Goal: Information Seeking & Learning: Learn about a topic

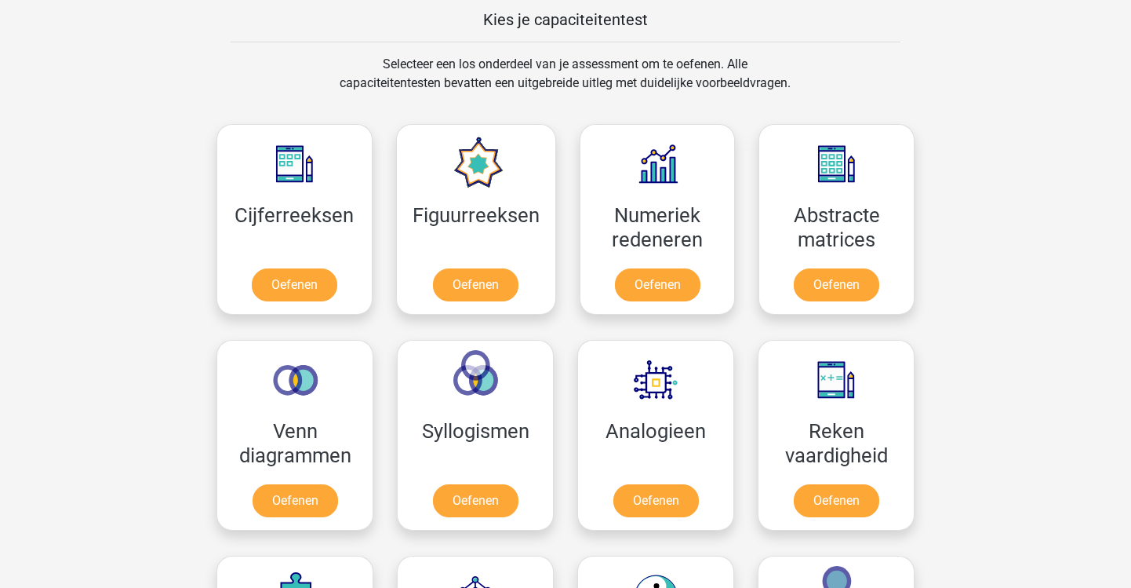
scroll to position [635, 0]
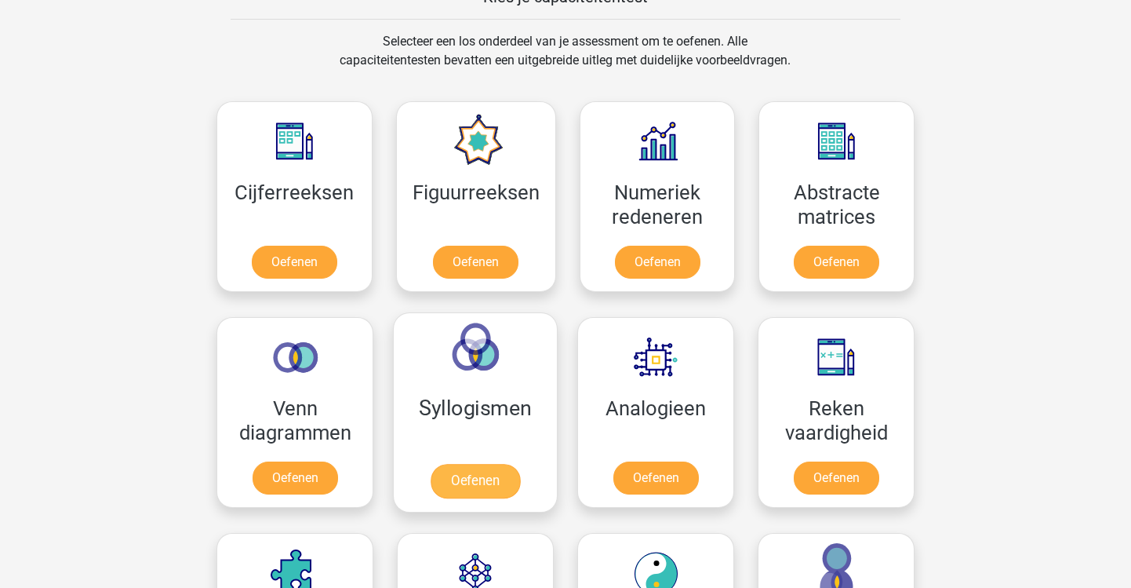
click at [431, 481] on link "Oefenen" at bounding box center [475, 481] width 89 height 35
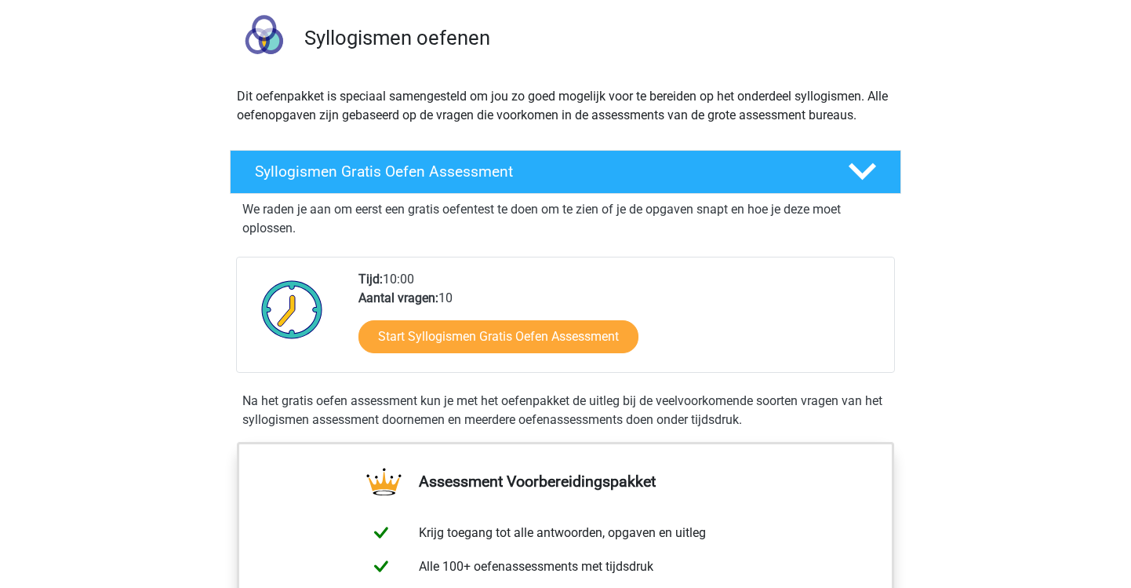
scroll to position [108, 0]
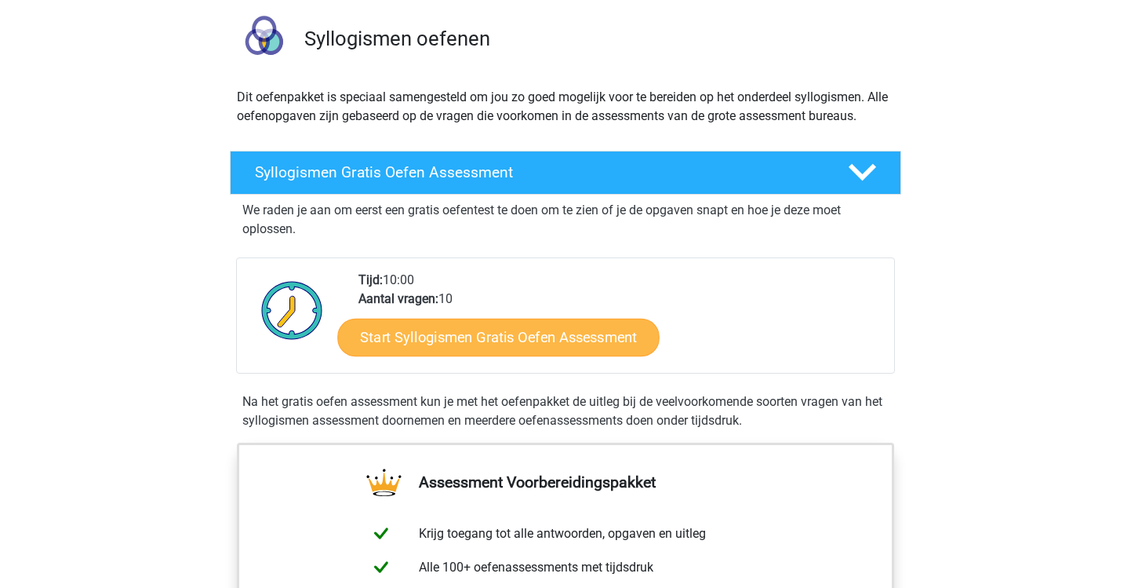
click at [472, 327] on link "Start Syllogismen Gratis Oefen Assessment" at bounding box center [499, 337] width 322 height 38
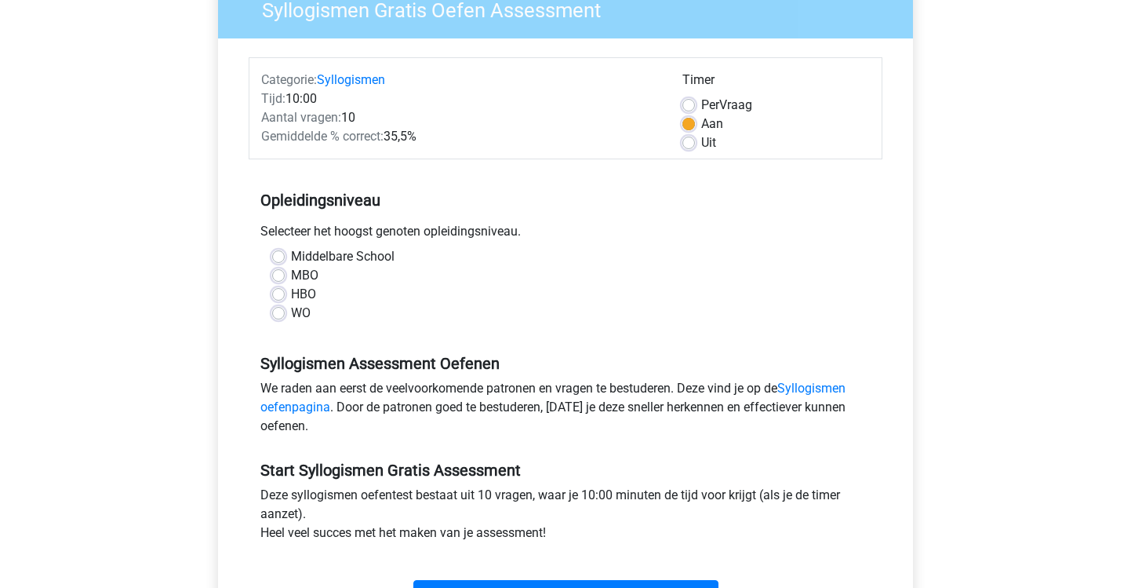
scroll to position [149, 0]
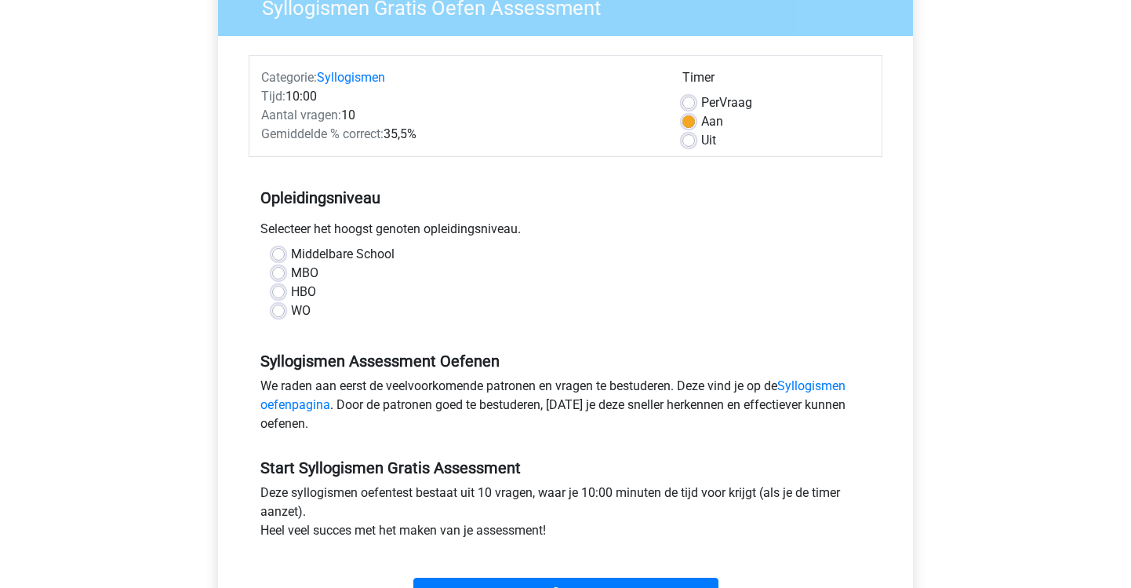
click at [291, 311] on label "WO" at bounding box center [301, 310] width 20 height 19
click at [277, 311] on input "WO" at bounding box center [278, 309] width 13 height 16
radio input "true"
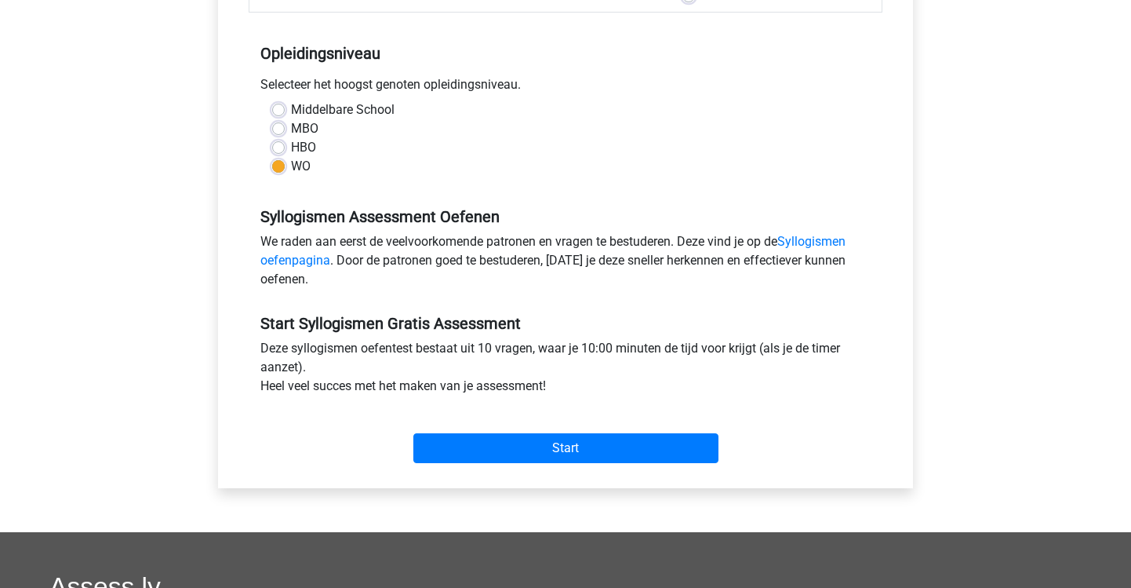
scroll to position [308, 0]
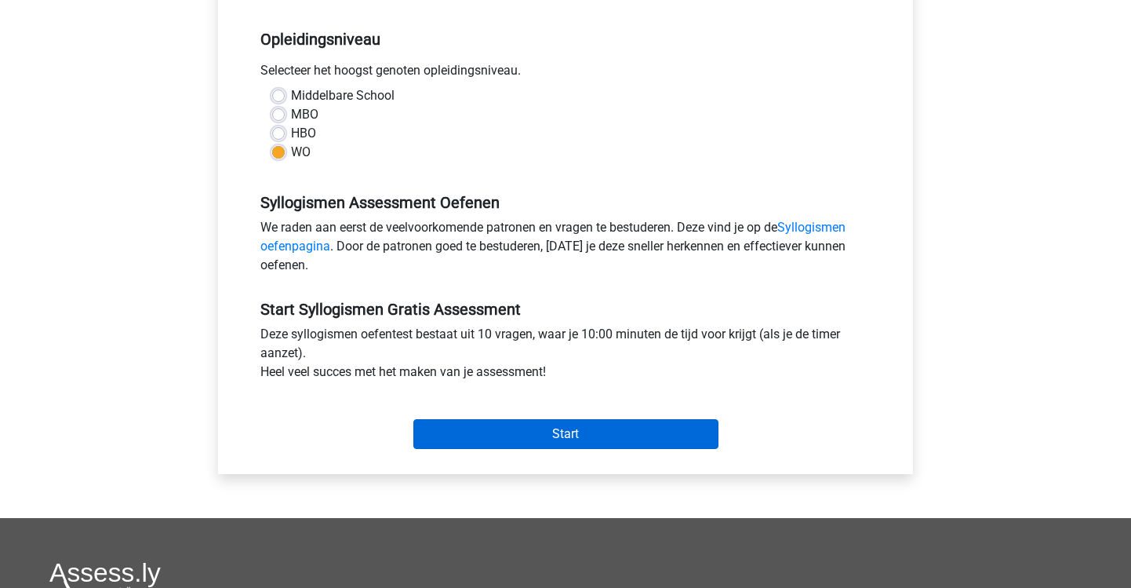
click at [601, 427] on input "Start" at bounding box center [565, 434] width 305 height 30
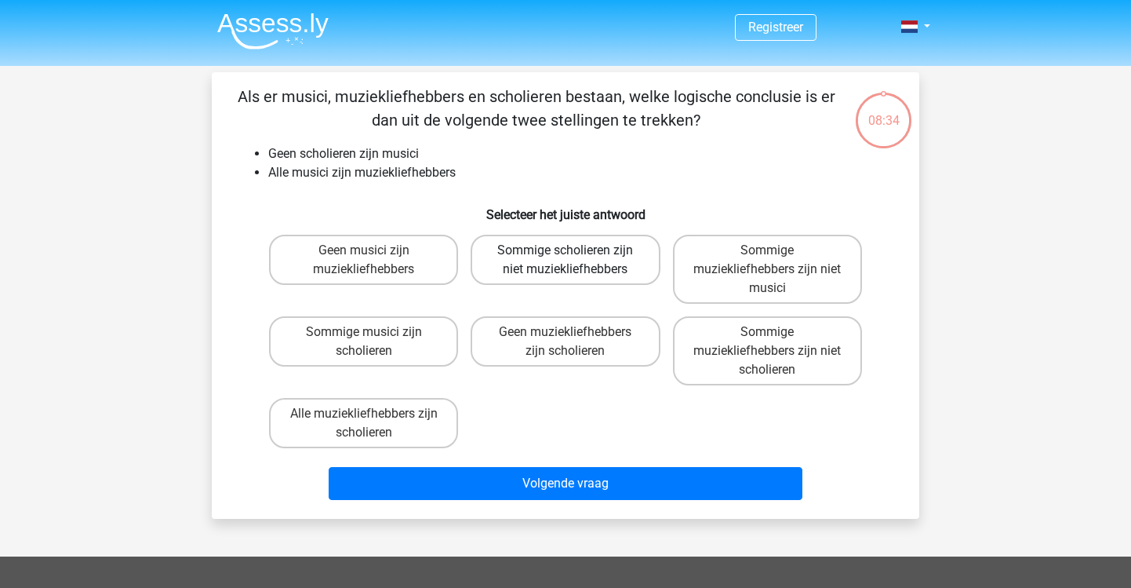
click at [533, 242] on label "Sommige scholieren zijn niet muziekliefhebbers" at bounding box center [565, 260] width 189 height 50
click at [566, 250] on input "Sommige scholieren zijn niet muziekliefhebbers" at bounding box center [571, 255] width 10 height 10
radio input "true"
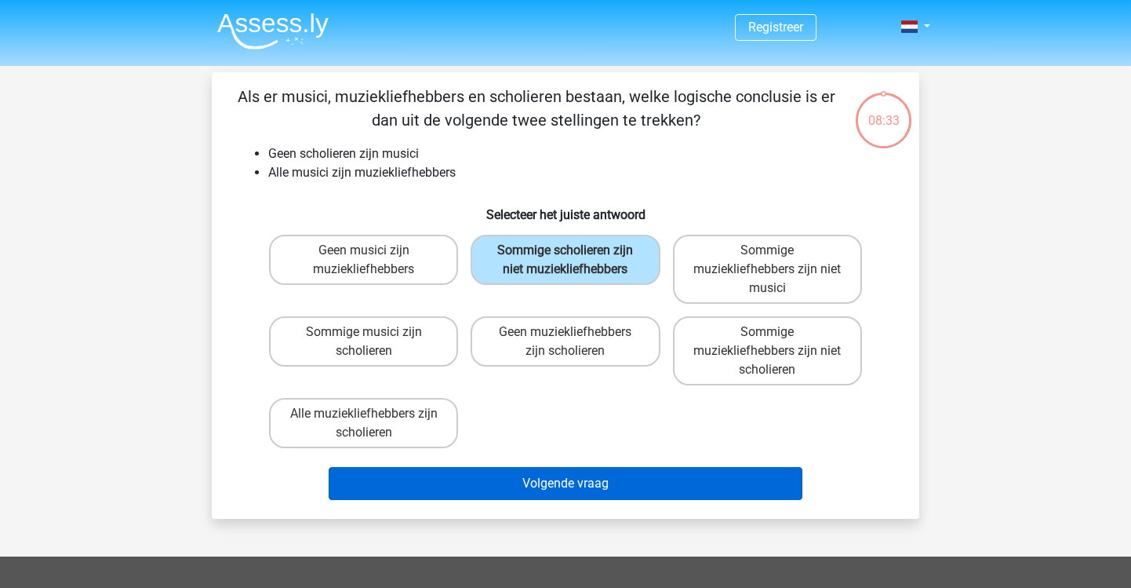
click at [553, 484] on button "Volgende vraag" at bounding box center [566, 483] width 475 height 33
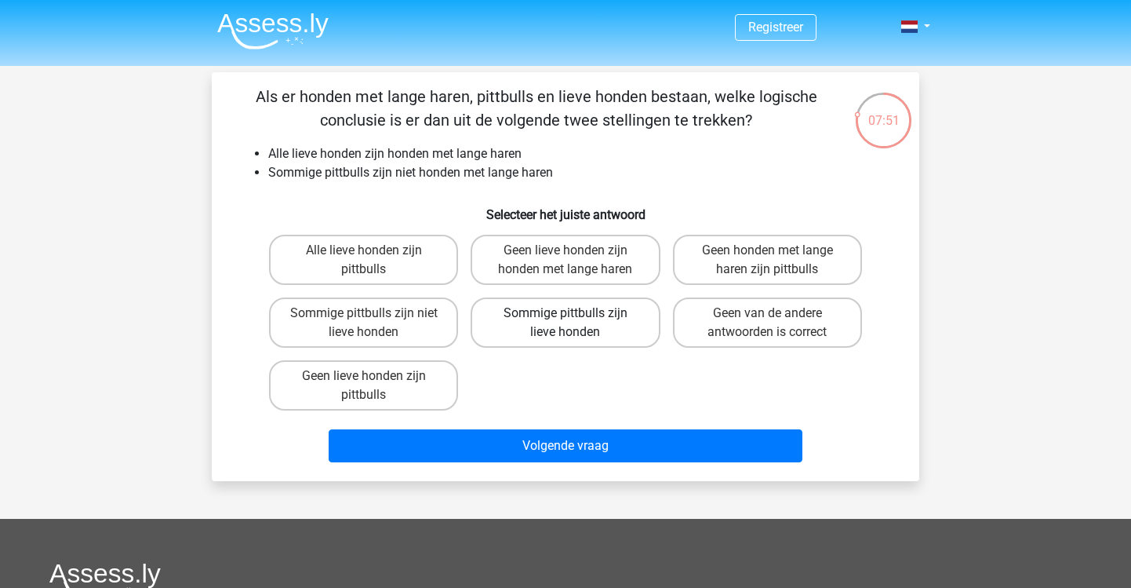
click at [583, 312] on label "Sommige pittbulls zijn lieve honden" at bounding box center [565, 322] width 189 height 50
click at [576, 313] on input "Sommige pittbulls zijn lieve honden" at bounding box center [571, 318] width 10 height 10
radio input "true"
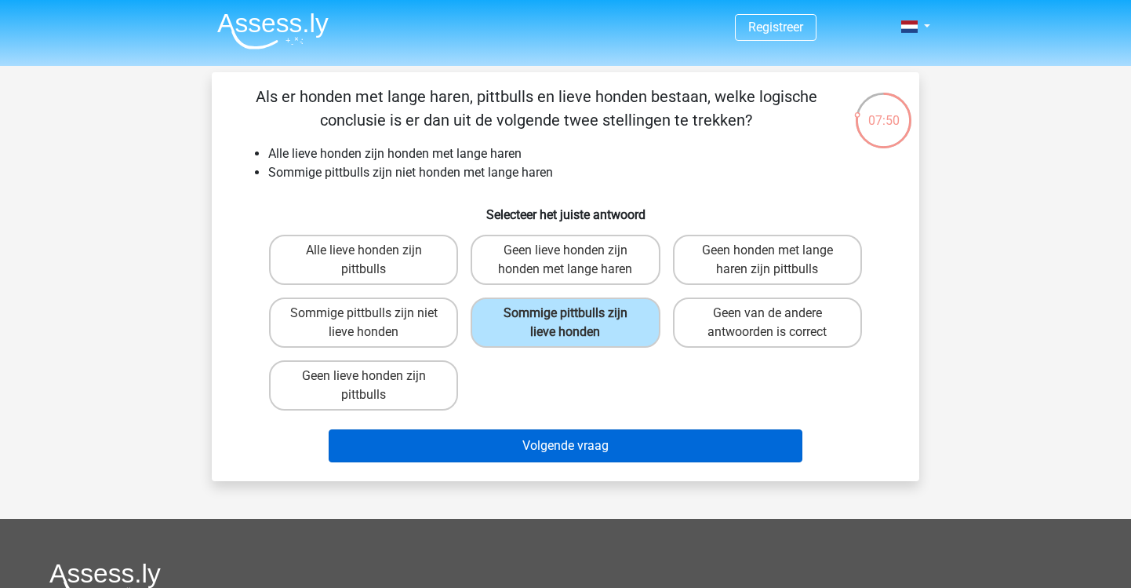
click at [580, 455] on button "Volgende vraag" at bounding box center [566, 445] width 475 height 33
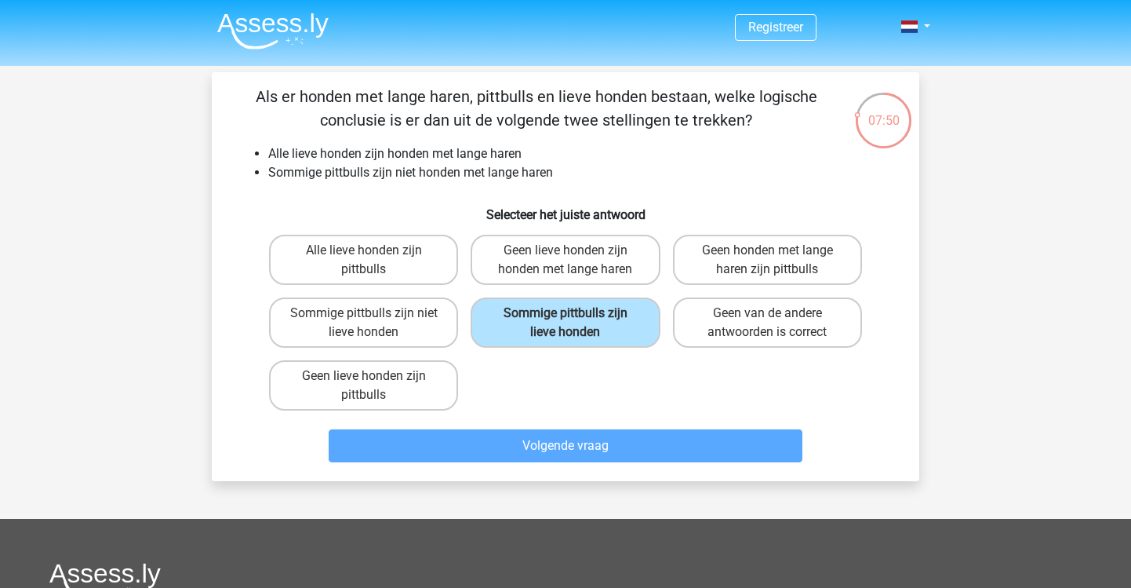
scroll to position [72, 0]
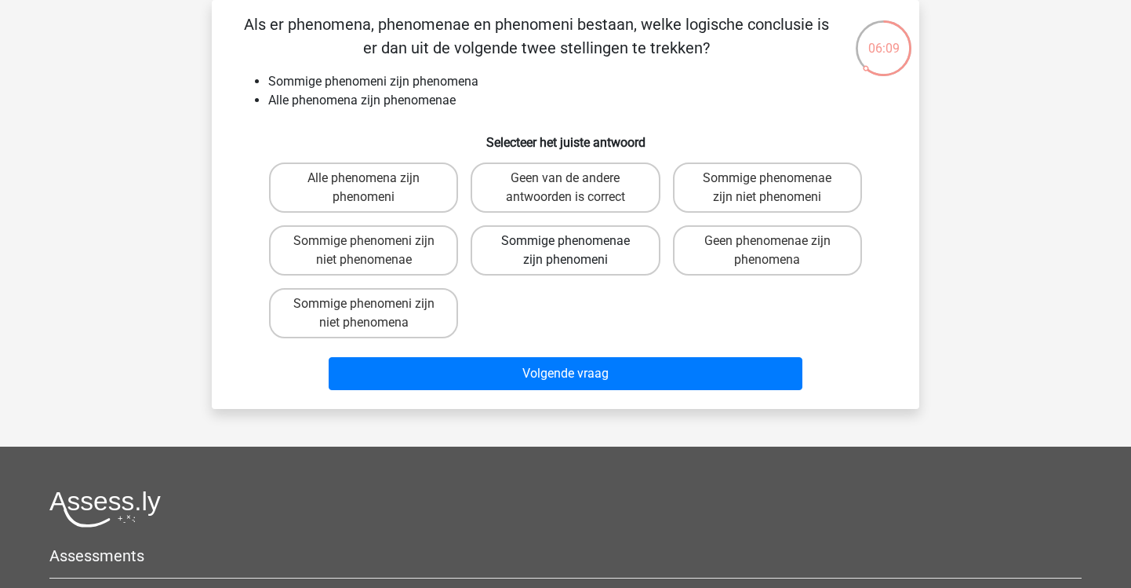
click at [559, 264] on label "Sommige phenomenae zijn phenomeni" at bounding box center [565, 250] width 189 height 50
click at [566, 251] on input "Sommige phenomenae zijn phenomeni" at bounding box center [571, 246] width 10 height 10
radio input "true"
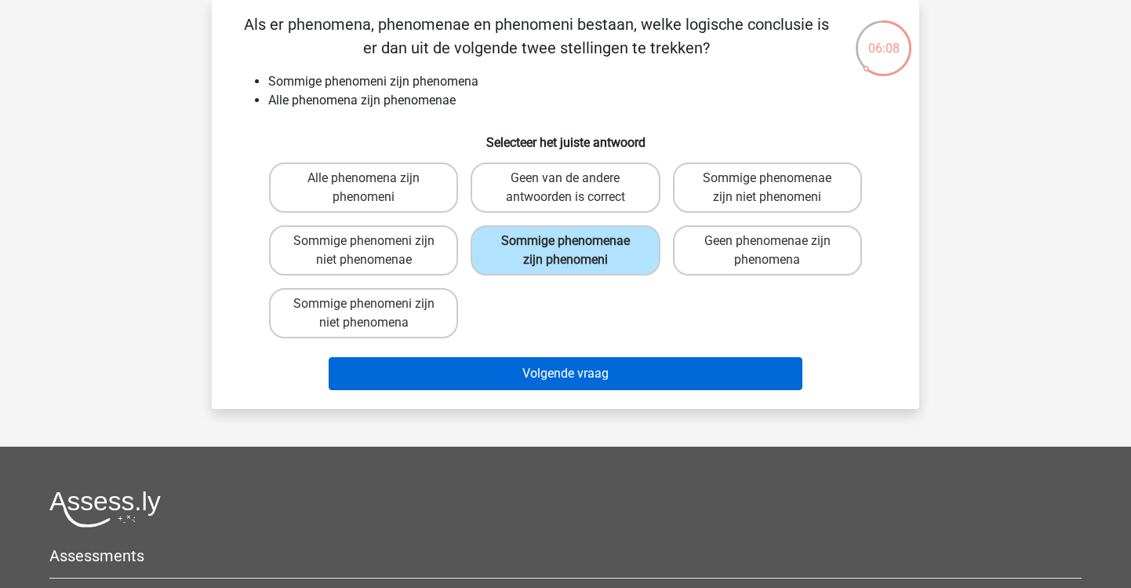
click at [613, 388] on button "Volgende vraag" at bounding box center [566, 373] width 475 height 33
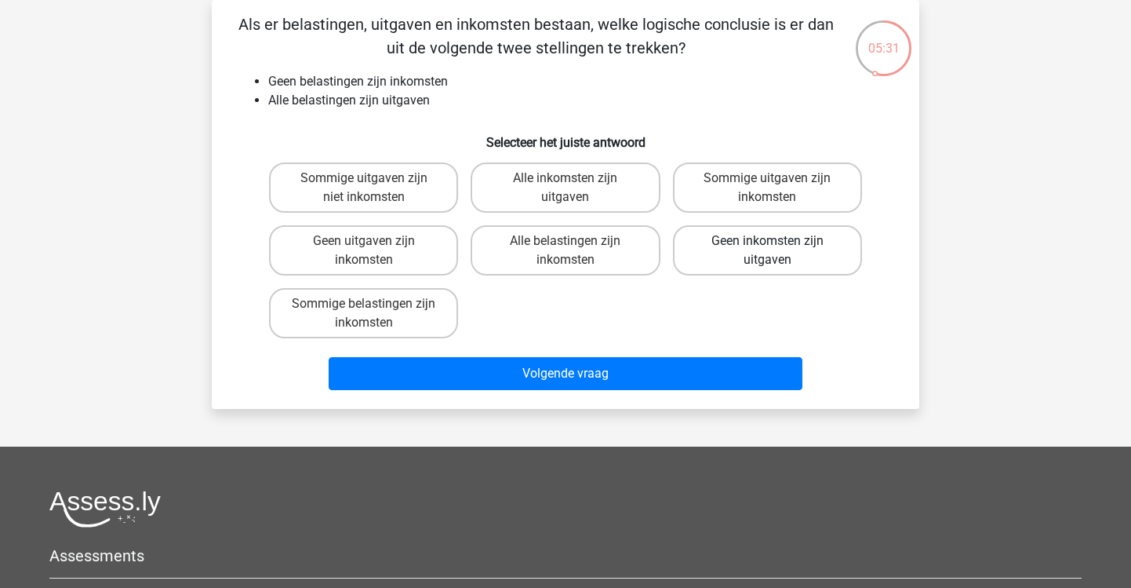
click at [795, 258] on label "Geen inkomsten zijn uitgaven" at bounding box center [767, 250] width 189 height 50
click at [777, 251] on input "Geen inkomsten zijn uitgaven" at bounding box center [772, 246] width 10 height 10
radio input "true"
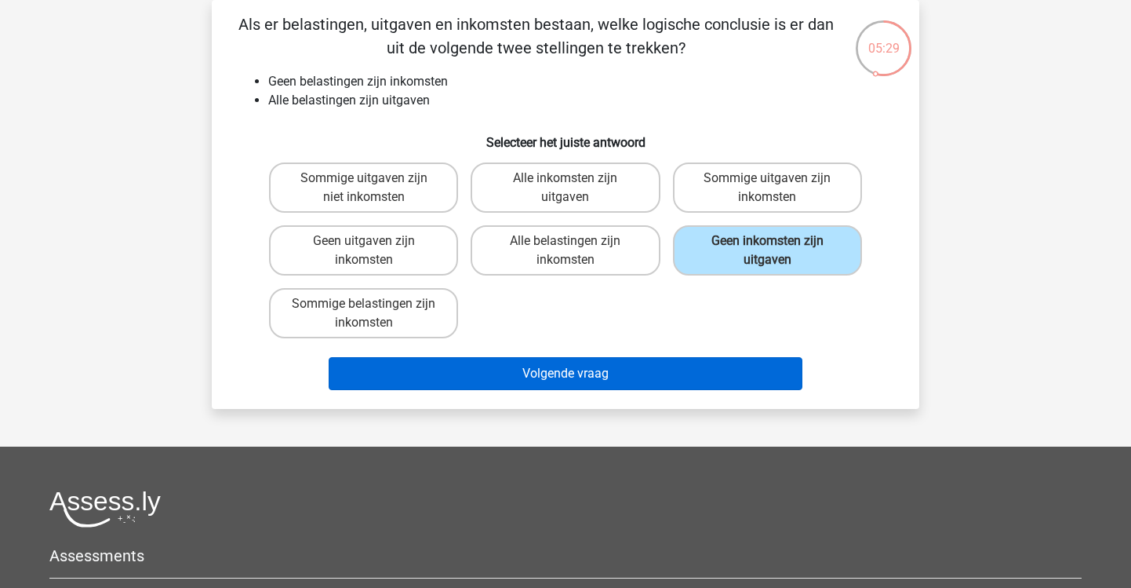
click at [660, 366] on button "Volgende vraag" at bounding box center [566, 373] width 475 height 33
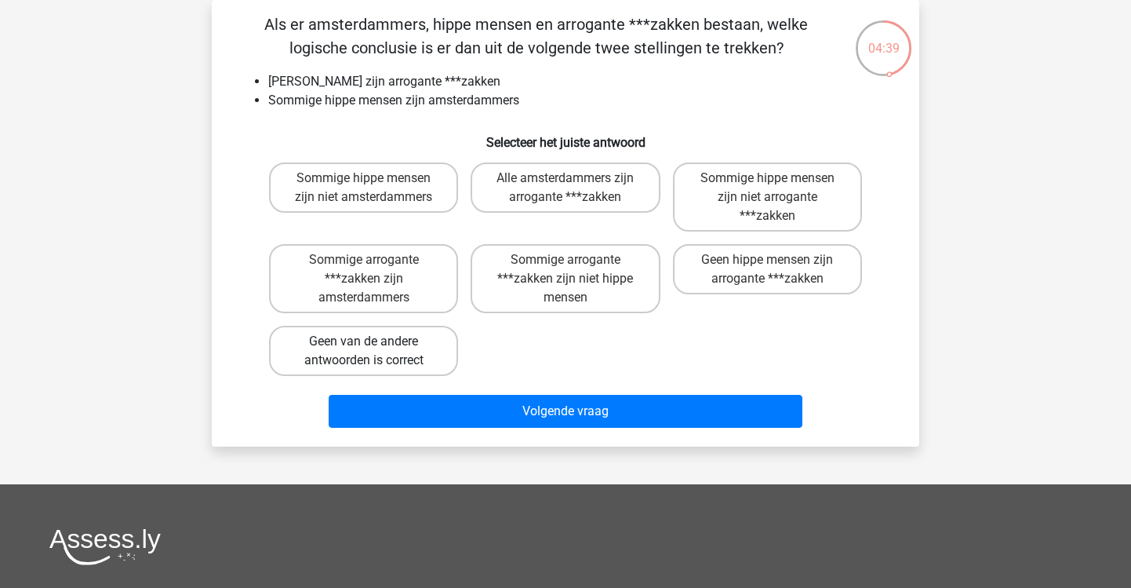
click at [387, 366] on label "Geen van de andere antwoorden is correct" at bounding box center [363, 351] width 189 height 50
click at [374, 351] on input "Geen van de andere antwoorden is correct" at bounding box center [369, 346] width 10 height 10
radio input "true"
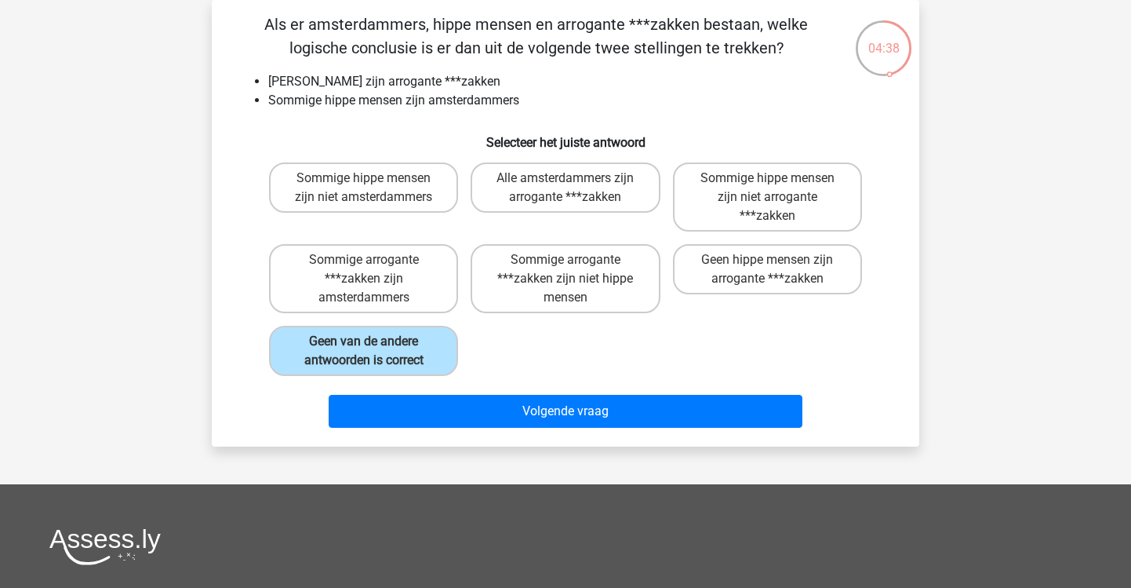
click at [499, 392] on div "Volgende vraag" at bounding box center [565, 408] width 657 height 52
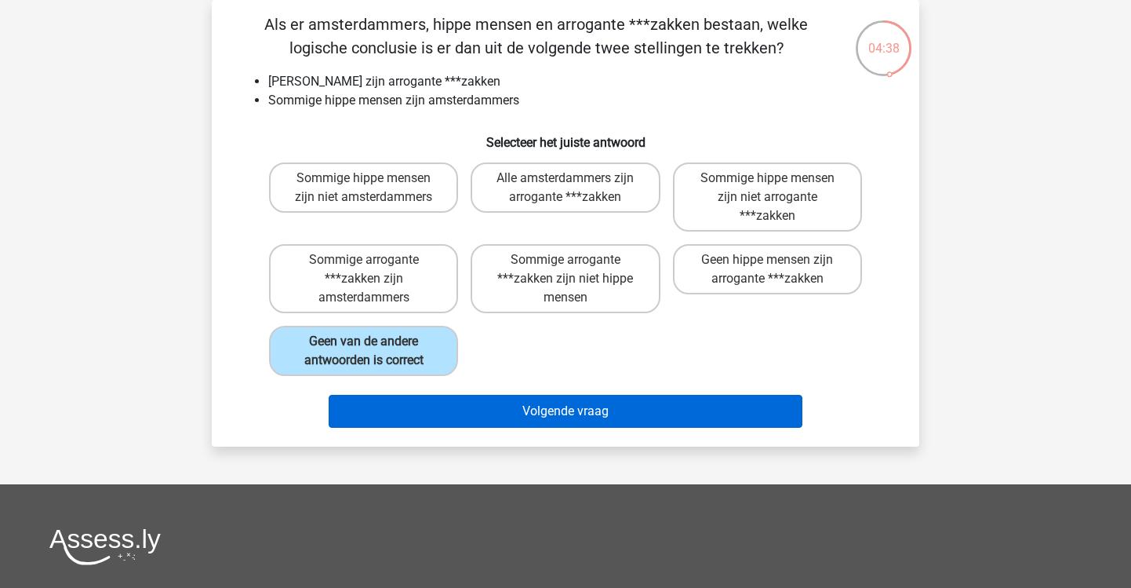
click at [502, 402] on button "Volgende vraag" at bounding box center [566, 411] width 475 height 33
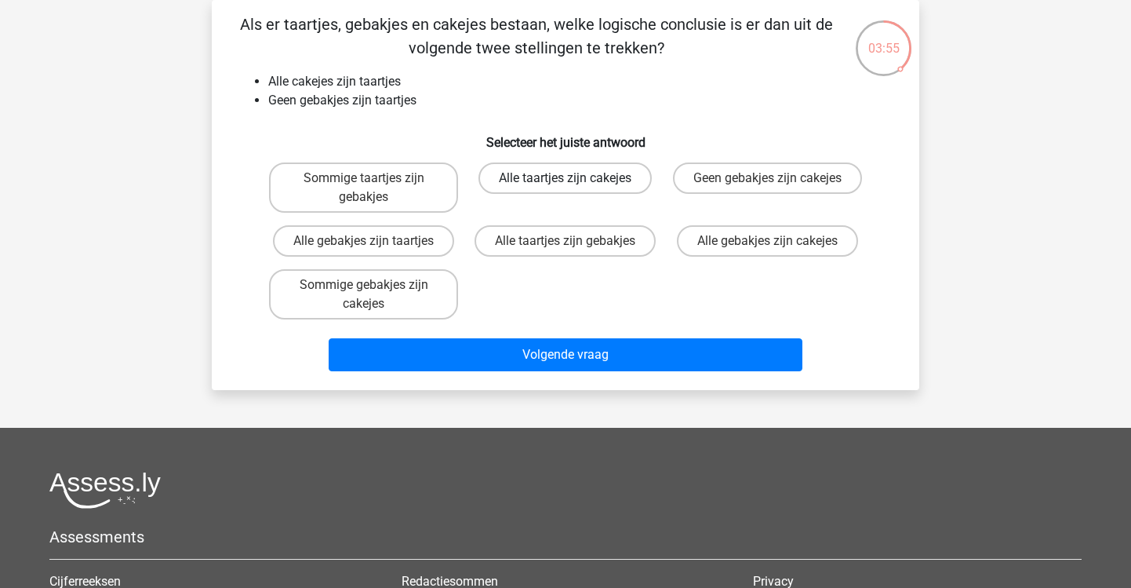
click at [629, 172] on label "Alle taartjes zijn cakejes" at bounding box center [565, 177] width 173 height 31
click at [576, 178] on input "Alle taartjes zijn cakejes" at bounding box center [571, 183] width 10 height 10
radio input "true"
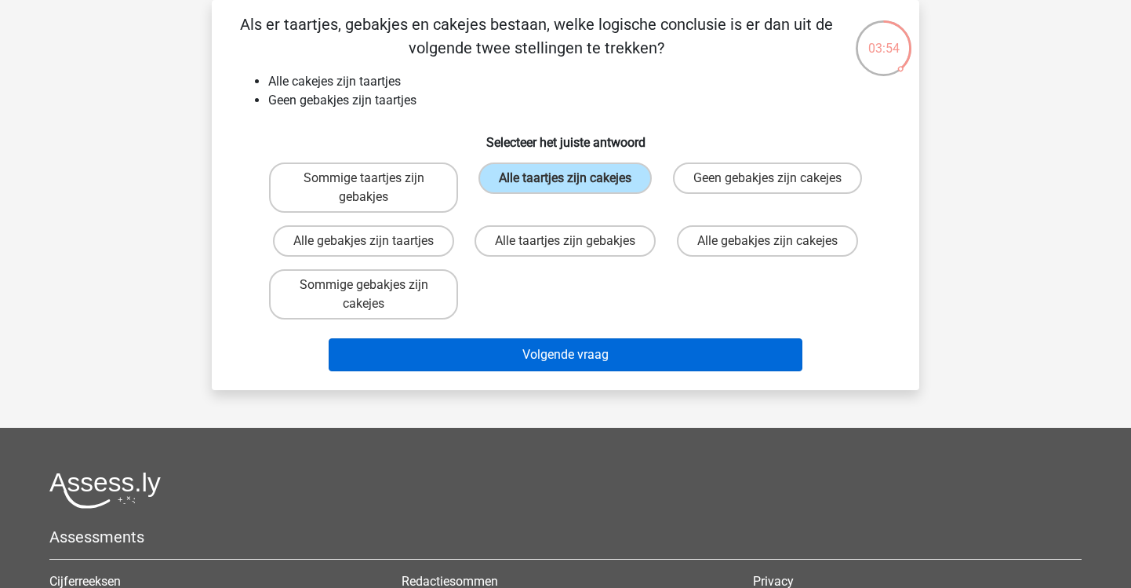
click at [547, 358] on button "Volgende vraag" at bounding box center [566, 354] width 475 height 33
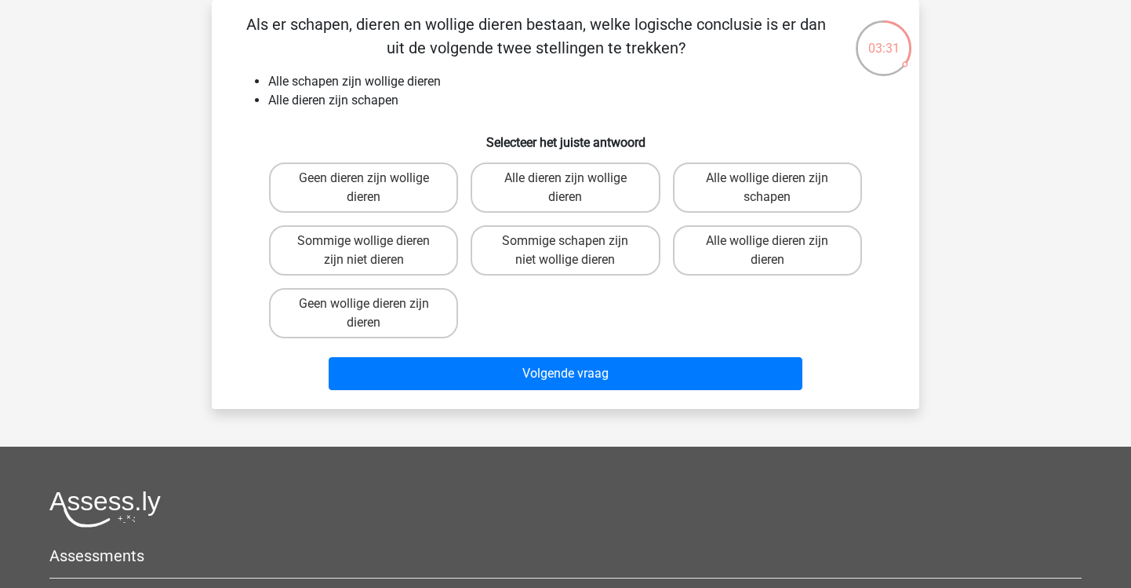
click at [566, 185] on input "Alle dieren zijn wollige dieren" at bounding box center [571, 183] width 10 height 10
radio input "true"
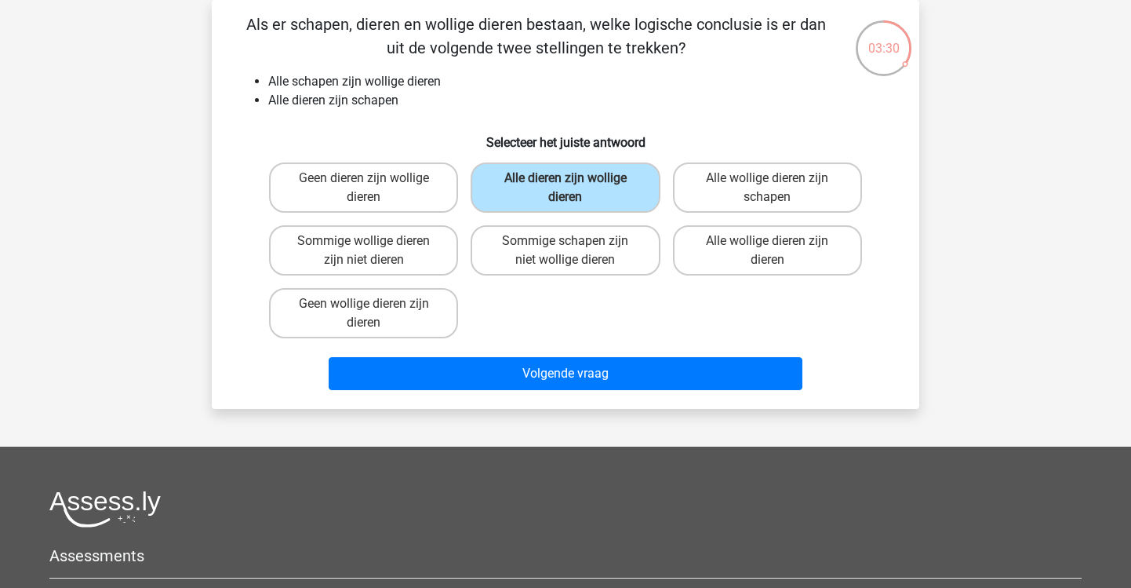
click at [586, 395] on div "Volgende vraag" at bounding box center [566, 376] width 606 height 39
click at [581, 391] on div "Volgende vraag" at bounding box center [566, 376] width 606 height 39
click at [548, 391] on div "Volgende vraag" at bounding box center [566, 376] width 606 height 39
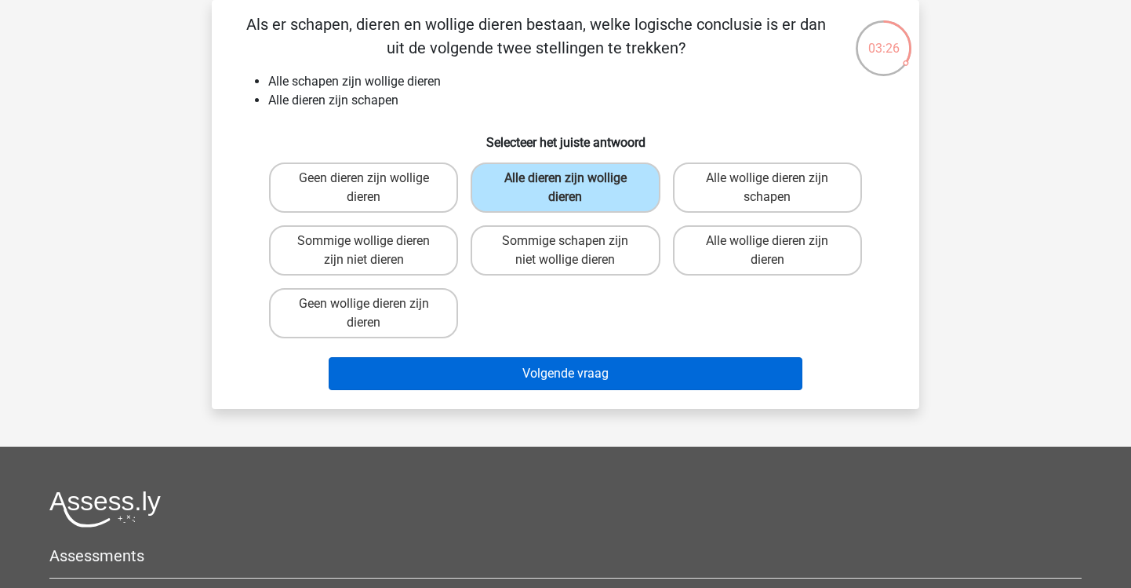
click at [541, 377] on button "Volgende vraag" at bounding box center [566, 373] width 475 height 33
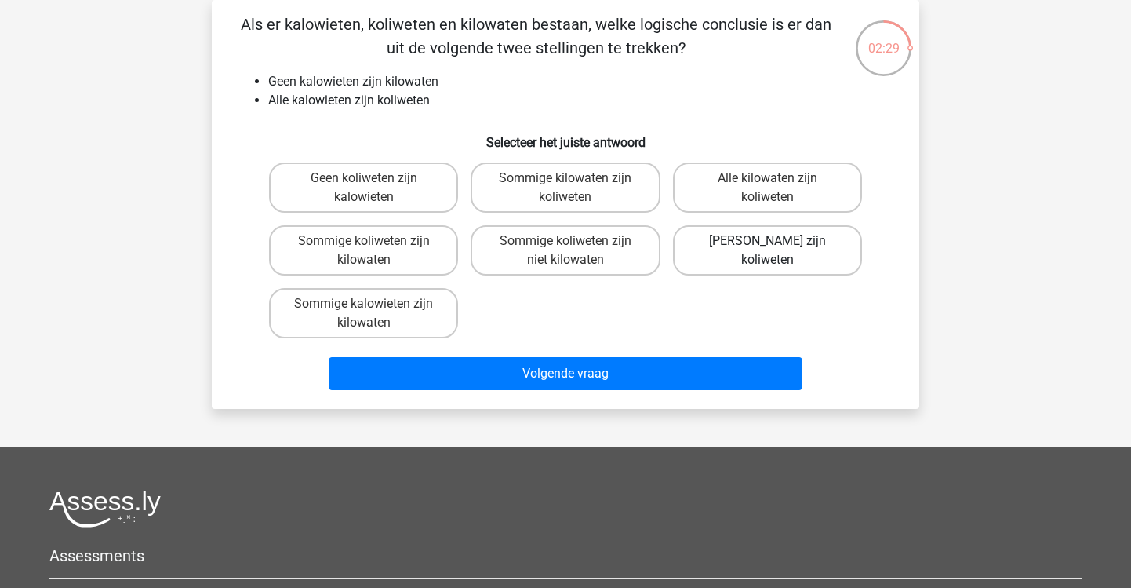
click at [795, 255] on label "Geen kilowaten zijn koliweten" at bounding box center [767, 250] width 189 height 50
click at [777, 251] on input "Geen kilowaten zijn koliweten" at bounding box center [772, 246] width 10 height 10
radio input "true"
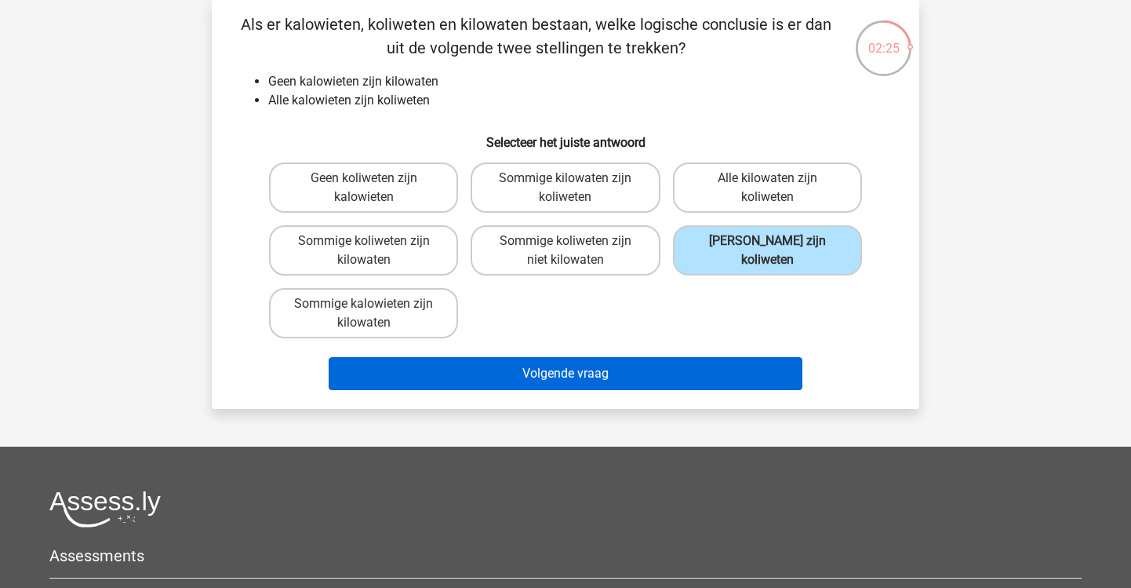
click at [689, 388] on button "Volgende vraag" at bounding box center [566, 373] width 475 height 33
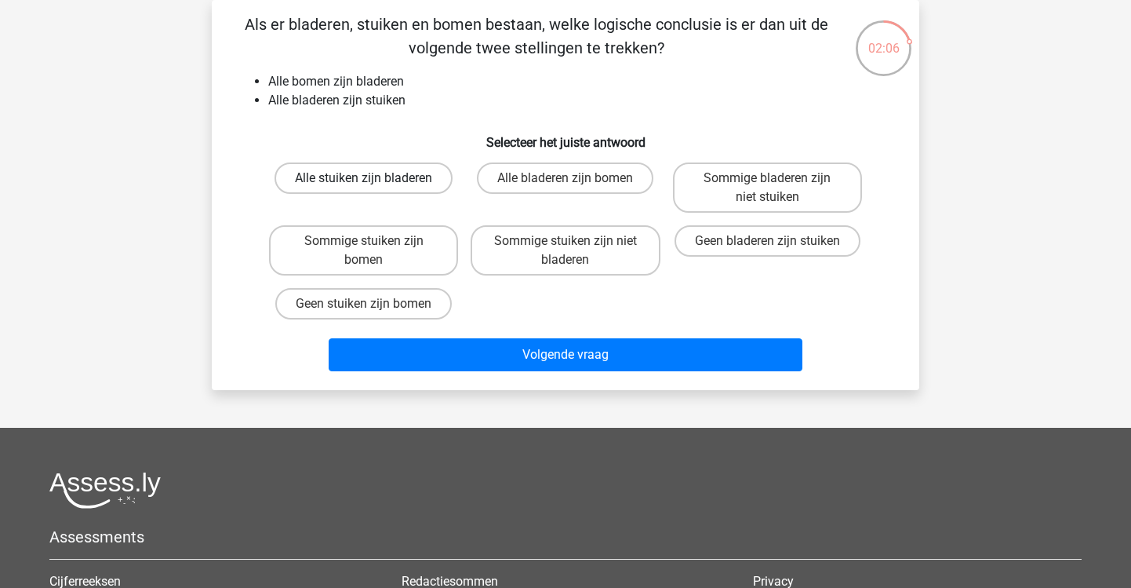
scroll to position [68, 0]
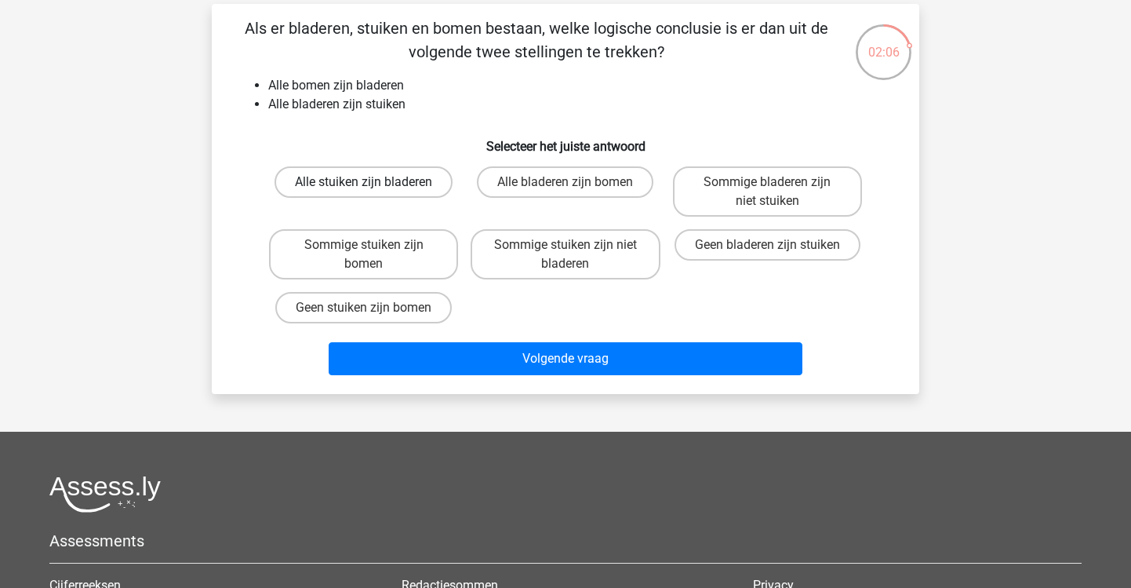
click at [380, 170] on label "Alle stuiken zijn bladeren" at bounding box center [364, 181] width 178 height 31
click at [374, 182] on input "Alle stuiken zijn bladeren" at bounding box center [369, 187] width 10 height 10
radio input "true"
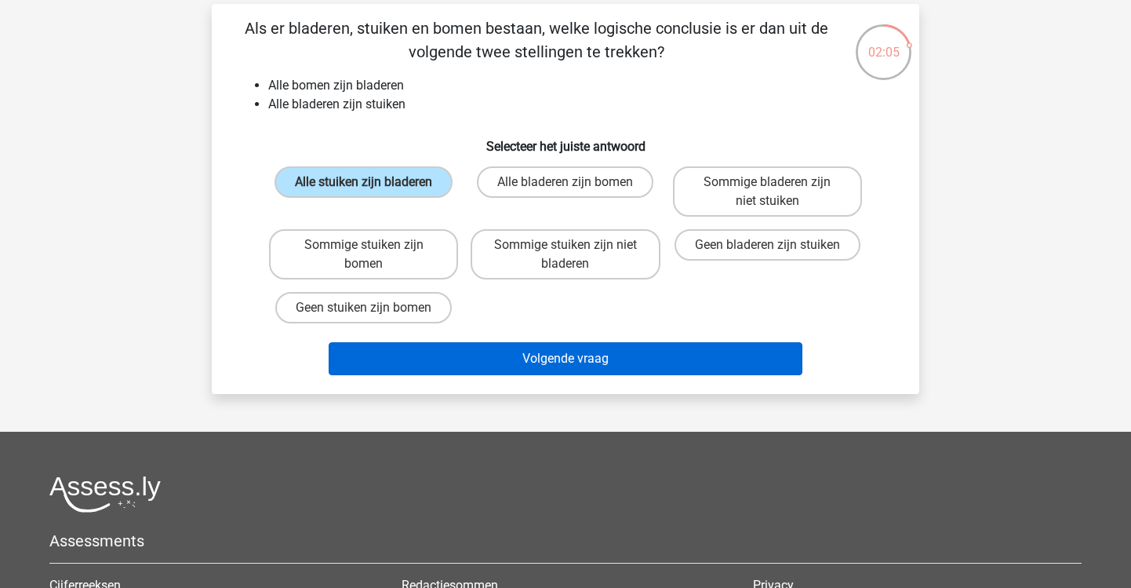
click at [461, 354] on button "Volgende vraag" at bounding box center [566, 358] width 475 height 33
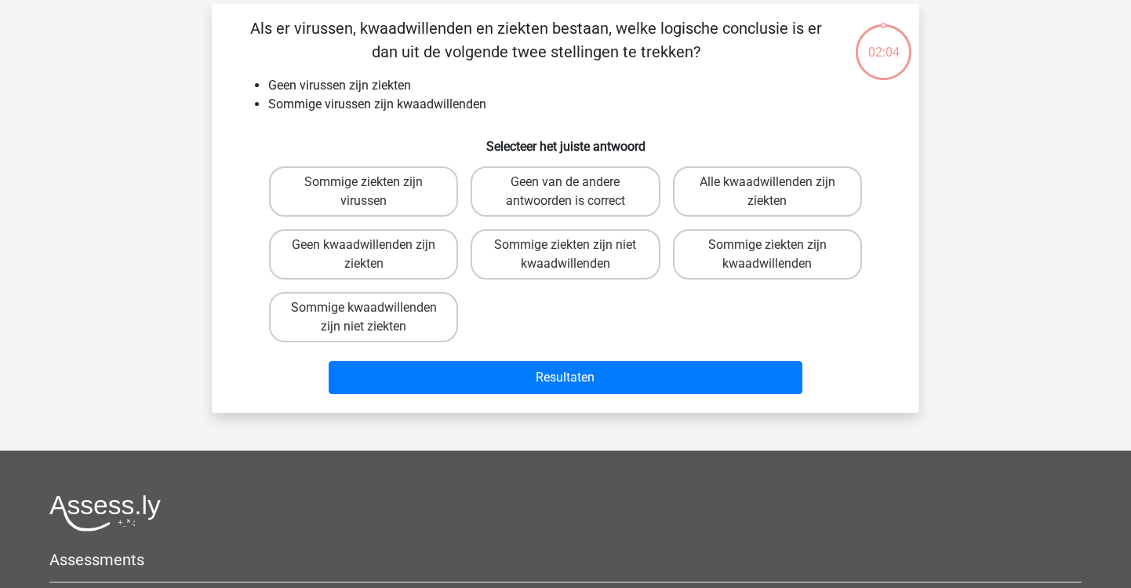
scroll to position [72, 0]
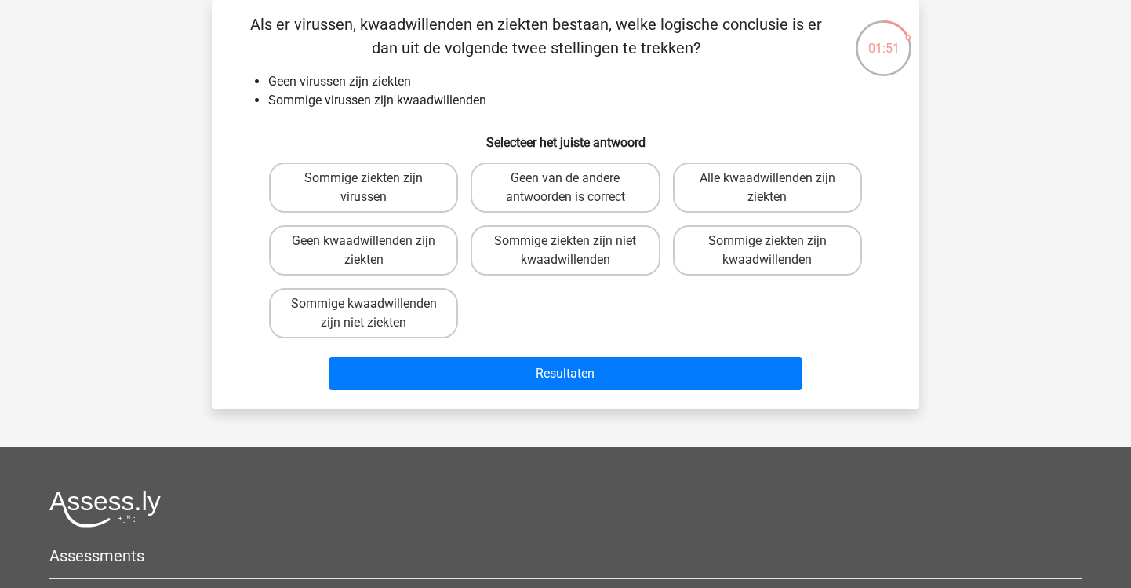
click at [571, 285] on div "Sommige ziekten zijn virussen Geen van de andere antwoorden is correct Alle kwa…" at bounding box center [566, 250] width 606 height 188
click at [593, 264] on label "Sommige ziekten zijn niet kwaadwillenden" at bounding box center [565, 250] width 189 height 50
click at [576, 251] on input "Sommige ziekten zijn niet kwaadwillenden" at bounding box center [571, 246] width 10 height 10
radio input "true"
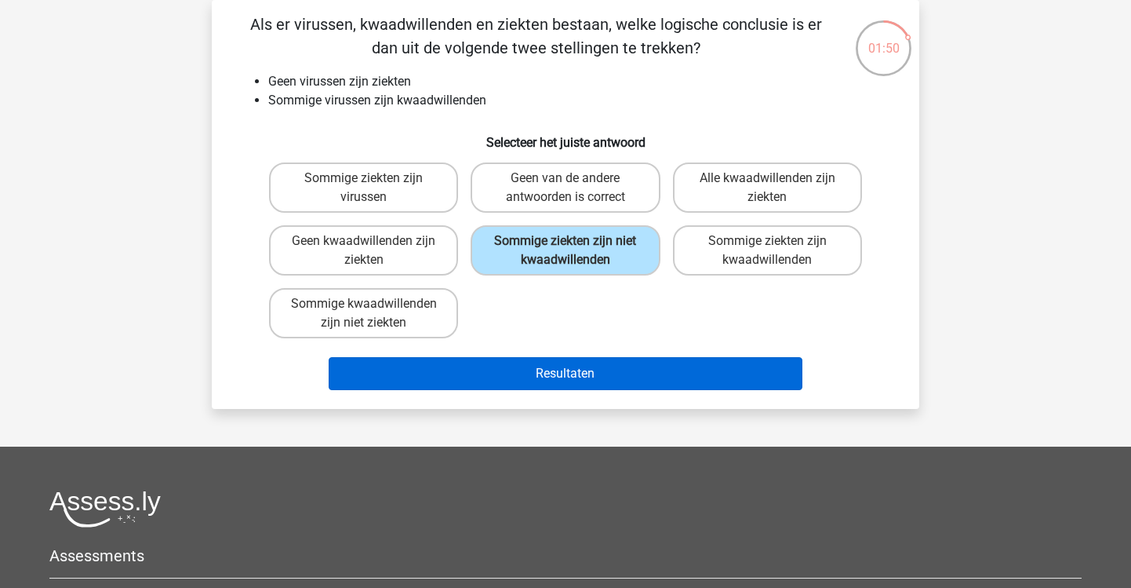
click at [573, 371] on button "Resultaten" at bounding box center [566, 373] width 475 height 33
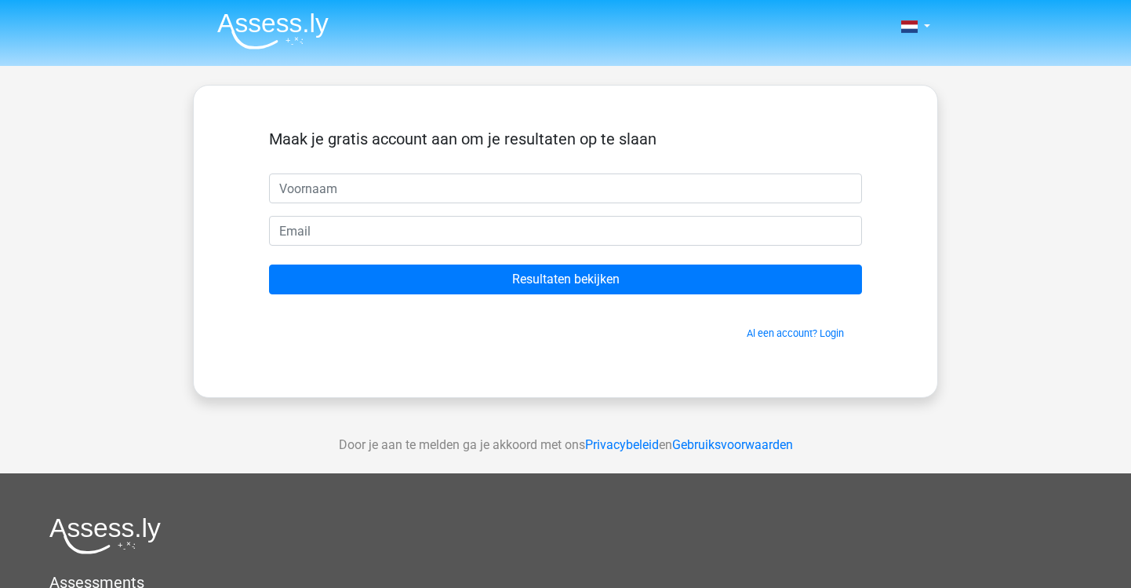
click at [255, 27] on img at bounding box center [272, 31] width 111 height 37
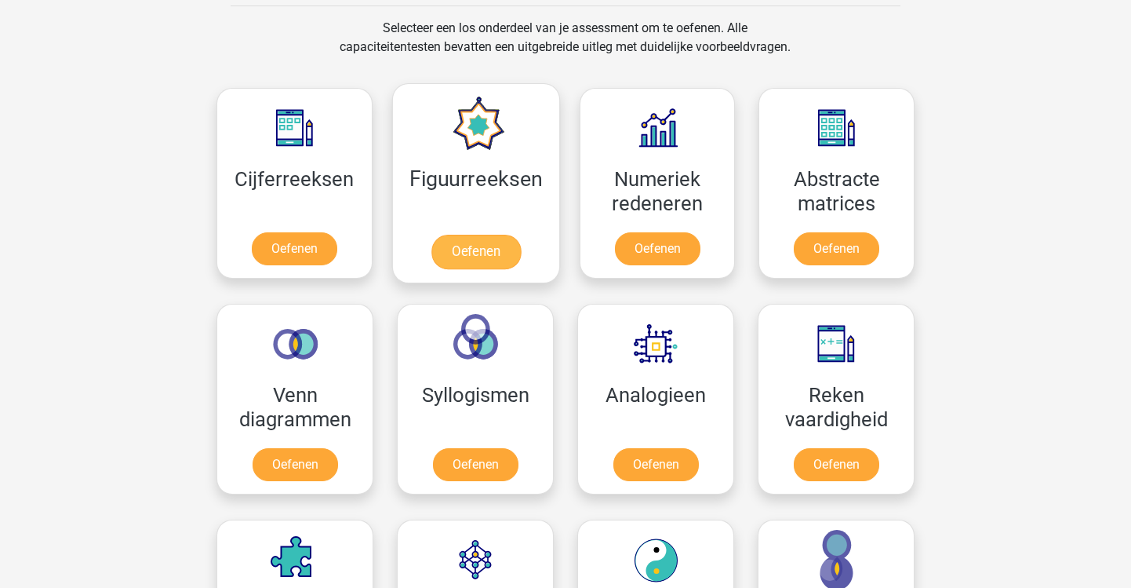
scroll to position [657, 0]
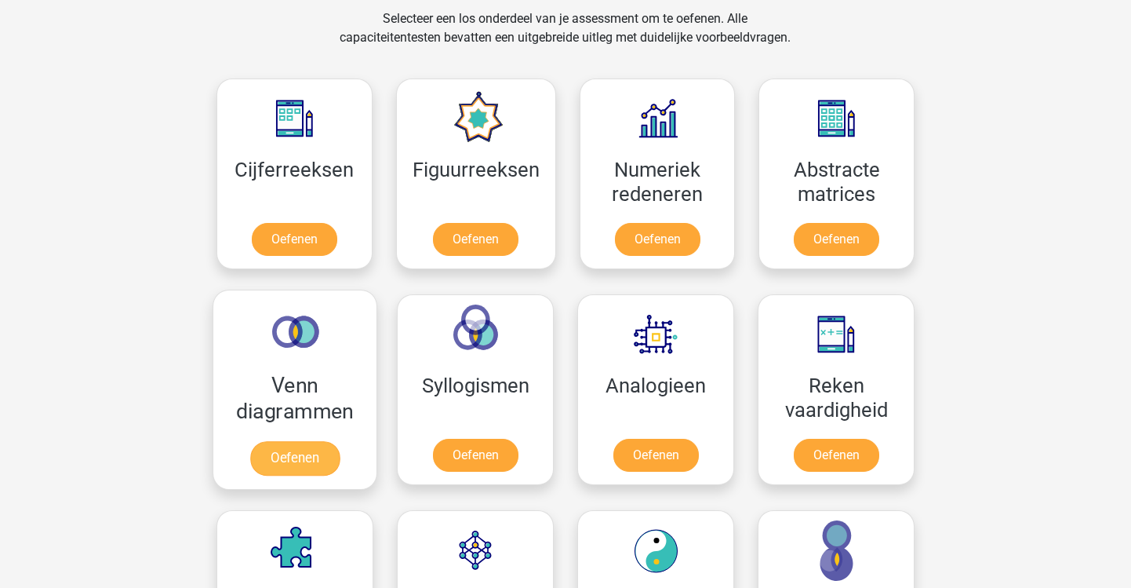
click at [311, 457] on link "Oefenen" at bounding box center [294, 458] width 89 height 35
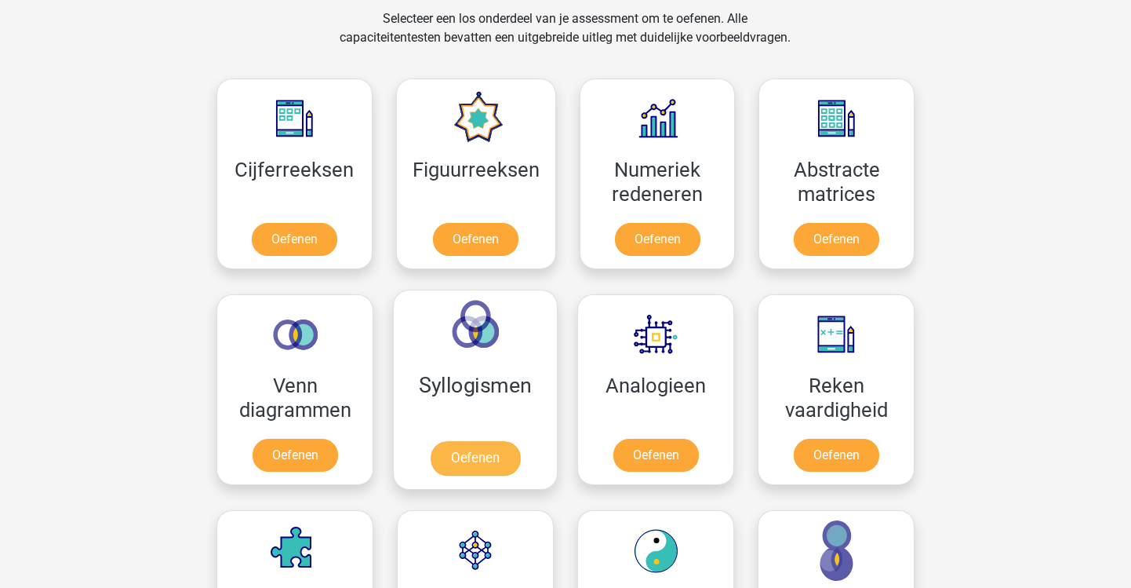
click at [476, 446] on link "Oefenen" at bounding box center [475, 458] width 89 height 35
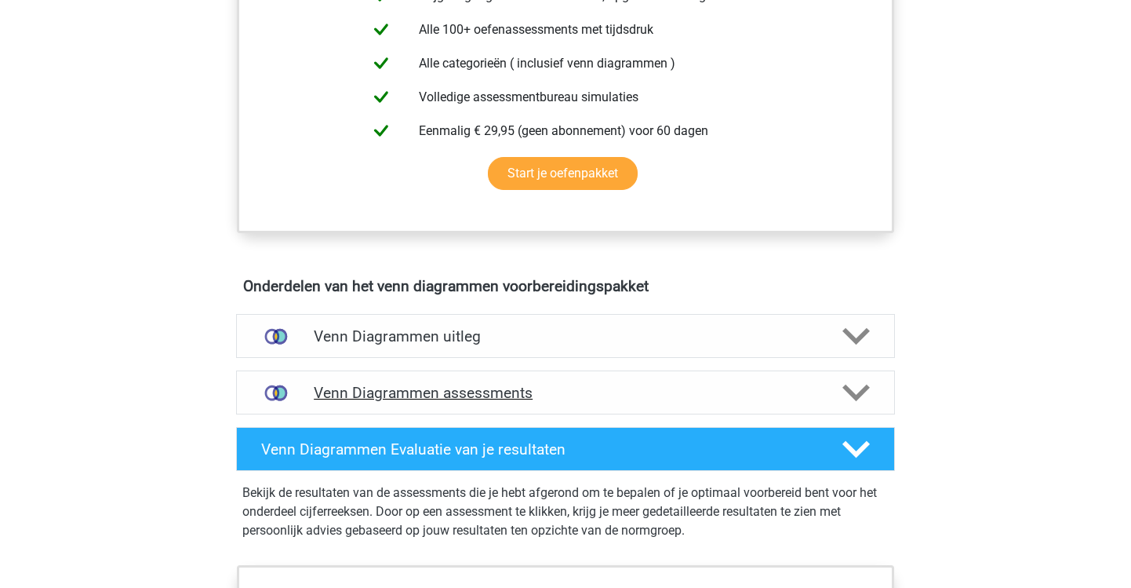
scroll to position [675, 0]
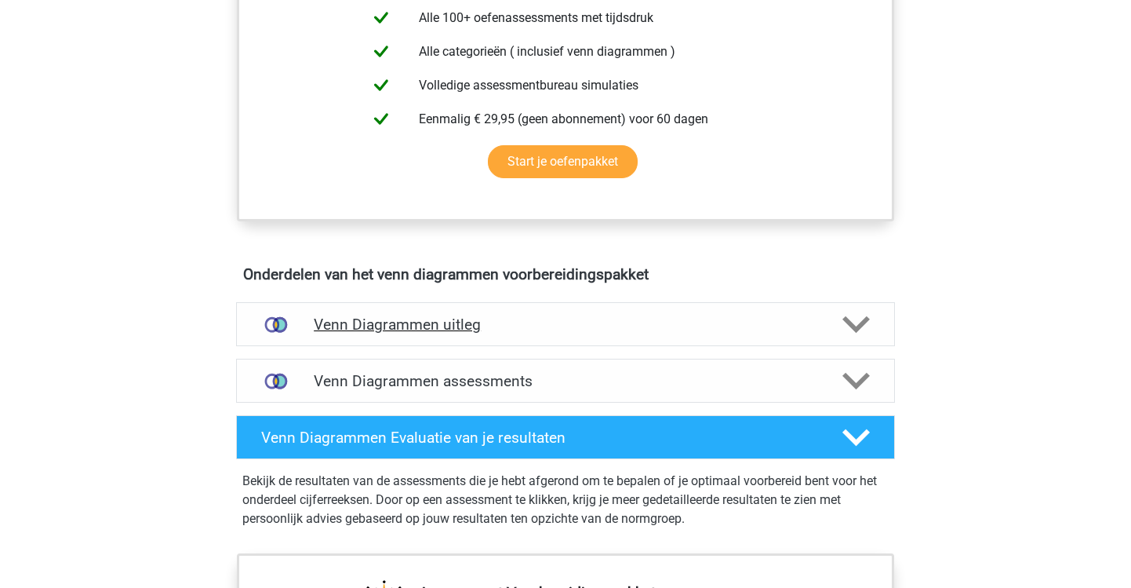
click at [380, 312] on div "Venn Diagrammen uitleg" at bounding box center [565, 324] width 659 height 44
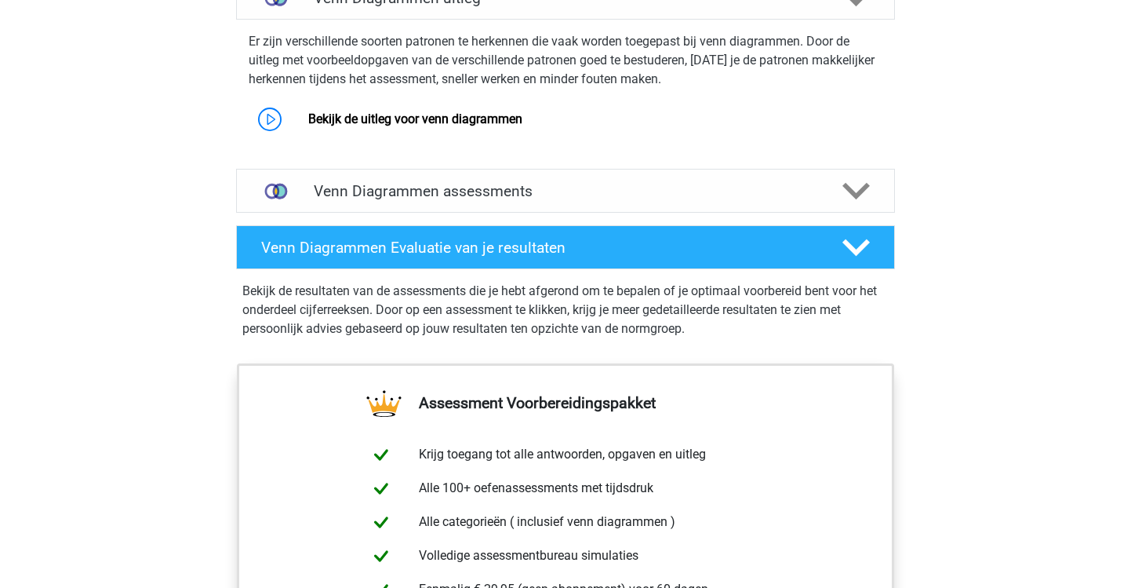
scroll to position [662, 0]
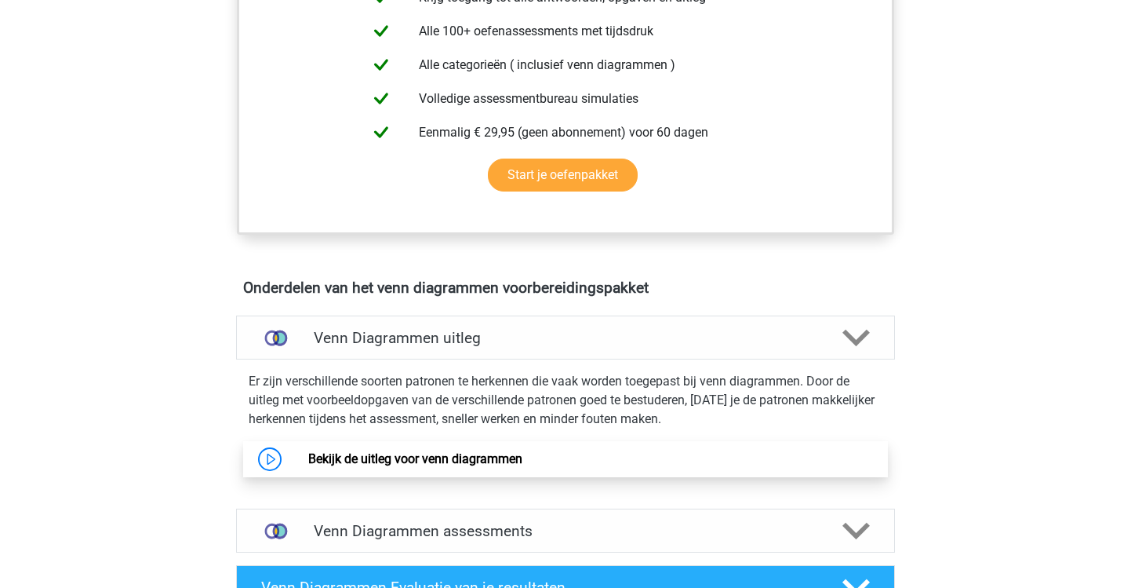
click at [377, 466] on link "Bekijk de uitleg voor venn diagrammen" at bounding box center [415, 458] width 214 height 15
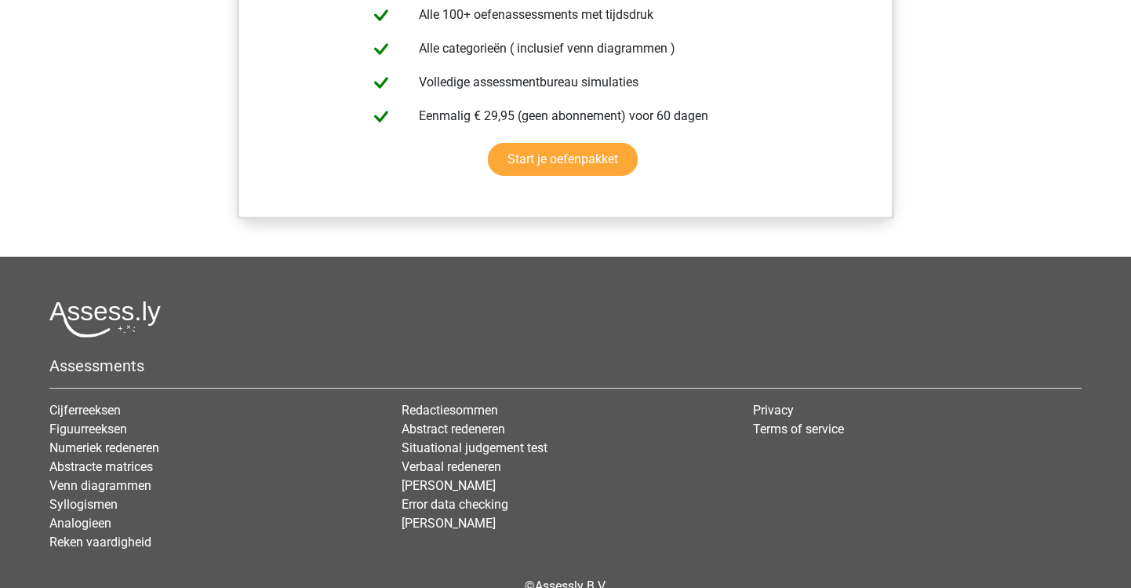
scroll to position [1477, 0]
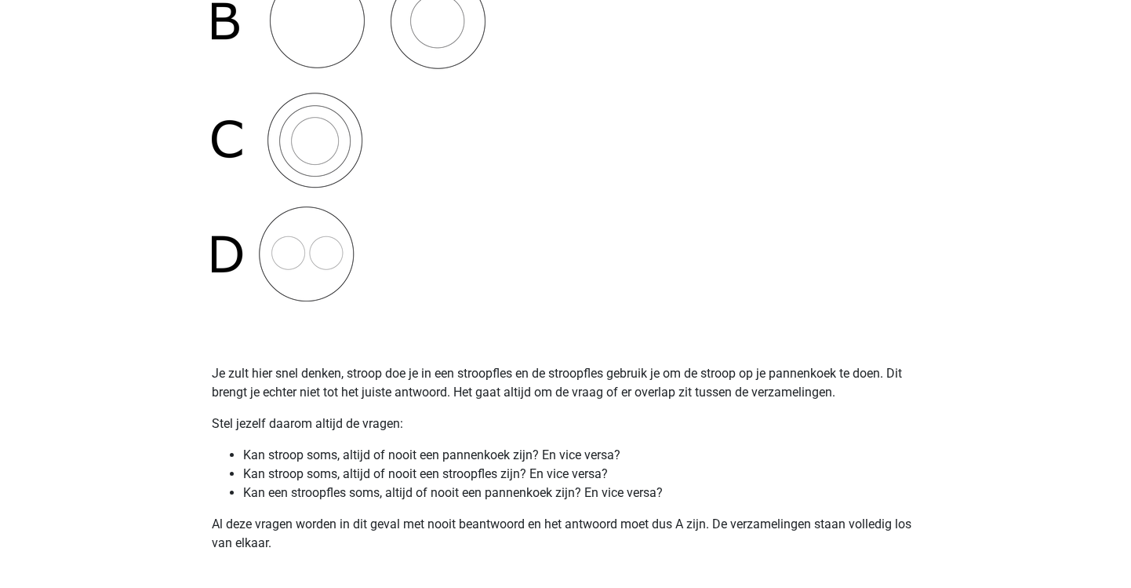
scroll to position [72, 0]
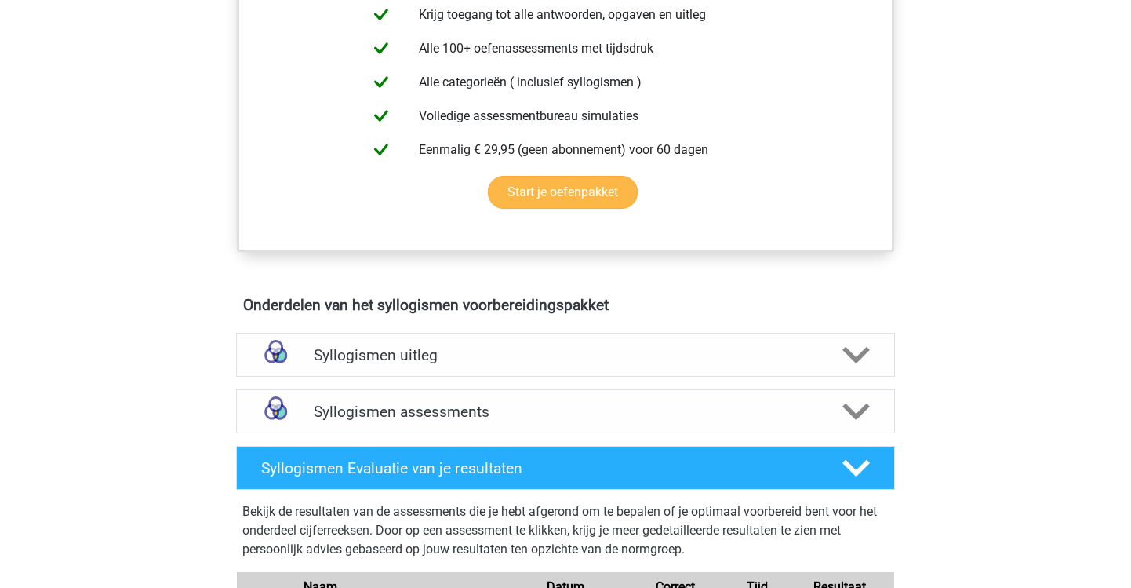
scroll to position [626, 0]
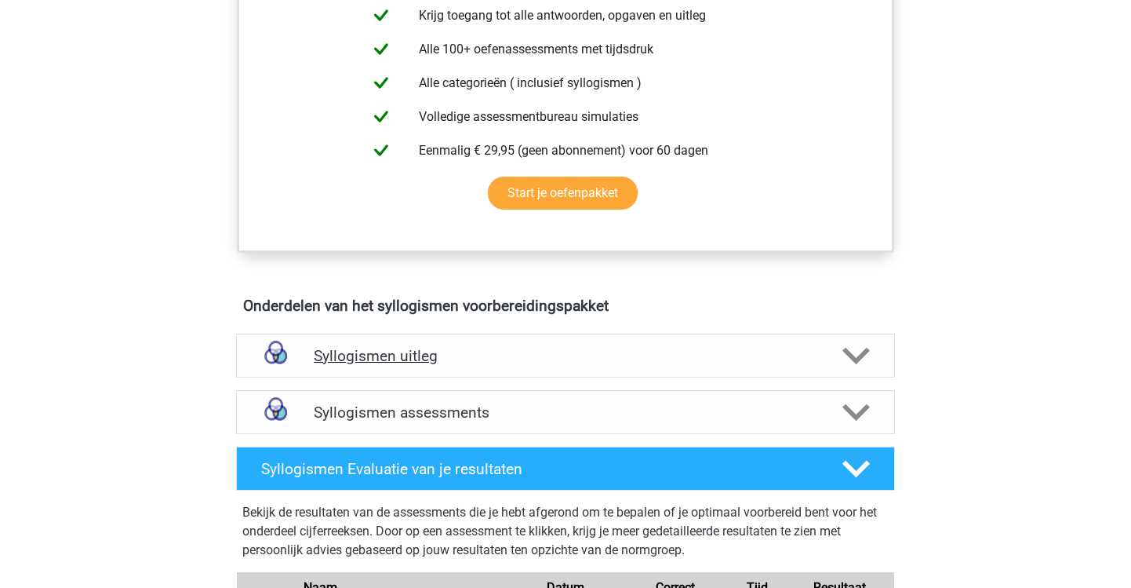
click at [457, 357] on h4 "Syllogismen uitleg" at bounding box center [566, 356] width 504 height 18
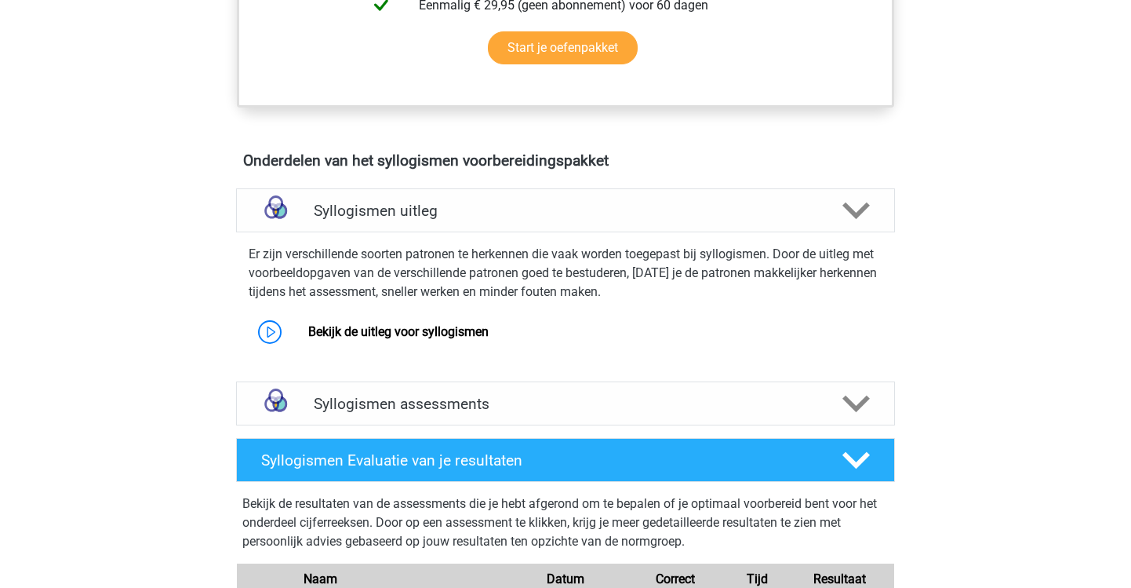
scroll to position [794, 0]
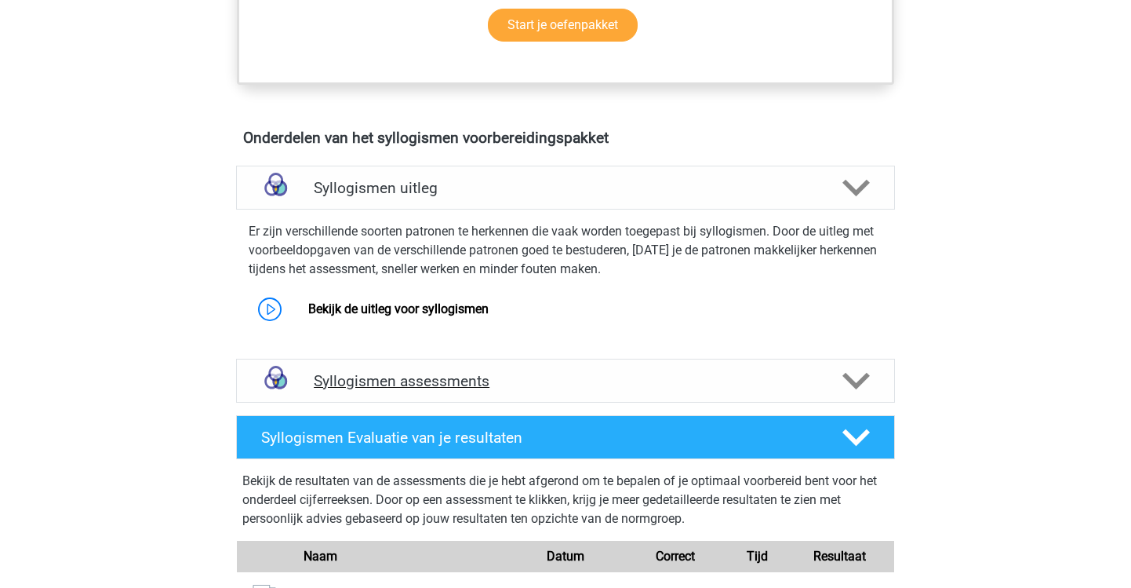
click at [457, 366] on div "Syllogismen assessments" at bounding box center [565, 381] width 659 height 44
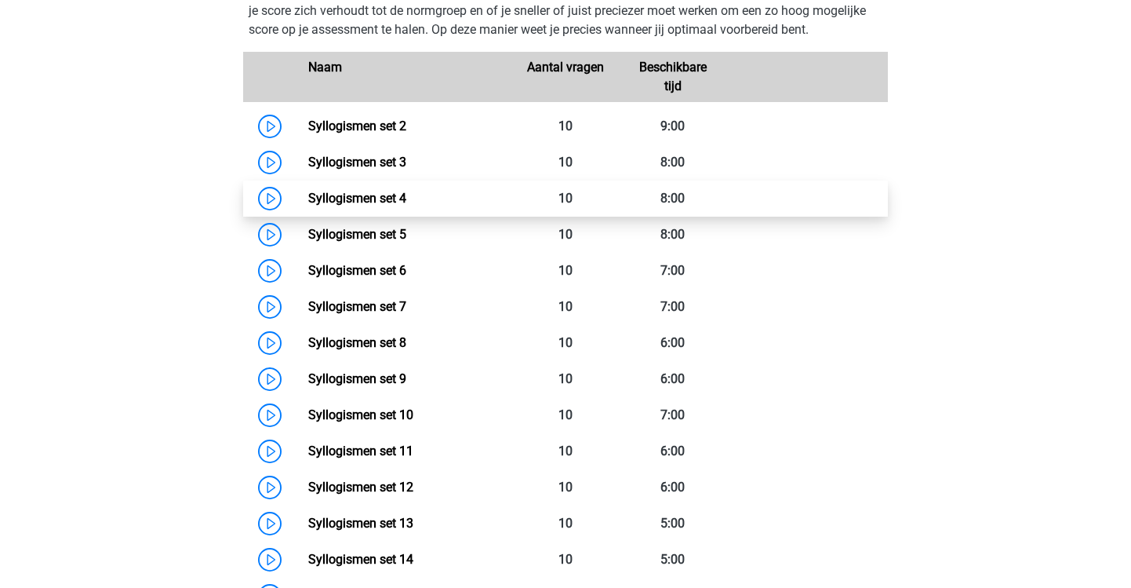
scroll to position [1195, 0]
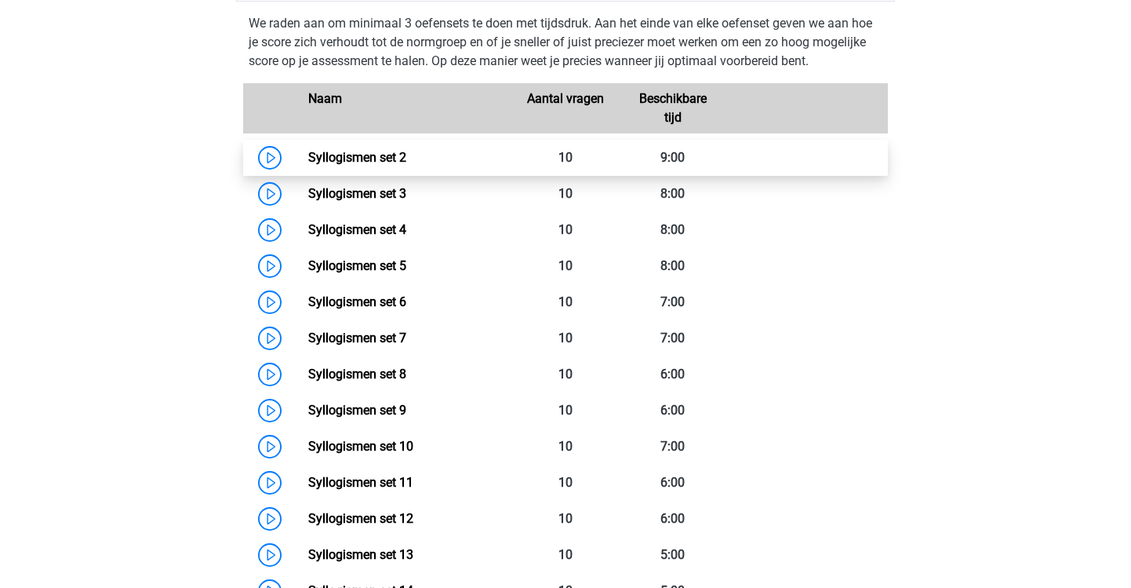
click at [308, 153] on link "Syllogismen set 2" at bounding box center [357, 157] width 98 height 15
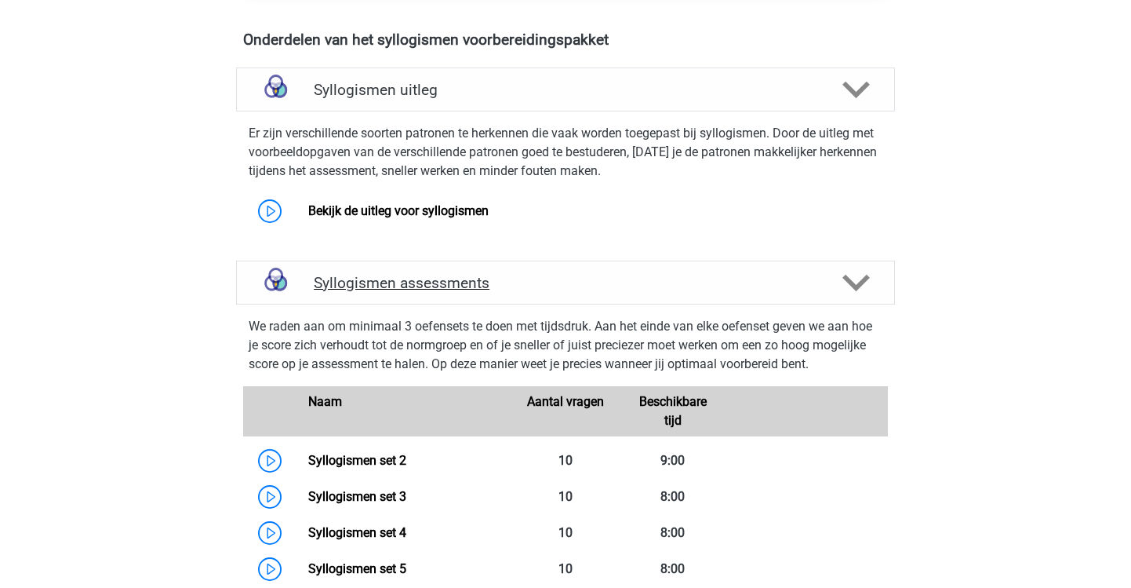
scroll to position [891, 0]
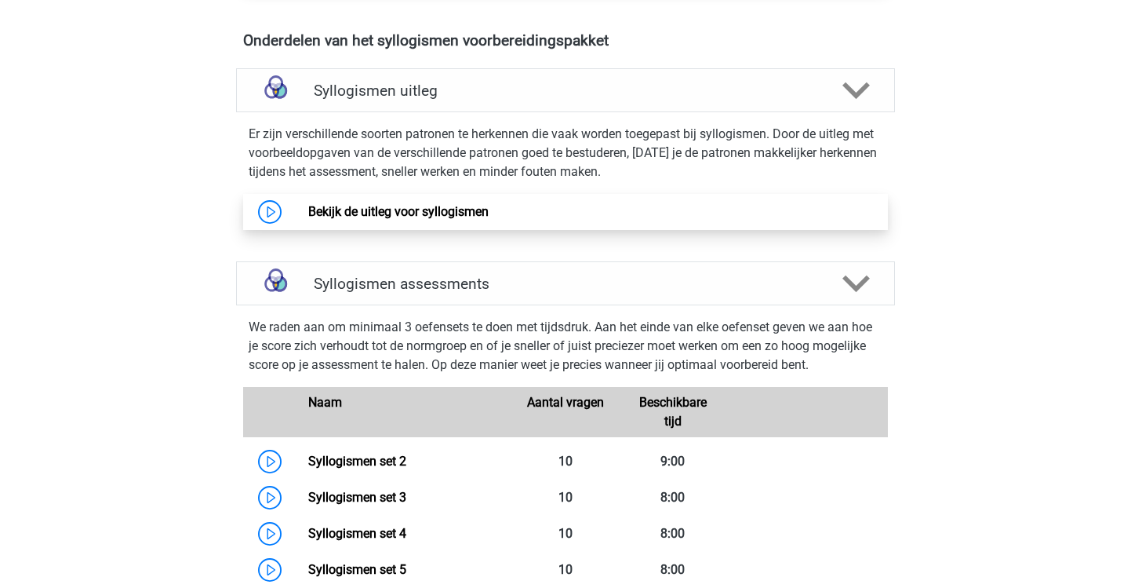
click at [381, 209] on link "Bekijk de uitleg voor syllogismen" at bounding box center [398, 211] width 180 height 15
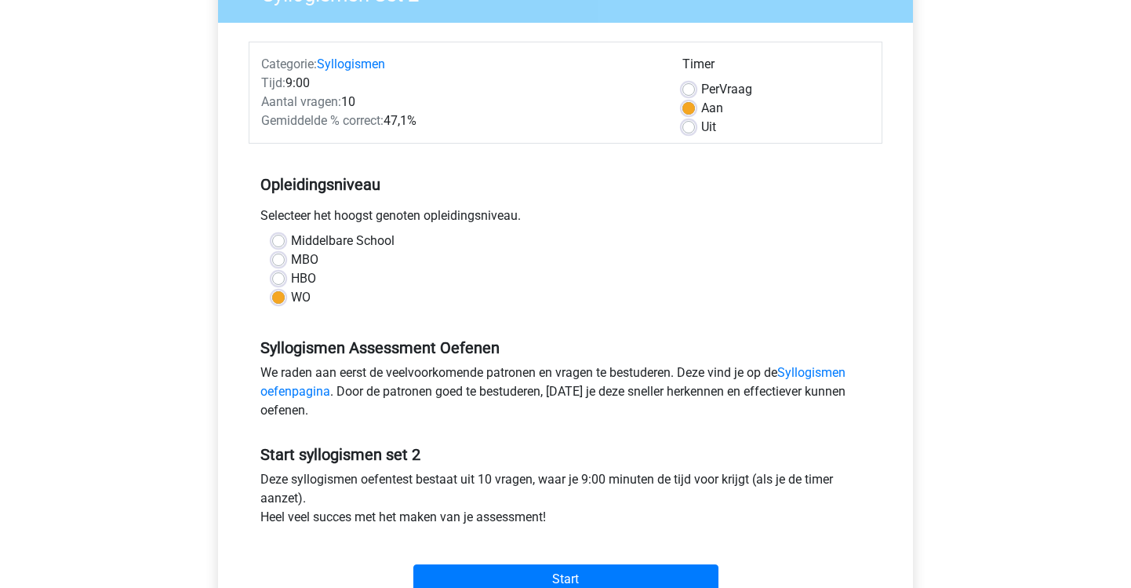
scroll to position [240, 0]
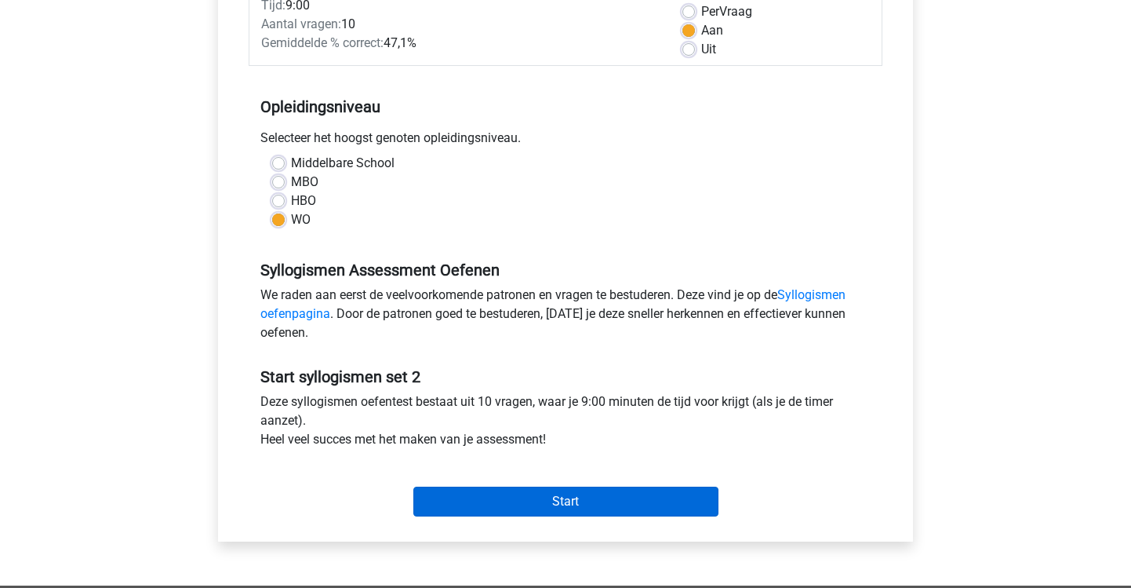
click at [522, 492] on input "Start" at bounding box center [565, 501] width 305 height 30
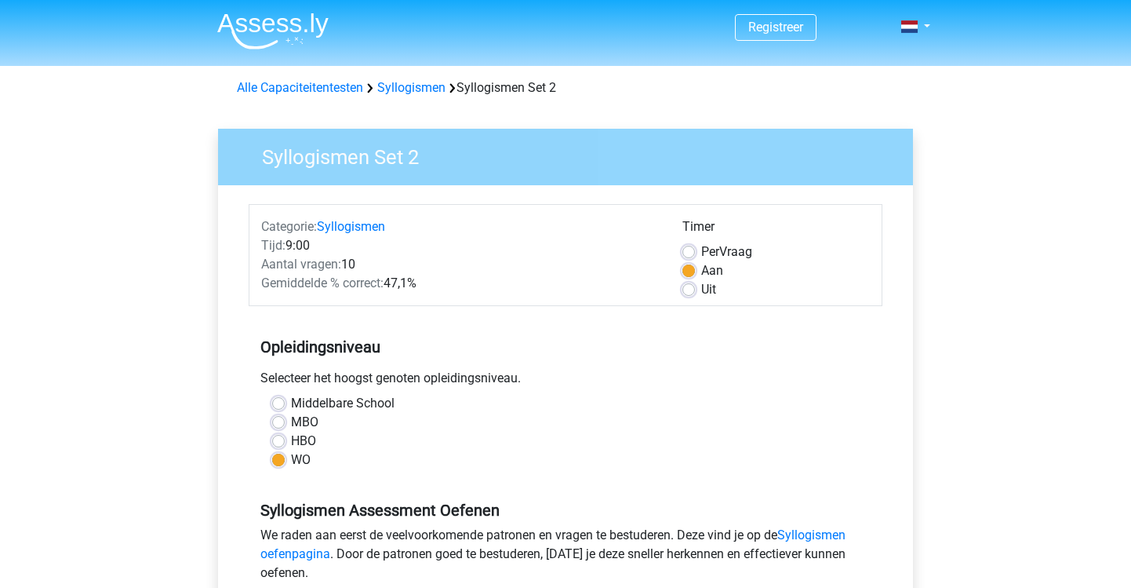
scroll to position [0, 0]
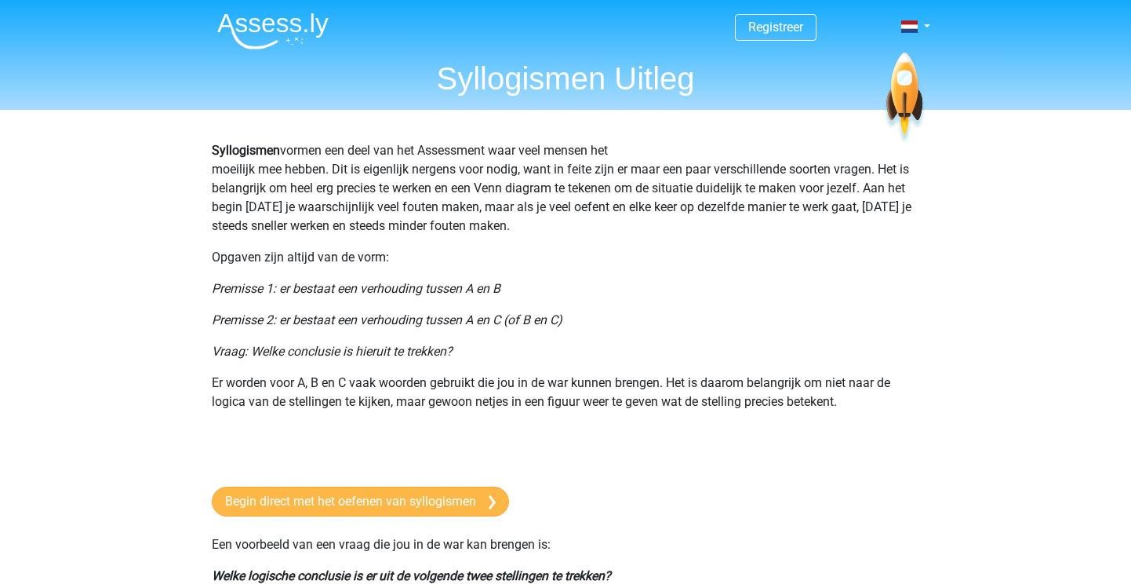
click at [432, 503] on link "Begin direct met het oefenen van syllogismen" at bounding box center [360, 501] width 297 height 30
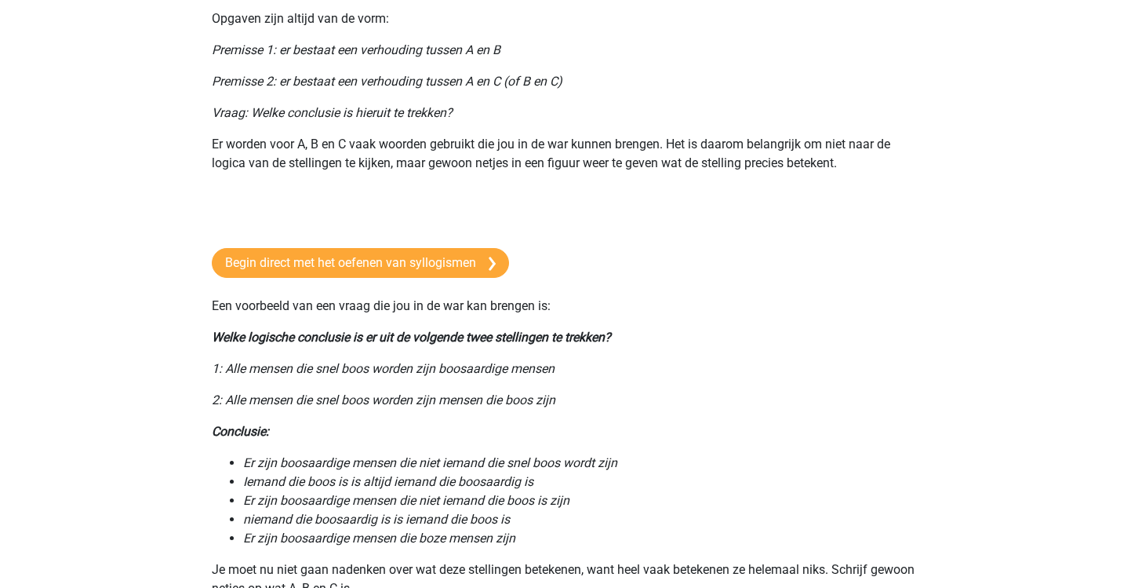
scroll to position [238, 0]
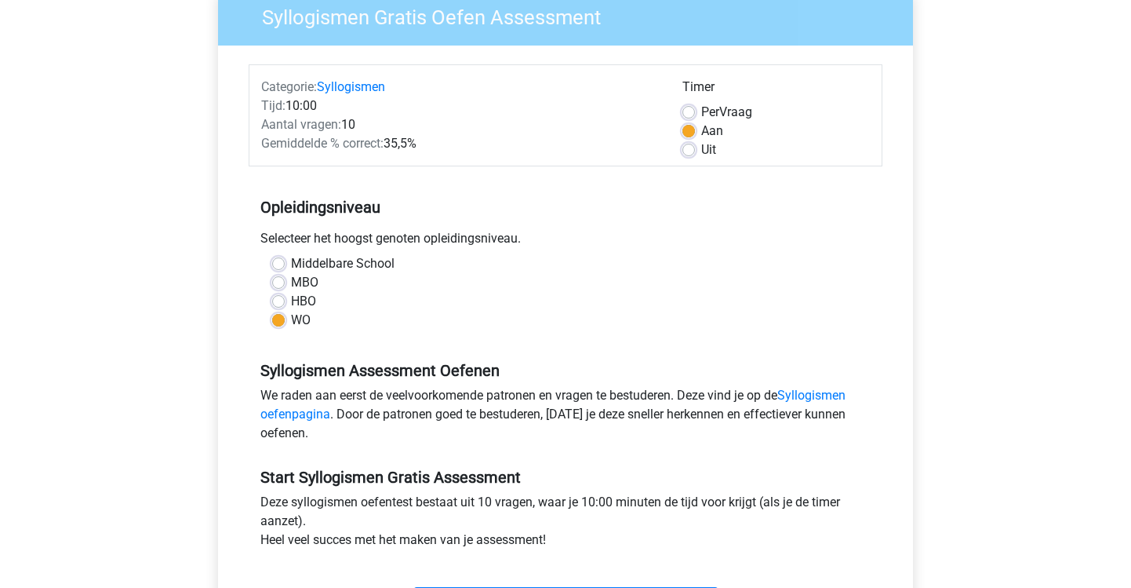
scroll to position [139, 0]
click at [281, 295] on div "HBO" at bounding box center [565, 302] width 587 height 19
click at [291, 301] on label "HBO" at bounding box center [303, 302] width 25 height 19
click at [281, 301] on input "HBO" at bounding box center [278, 301] width 13 height 16
radio input "true"
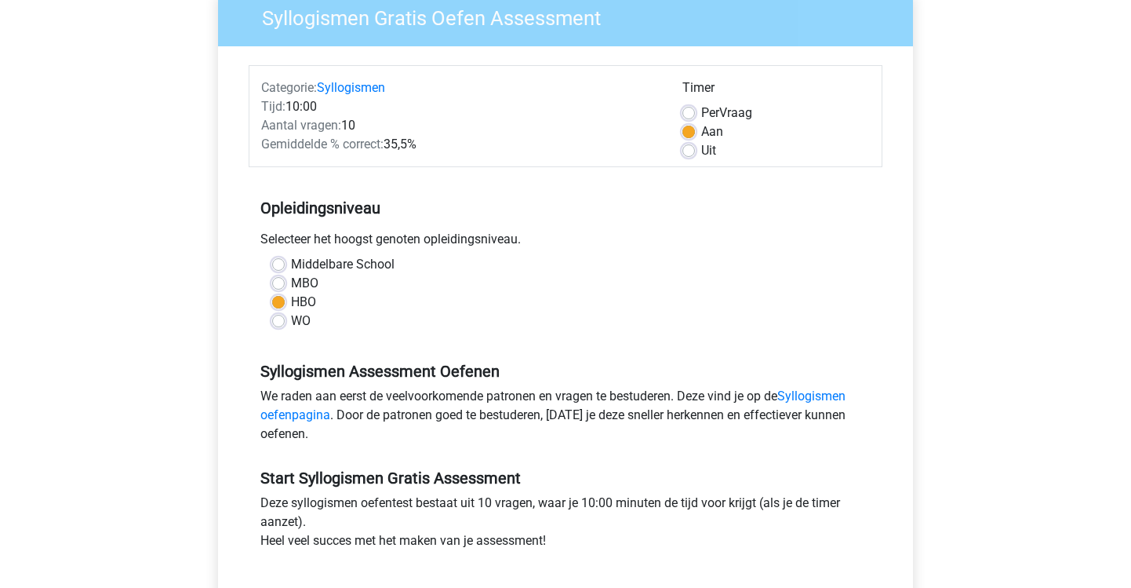
click at [291, 321] on label "WO" at bounding box center [301, 320] width 20 height 19
click at [279, 321] on input "WO" at bounding box center [278, 319] width 13 height 16
radio input "true"
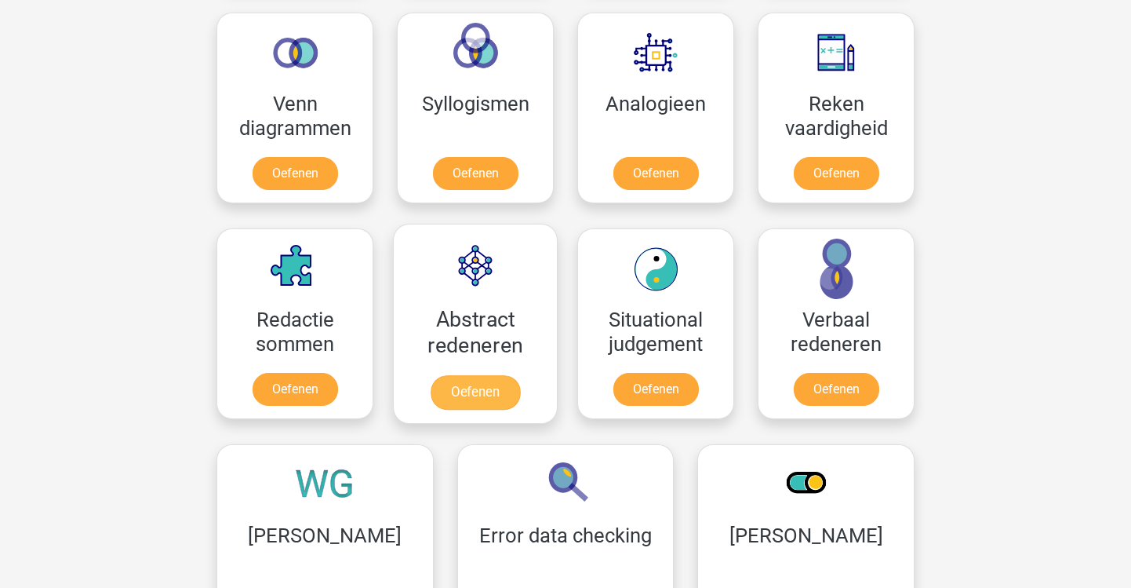
scroll to position [940, 0]
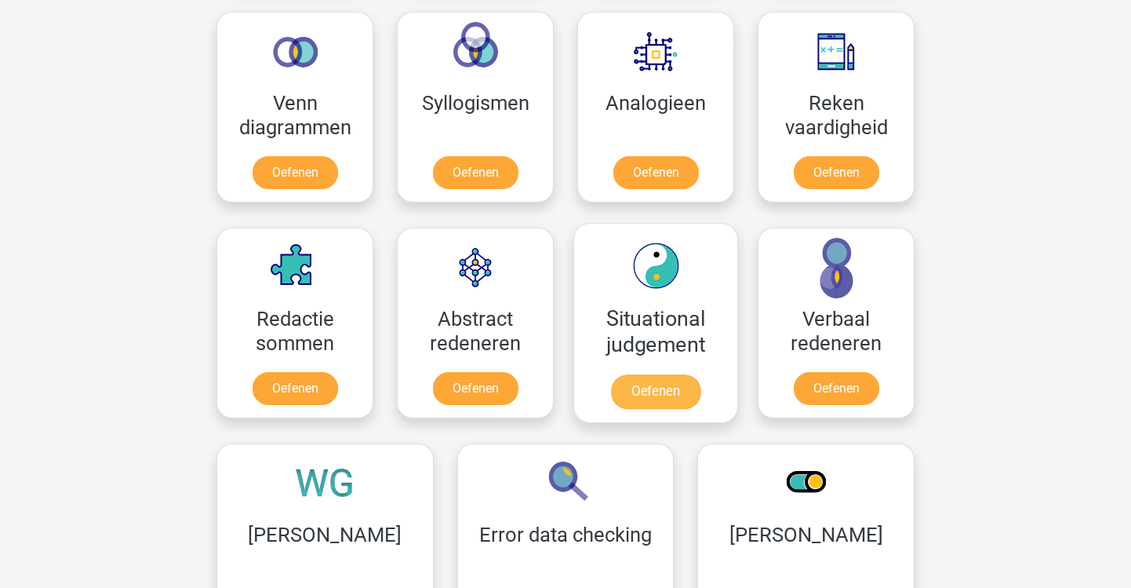
click at [641, 397] on link "Oefenen" at bounding box center [655, 391] width 89 height 35
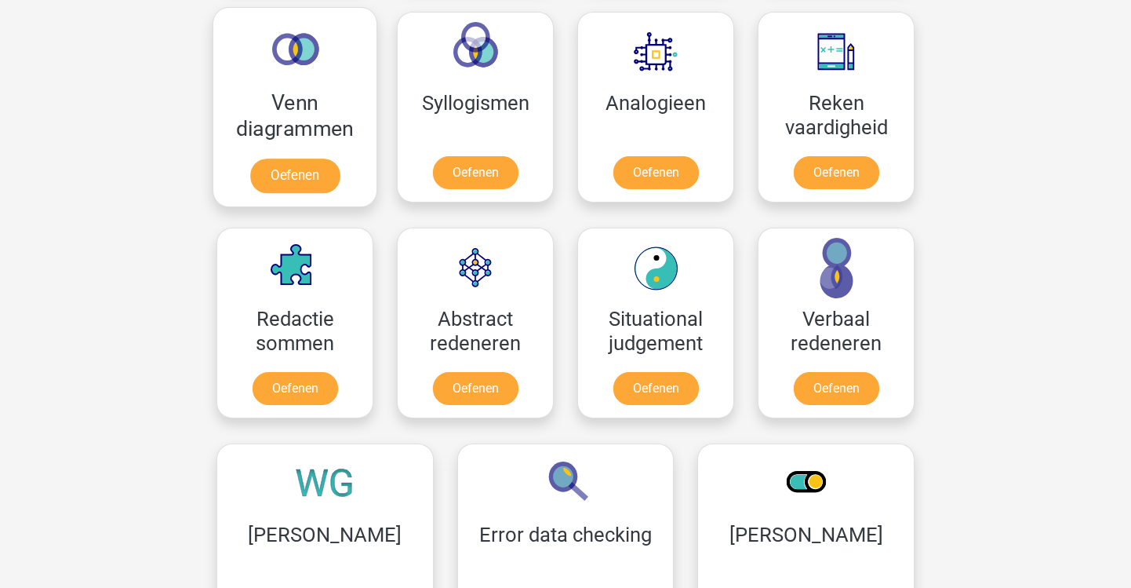
scroll to position [985, 0]
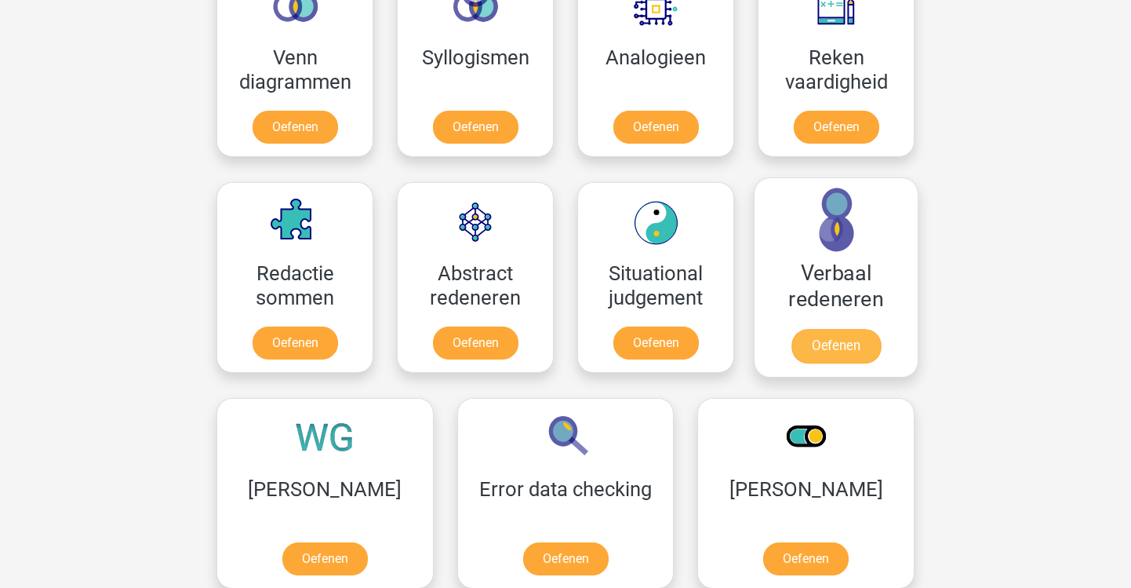
click at [850, 353] on link "Oefenen" at bounding box center [836, 346] width 89 height 35
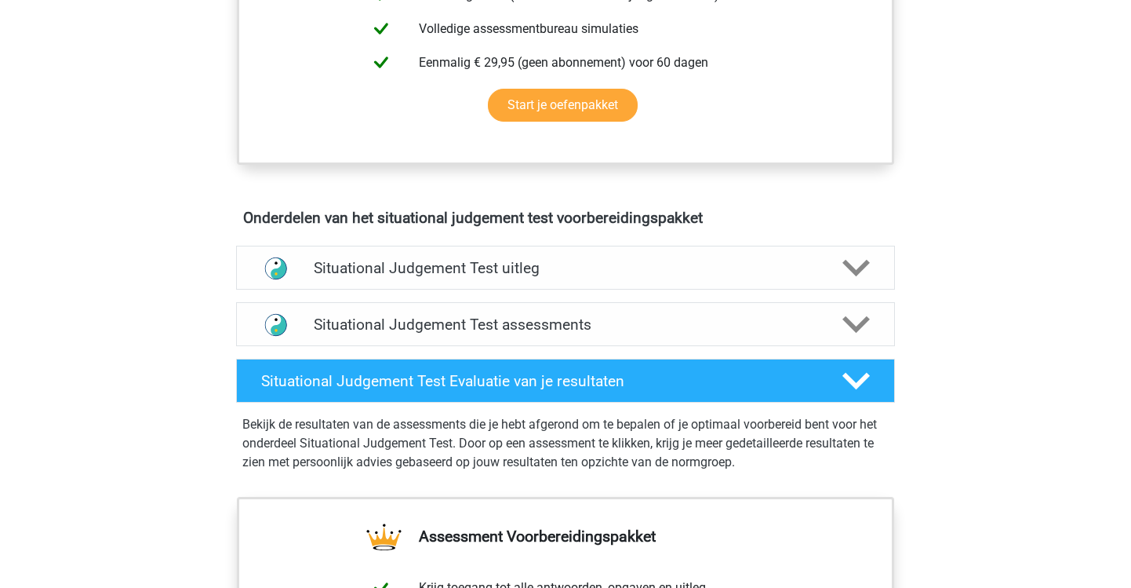
scroll to position [896, 0]
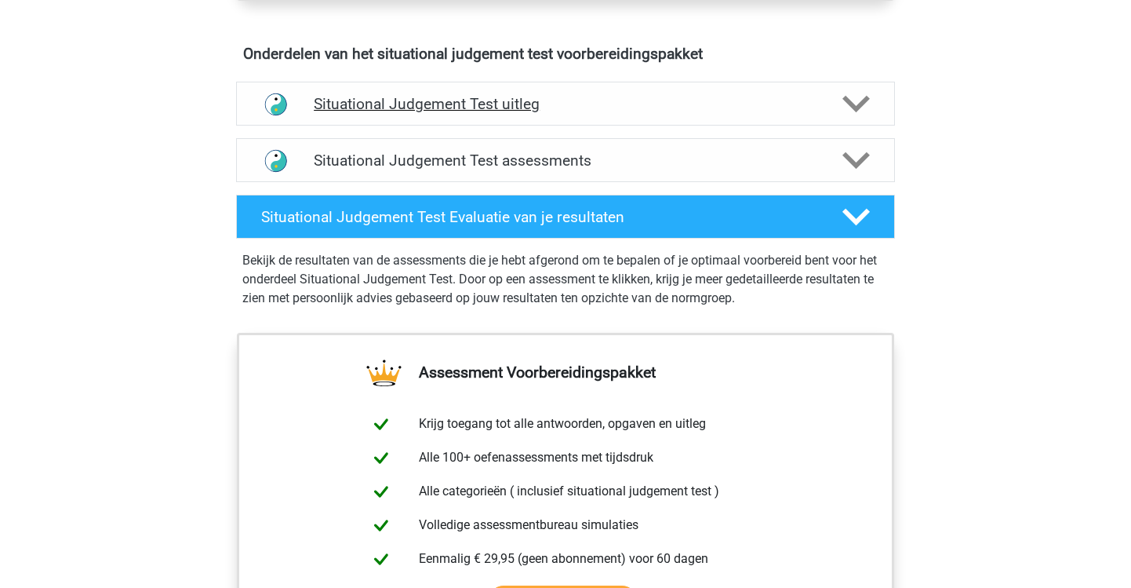
click at [504, 104] on h4 "Situational Judgement Test uitleg" at bounding box center [566, 104] width 504 height 18
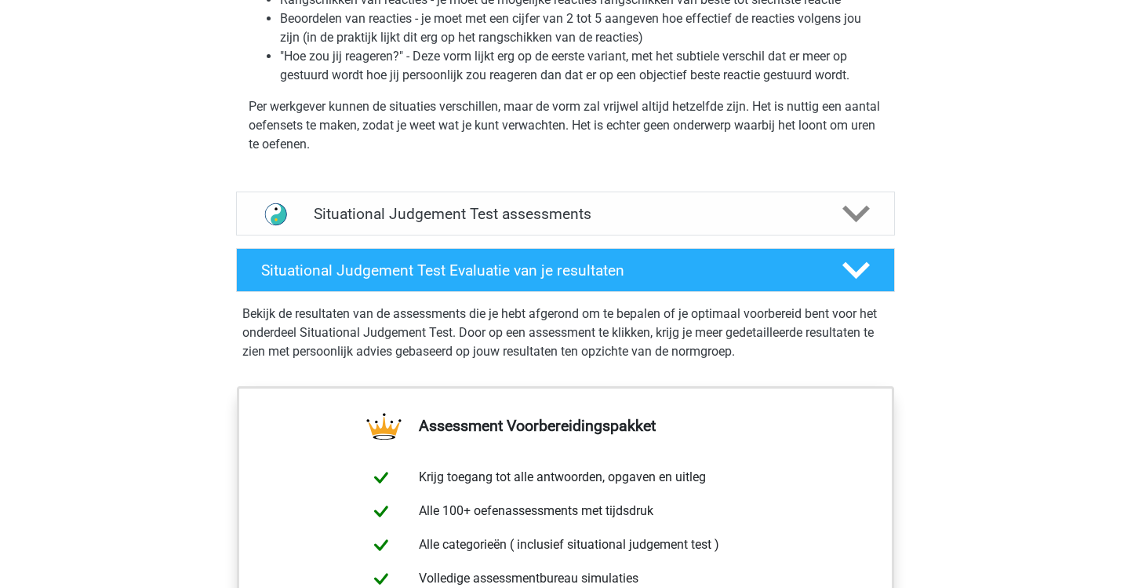
scroll to position [1225, 0]
click at [497, 200] on div "Situational Judgement Test assessments" at bounding box center [565, 213] width 659 height 44
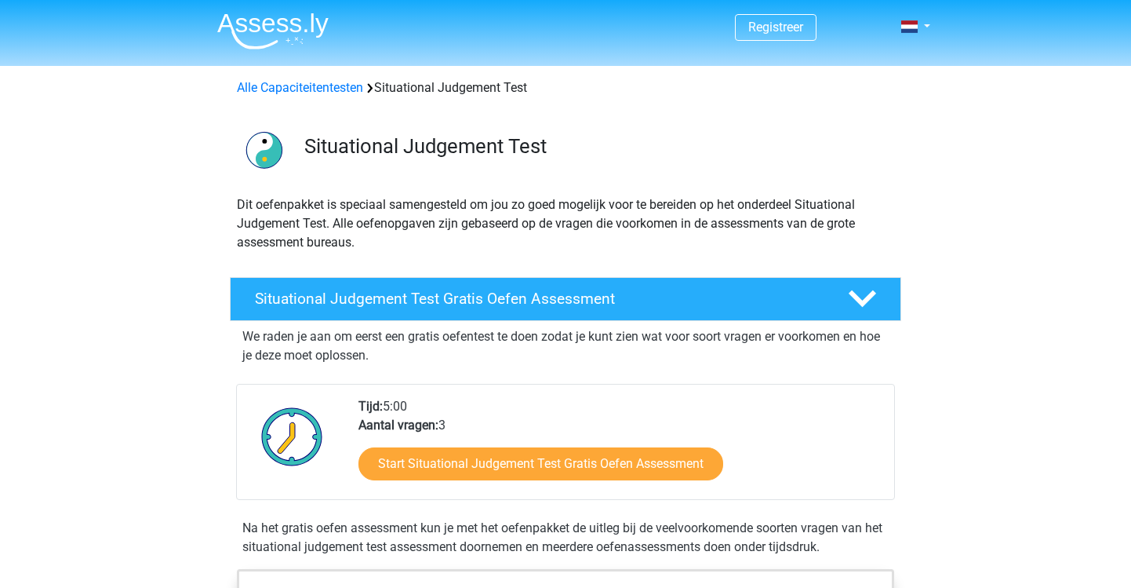
scroll to position [0, 0]
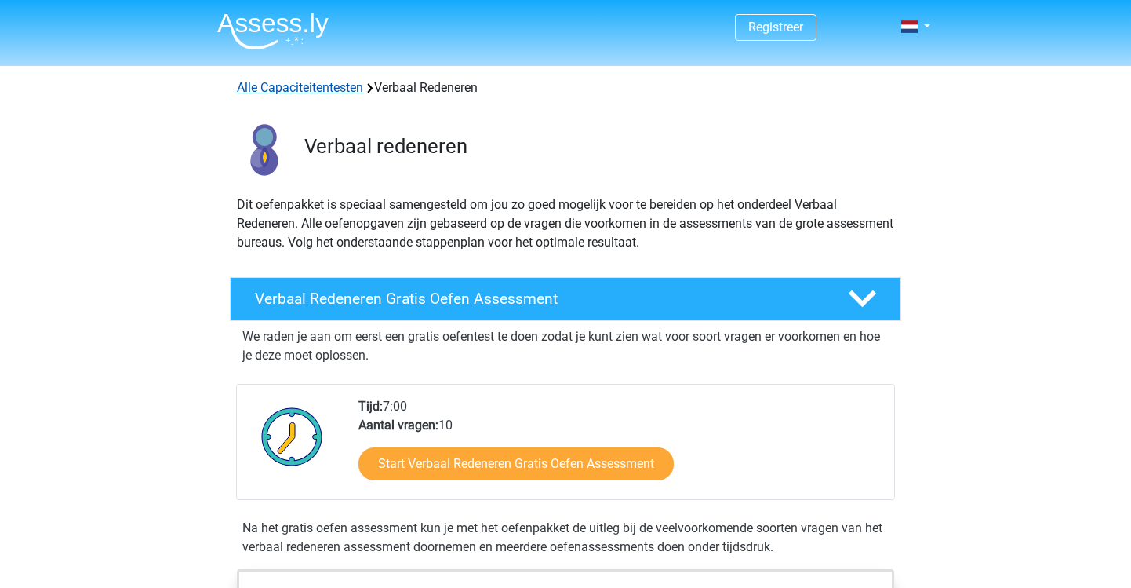
click at [290, 95] on link "Alle Capaciteitentesten" at bounding box center [300, 87] width 126 height 15
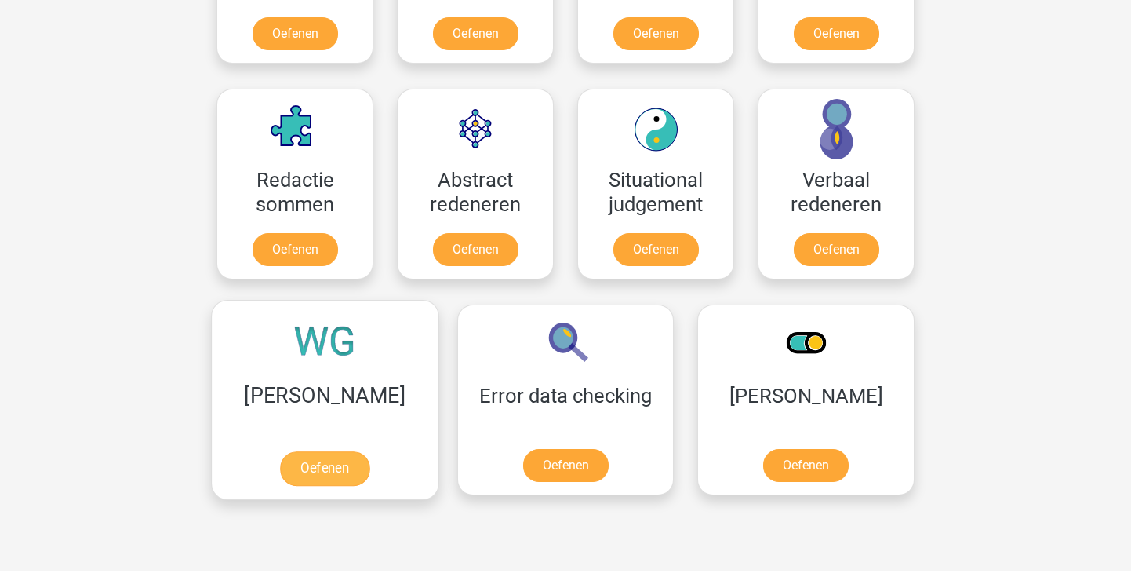
scroll to position [1077, 0]
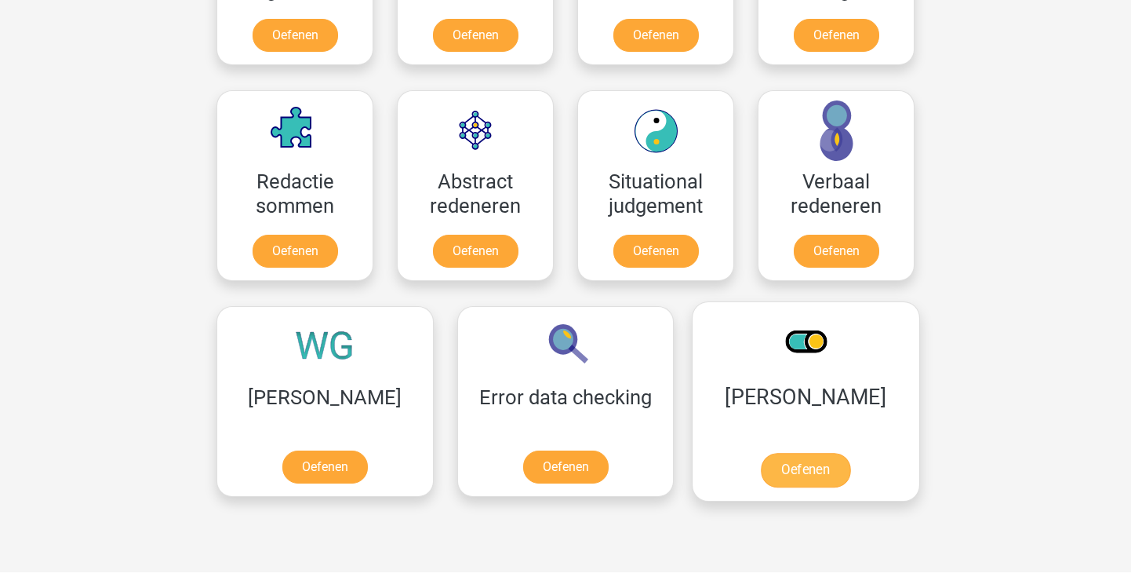
click at [761, 453] on link "Oefenen" at bounding box center [805, 470] width 89 height 35
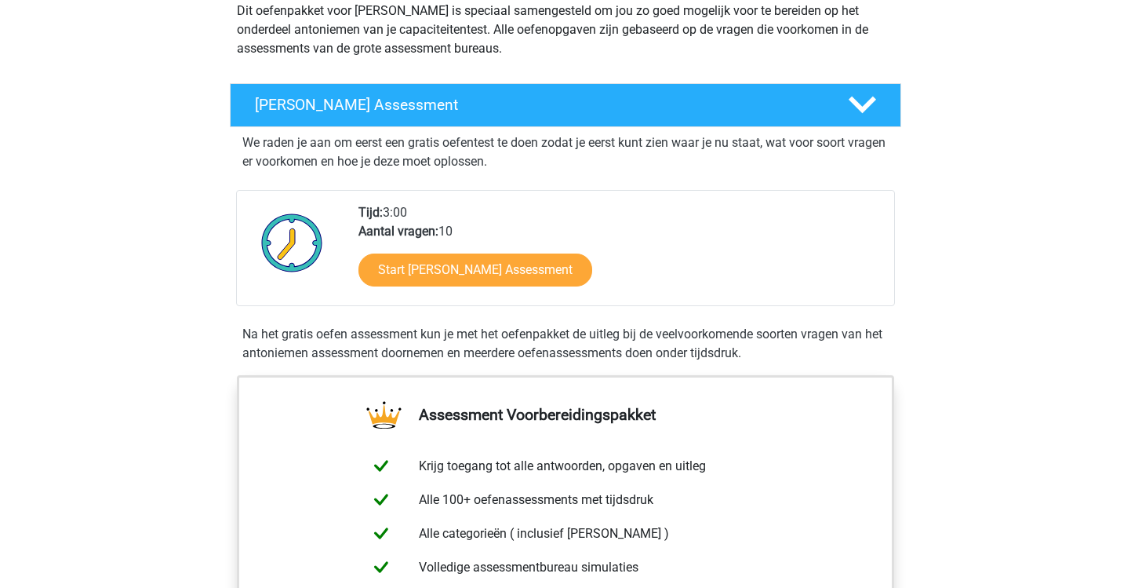
scroll to position [206, 0]
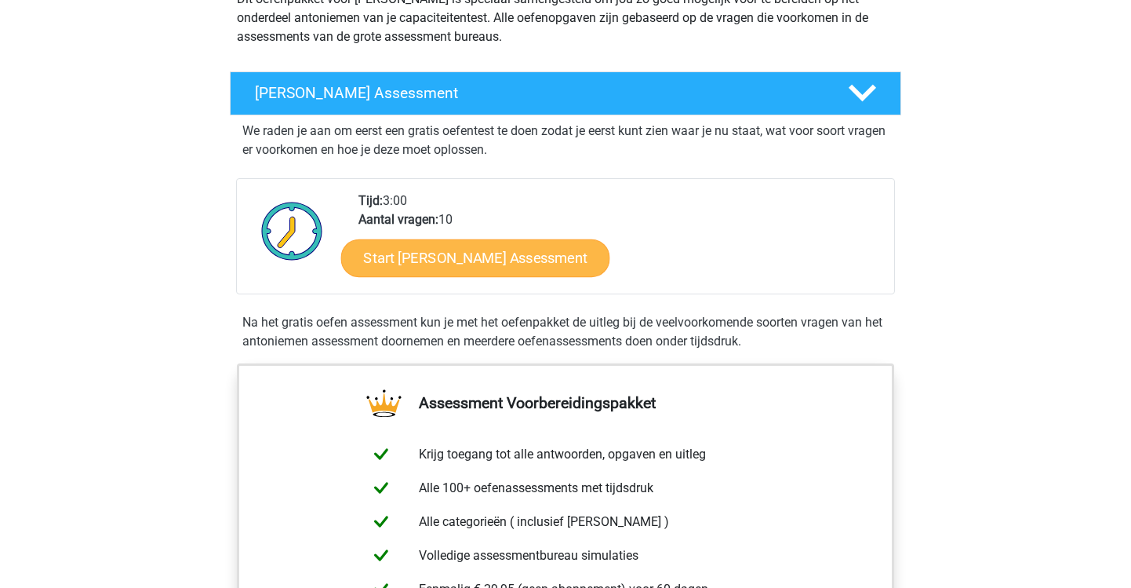
click at [576, 241] on link "Start [PERSON_NAME] Assessment" at bounding box center [475, 257] width 269 height 38
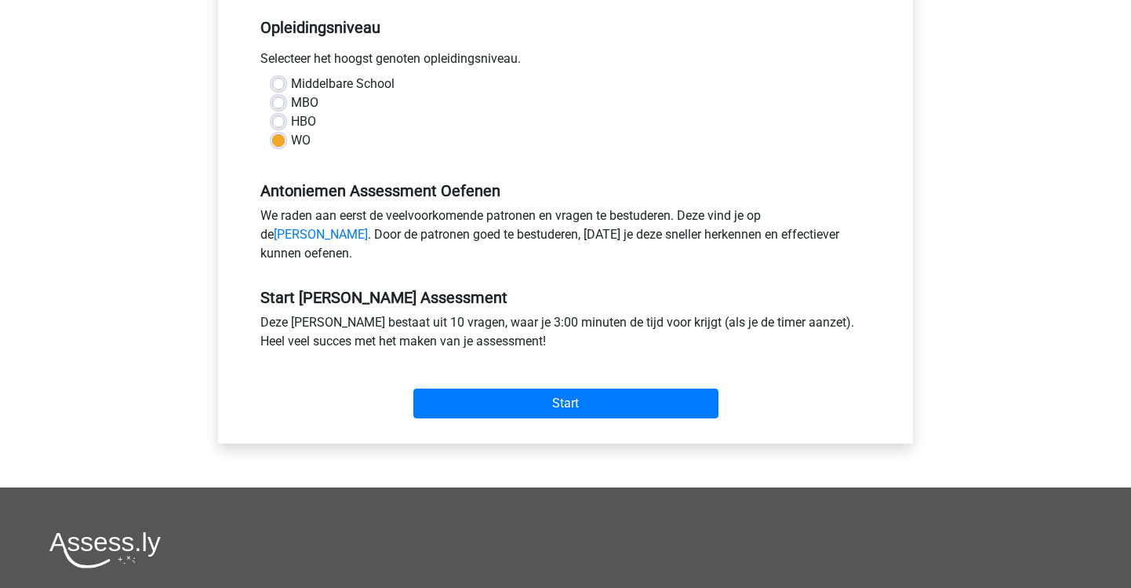
scroll to position [476, 0]
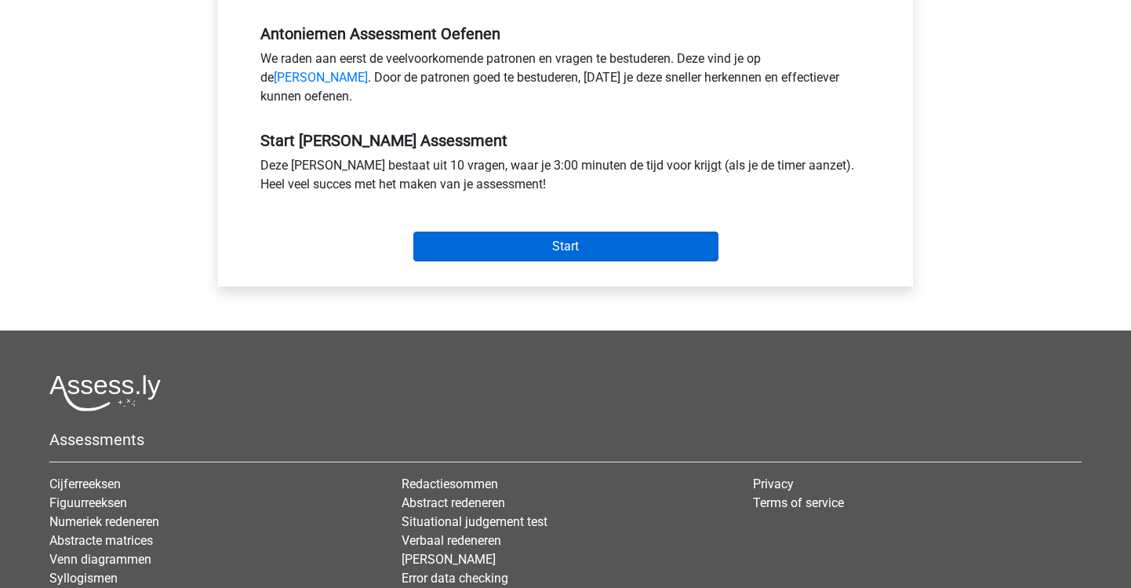
click at [543, 261] on input "Start" at bounding box center [565, 246] width 305 height 30
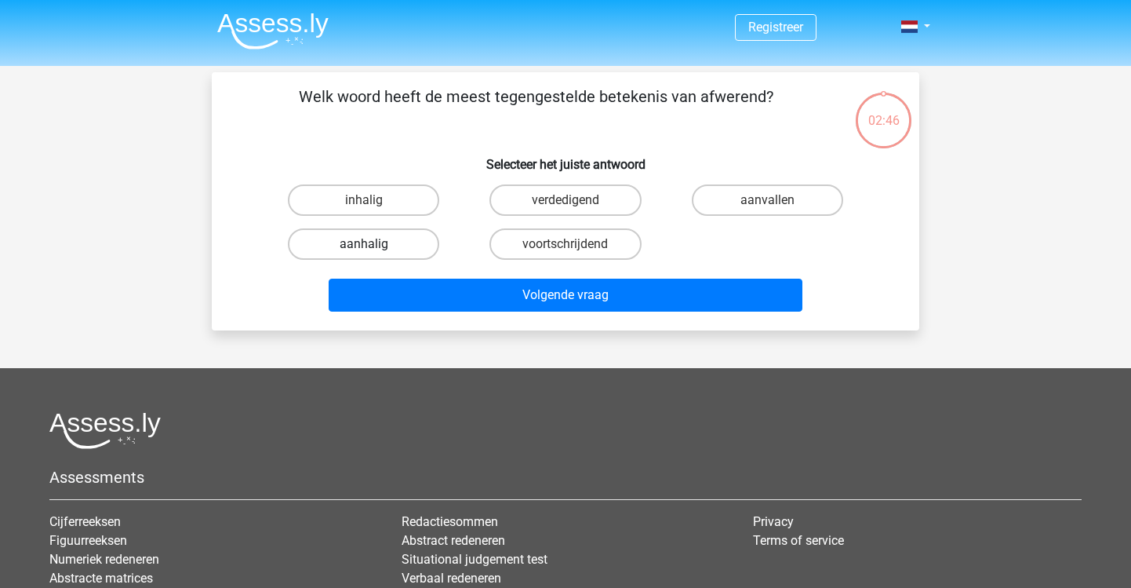
click at [384, 247] on label "aanhalig" at bounding box center [363, 243] width 151 height 31
click at [374, 247] on input "aanhalig" at bounding box center [369, 249] width 10 height 10
radio input "true"
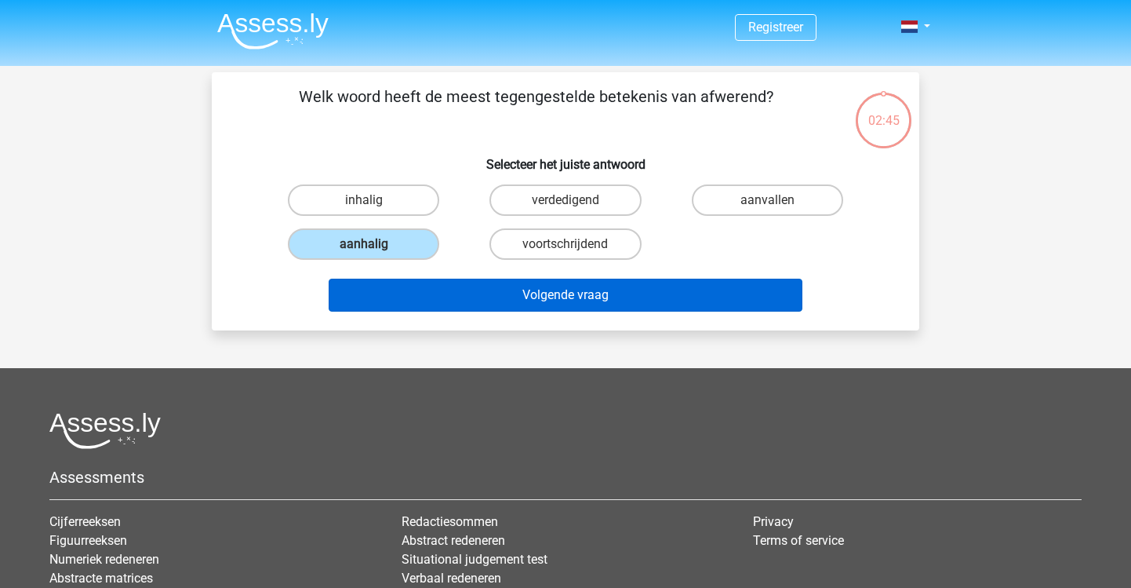
click at [497, 299] on button "Volgende vraag" at bounding box center [566, 295] width 475 height 33
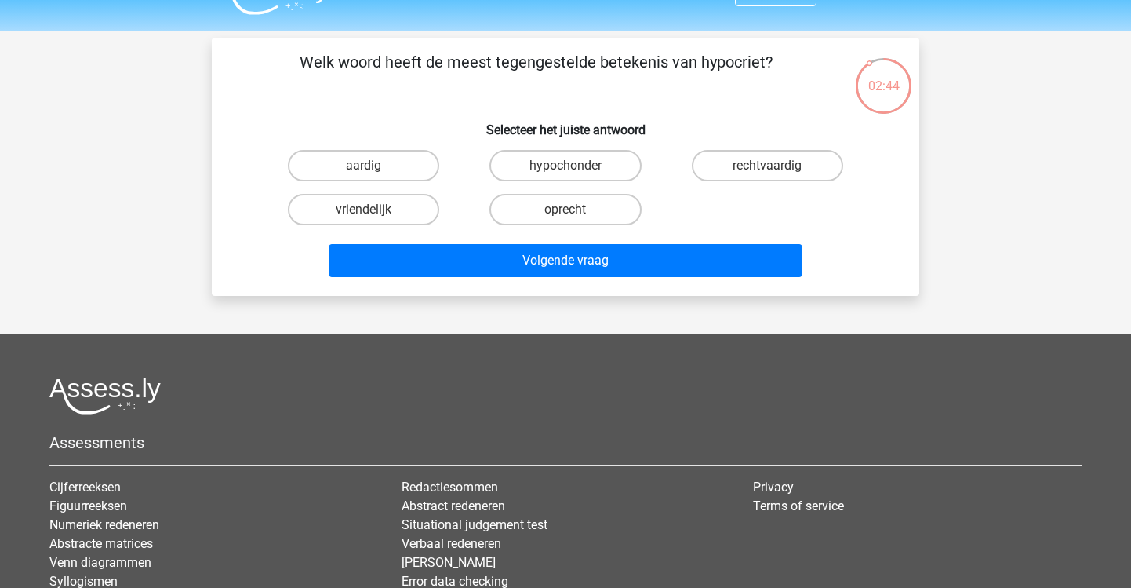
scroll to position [33, 0]
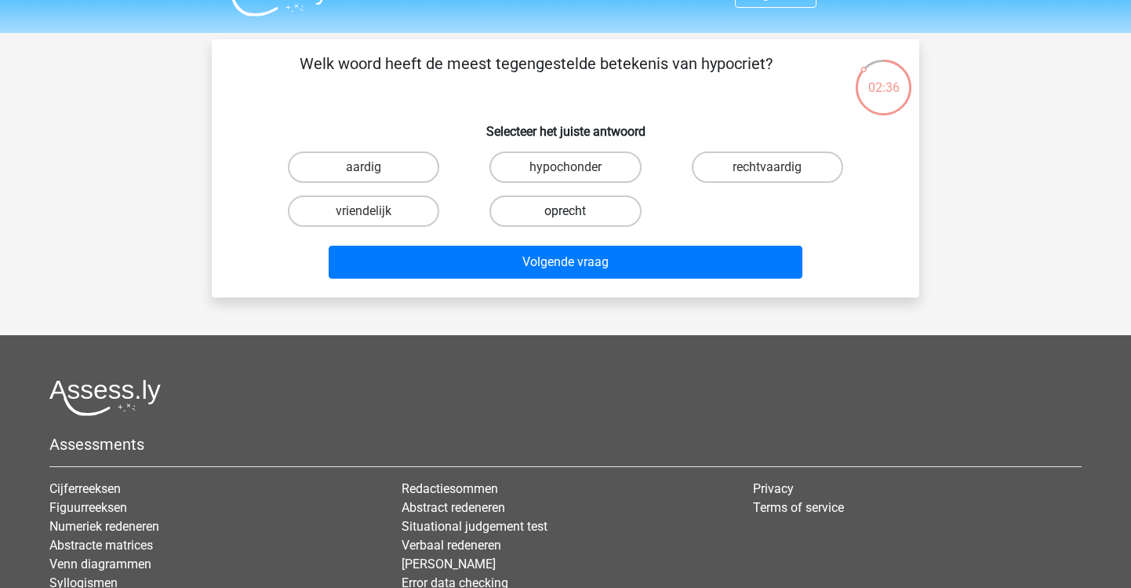
click at [599, 209] on label "oprecht" at bounding box center [565, 210] width 151 height 31
click at [576, 211] on input "oprecht" at bounding box center [571, 216] width 10 height 10
radio input "true"
click at [742, 169] on label "rechtvaardig" at bounding box center [767, 166] width 151 height 31
click at [767, 169] on input "rechtvaardig" at bounding box center [772, 172] width 10 height 10
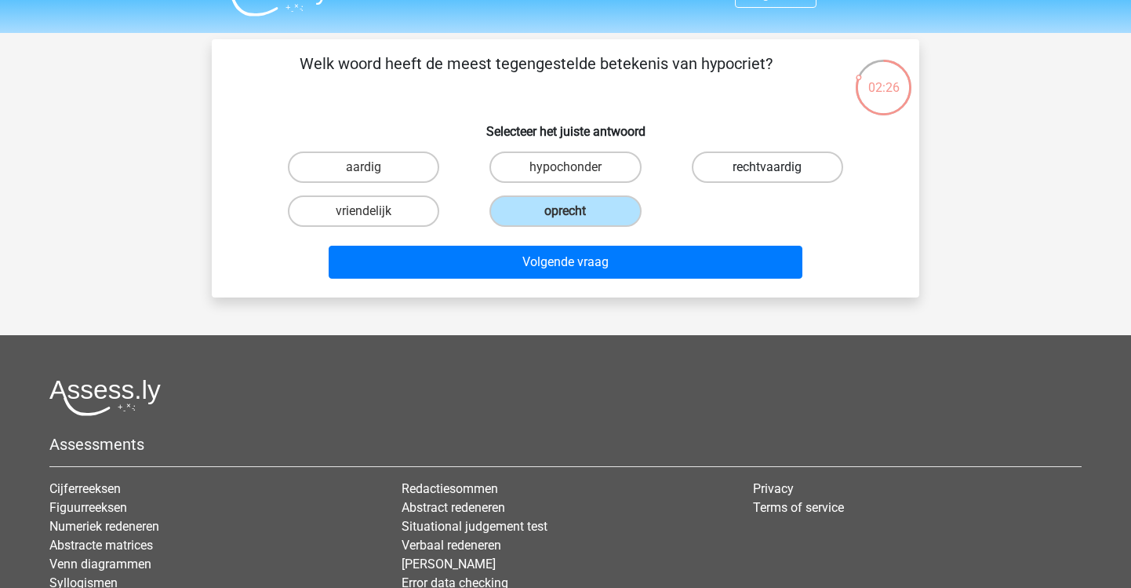
radio input "true"
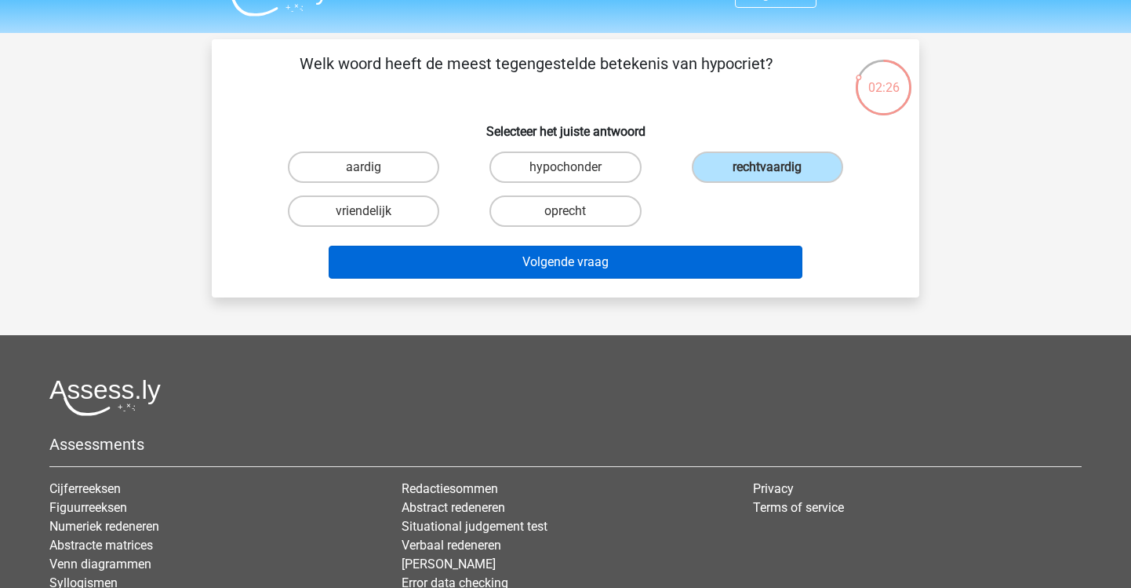
click at [610, 274] on button "Volgende vraag" at bounding box center [566, 262] width 475 height 33
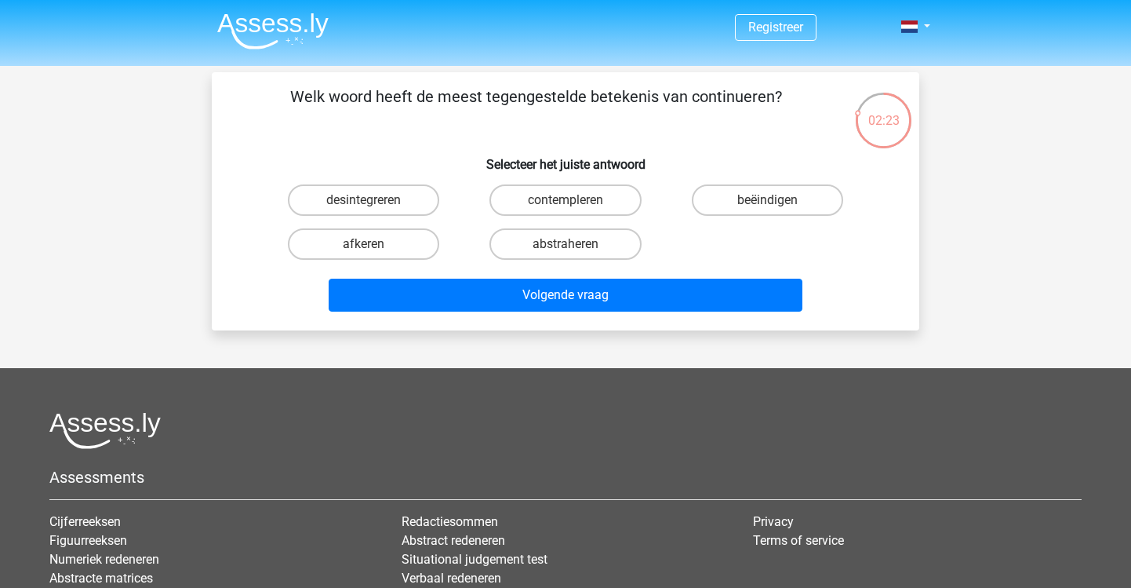
scroll to position [0, 0]
click at [735, 194] on label "beëindigen" at bounding box center [767, 199] width 151 height 31
click at [767, 200] on input "beëindigen" at bounding box center [772, 205] width 10 height 10
radio input "true"
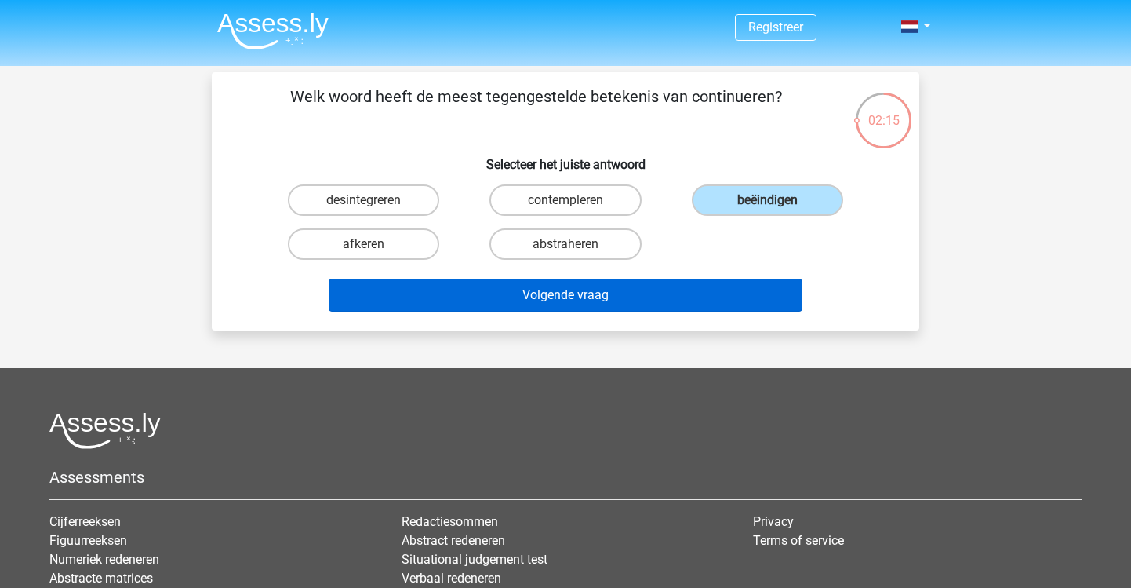
click at [661, 297] on button "Volgende vraag" at bounding box center [566, 295] width 475 height 33
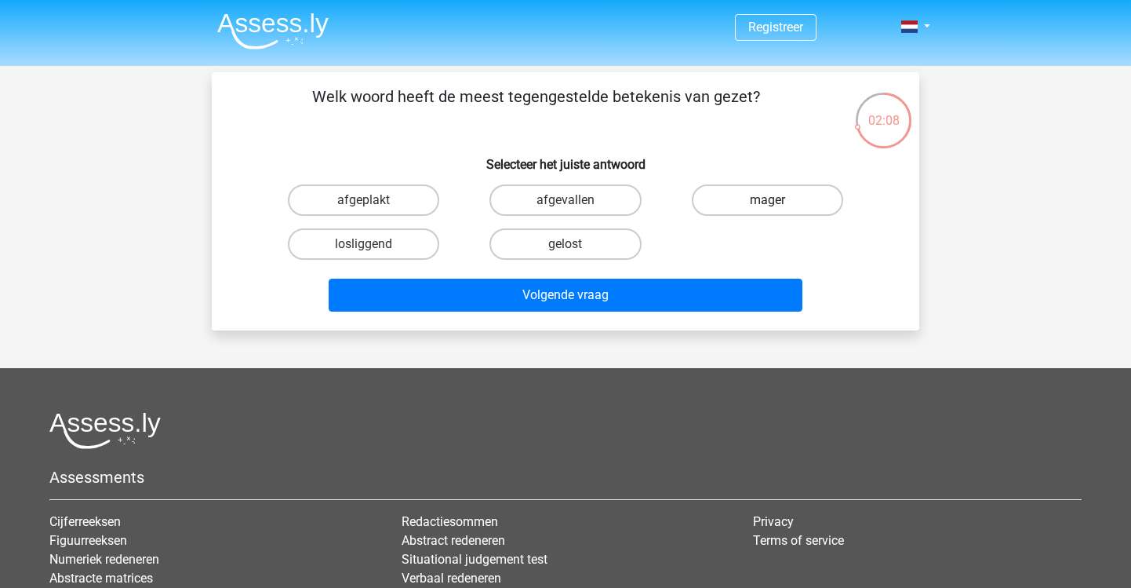
click at [757, 195] on label "mager" at bounding box center [767, 199] width 151 height 31
click at [767, 200] on input "mager" at bounding box center [772, 205] width 10 height 10
radio input "true"
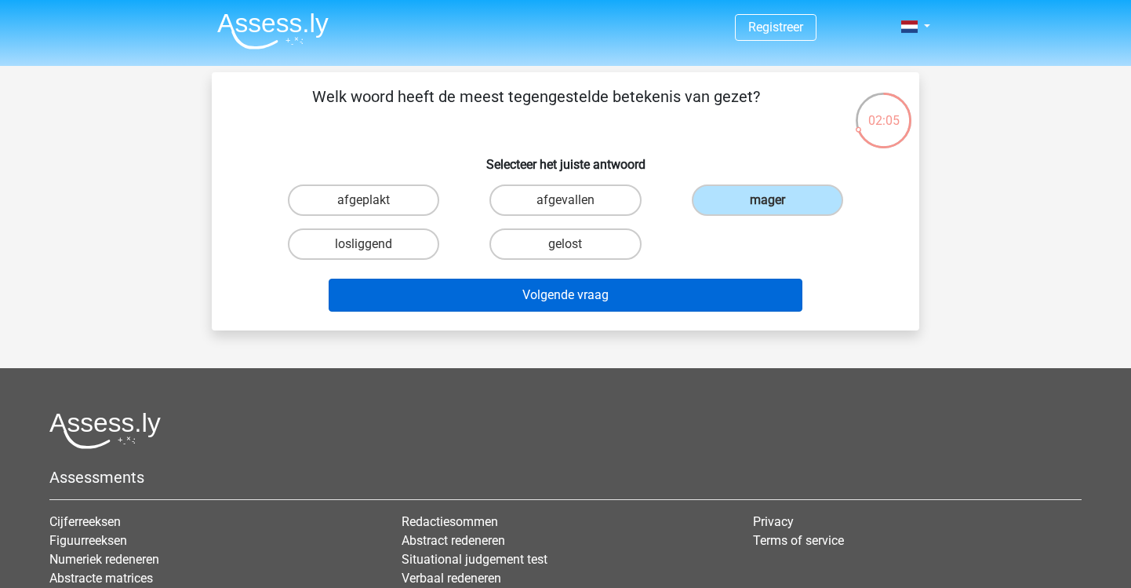
click at [615, 304] on button "Volgende vraag" at bounding box center [566, 295] width 475 height 33
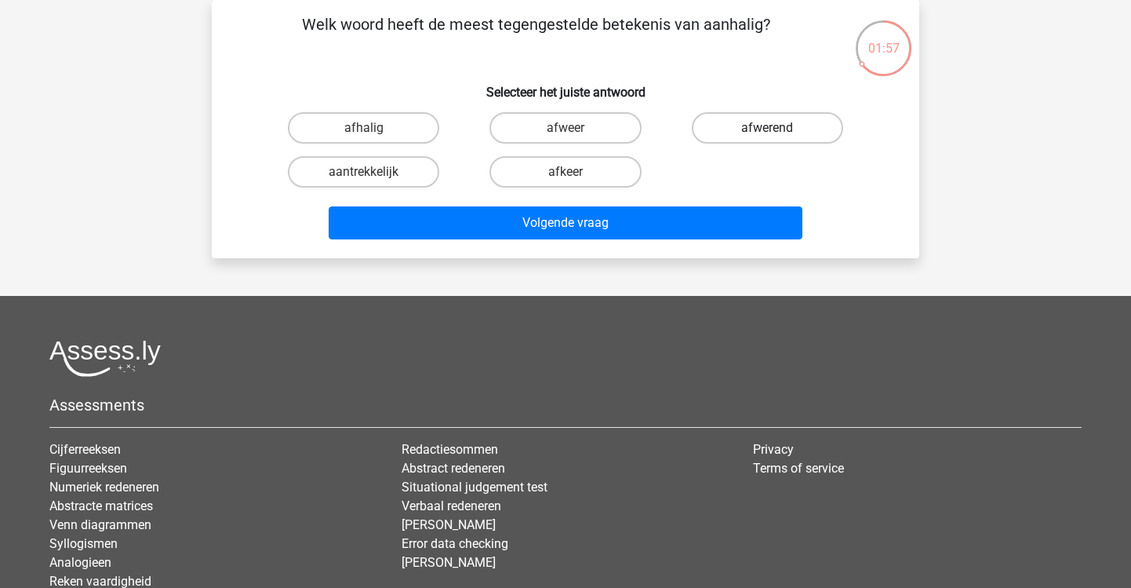
click at [724, 124] on label "afwerend" at bounding box center [767, 127] width 151 height 31
click at [767, 128] on input "afwerend" at bounding box center [772, 133] width 10 height 10
radio input "true"
click at [635, 240] on div "Volgende vraag" at bounding box center [566, 225] width 606 height 39
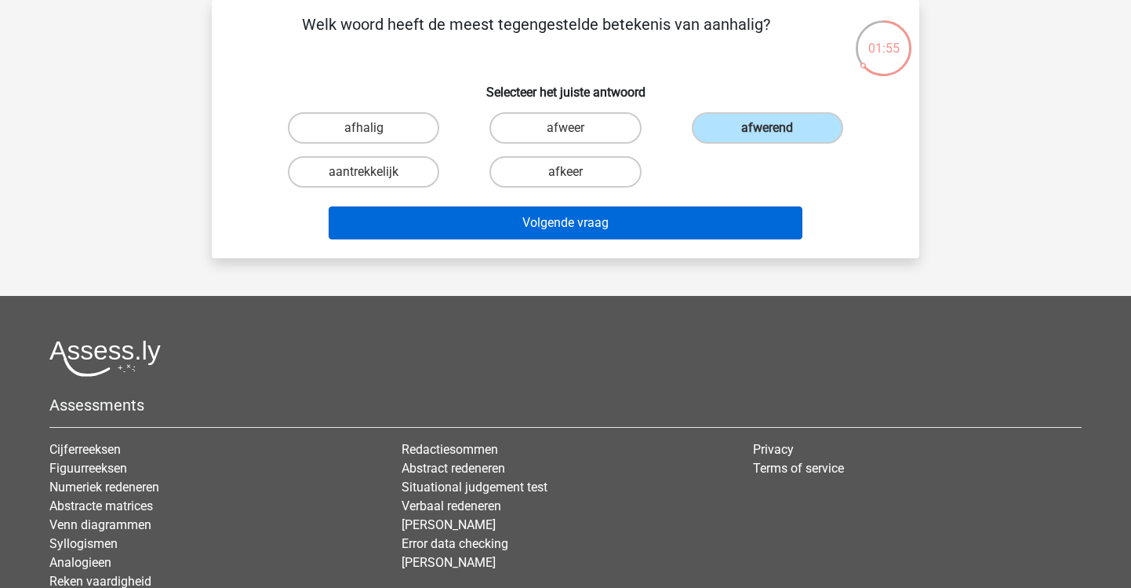
click at [639, 230] on button "Volgende vraag" at bounding box center [566, 222] width 475 height 33
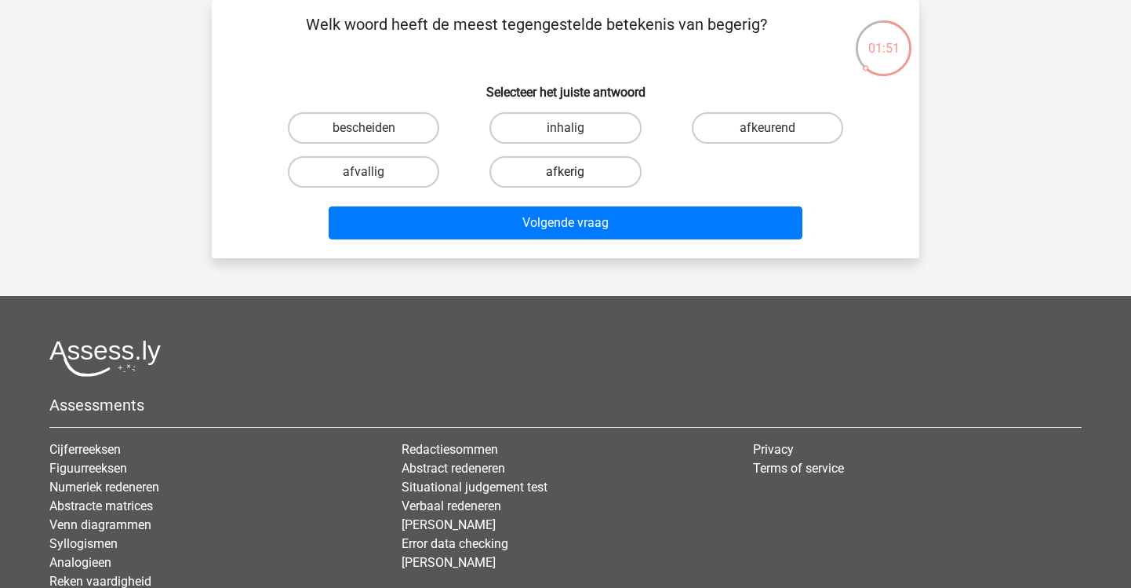
click at [598, 179] on label "afkerig" at bounding box center [565, 171] width 151 height 31
click at [576, 179] on input "afkerig" at bounding box center [571, 177] width 10 height 10
radio input "true"
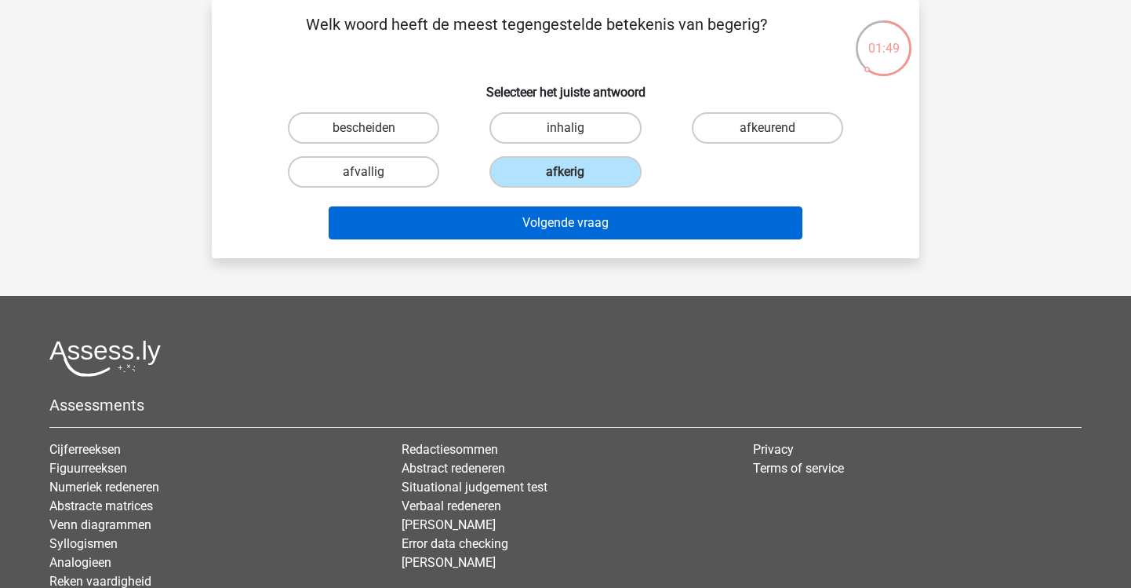
click at [608, 215] on button "Volgende vraag" at bounding box center [566, 222] width 475 height 33
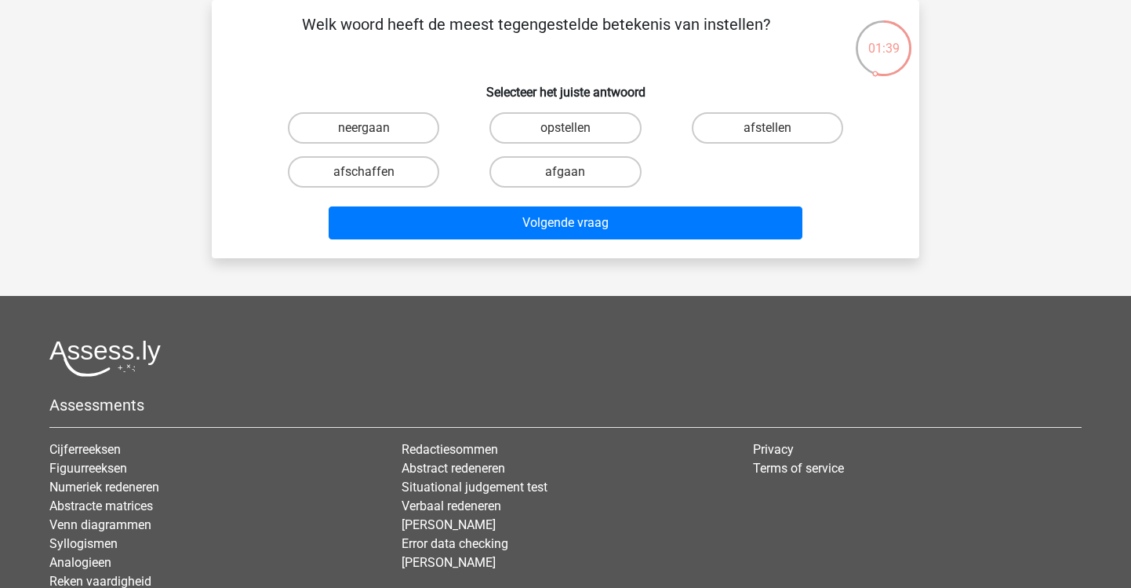
click at [769, 134] on input "afstellen" at bounding box center [772, 133] width 10 height 10
radio input "true"
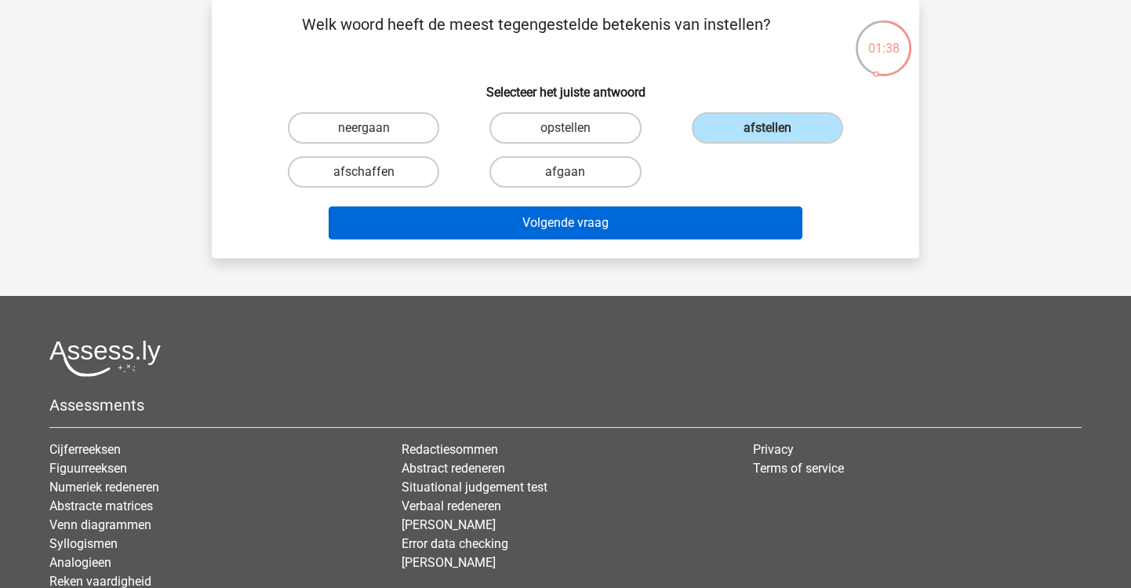
click at [722, 216] on button "Volgende vraag" at bounding box center [566, 222] width 475 height 33
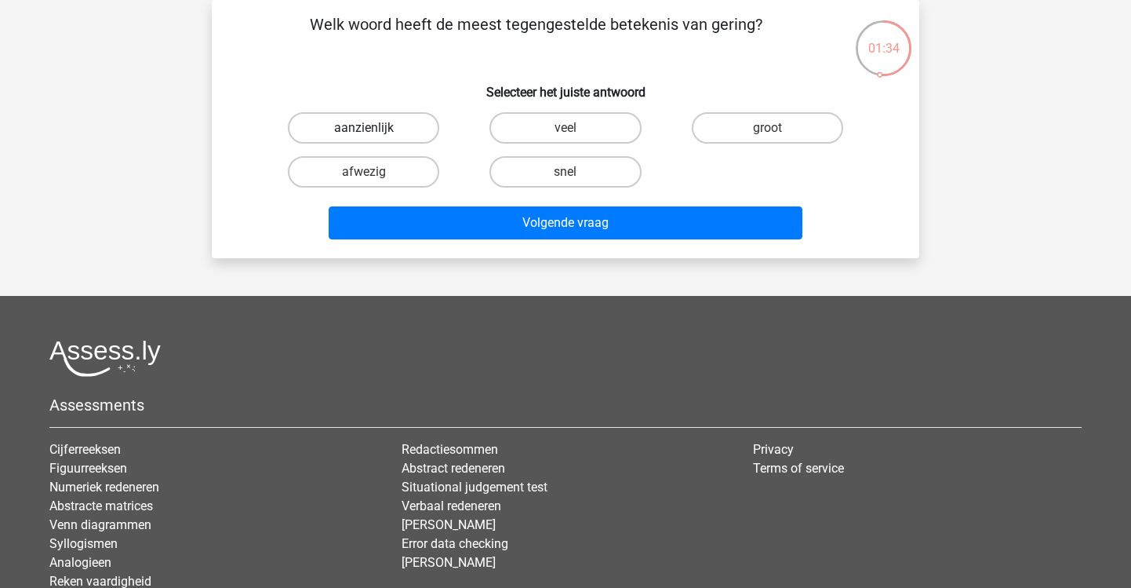
click at [395, 120] on label "aanzienlijk" at bounding box center [363, 127] width 151 height 31
click at [374, 128] on input "aanzienlijk" at bounding box center [369, 133] width 10 height 10
radio input "true"
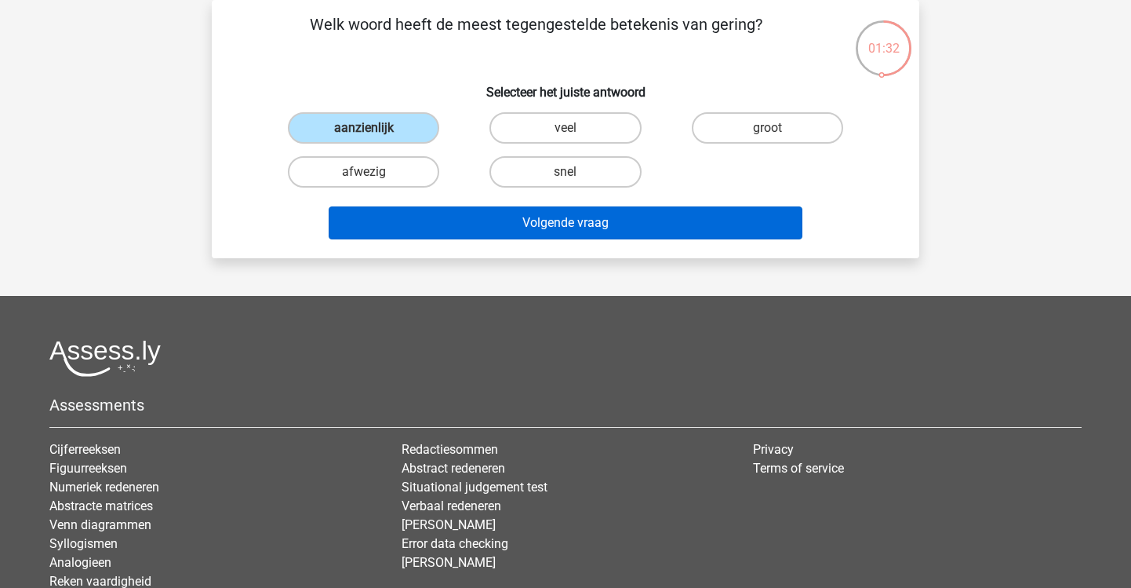
click at [565, 232] on button "Volgende vraag" at bounding box center [566, 222] width 475 height 33
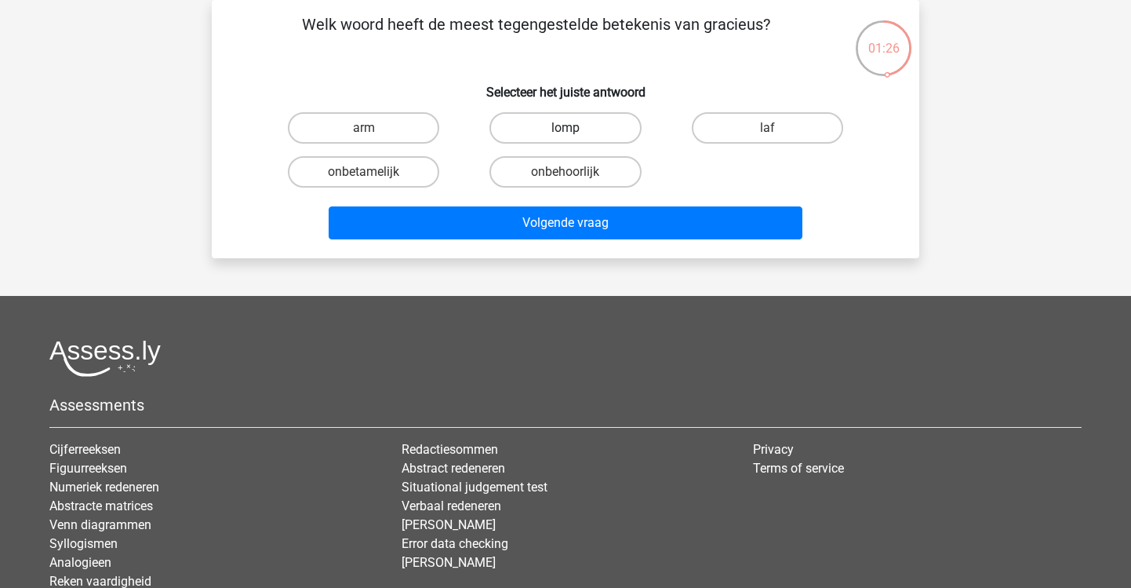
click at [595, 117] on label "lomp" at bounding box center [565, 127] width 151 height 31
click at [576, 128] on input "lomp" at bounding box center [571, 133] width 10 height 10
radio input "true"
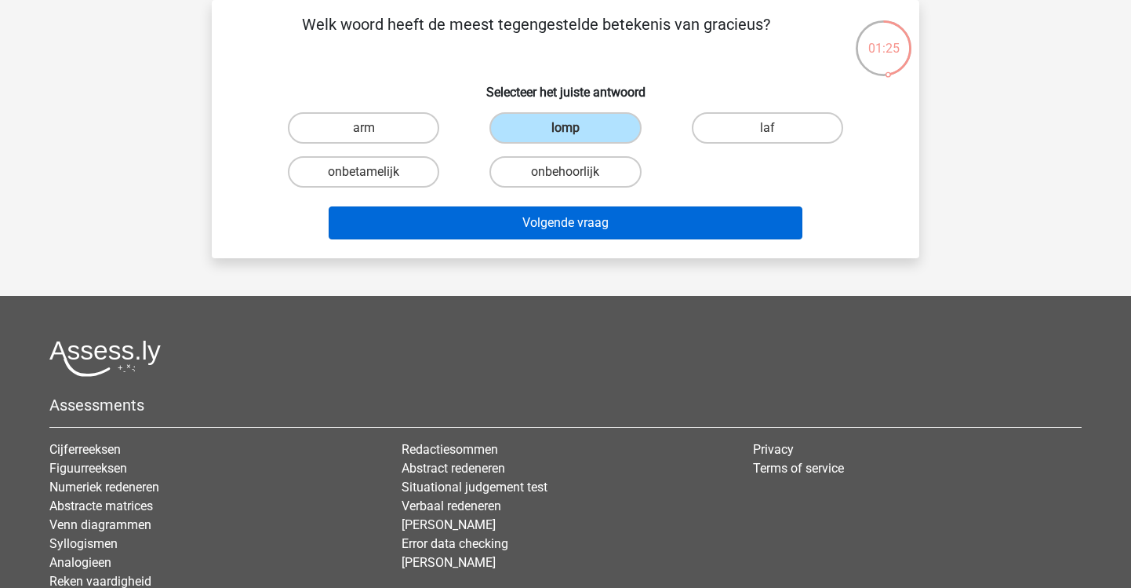
click at [570, 235] on button "Volgende vraag" at bounding box center [566, 222] width 475 height 33
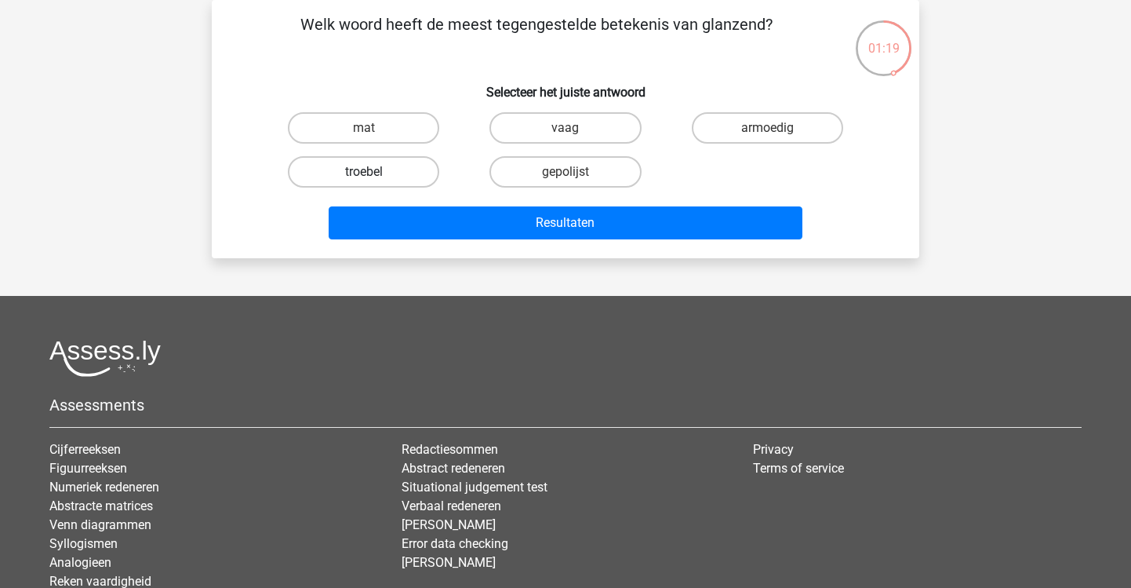
click at [389, 172] on label "troebel" at bounding box center [363, 171] width 151 height 31
click at [374, 172] on input "troebel" at bounding box center [369, 177] width 10 height 10
radio input "true"
click at [530, 246] on div "Resultaten" at bounding box center [566, 225] width 606 height 39
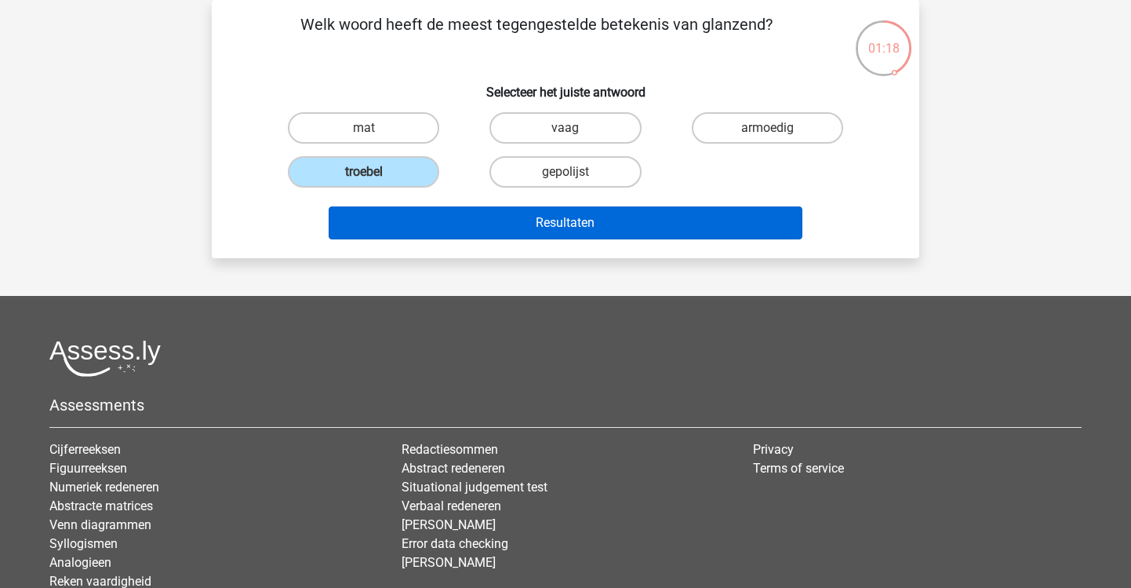
click at [552, 233] on button "Resultaten" at bounding box center [566, 222] width 475 height 33
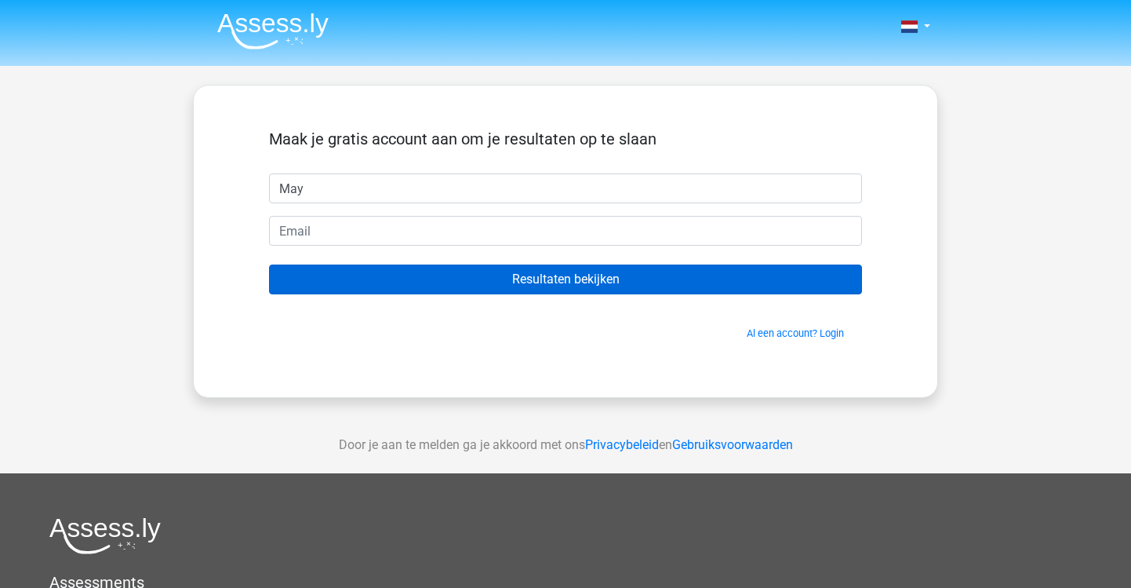
type input "May"
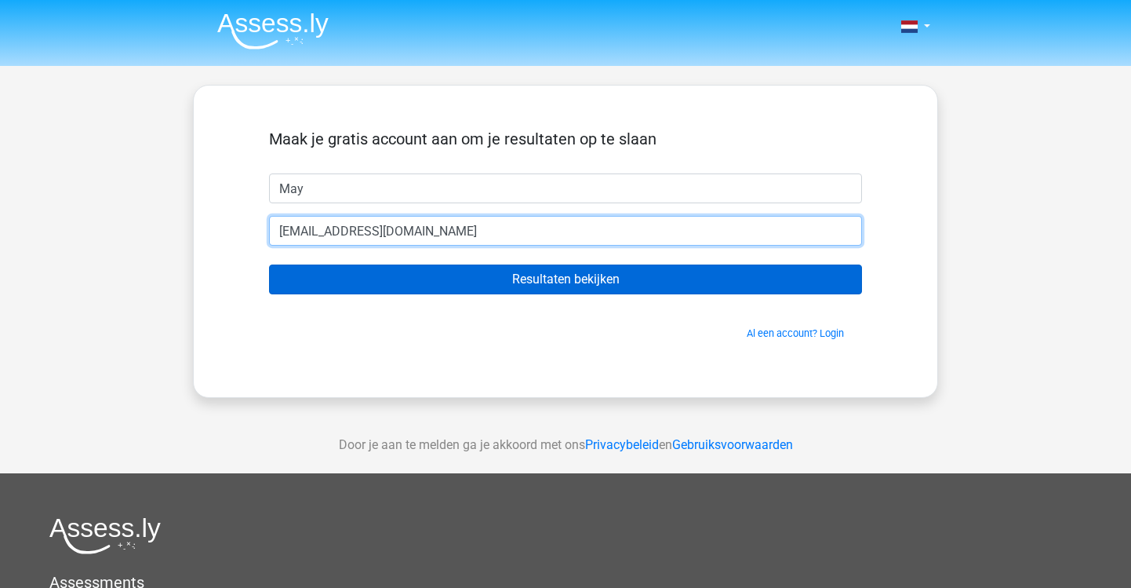
type input "[EMAIL_ADDRESS][DOMAIN_NAME]"
click at [566, 279] on input "Resultaten bekijken" at bounding box center [565, 279] width 593 height 30
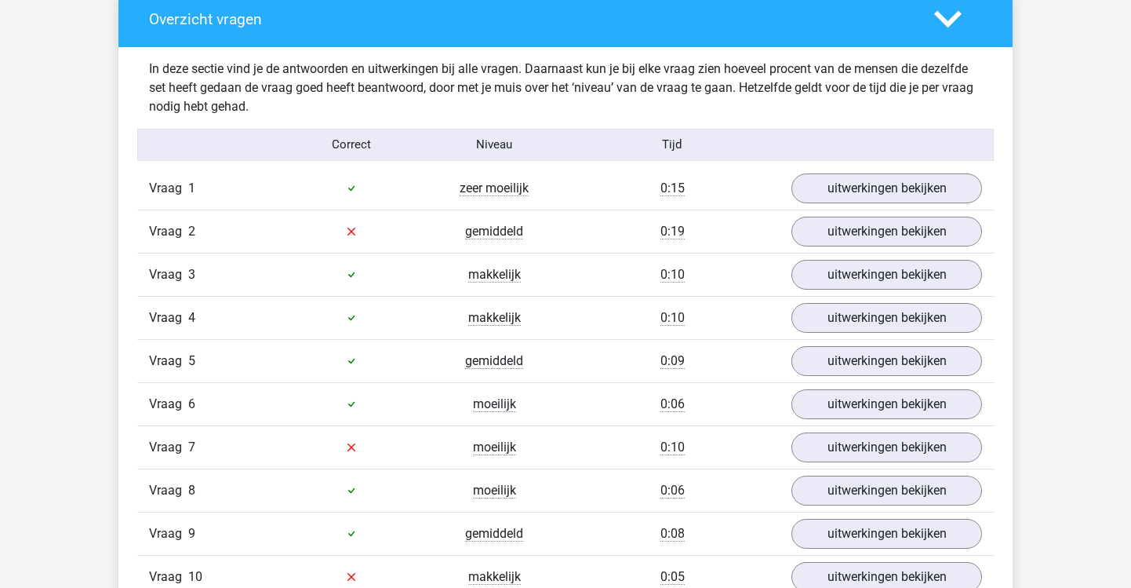
scroll to position [1367, 0]
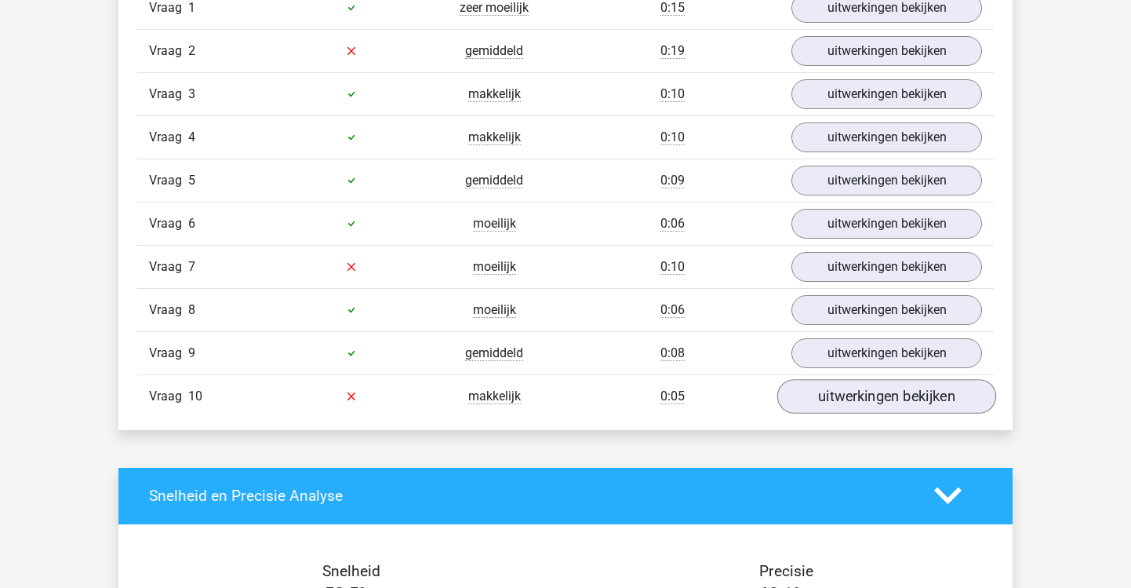
click at [868, 401] on link "uitwerkingen bekijken" at bounding box center [886, 396] width 219 height 35
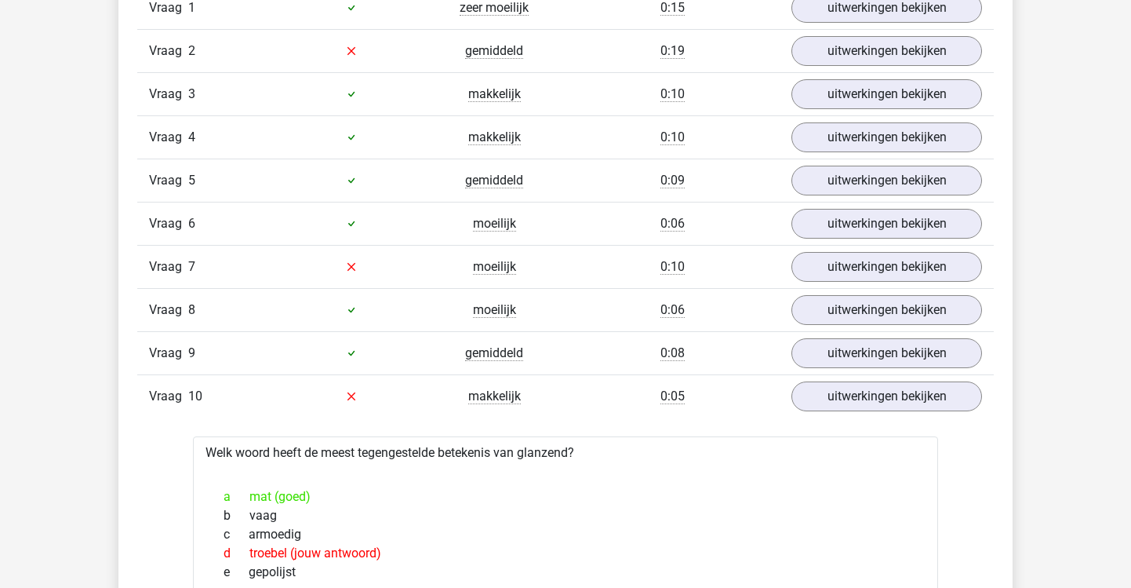
scroll to position [1372, 0]
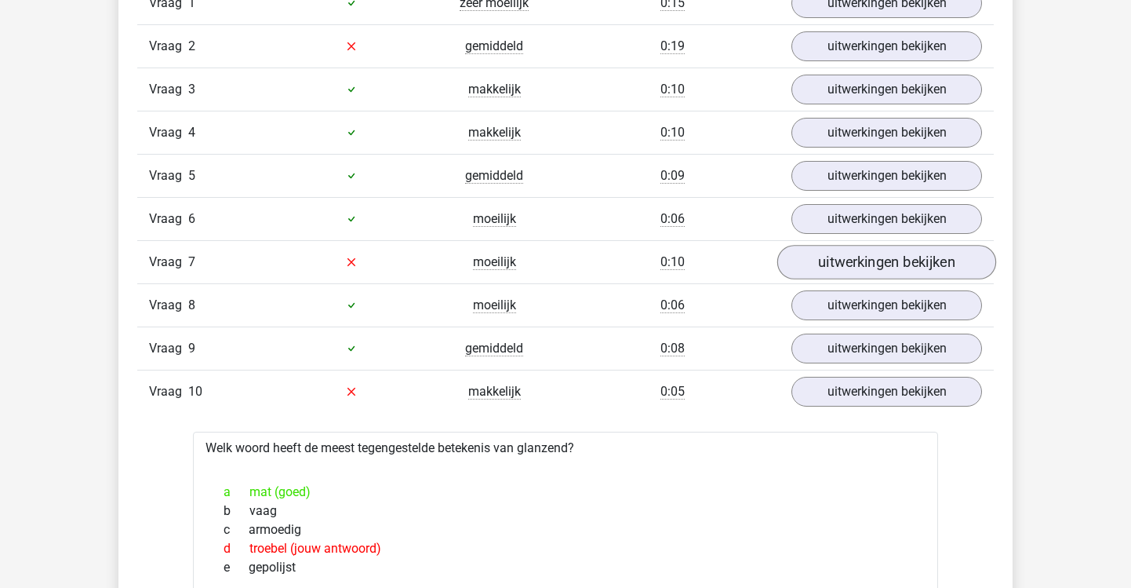
click at [868, 260] on link "uitwerkingen bekijken" at bounding box center [886, 262] width 219 height 35
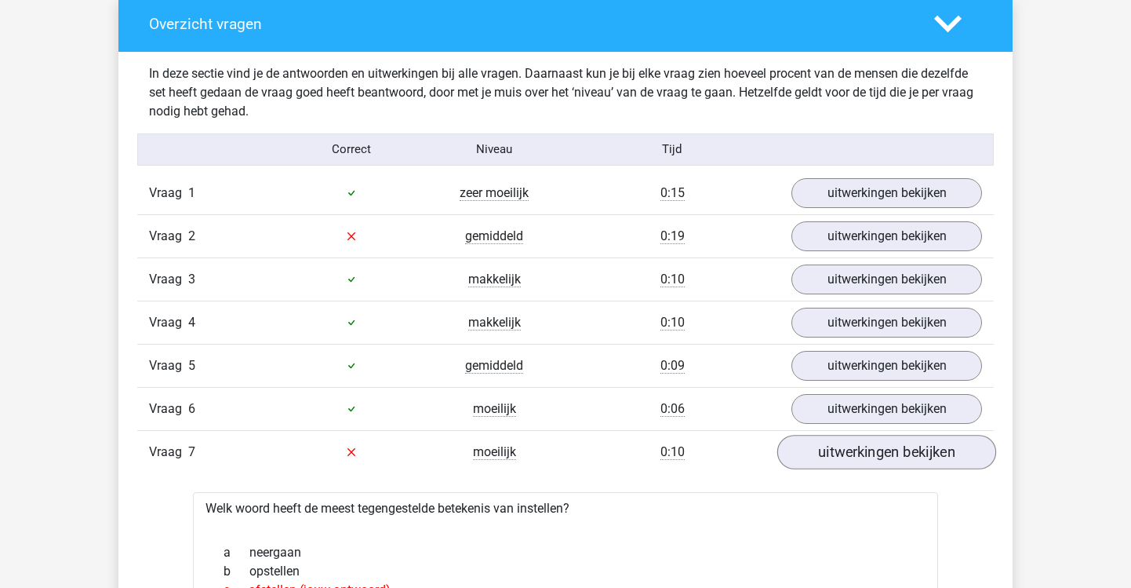
scroll to position [1181, 0]
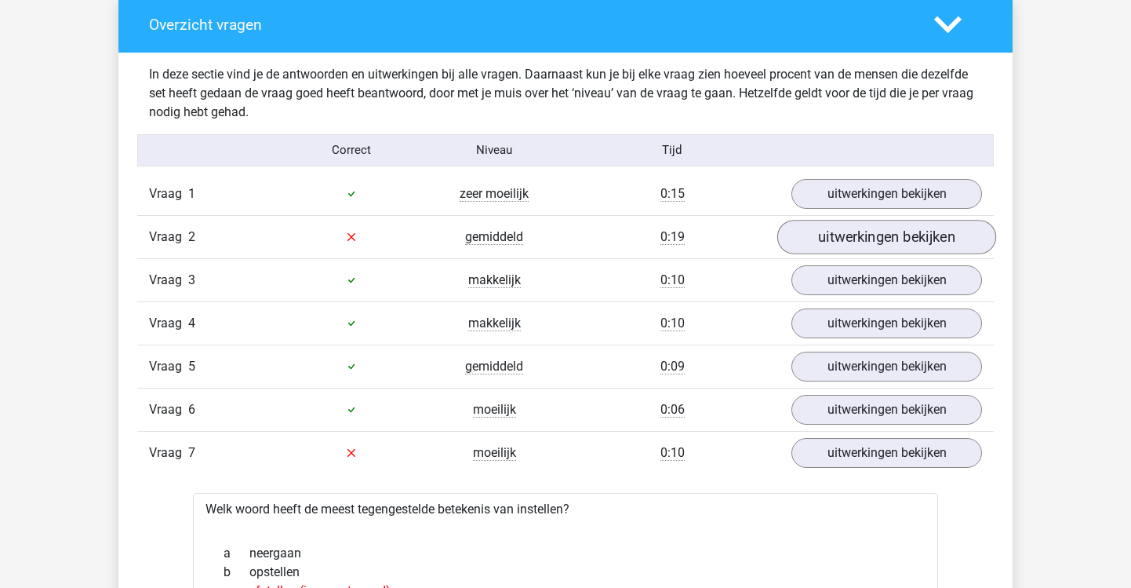
click at [868, 228] on link "uitwerkingen bekijken" at bounding box center [886, 237] width 219 height 35
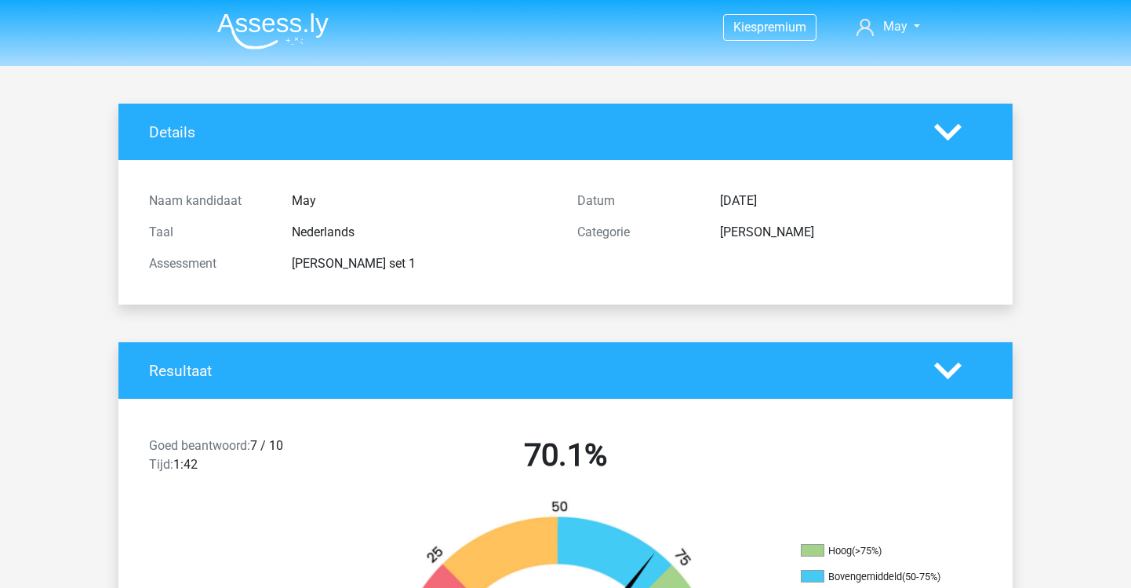
scroll to position [0, 0]
click at [897, 29] on span "May" at bounding box center [895, 26] width 24 height 15
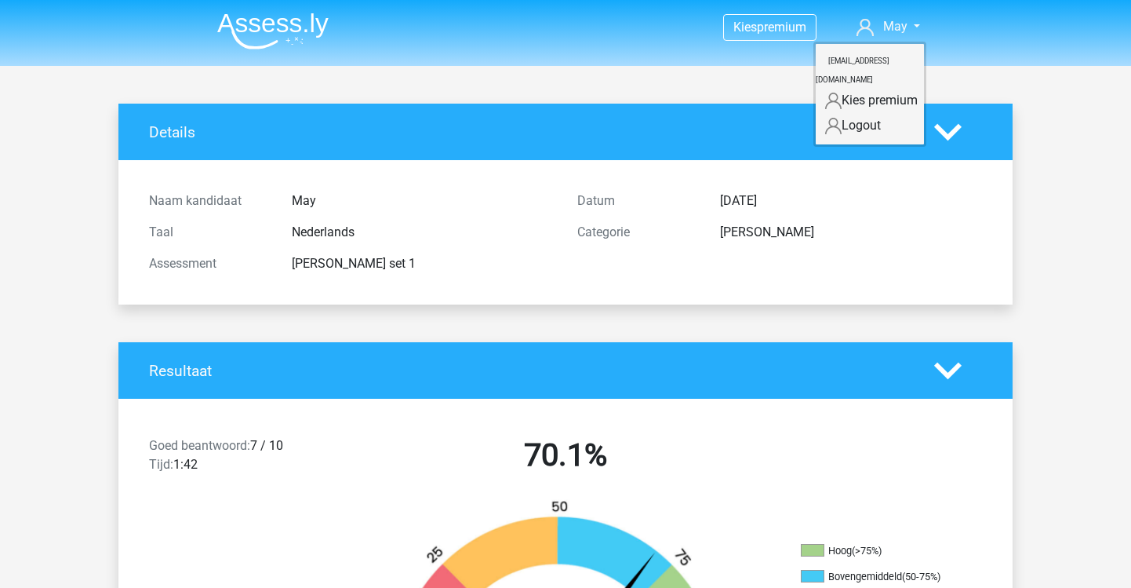
click at [749, 113] on div "Details" at bounding box center [565, 132] width 894 height 56
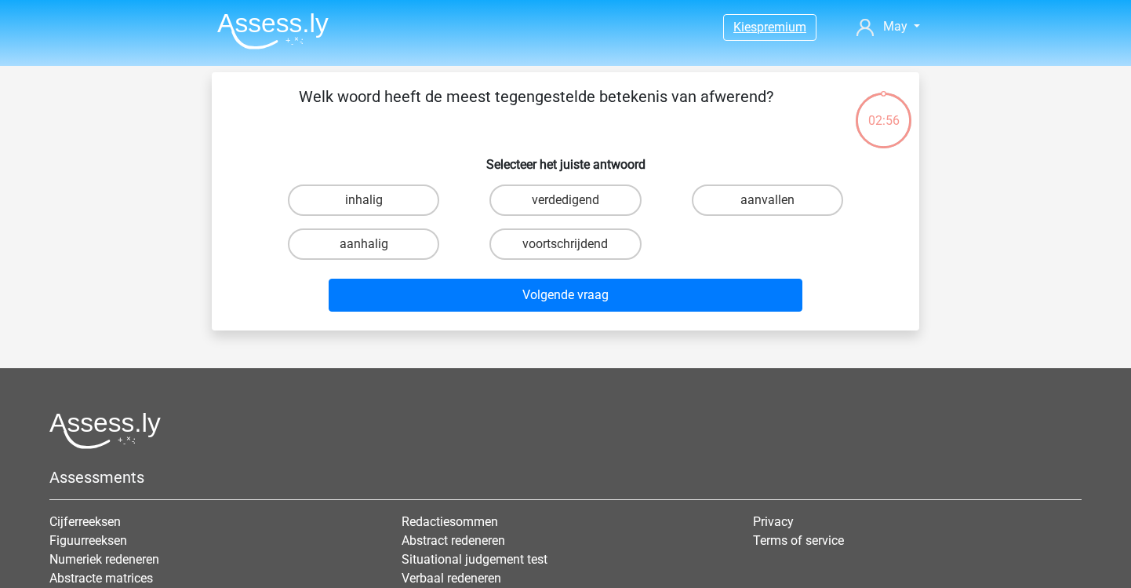
click at [289, 35] on img at bounding box center [272, 31] width 111 height 37
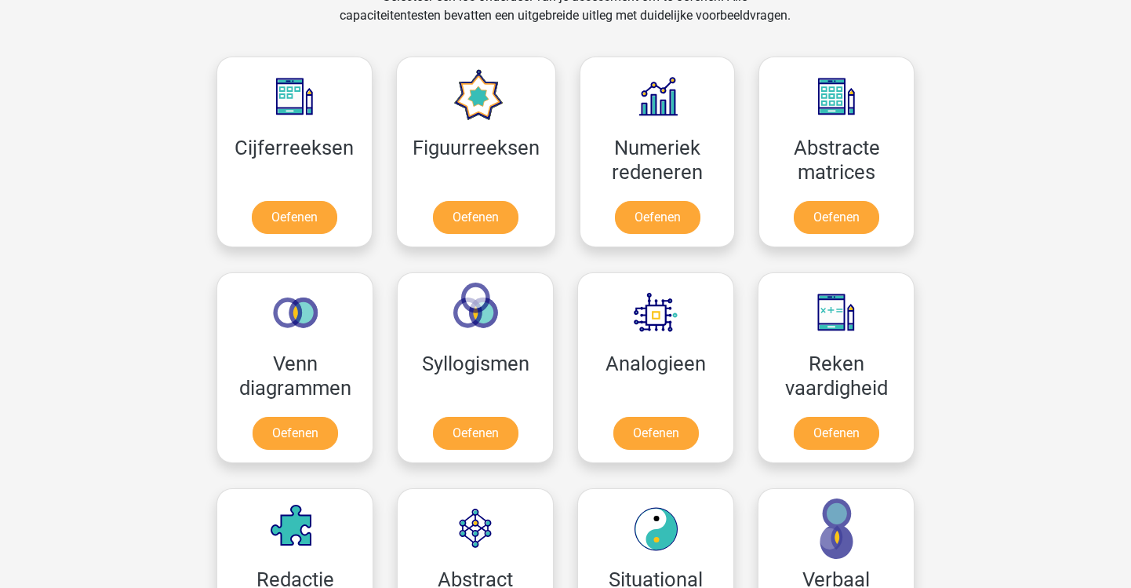
scroll to position [692, 0]
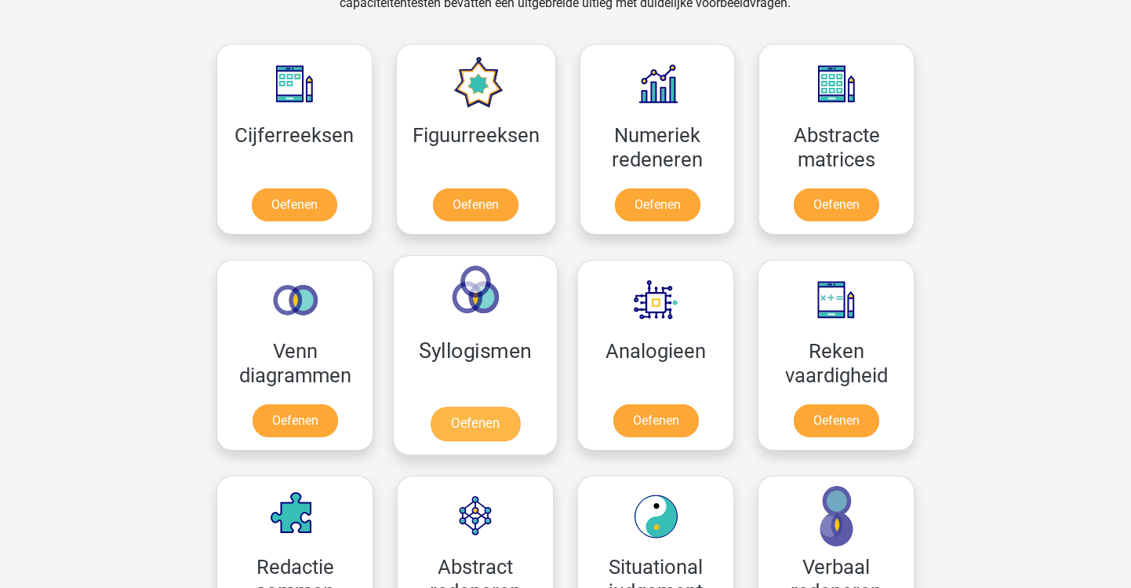
click at [494, 406] on link "Oefenen" at bounding box center [475, 423] width 89 height 35
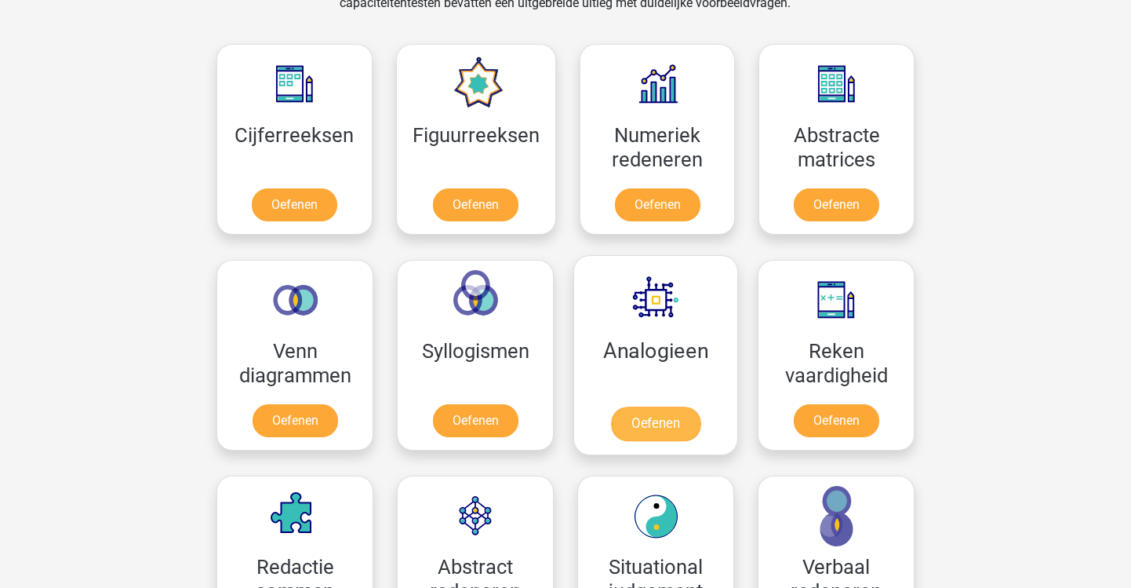
scroll to position [821, 0]
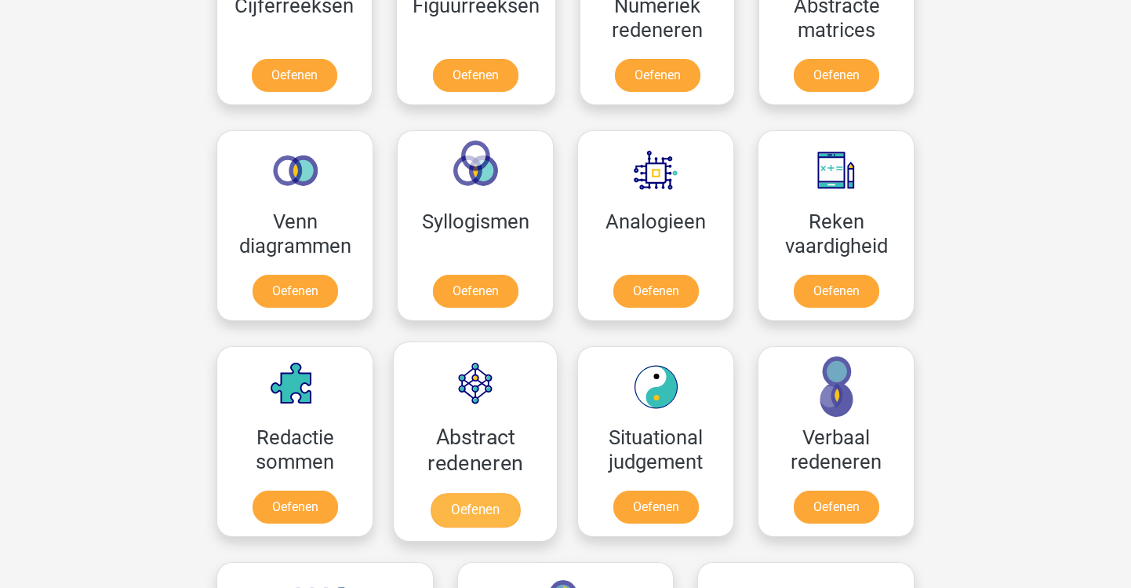
click at [508, 493] on link "Oefenen" at bounding box center [475, 510] width 89 height 35
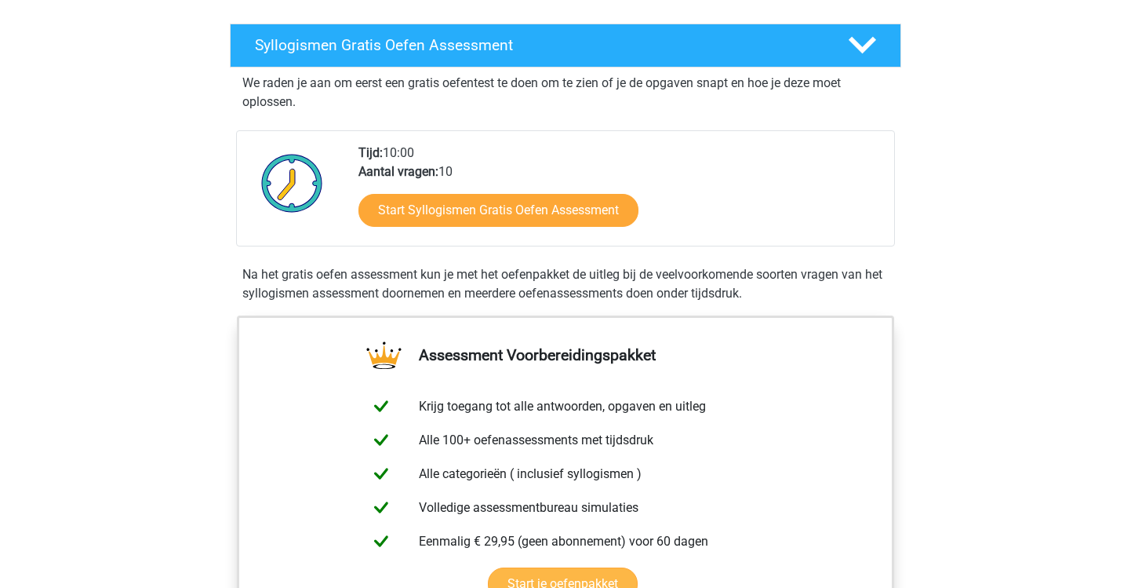
scroll to position [203, 0]
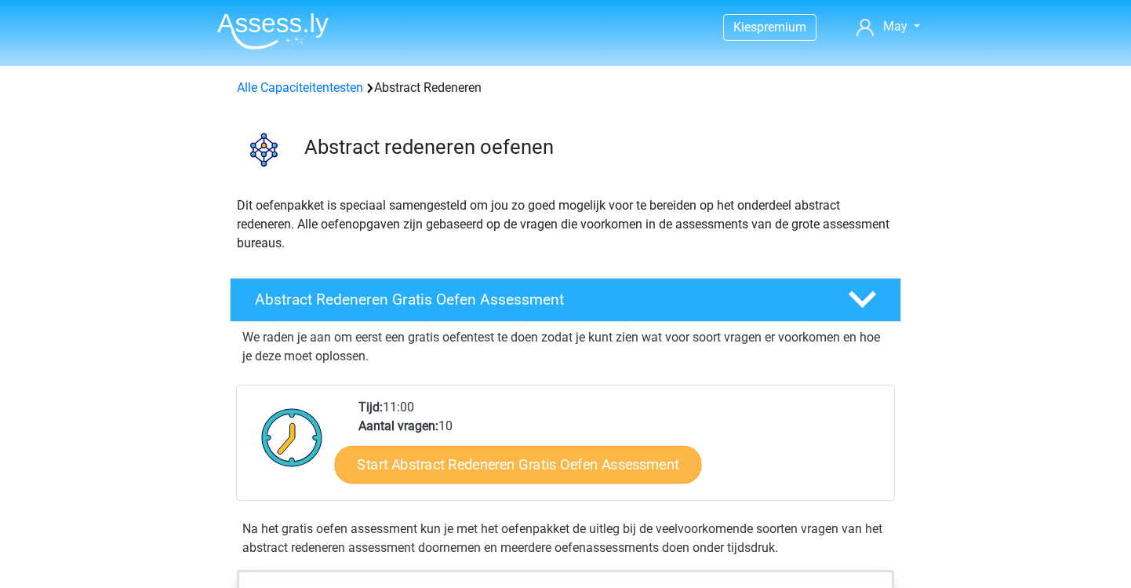
click at [523, 475] on link "Start Abstract Redeneren Gratis Oefen Assessment" at bounding box center [518, 464] width 367 height 38
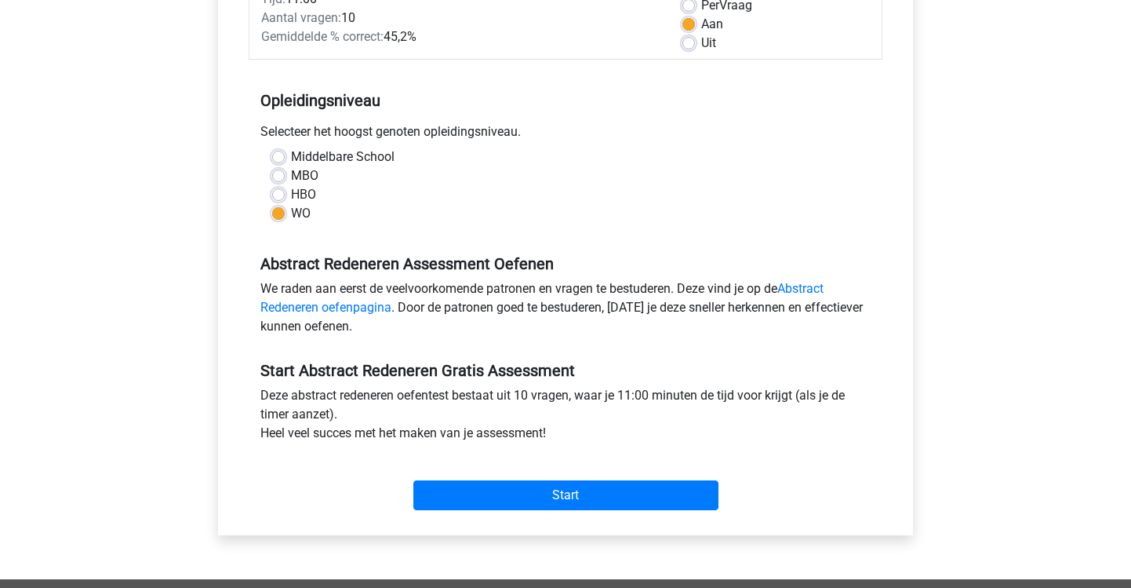
scroll to position [245, 0]
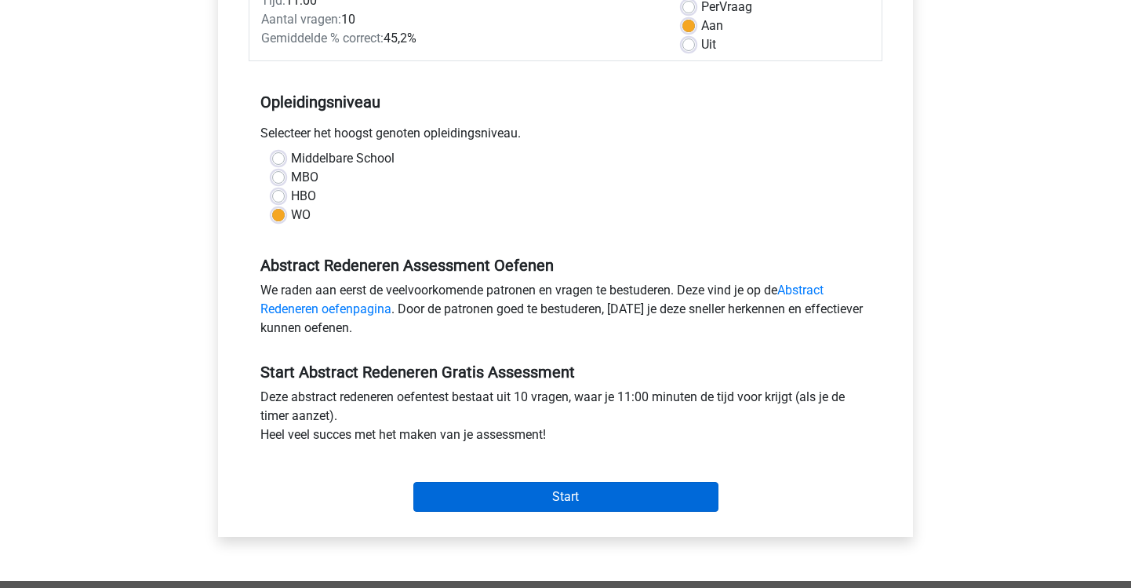
click at [538, 490] on input "Start" at bounding box center [565, 497] width 305 height 30
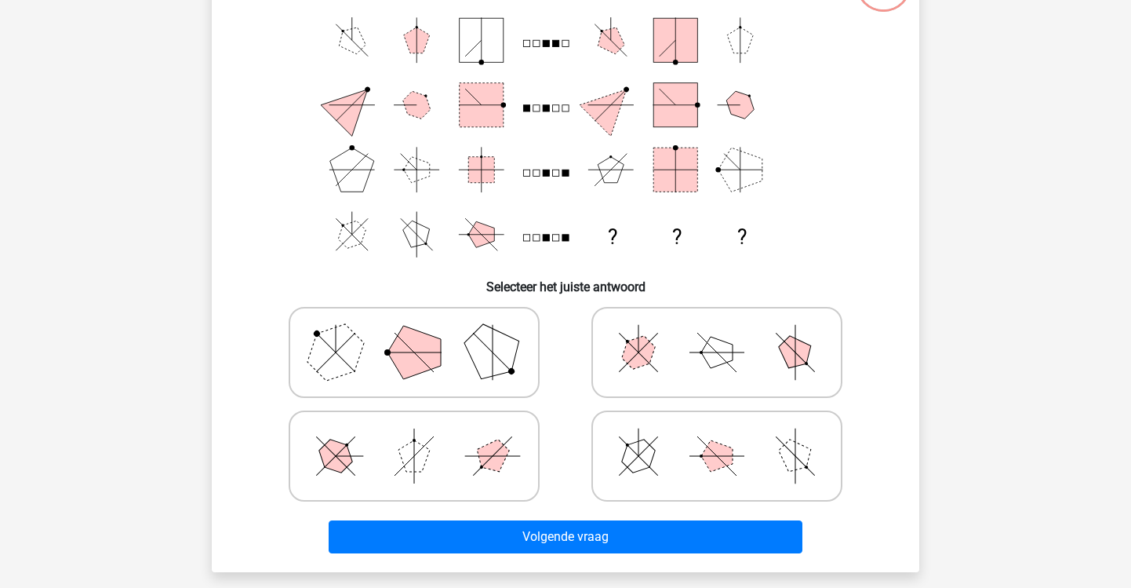
scroll to position [147, 0]
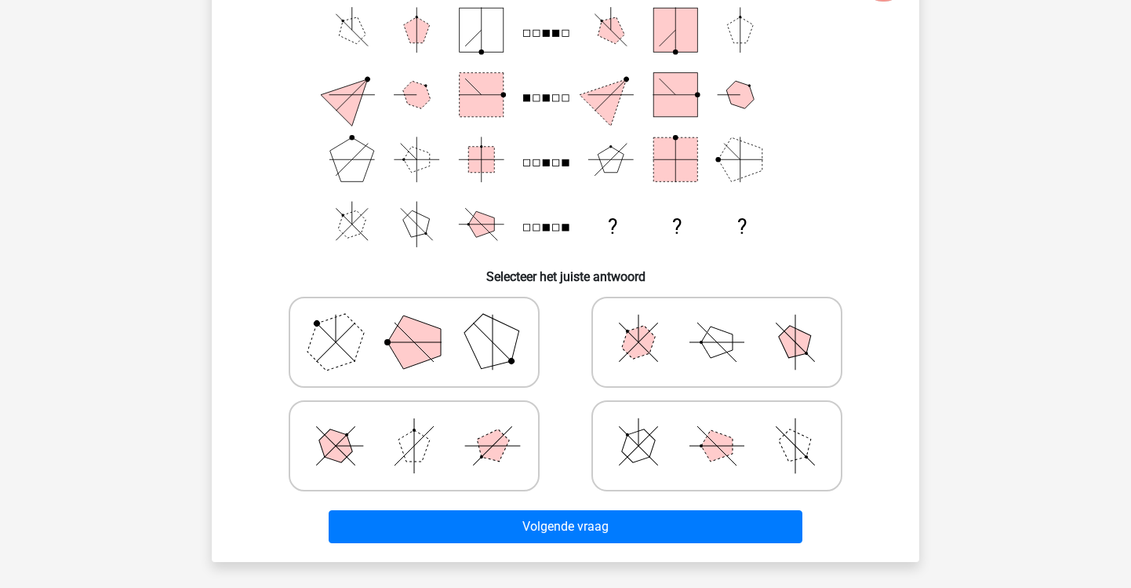
click at [504, 450] on polygon at bounding box center [493, 446] width 45 height 45
click at [424, 426] on input "radio" at bounding box center [419, 421] width 10 height 10
radio input "true"
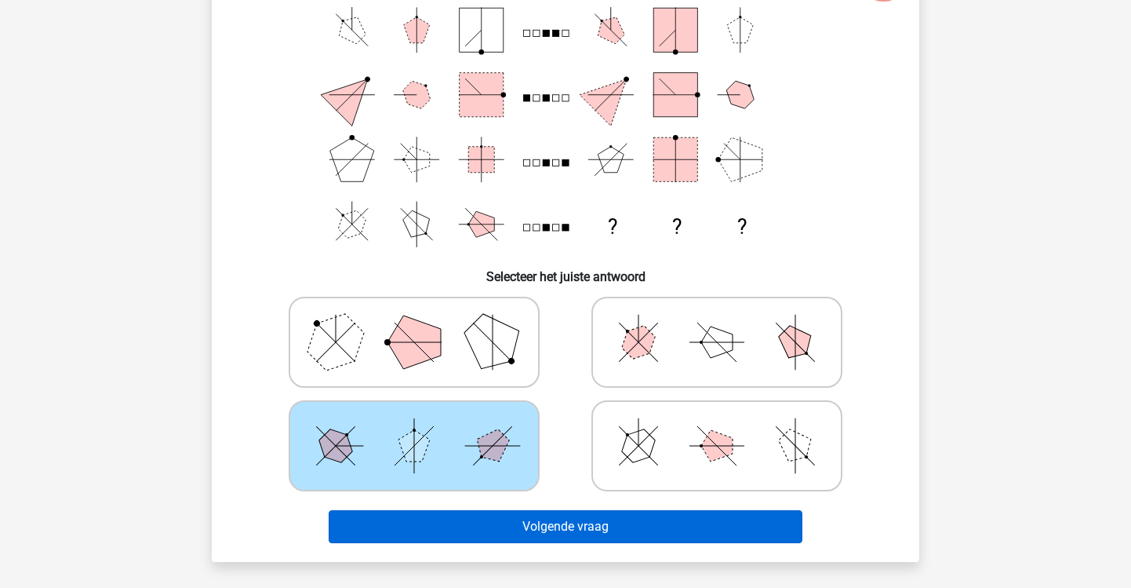
click at [549, 525] on button "Volgende vraag" at bounding box center [566, 526] width 475 height 33
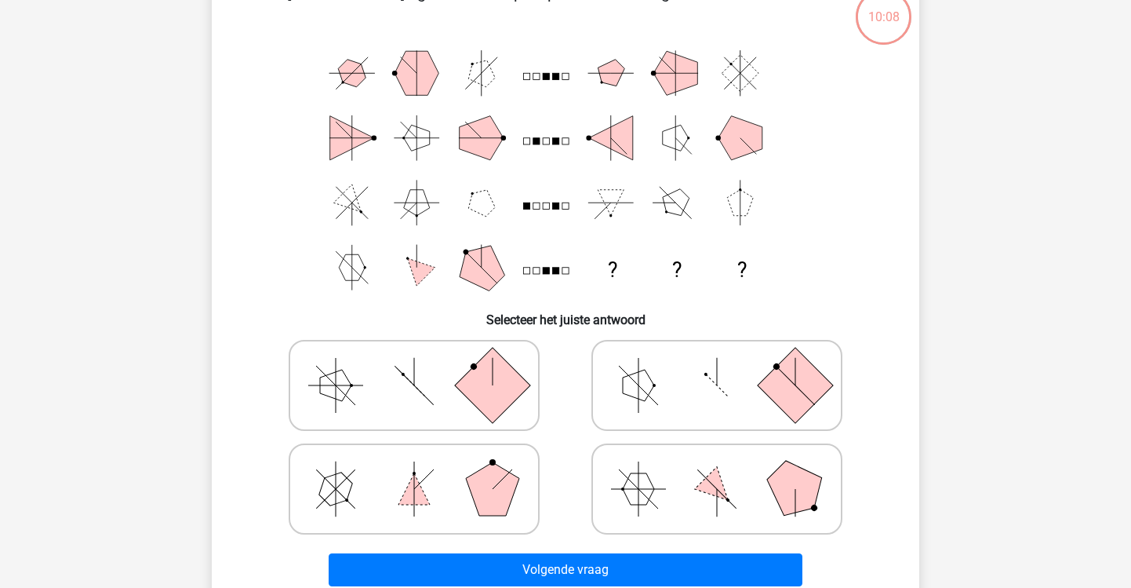
scroll to position [104, 0]
click at [713, 418] on icon at bounding box center [716, 385] width 235 height 78
click at [717, 366] on input "radio" at bounding box center [722, 360] width 10 height 10
radio input "true"
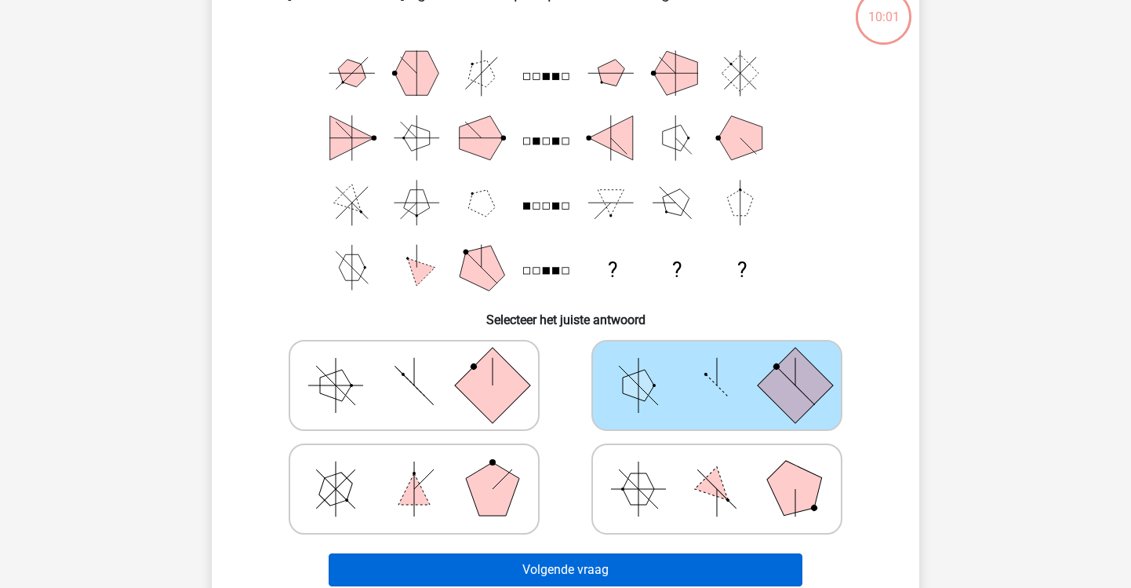
click at [618, 566] on button "Volgende vraag" at bounding box center [566, 569] width 475 height 33
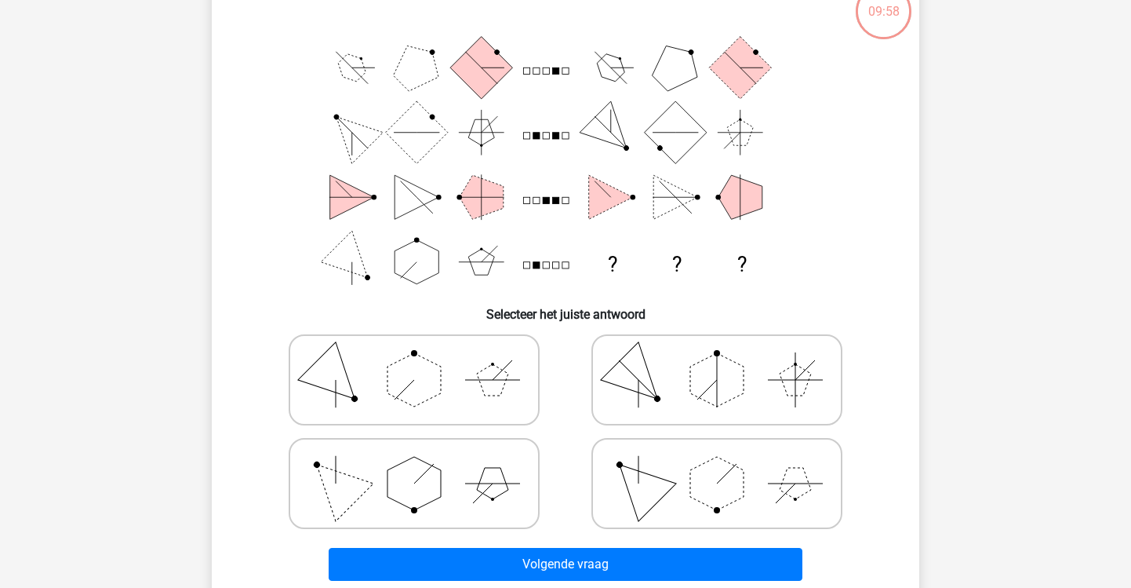
scroll to position [111, 0]
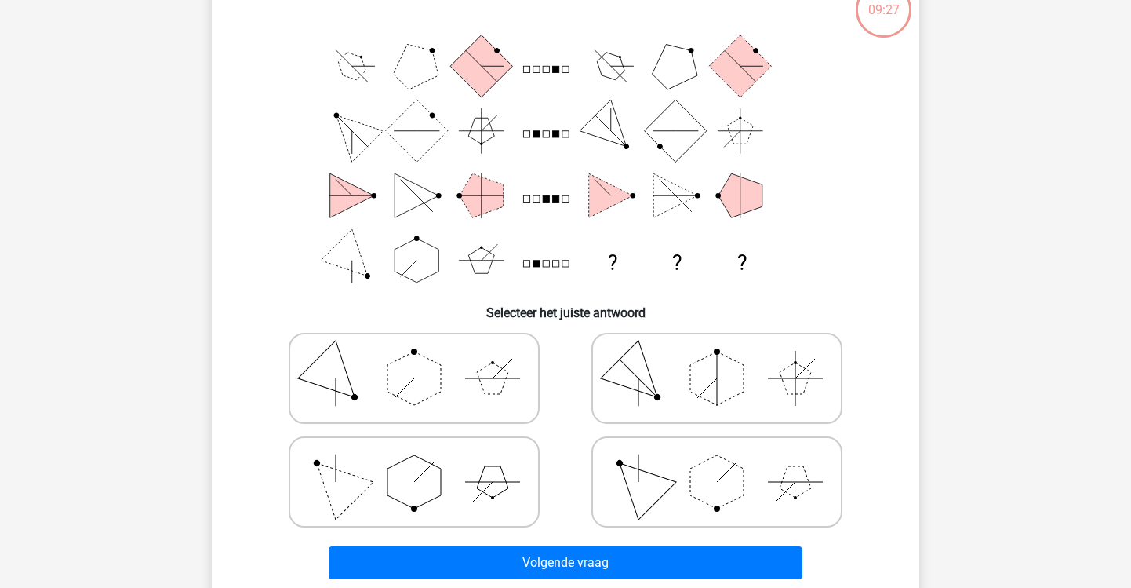
click at [621, 517] on icon at bounding box center [716, 481] width 235 height 78
click at [717, 462] on input "radio" at bounding box center [722, 457] width 10 height 10
radio input "true"
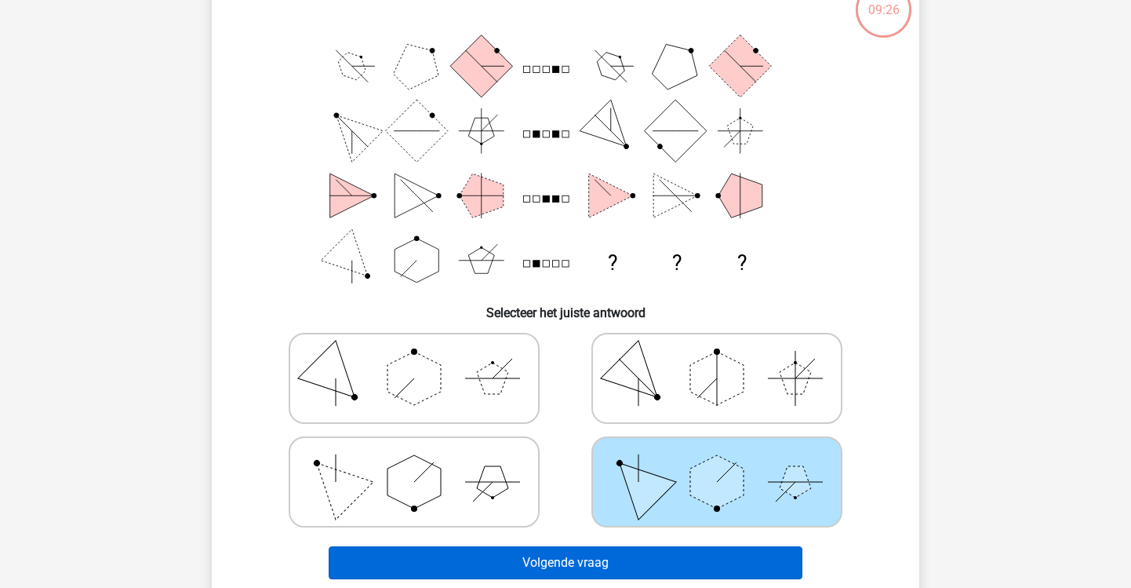
click at [610, 546] on div "Volgende vraag" at bounding box center [565, 559] width 657 height 52
click at [610, 553] on button "Volgende vraag" at bounding box center [566, 562] width 475 height 33
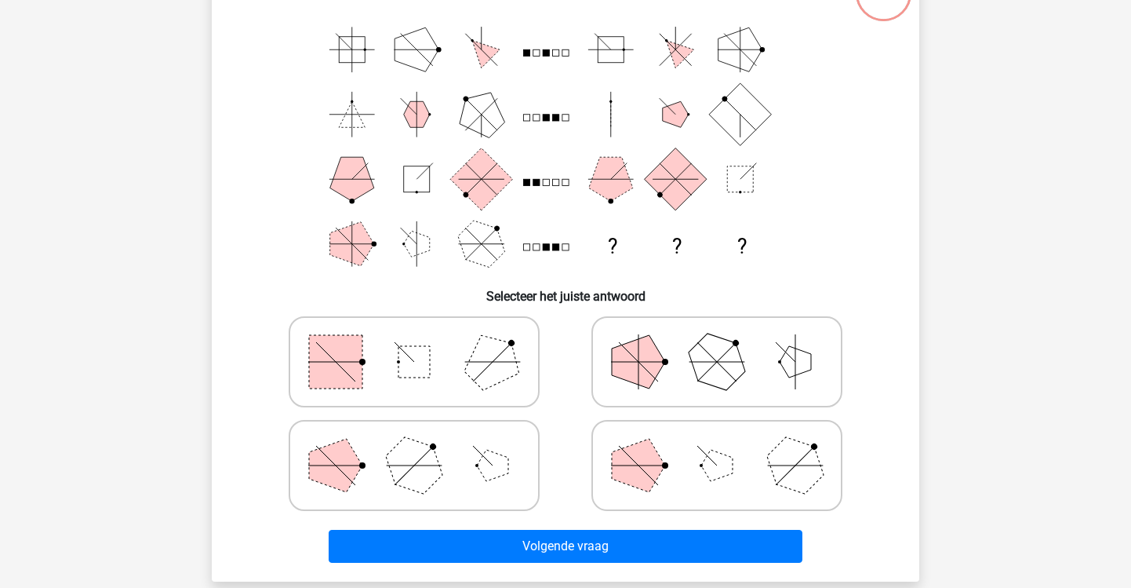
scroll to position [133, 0]
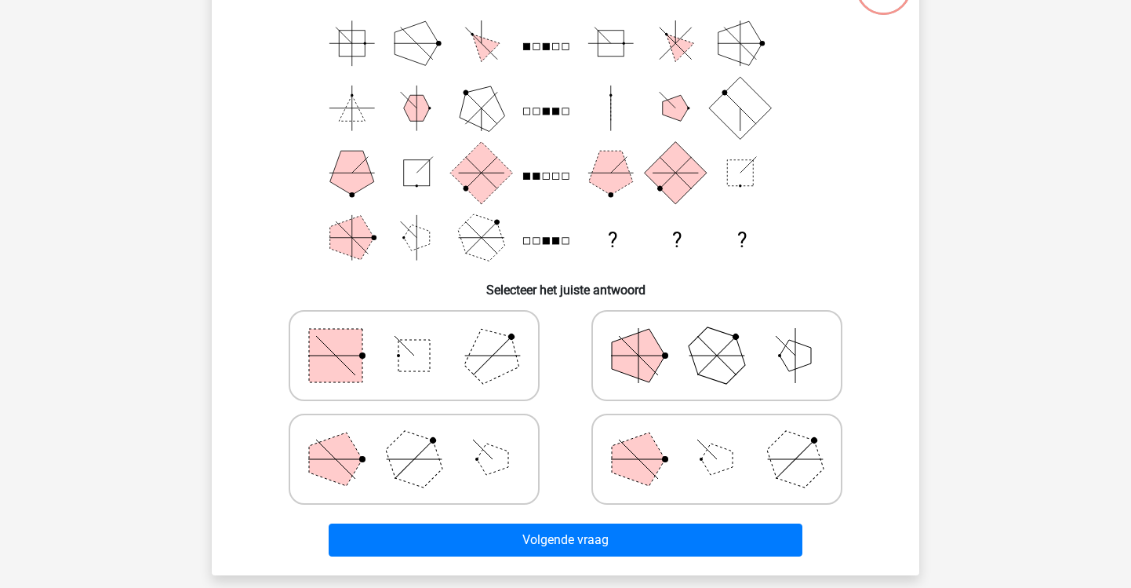
click at [461, 446] on icon at bounding box center [414, 459] width 235 height 78
click at [424, 439] on input "radio" at bounding box center [419, 434] width 10 height 10
radio input "true"
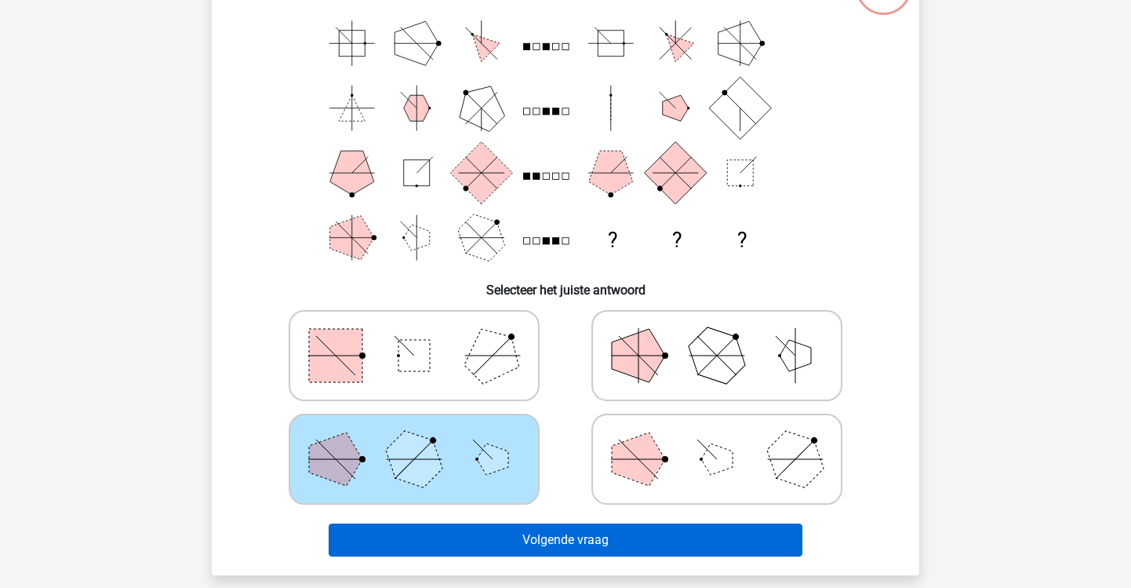
click at [573, 547] on button "Volgende vraag" at bounding box center [566, 539] width 475 height 33
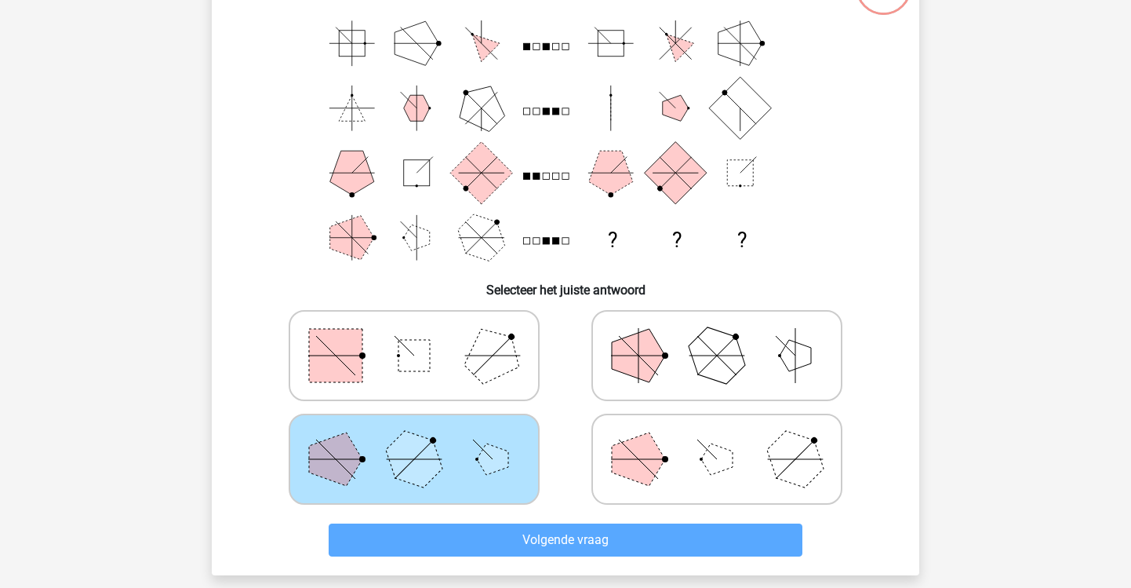
scroll to position [72, 0]
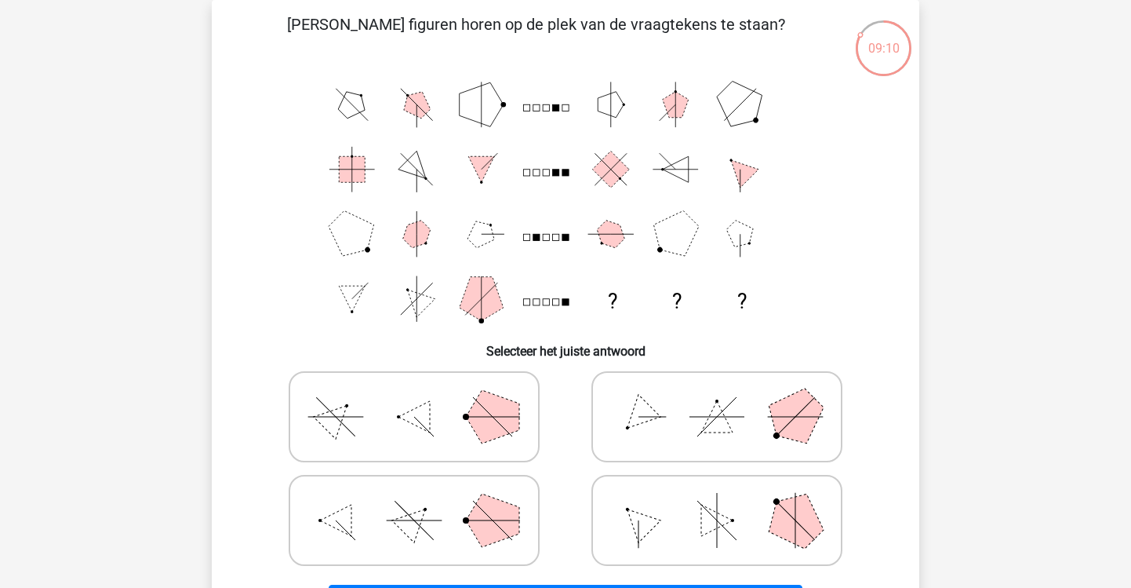
click at [683, 423] on icon at bounding box center [716, 416] width 235 height 78
click at [717, 397] on input "radio" at bounding box center [722, 392] width 10 height 10
radio input "true"
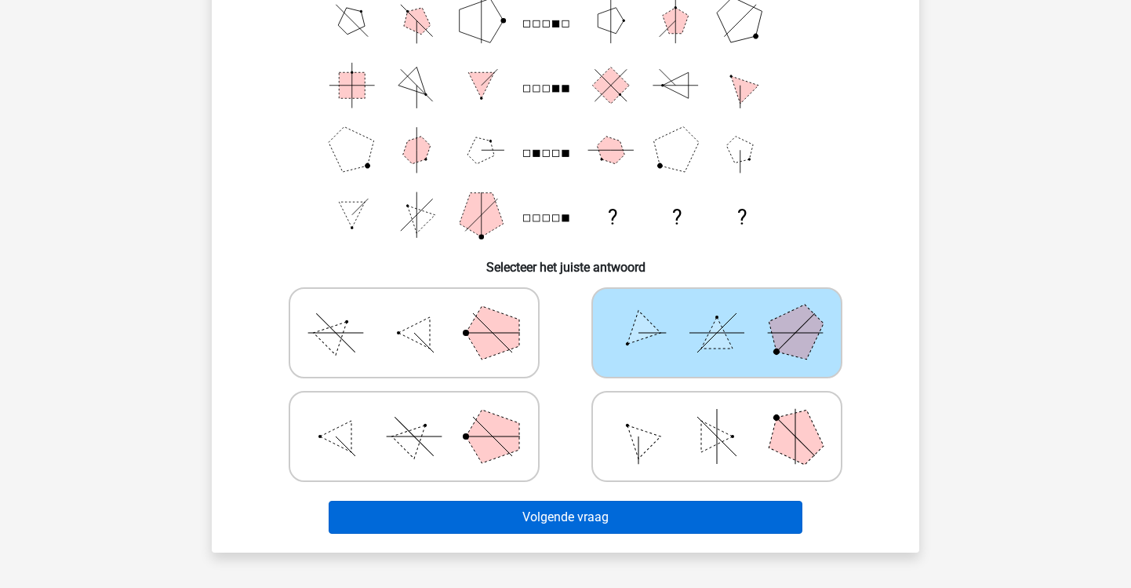
click at [643, 512] on button "Volgende vraag" at bounding box center [566, 517] width 475 height 33
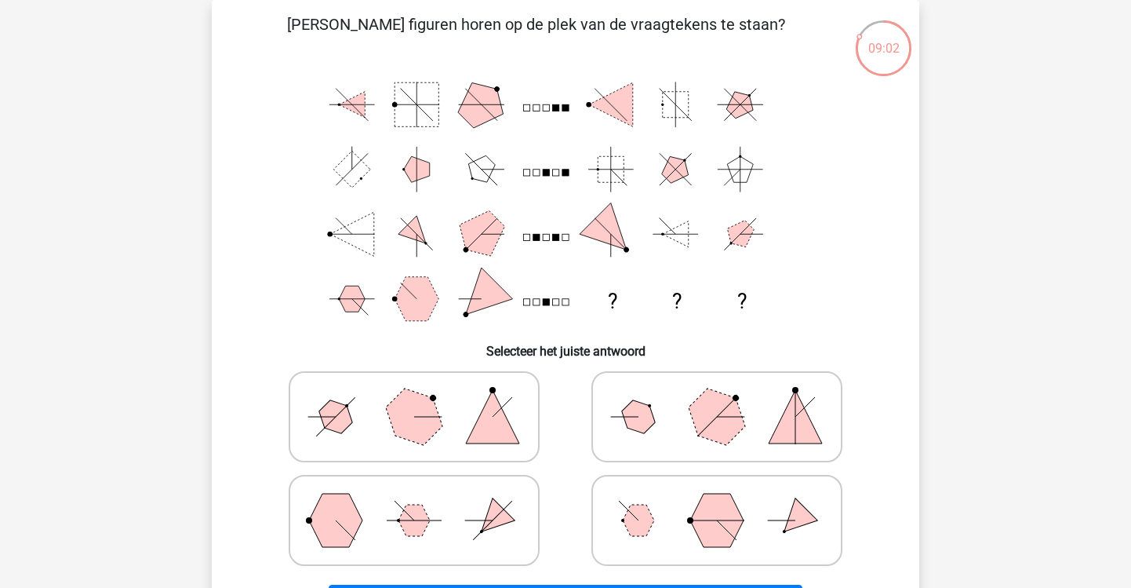
click at [530, 517] on icon at bounding box center [414, 520] width 235 height 78
click at [424, 501] on input "radio" at bounding box center [419, 495] width 10 height 10
radio input "true"
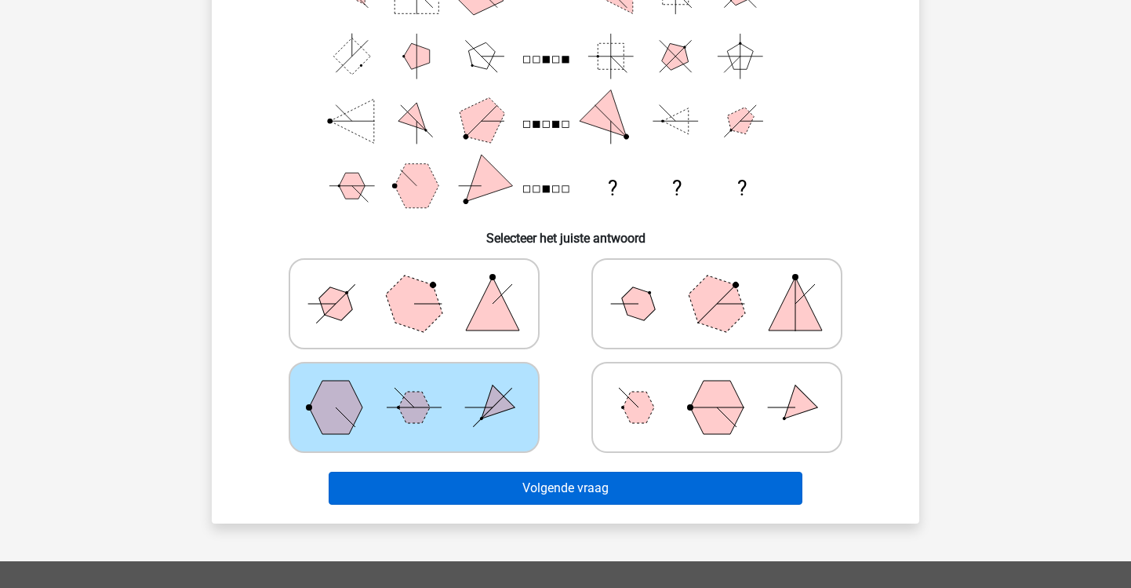
click at [569, 479] on button "Volgende vraag" at bounding box center [566, 487] width 475 height 33
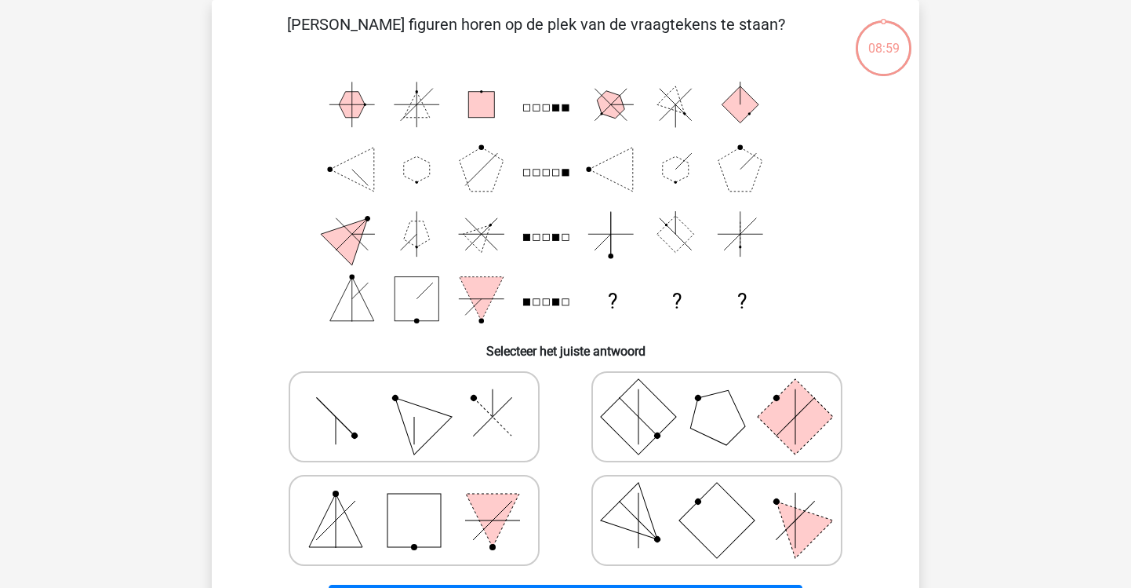
click at [686, 459] on label at bounding box center [717, 416] width 251 height 91
click at [717, 397] on input "radio" at bounding box center [722, 392] width 10 height 10
radio input "true"
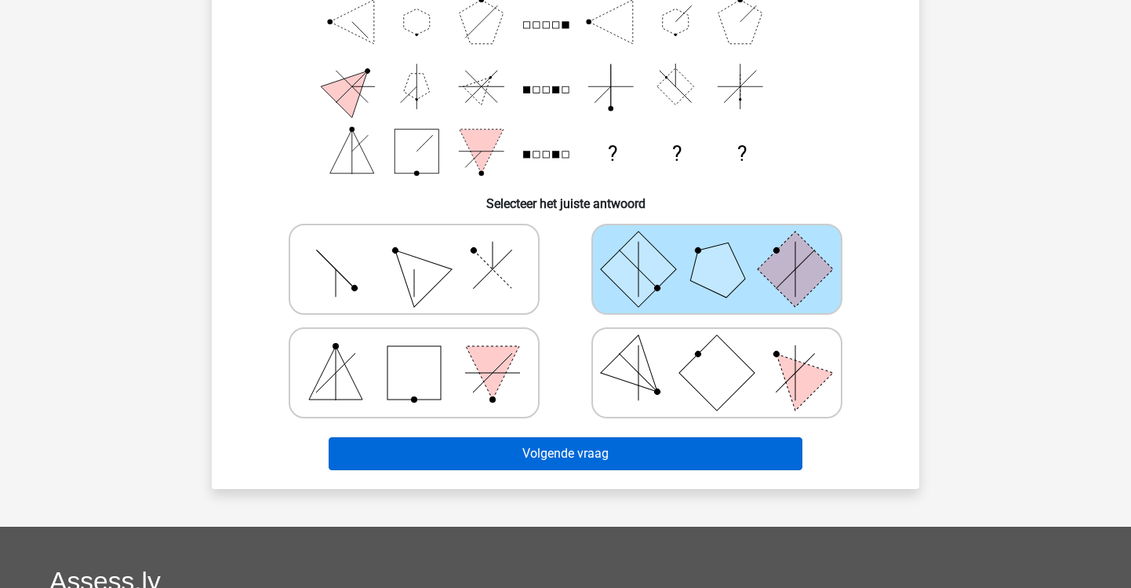
click at [643, 458] on button "Volgende vraag" at bounding box center [566, 453] width 475 height 33
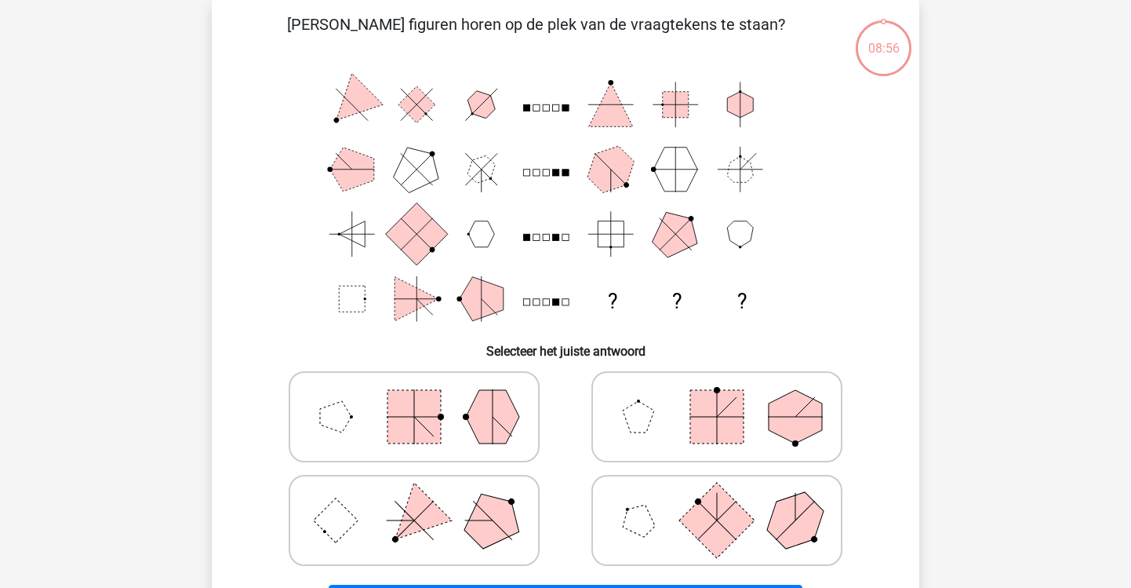
click at [485, 431] on polygon at bounding box center [492, 416] width 53 height 53
click at [424, 397] on input "radio" at bounding box center [419, 392] width 10 height 10
radio input "true"
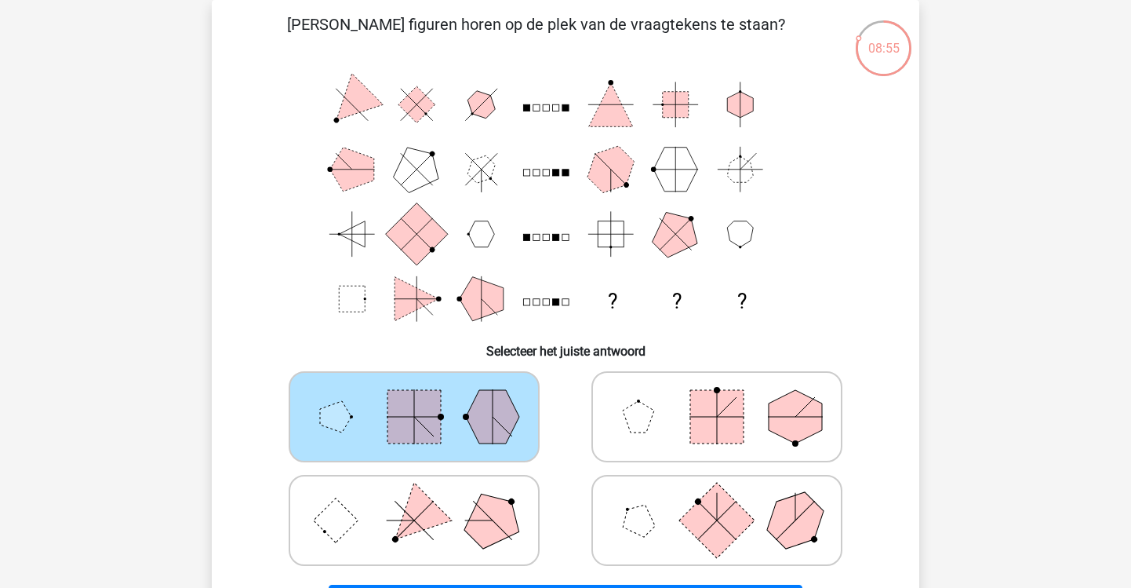
scroll to position [397, 0]
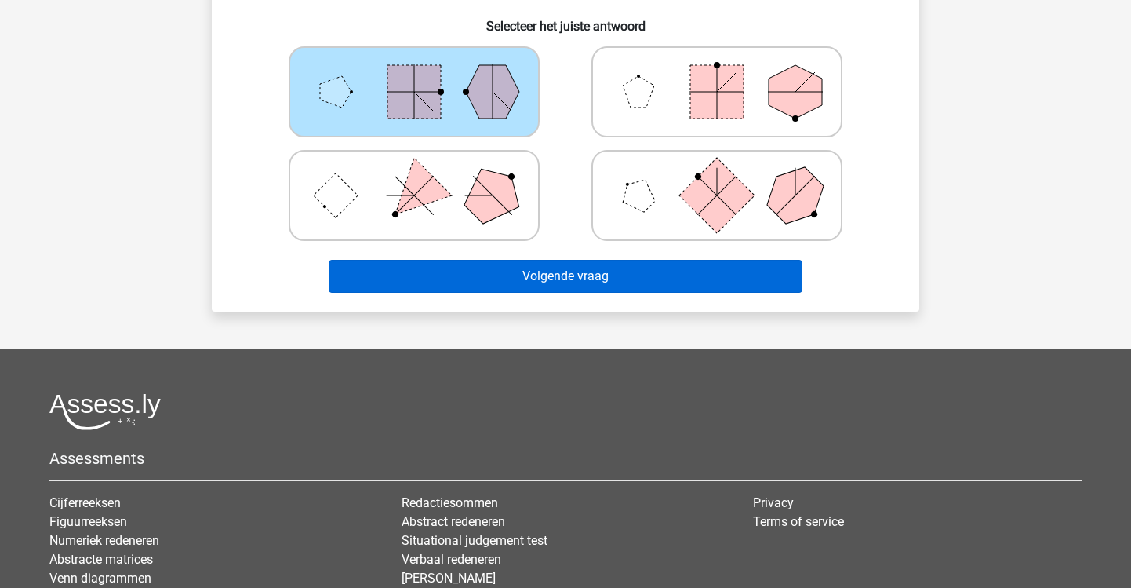
click at [590, 287] on button "Volgende vraag" at bounding box center [566, 276] width 475 height 33
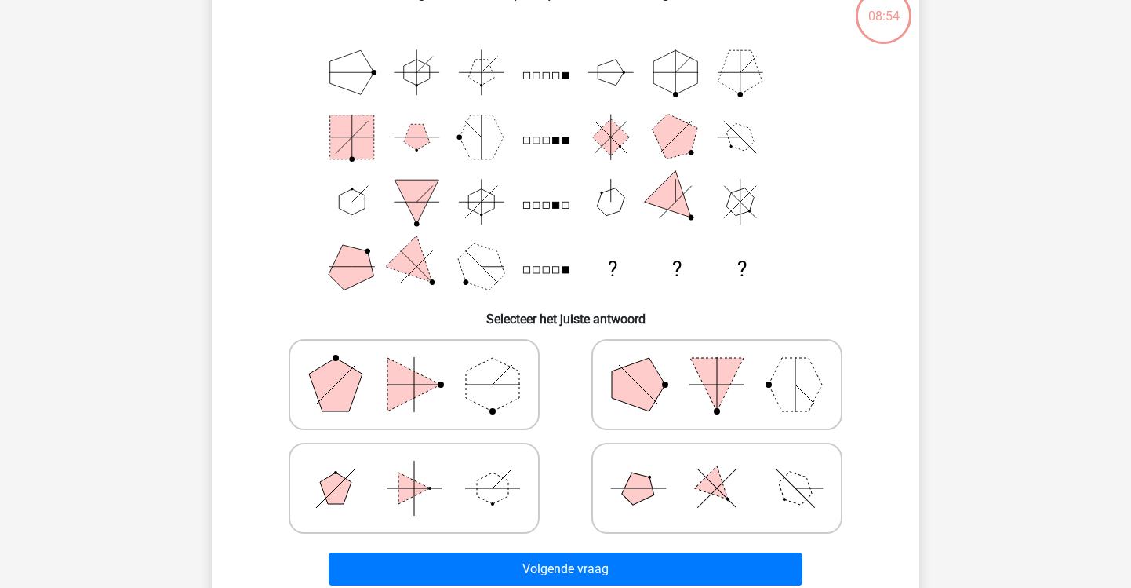
scroll to position [111, 0]
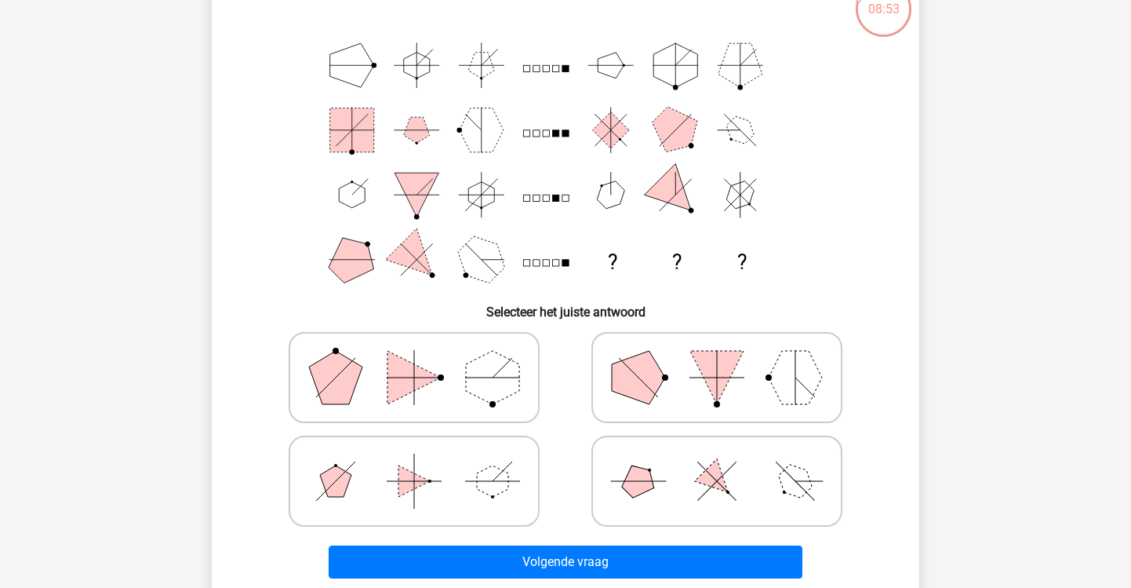
click at [656, 475] on icon at bounding box center [716, 481] width 235 height 78
click at [717, 461] on input "radio" at bounding box center [722, 456] width 10 height 10
radio input "true"
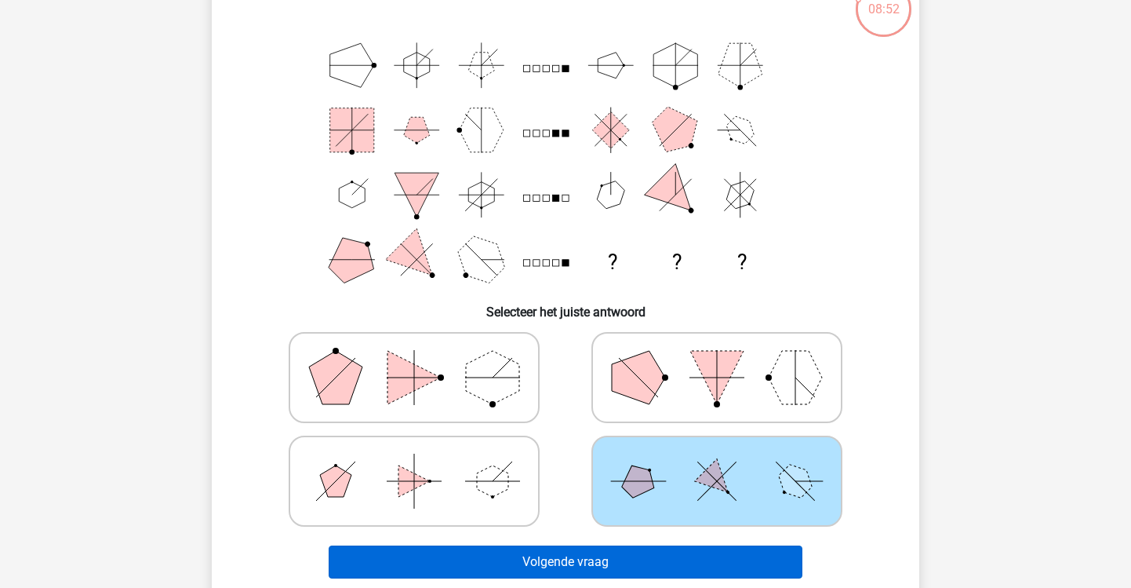
click at [579, 546] on button "Volgende vraag" at bounding box center [566, 561] width 475 height 33
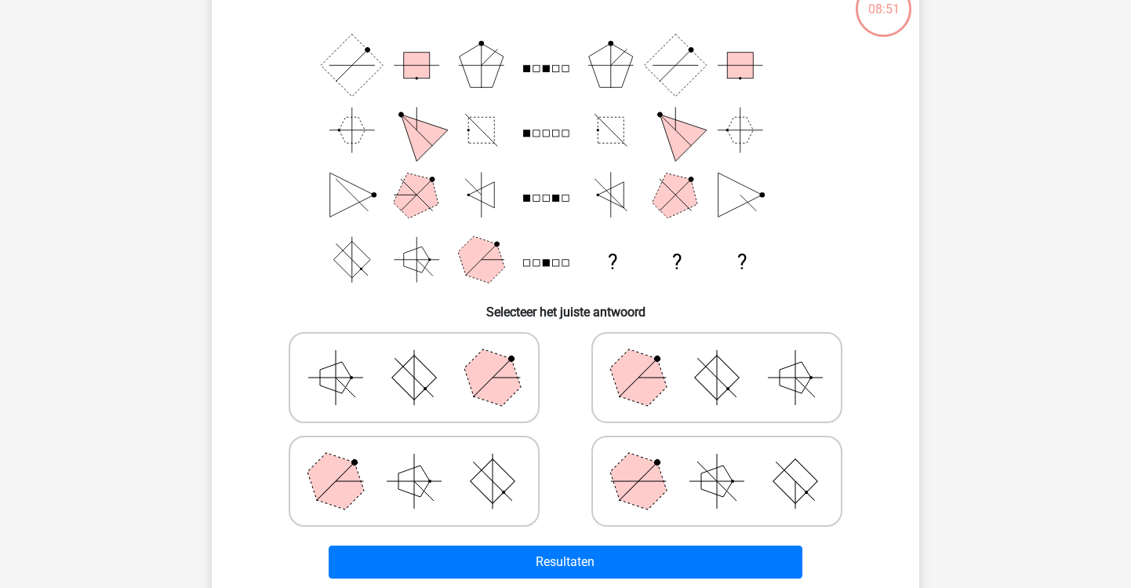
scroll to position [72, 0]
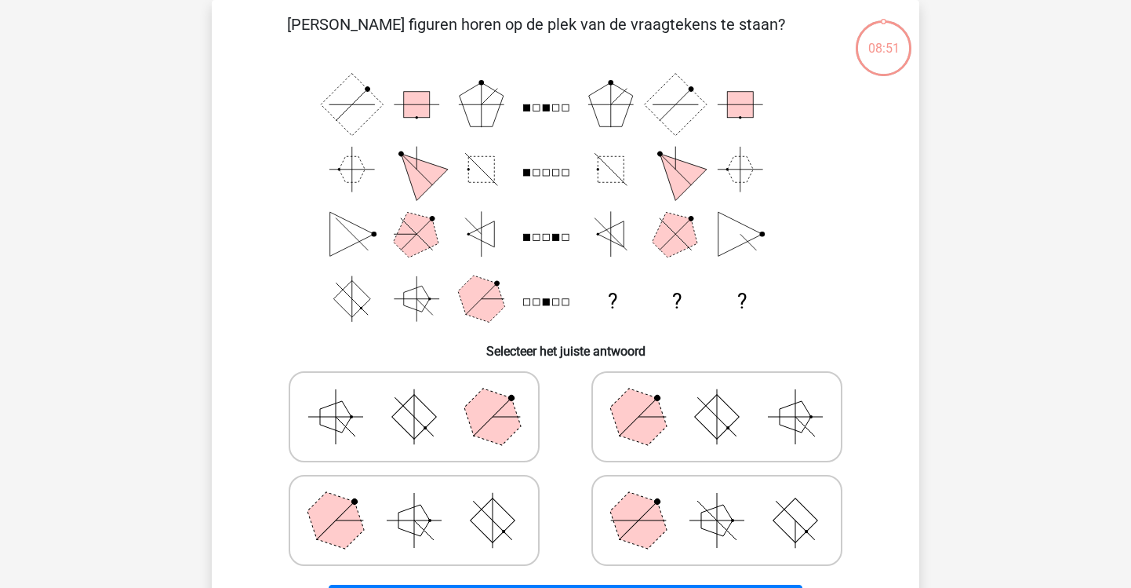
click at [667, 420] on icon at bounding box center [716, 416] width 235 height 78
click at [717, 397] on input "radio" at bounding box center [722, 392] width 10 height 10
radio input "true"
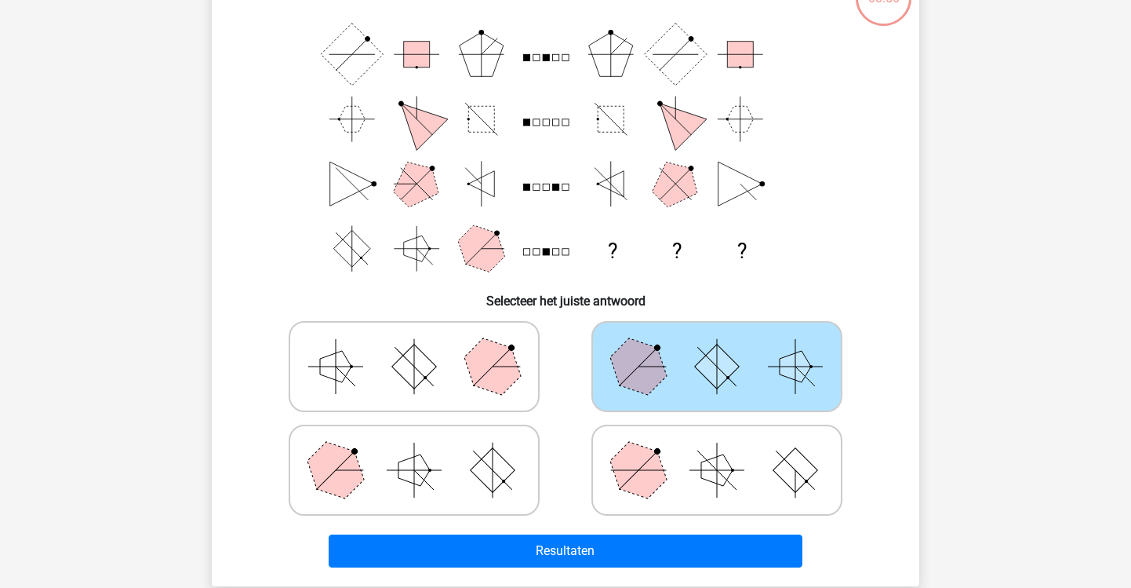
scroll to position [126, 0]
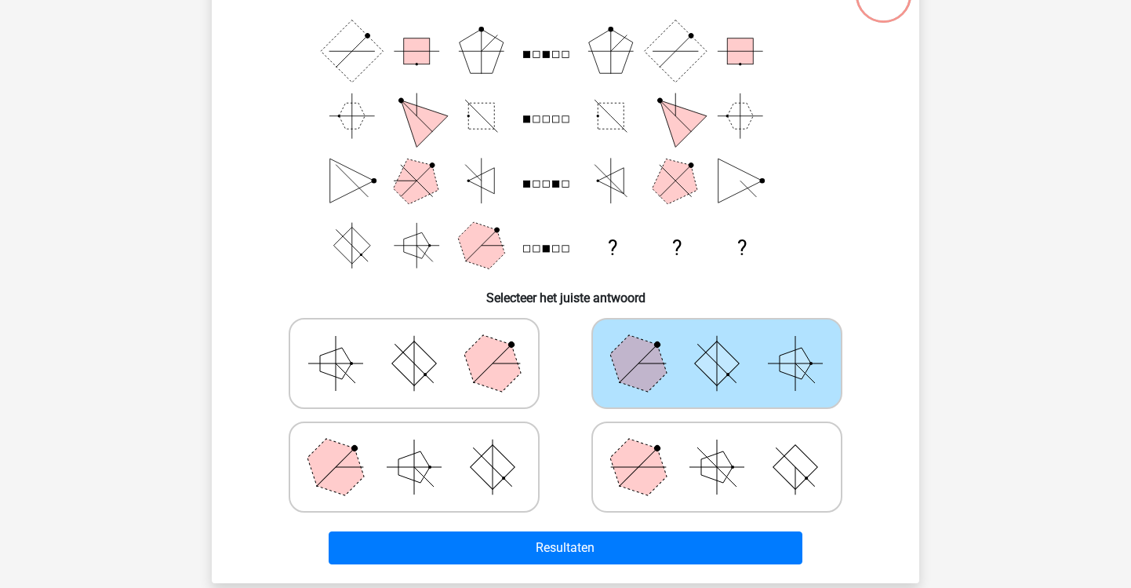
click at [592, 530] on div "Resultaten" at bounding box center [565, 545] width 657 height 52
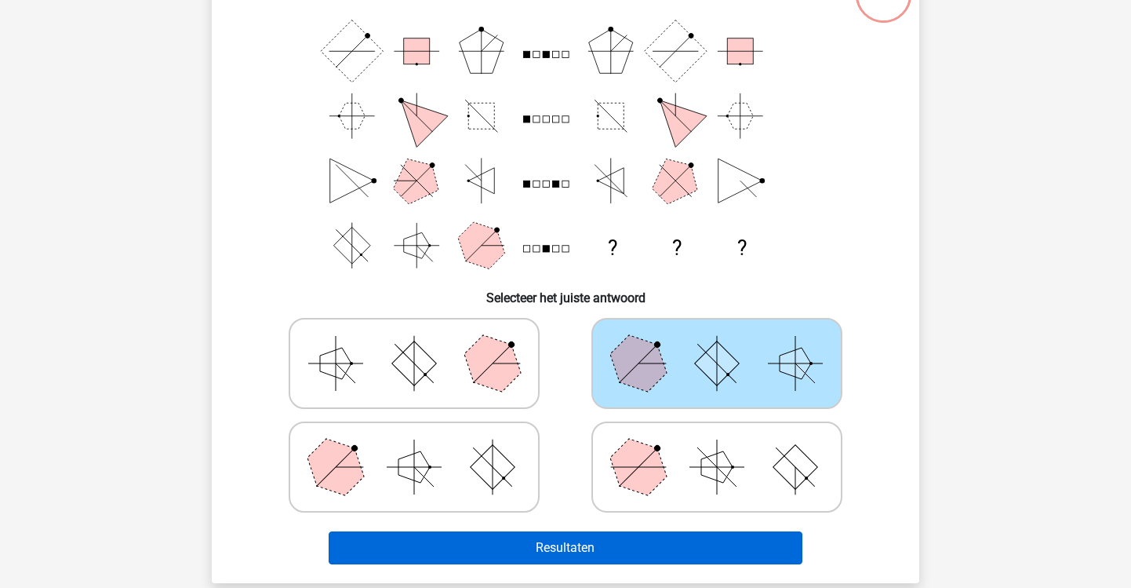
click at [592, 559] on button "Resultaten" at bounding box center [566, 547] width 475 height 33
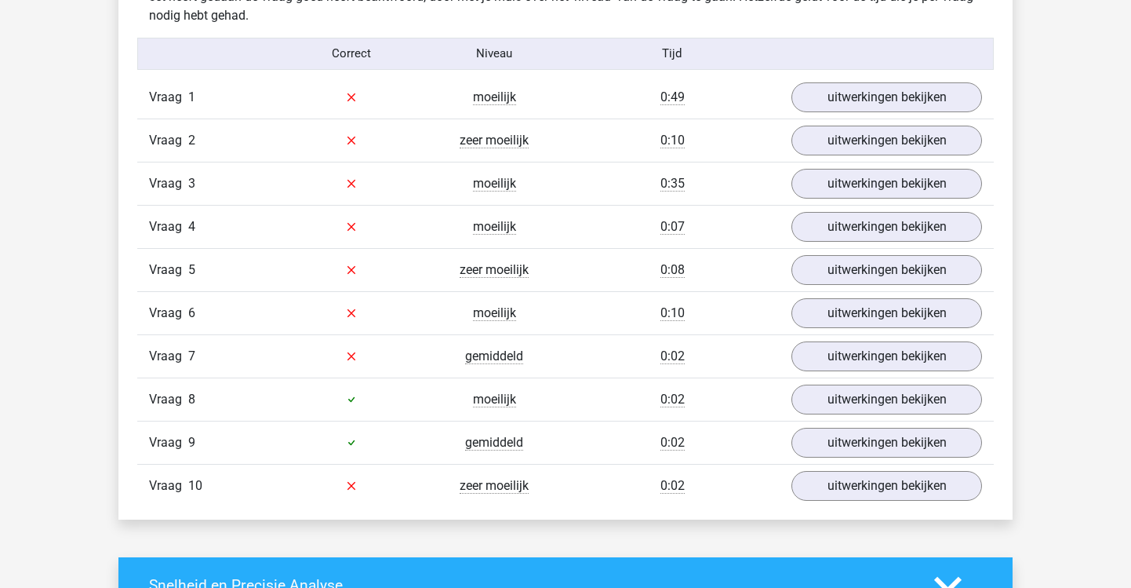
scroll to position [1243, 0]
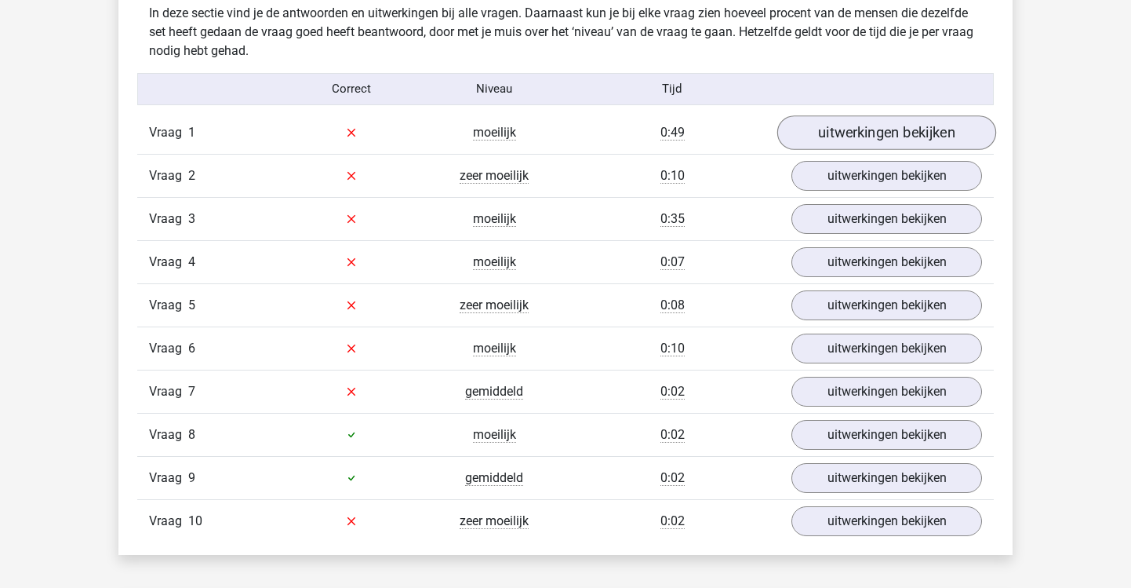
click at [859, 133] on link "uitwerkingen bekijken" at bounding box center [886, 132] width 219 height 35
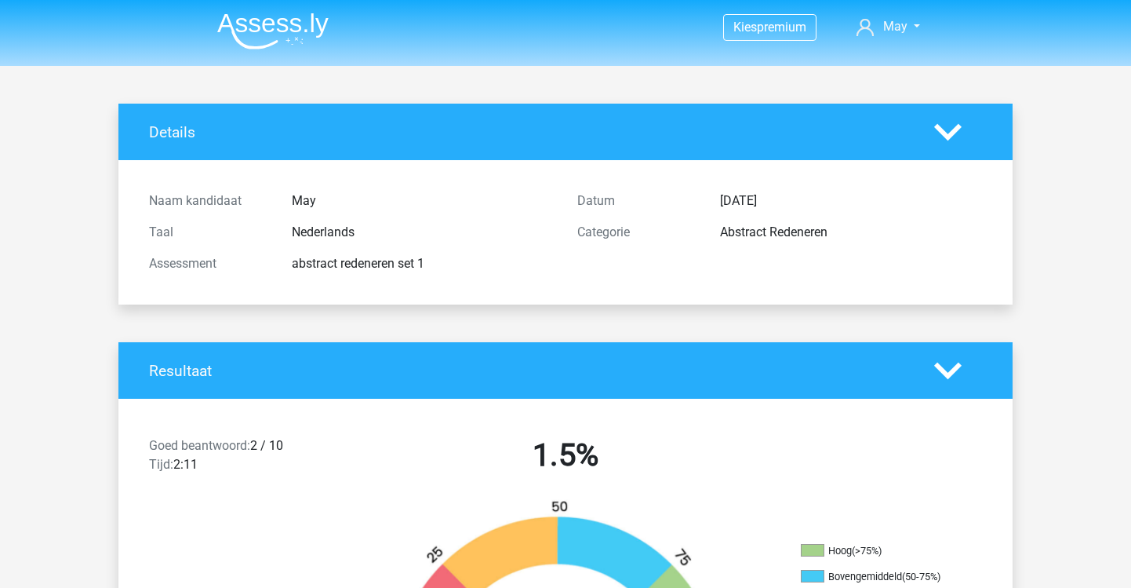
scroll to position [0, 0]
click at [291, 27] on img at bounding box center [272, 31] width 111 height 37
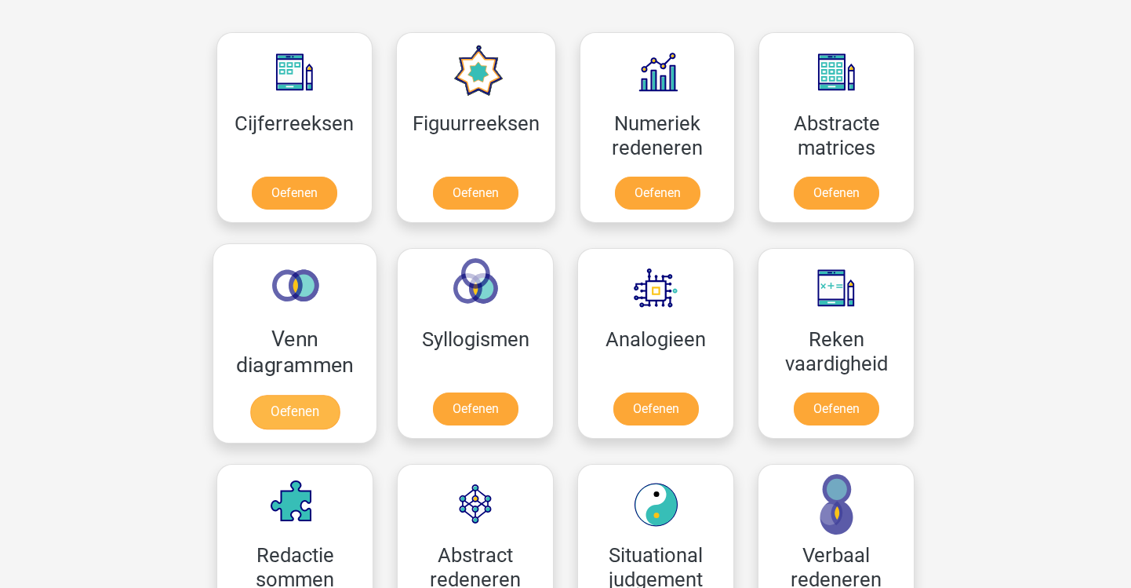
scroll to position [705, 0]
click at [324, 394] on link "Oefenen" at bounding box center [294, 411] width 89 height 35
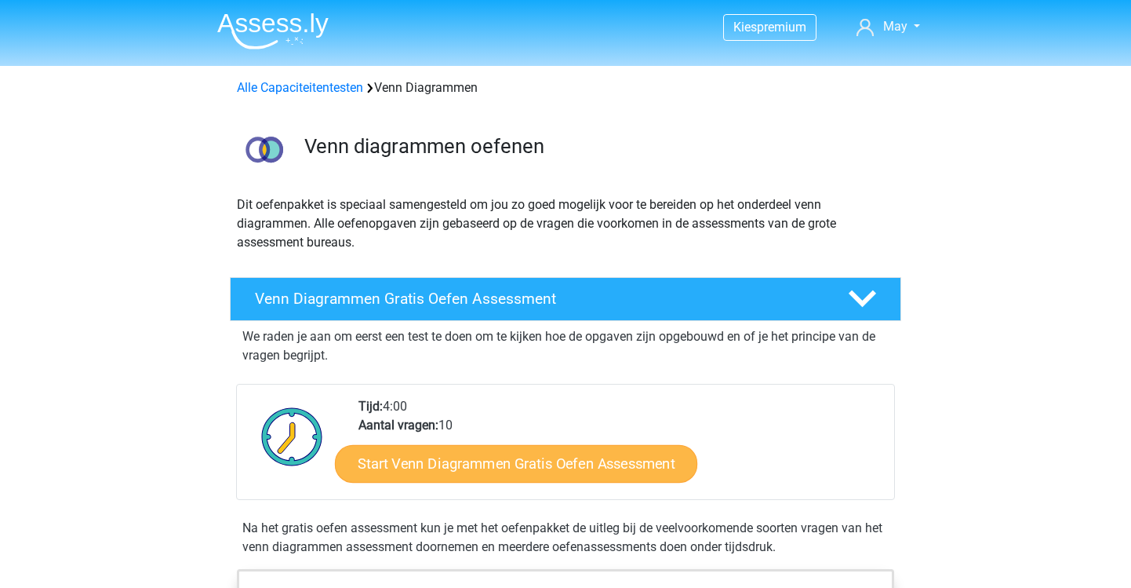
click at [441, 459] on link "Start Venn Diagrammen Gratis Oefen Assessment" at bounding box center [516, 464] width 362 height 38
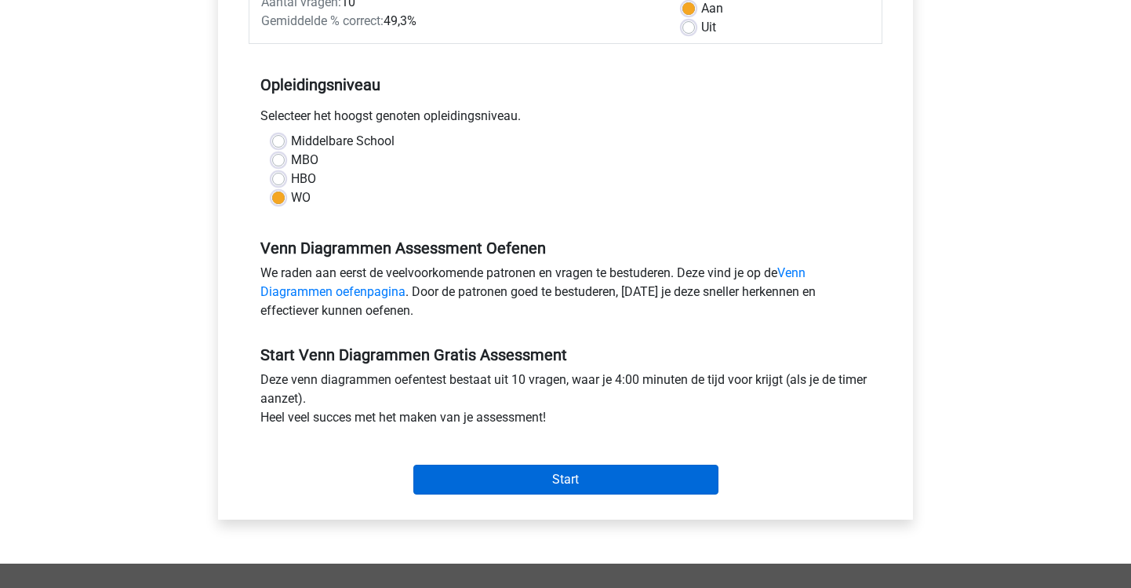
scroll to position [275, 0]
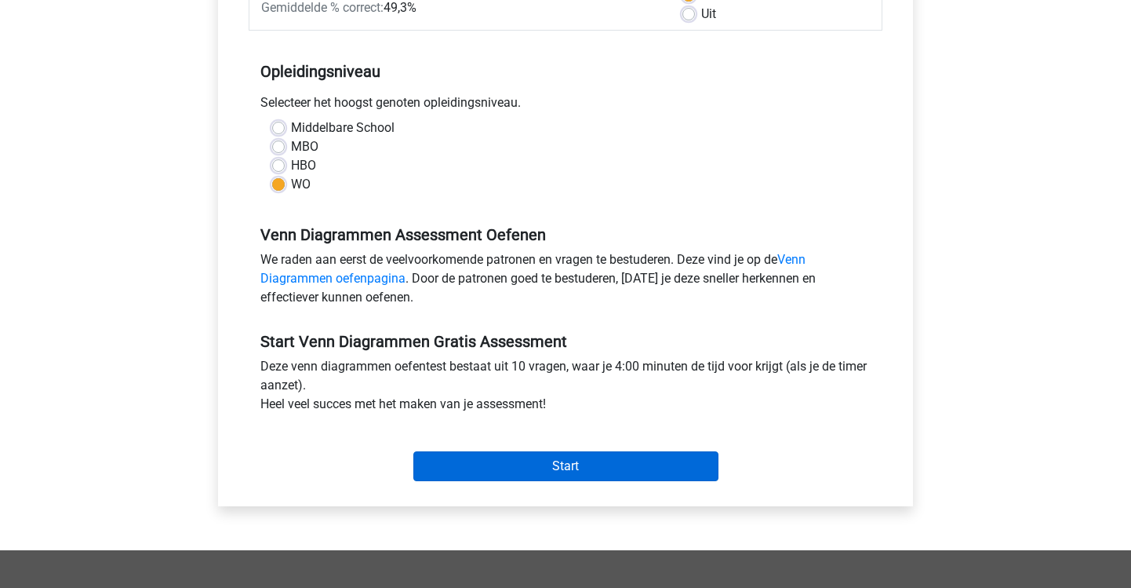
click at [465, 469] on input "Start" at bounding box center [565, 466] width 305 height 30
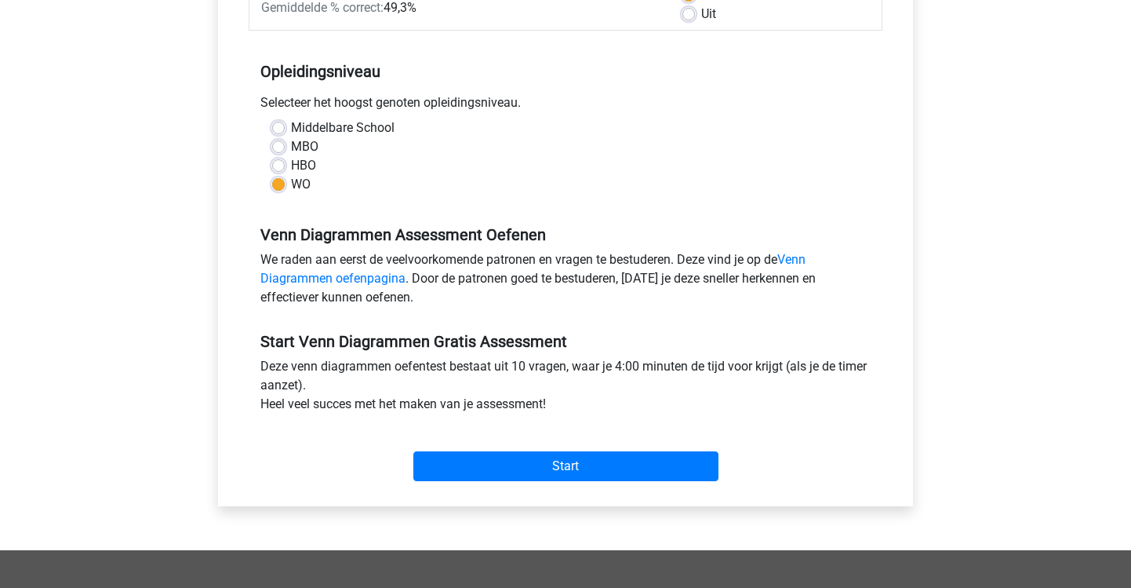
scroll to position [248, 0]
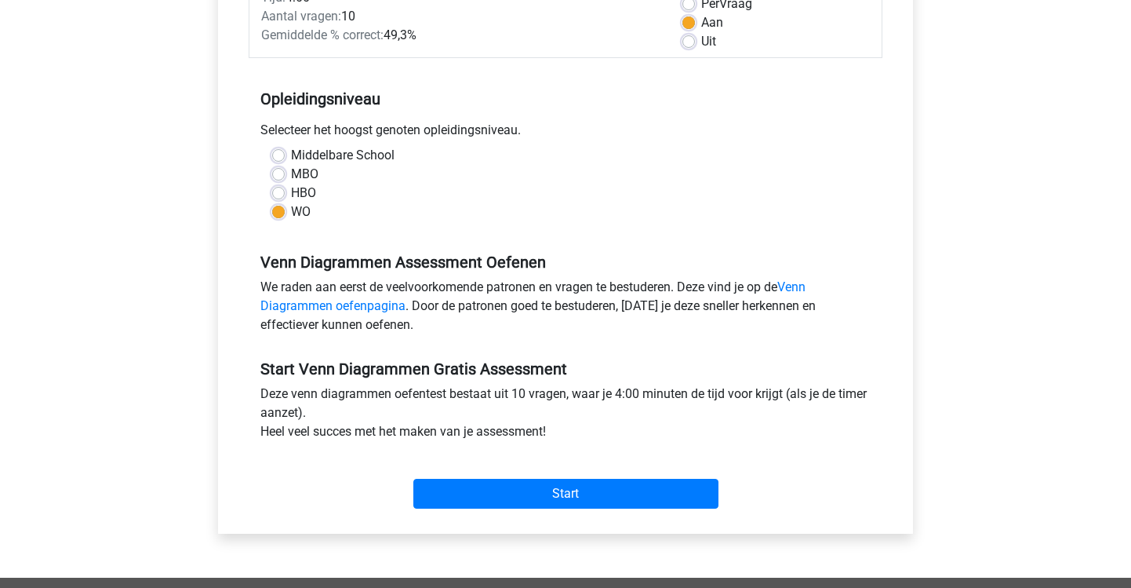
click at [291, 191] on label "HBO" at bounding box center [303, 193] width 25 height 19
click at [282, 191] on input "HBO" at bounding box center [278, 192] width 13 height 16
radio input "true"
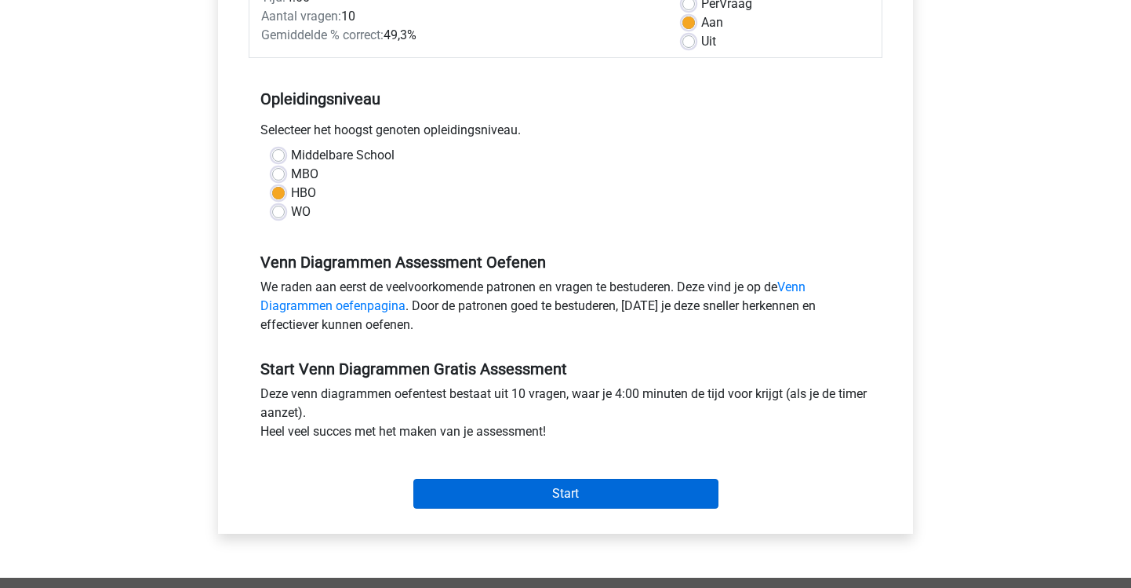
click at [577, 494] on input "Start" at bounding box center [565, 494] width 305 height 30
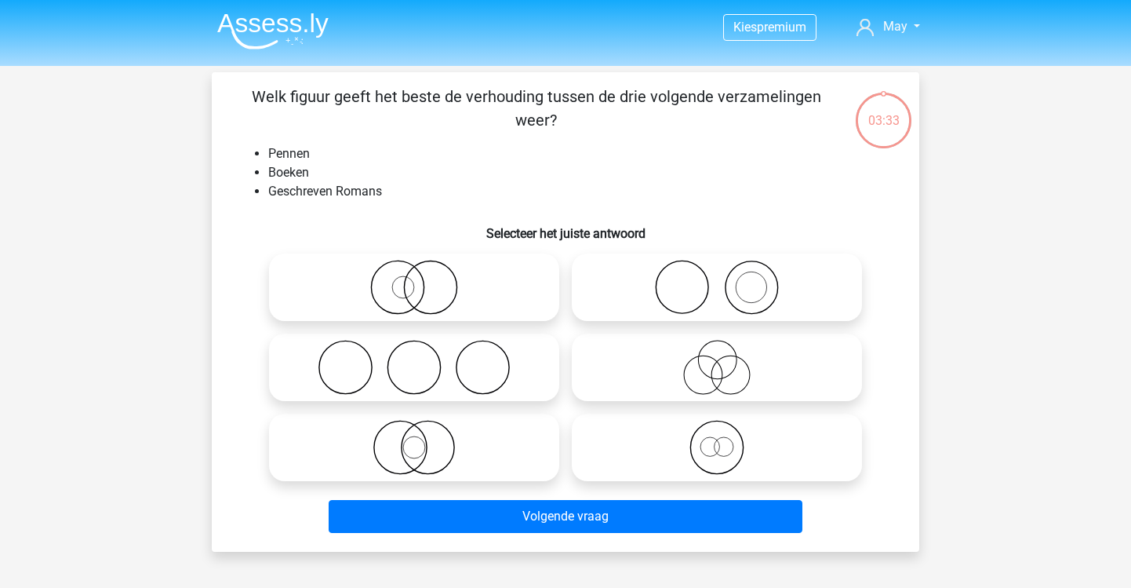
click at [677, 303] on icon at bounding box center [717, 287] width 278 height 55
click at [717, 279] on input "radio" at bounding box center [722, 274] width 10 height 10
radio input "true"
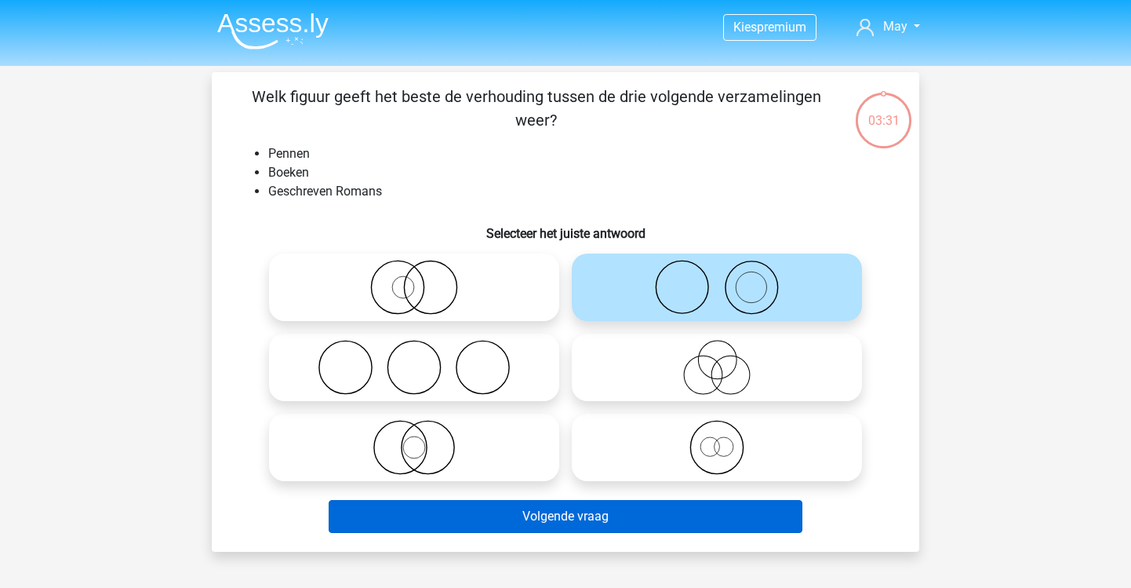
click at [609, 515] on button "Volgende vraag" at bounding box center [566, 516] width 475 height 33
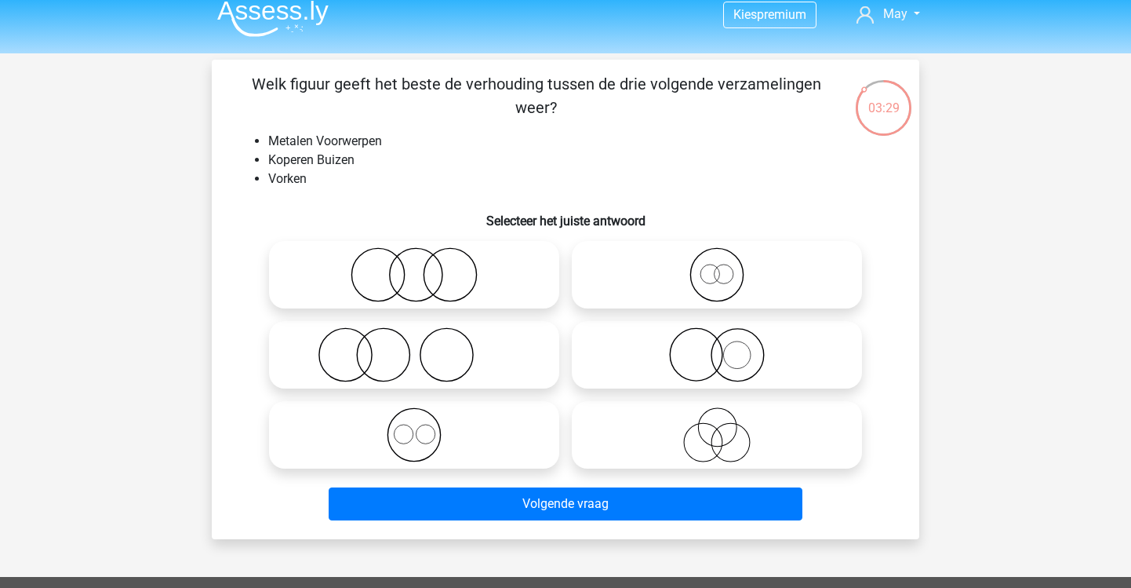
scroll to position [13, 0]
click at [506, 289] on icon at bounding box center [414, 274] width 278 height 55
click at [424, 267] on input "radio" at bounding box center [419, 262] width 10 height 10
radio input "true"
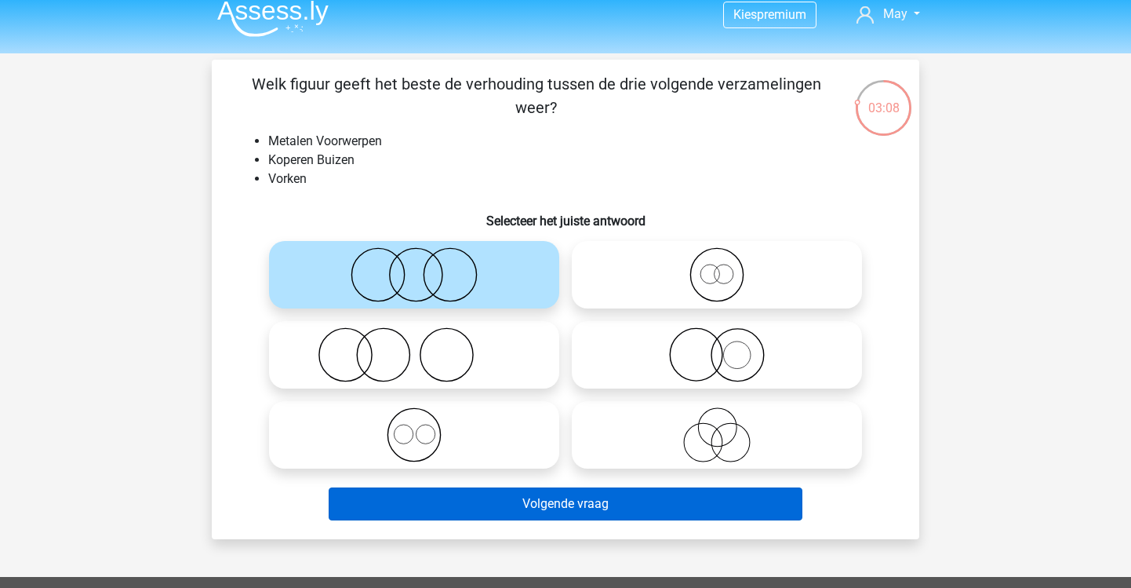
click at [532, 490] on button "Volgende vraag" at bounding box center [566, 503] width 475 height 33
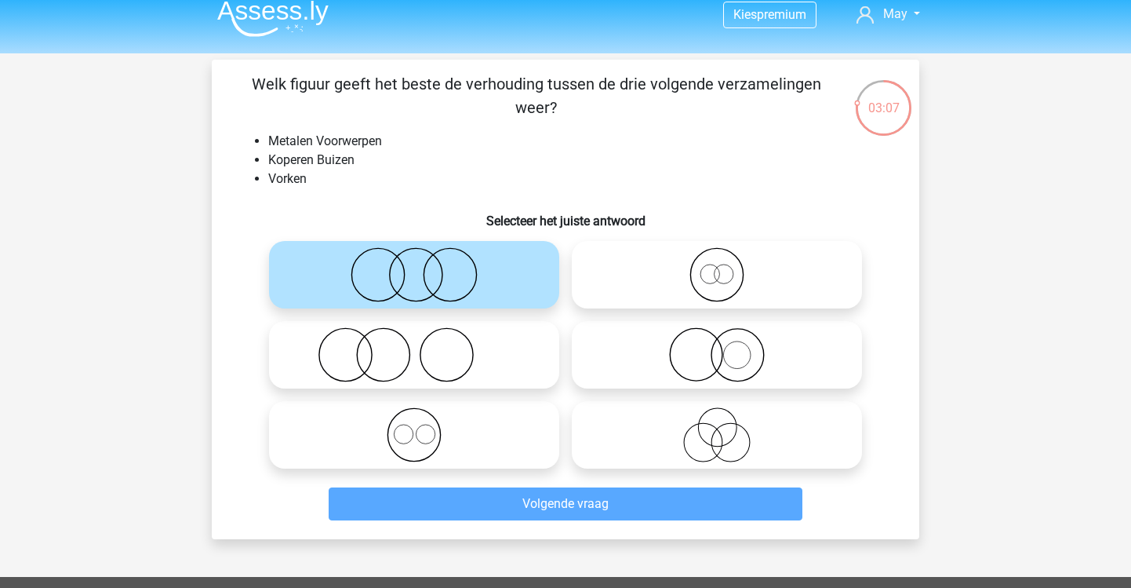
scroll to position [72, 0]
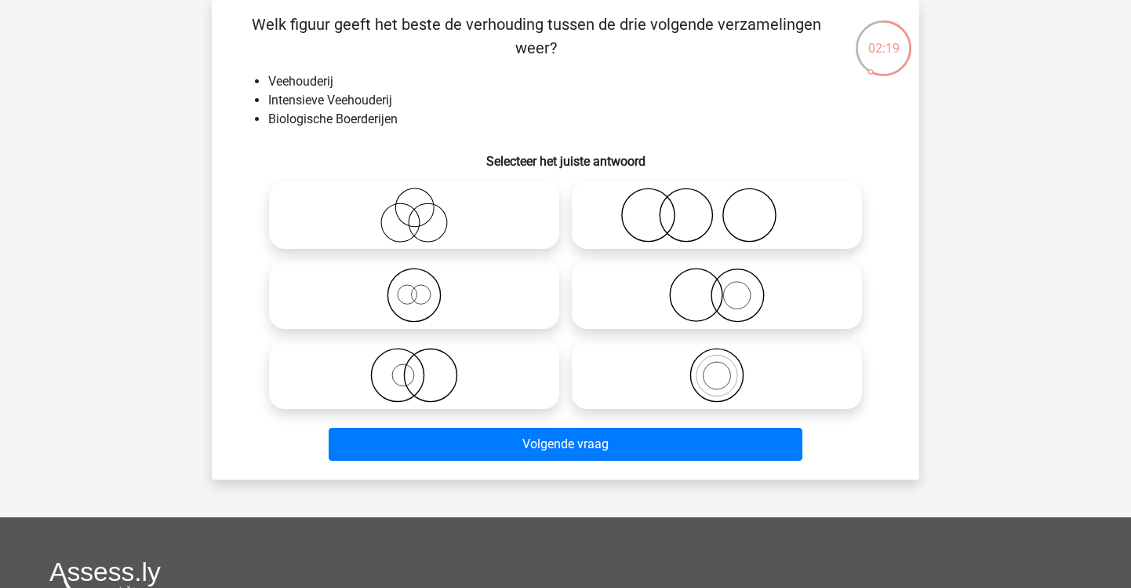
click at [674, 190] on icon at bounding box center [717, 215] width 278 height 55
click at [717, 197] on input "radio" at bounding box center [722, 202] width 10 height 10
radio input "true"
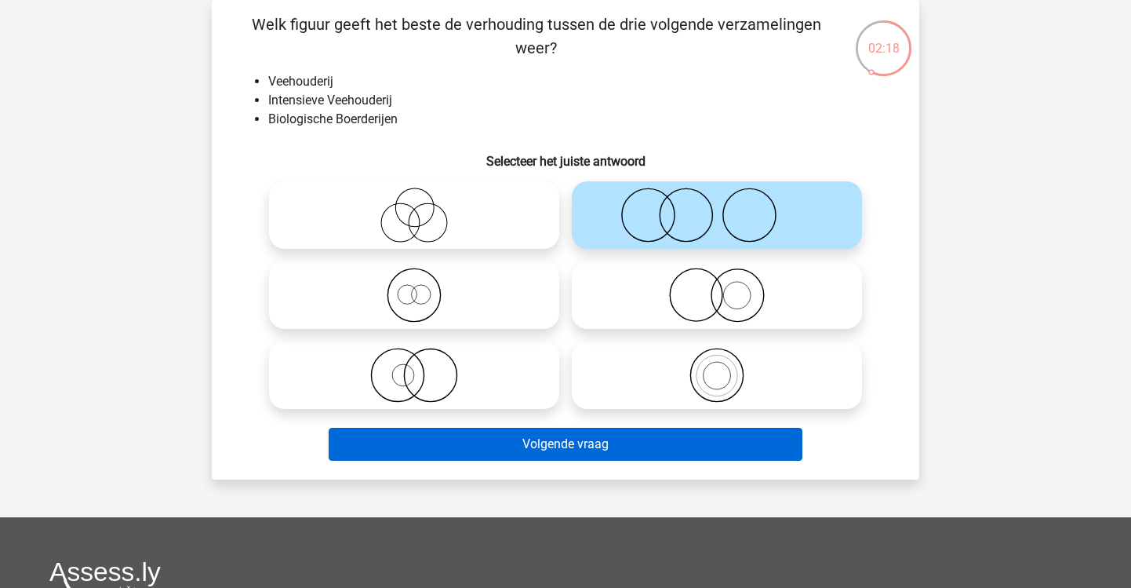
click at [548, 450] on button "Volgende vraag" at bounding box center [566, 444] width 475 height 33
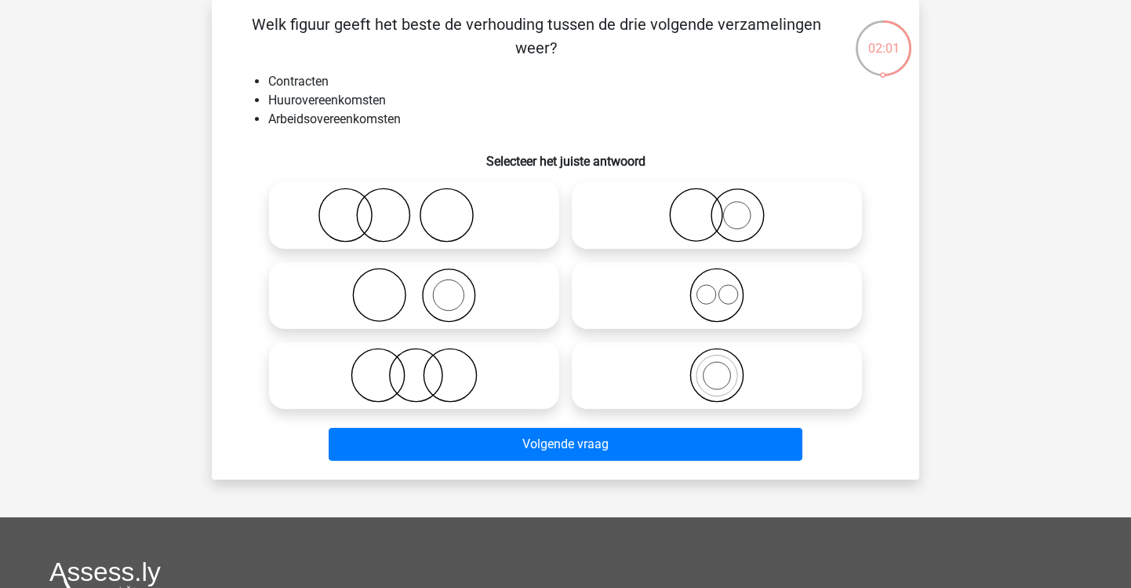
click at [698, 311] on icon at bounding box center [717, 295] width 278 height 55
click at [717, 287] on input "radio" at bounding box center [722, 282] width 10 height 10
radio input "true"
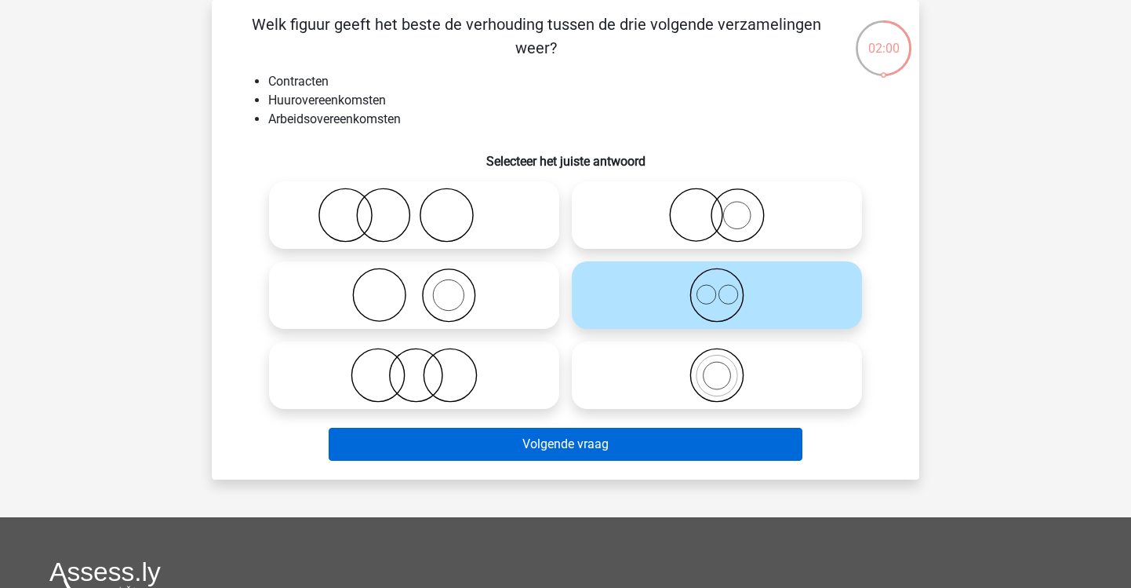
click at [646, 458] on button "Volgende vraag" at bounding box center [566, 444] width 475 height 33
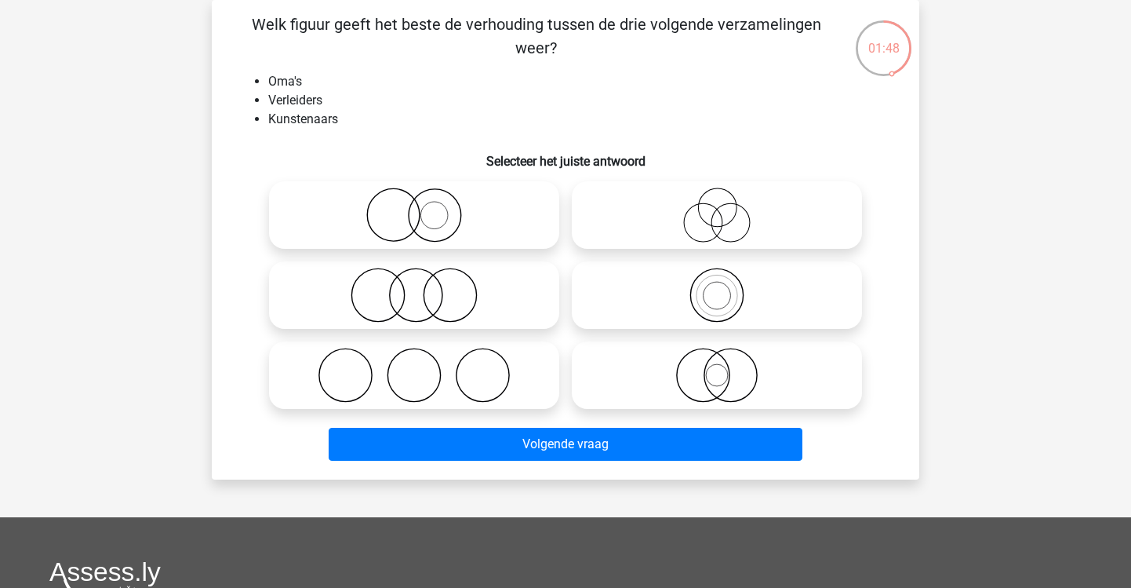
click at [446, 288] on icon at bounding box center [414, 295] width 278 height 55
click at [424, 287] on input "radio" at bounding box center [419, 282] width 10 height 10
radio input "true"
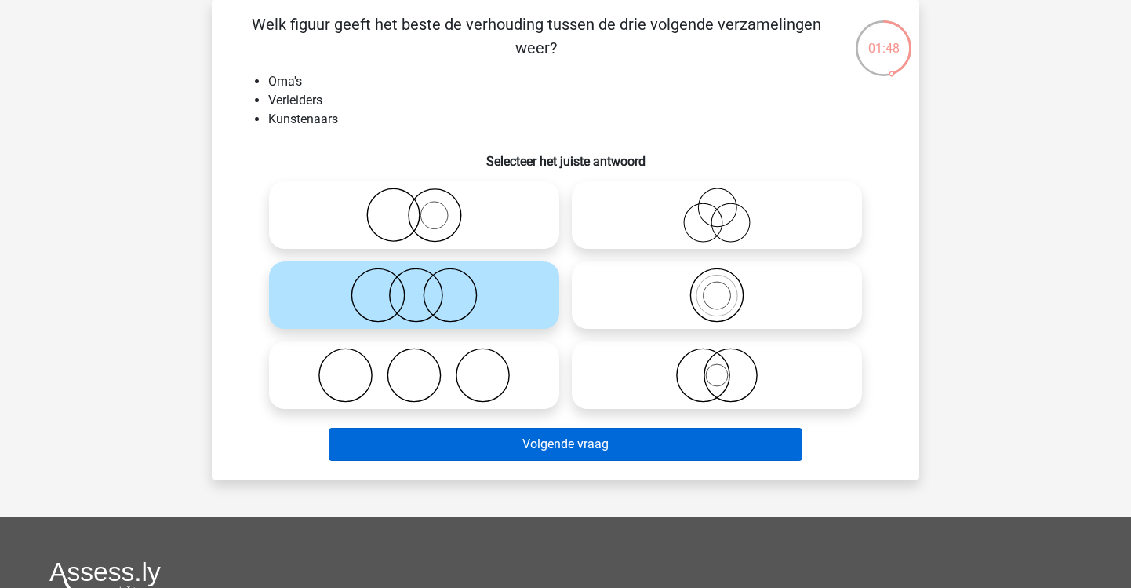
click at [541, 445] on button "Volgende vraag" at bounding box center [566, 444] width 475 height 33
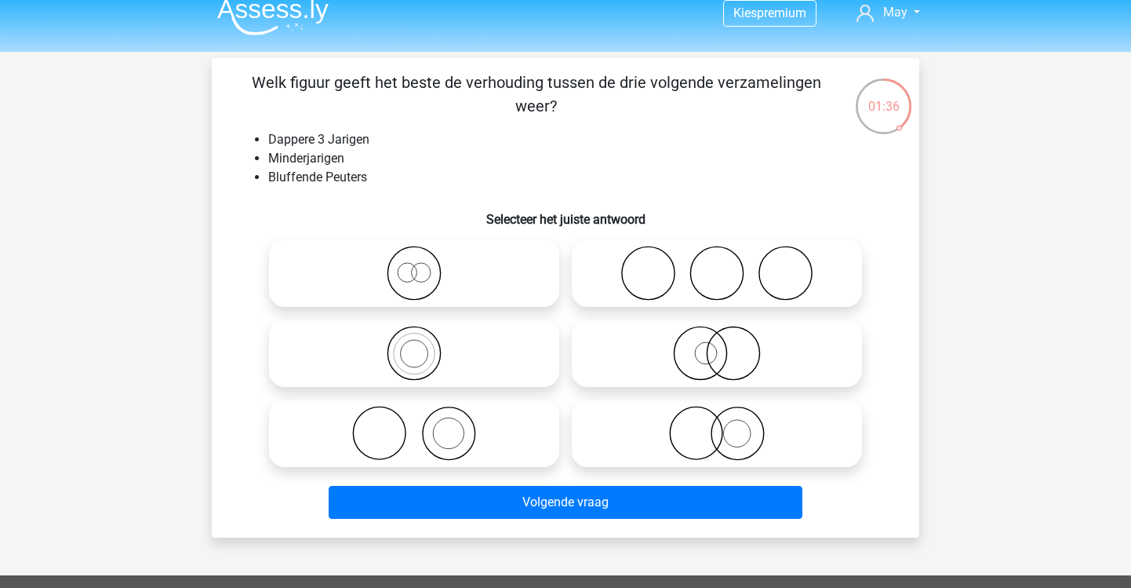
scroll to position [20, 0]
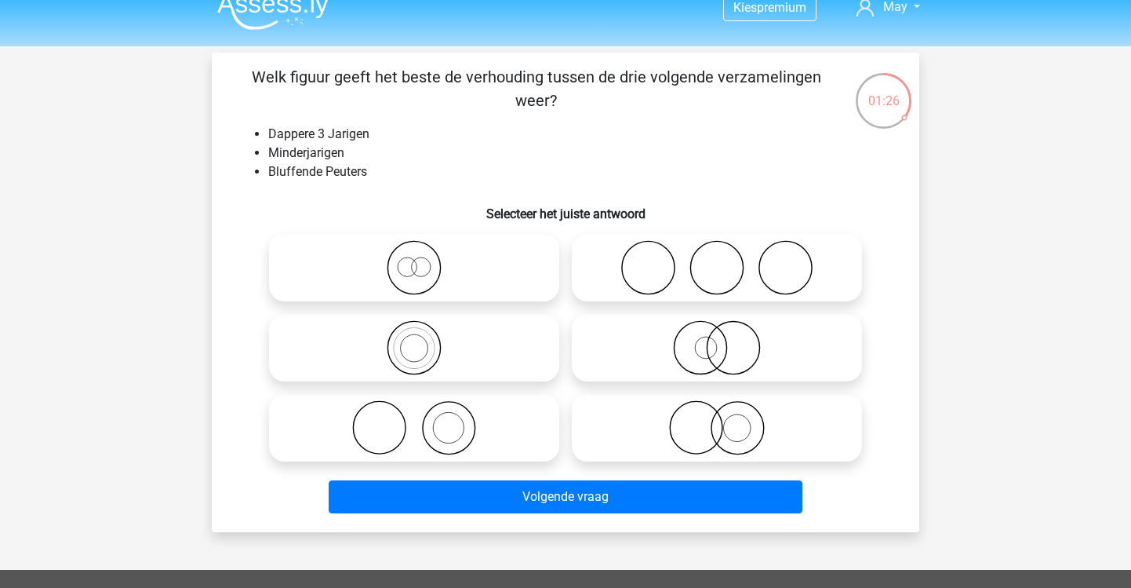
click at [531, 249] on icon at bounding box center [414, 267] width 278 height 55
click at [424, 249] on input "radio" at bounding box center [419, 254] width 10 height 10
radio input "true"
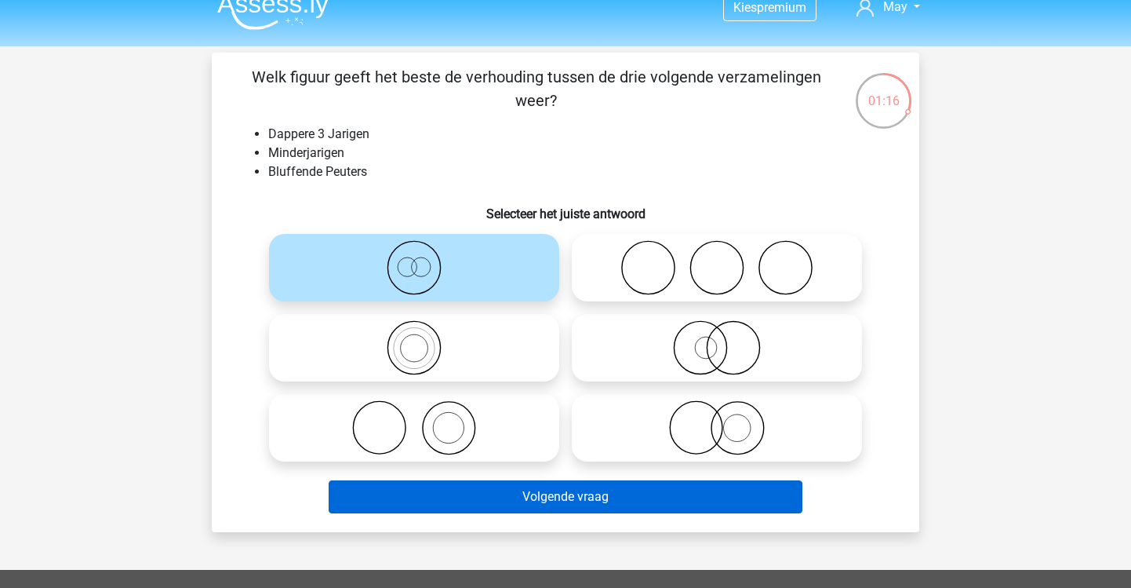
click at [512, 505] on button "Volgende vraag" at bounding box center [566, 496] width 475 height 33
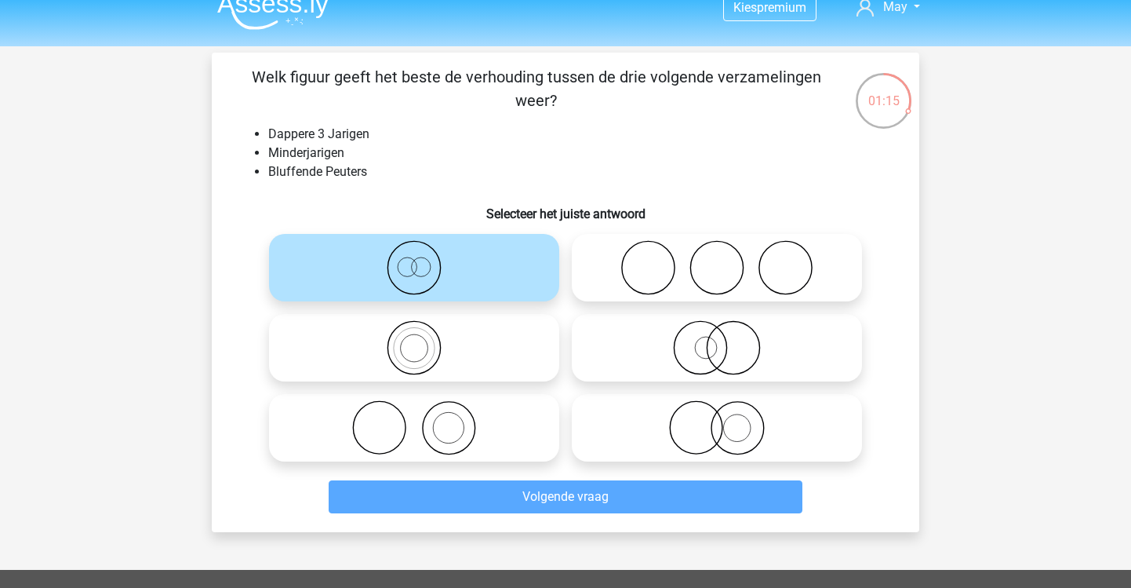
scroll to position [72, 0]
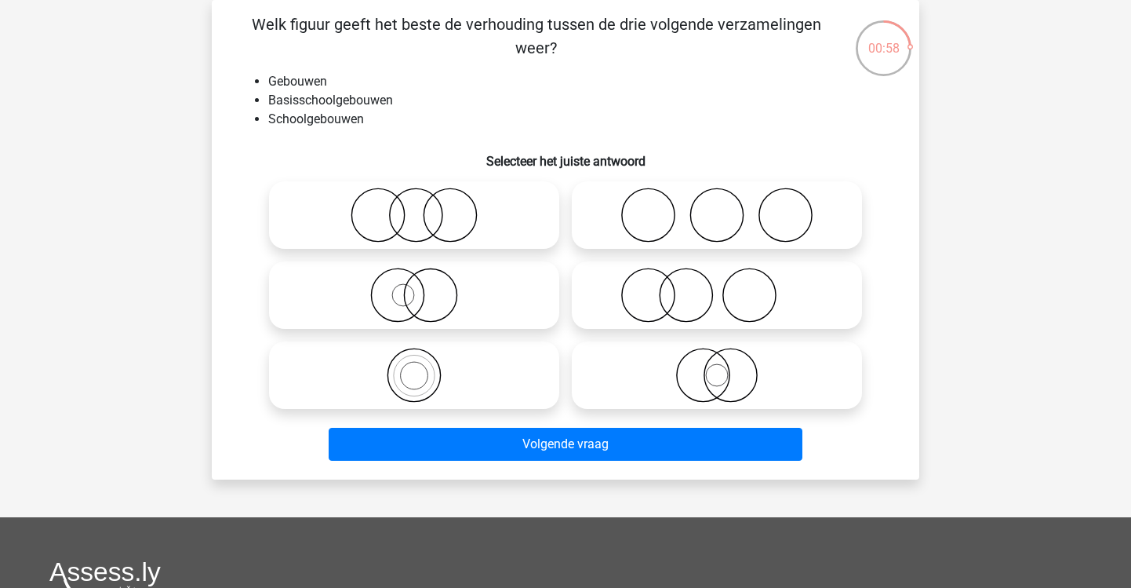
click at [710, 377] on icon at bounding box center [717, 375] width 278 height 55
click at [717, 367] on input "radio" at bounding box center [722, 362] width 10 height 10
radio input "true"
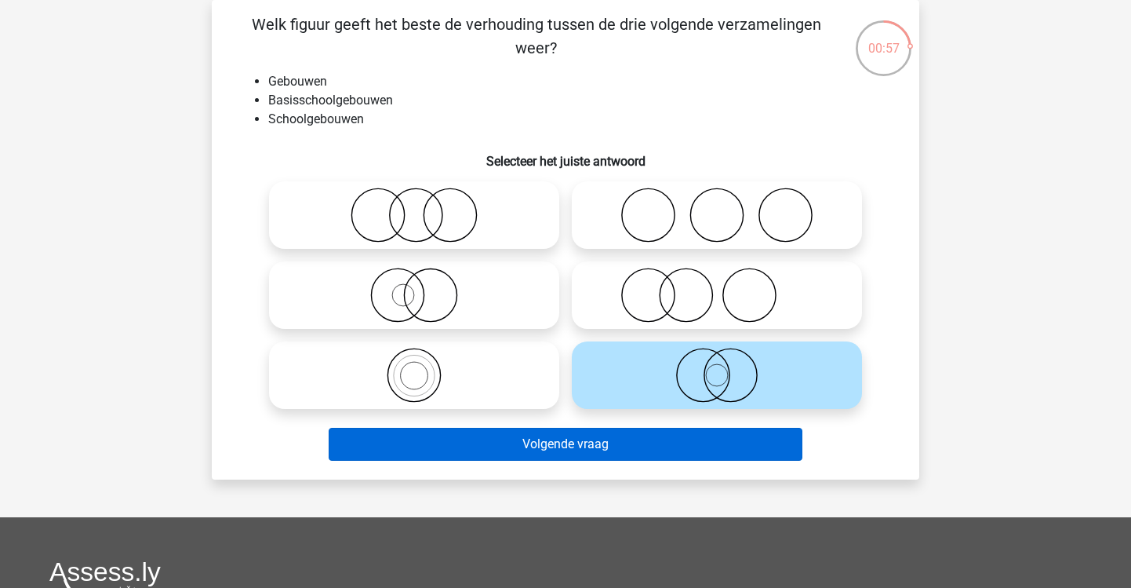
click at [697, 456] on button "Volgende vraag" at bounding box center [566, 444] width 475 height 33
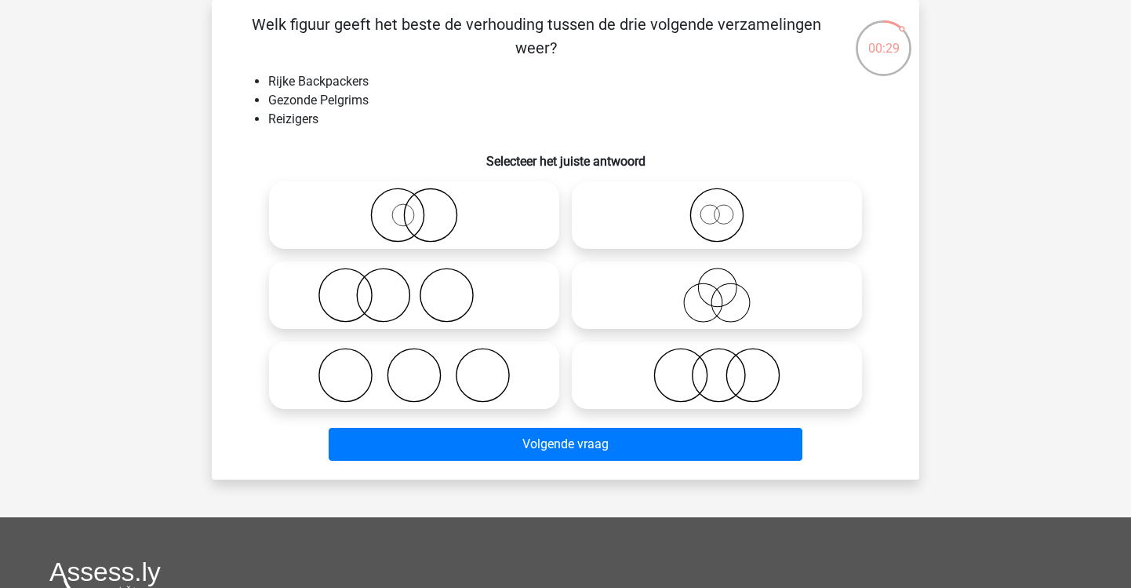
click at [736, 385] on icon at bounding box center [717, 375] width 278 height 55
click at [727, 367] on input "radio" at bounding box center [722, 362] width 10 height 10
radio input "true"
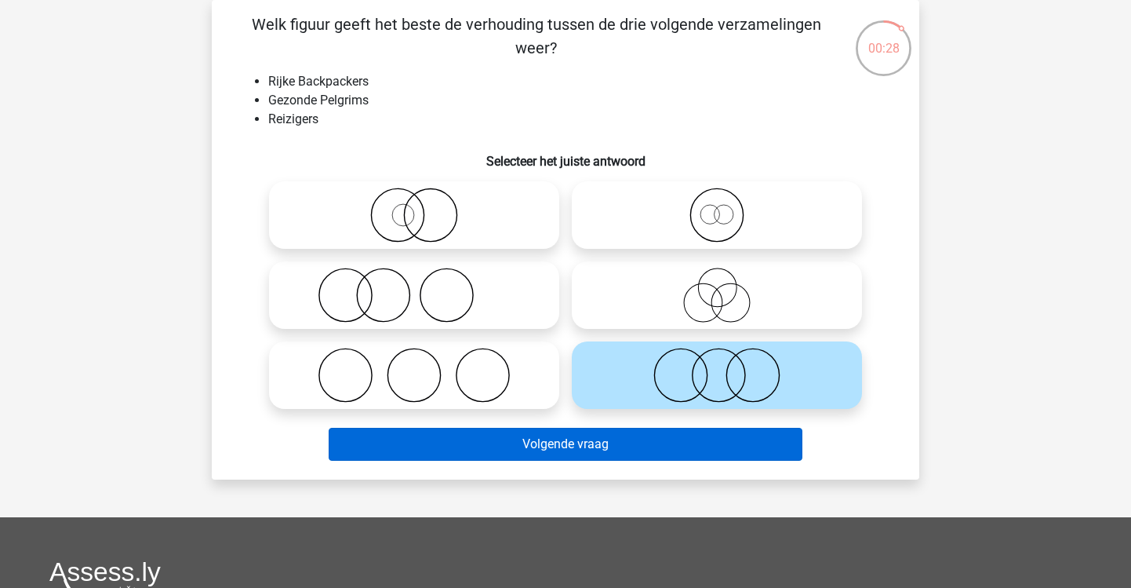
click at [700, 435] on button "Volgende vraag" at bounding box center [566, 444] width 475 height 33
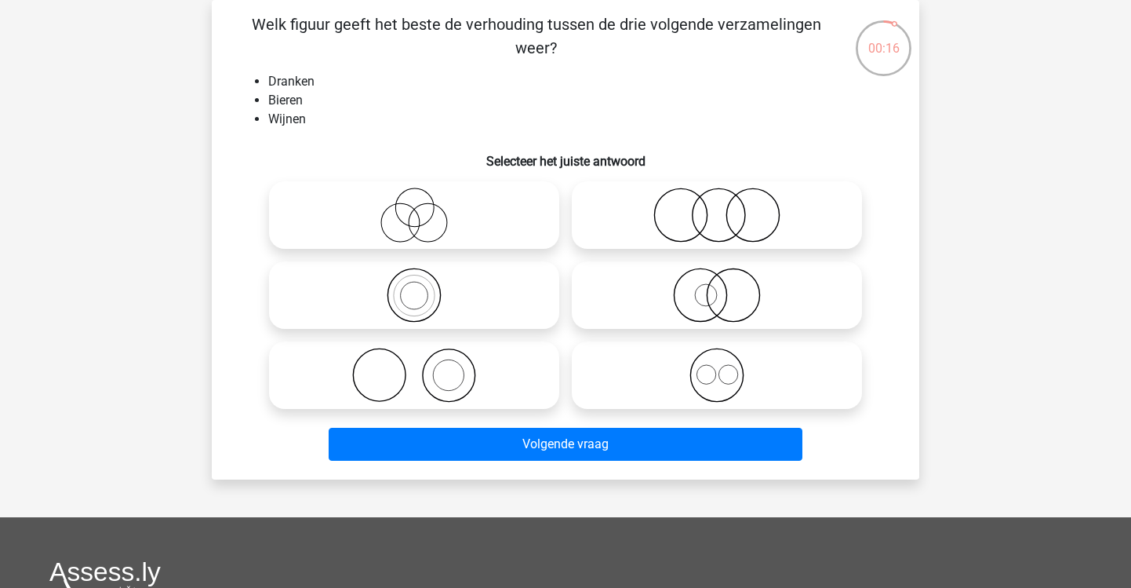
click at [454, 228] on icon at bounding box center [414, 215] width 278 height 55
click at [424, 207] on input "radio" at bounding box center [419, 202] width 10 height 10
radio input "true"
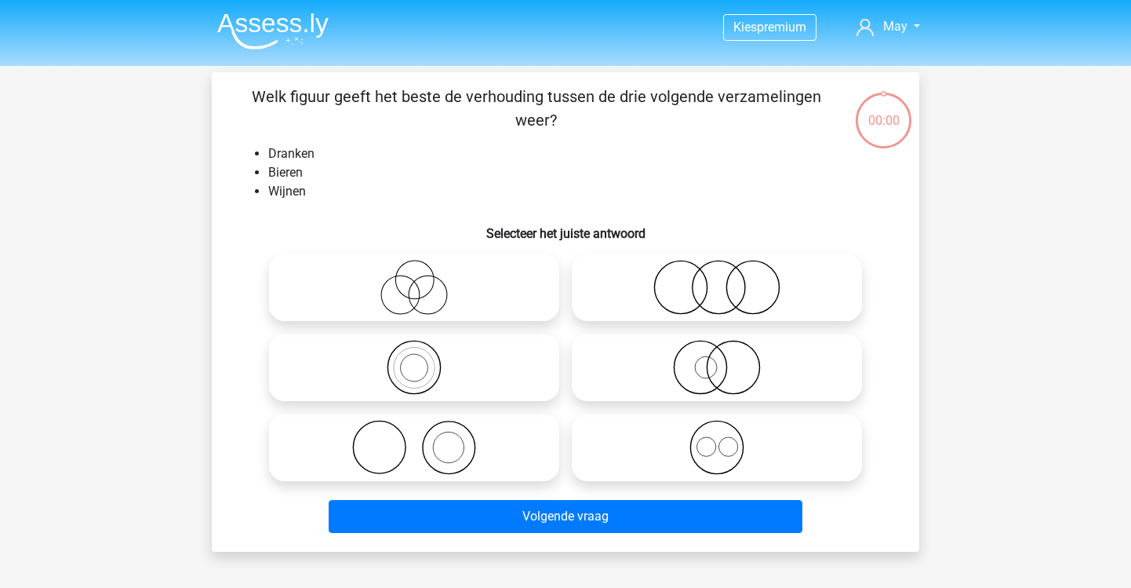
scroll to position [72, 0]
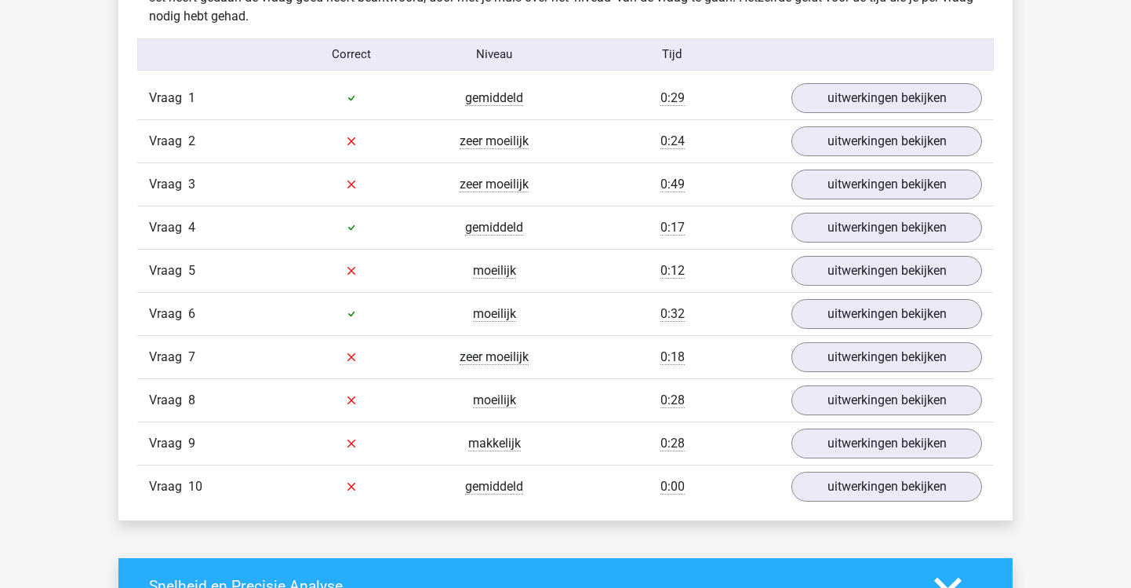
scroll to position [1268, 0]
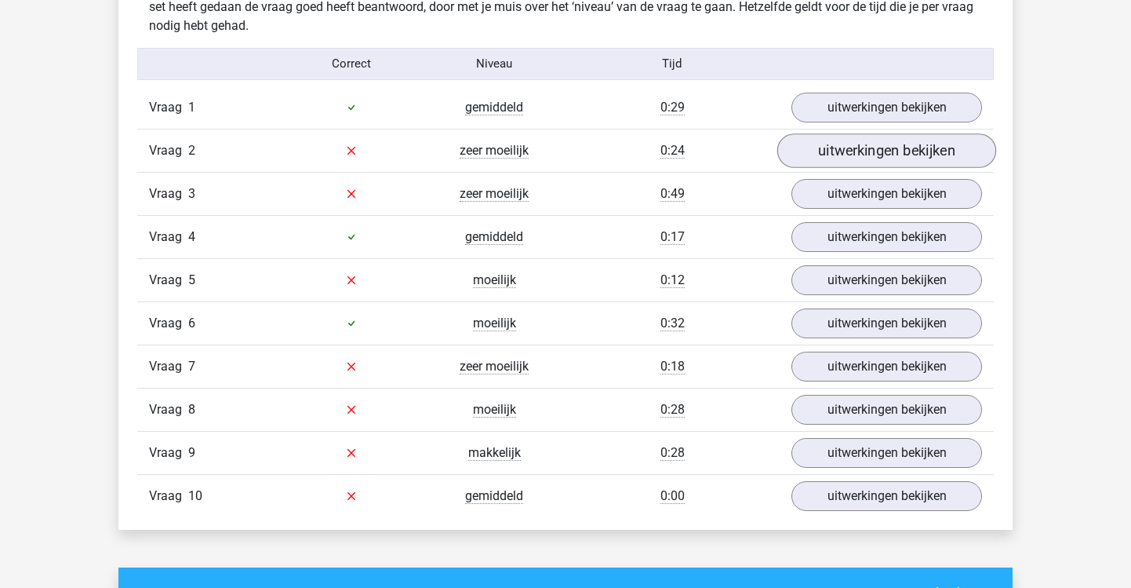
click at [843, 151] on link "uitwerkingen bekijken" at bounding box center [886, 150] width 219 height 35
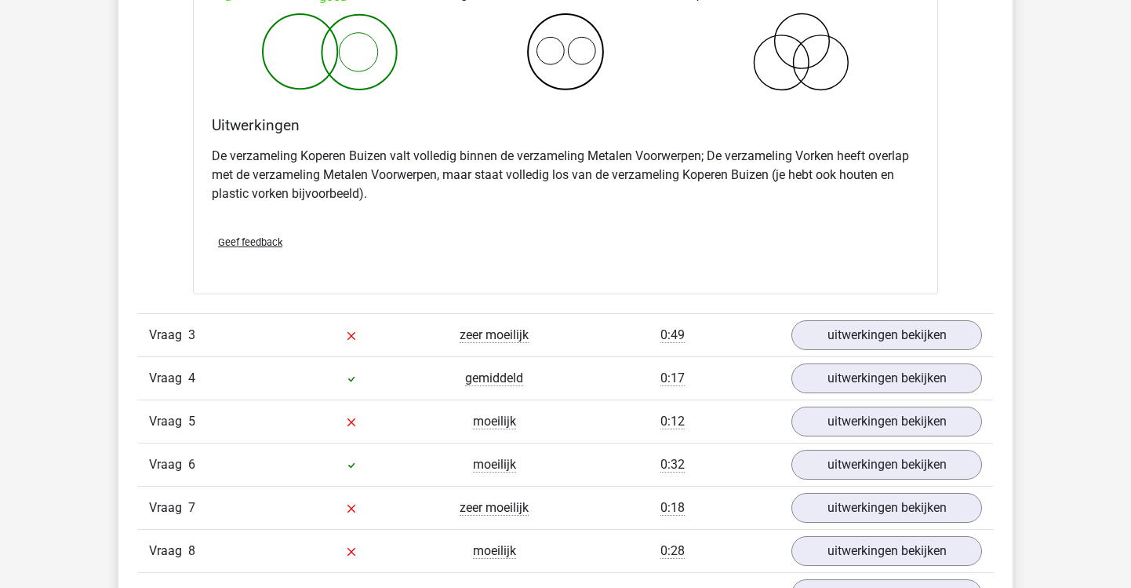
scroll to position [1808, 0]
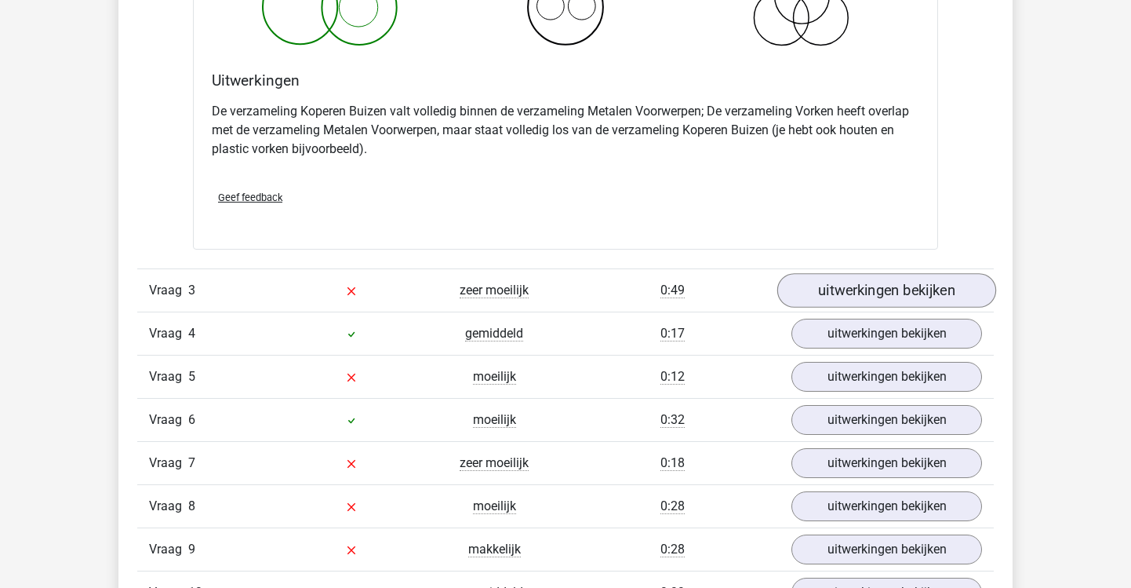
click at [854, 295] on link "uitwerkingen bekijken" at bounding box center [886, 290] width 219 height 35
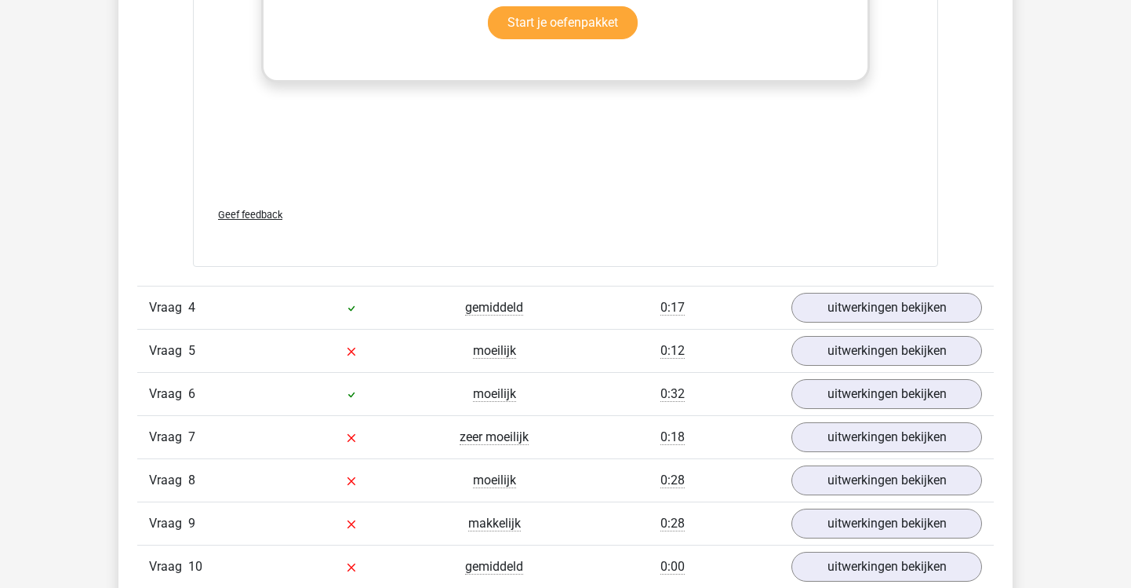
scroll to position [2857, 0]
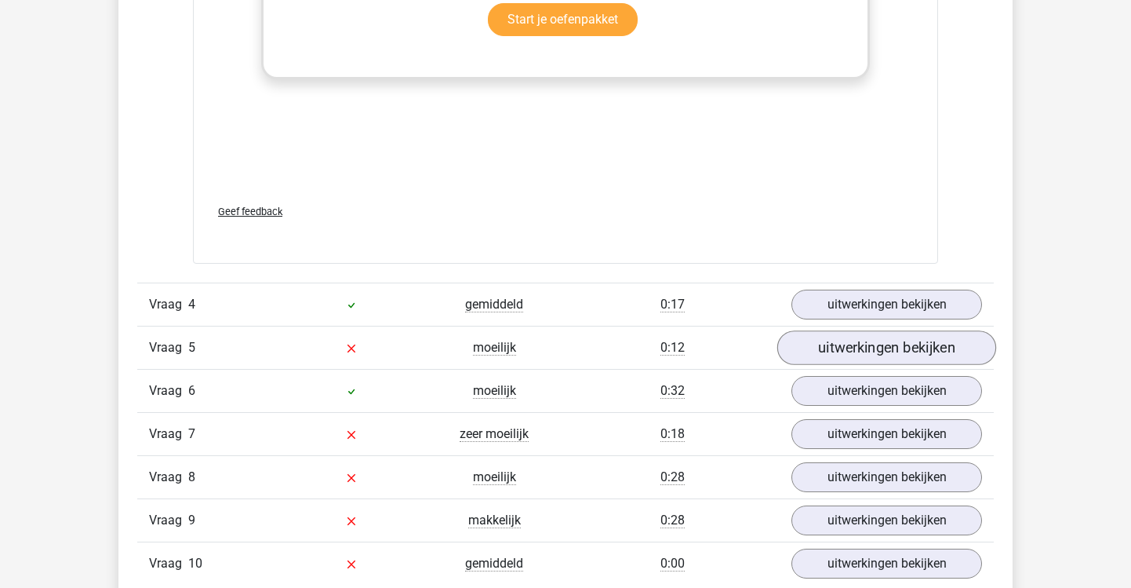
click at [836, 347] on link "uitwerkingen bekijken" at bounding box center [886, 347] width 219 height 35
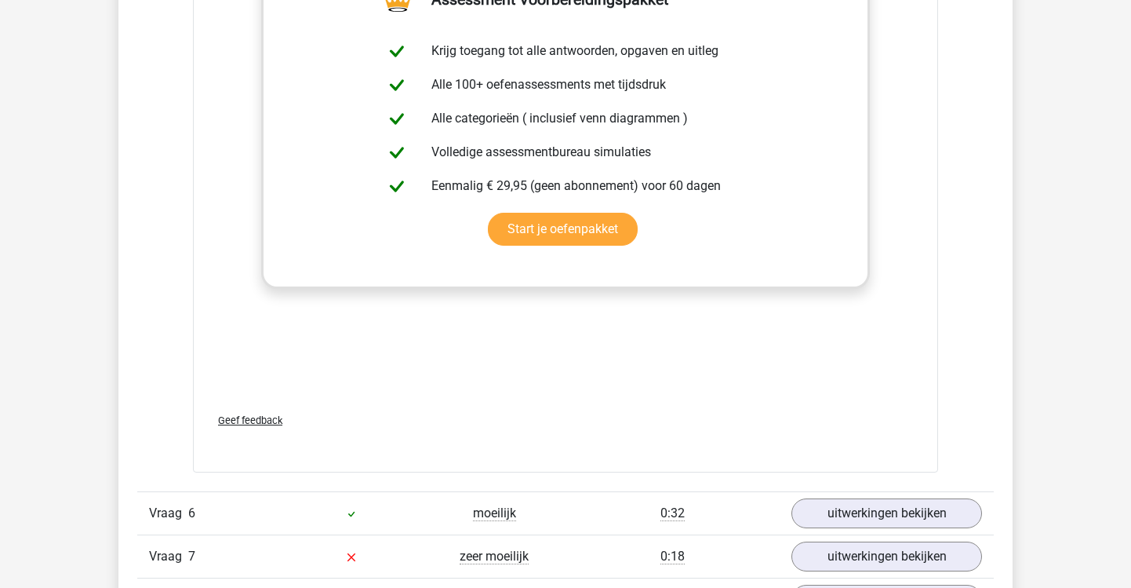
scroll to position [3916, 0]
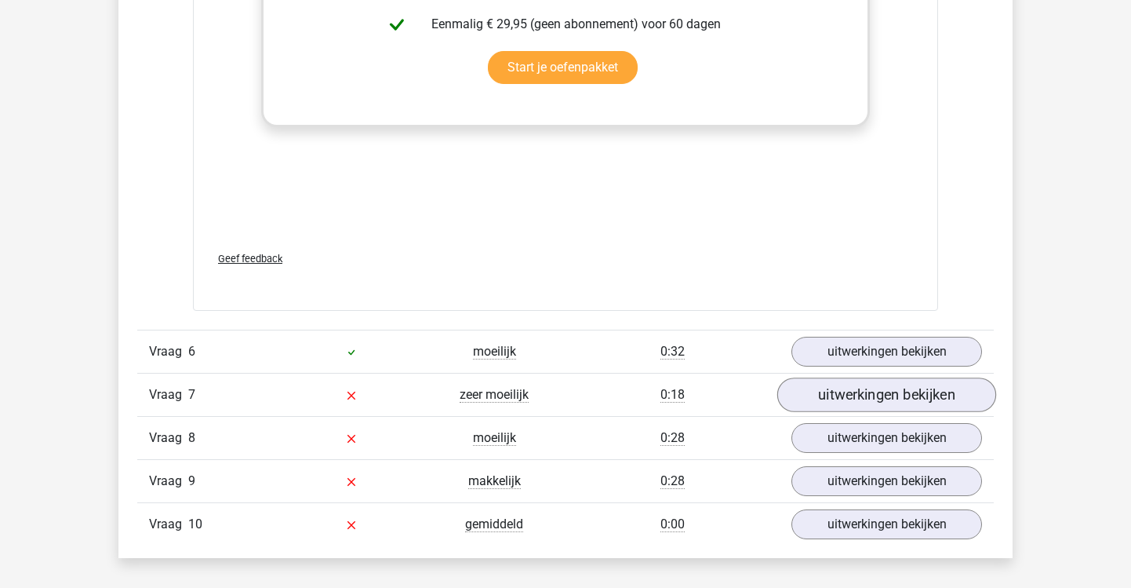
click at [833, 394] on link "uitwerkingen bekijken" at bounding box center [886, 395] width 219 height 35
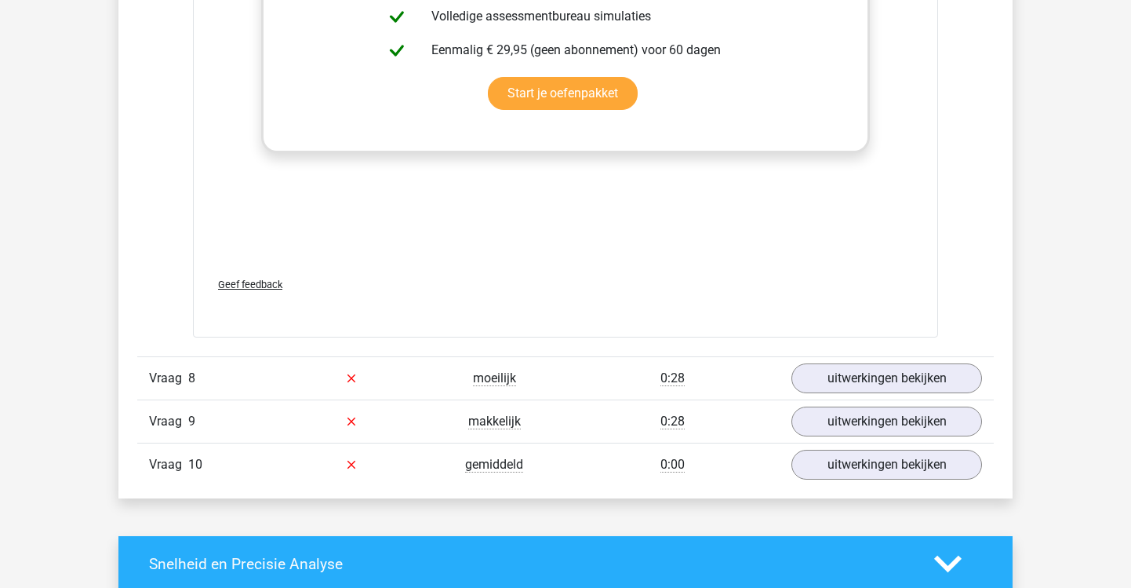
scroll to position [5056, 0]
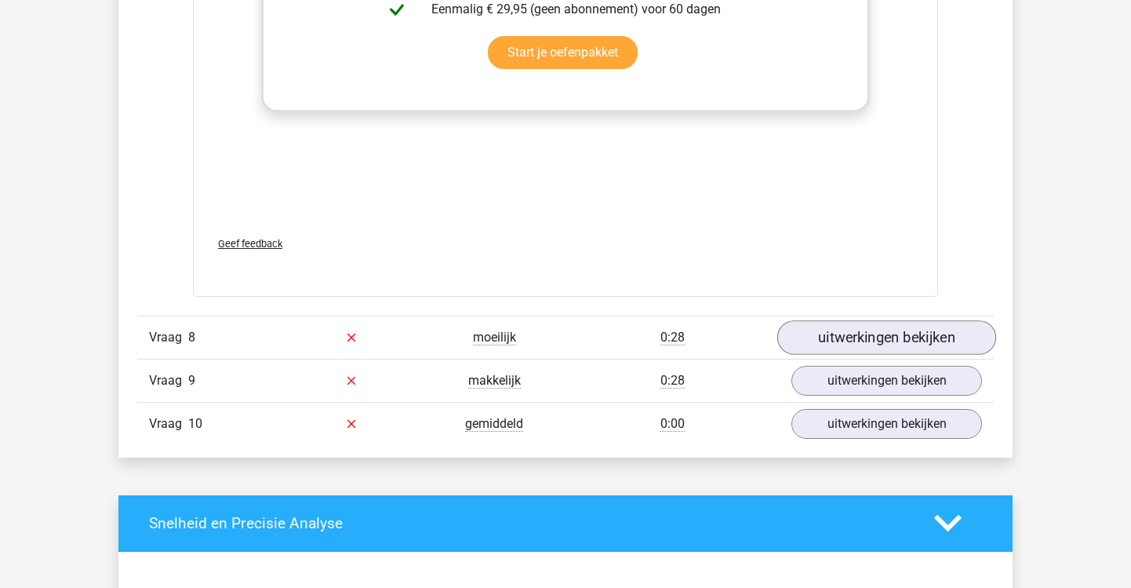
click at [848, 334] on link "uitwerkingen bekijken" at bounding box center [886, 337] width 219 height 35
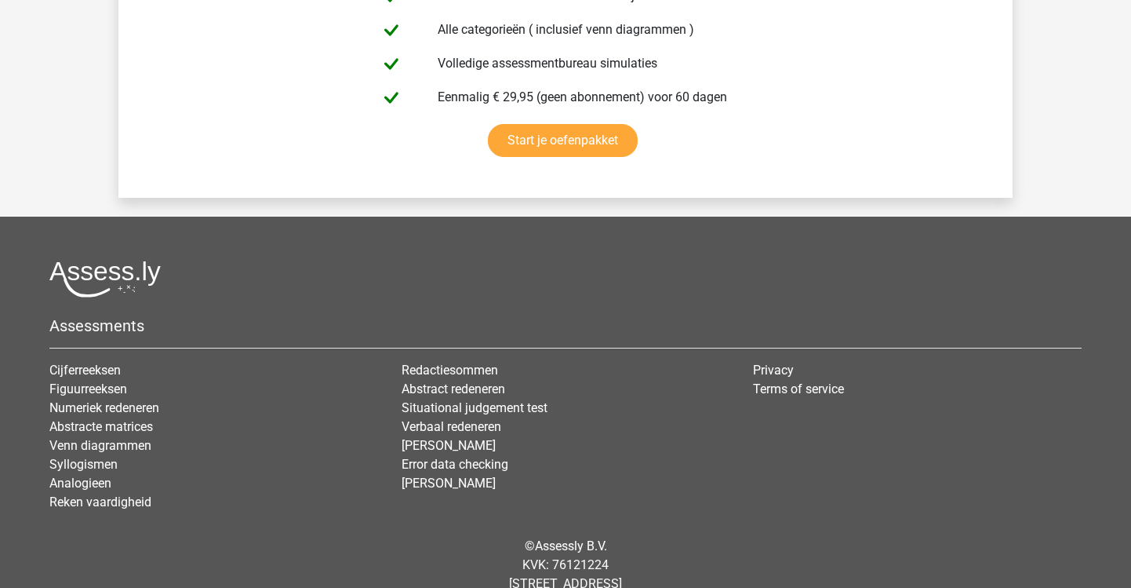
scroll to position [7182, 0]
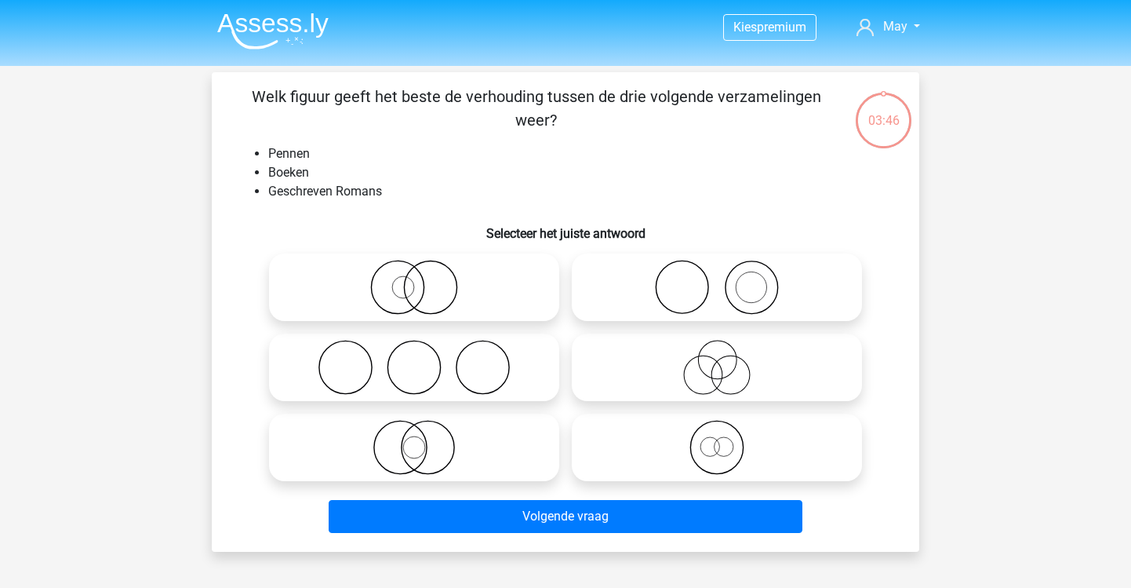
click at [742, 268] on icon at bounding box center [717, 287] width 278 height 55
click at [727, 269] on input "radio" at bounding box center [722, 274] width 10 height 10
radio input "true"
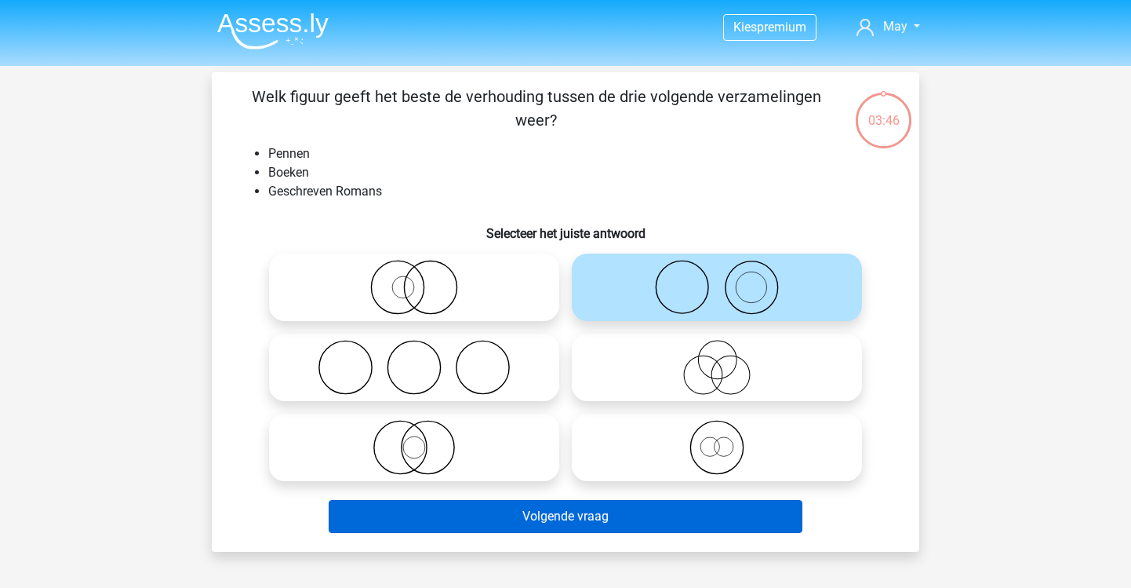
click at [634, 530] on button "Volgende vraag" at bounding box center [566, 516] width 475 height 33
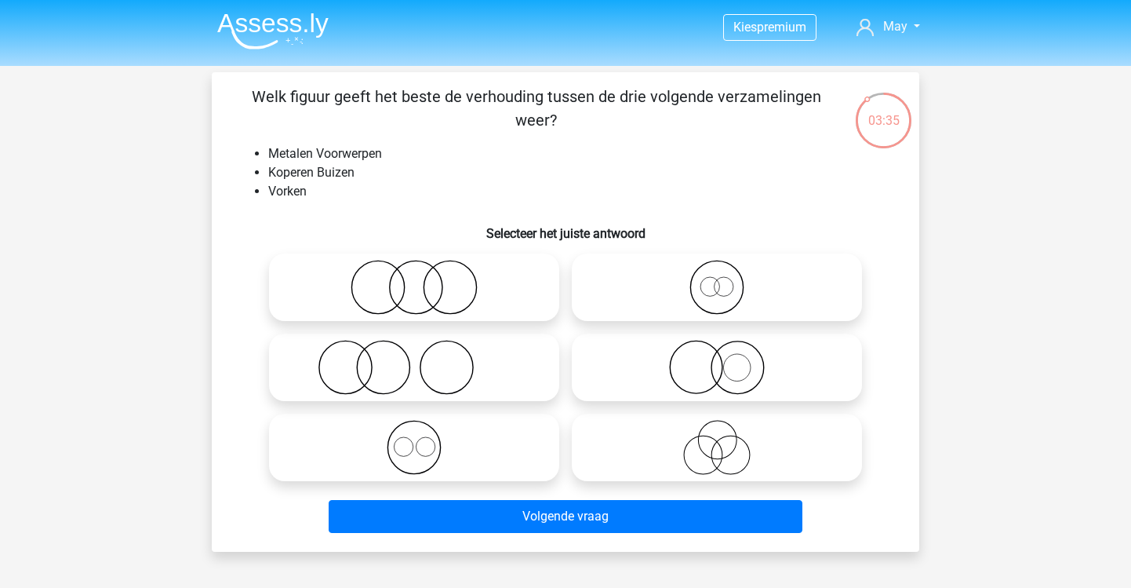
click at [475, 365] on icon at bounding box center [414, 367] width 278 height 55
click at [424, 359] on input "radio" at bounding box center [419, 354] width 10 height 10
radio input "true"
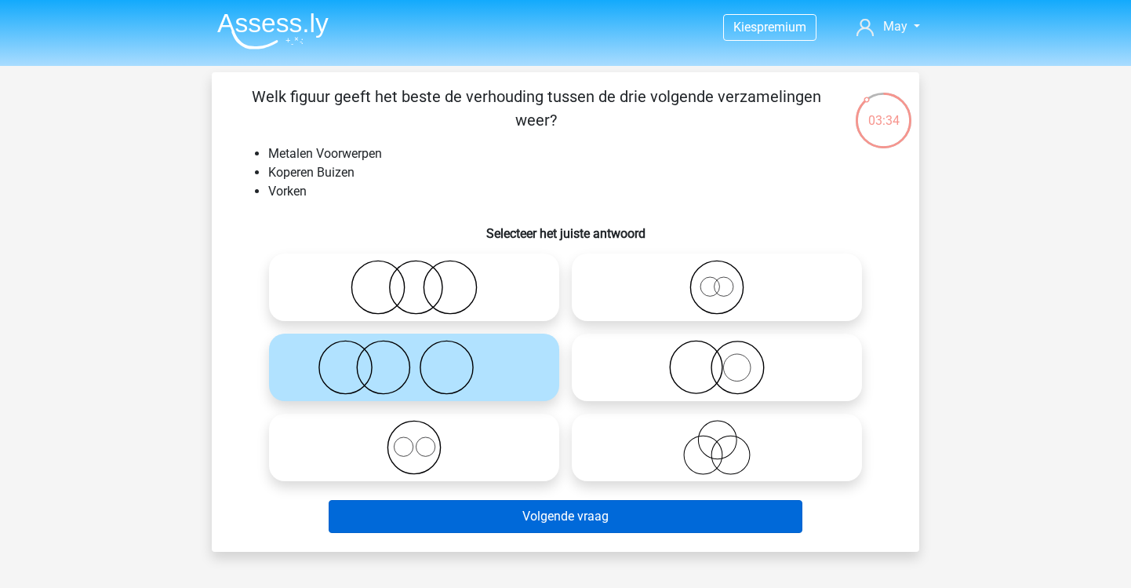
click at [494, 511] on button "Volgende vraag" at bounding box center [566, 516] width 475 height 33
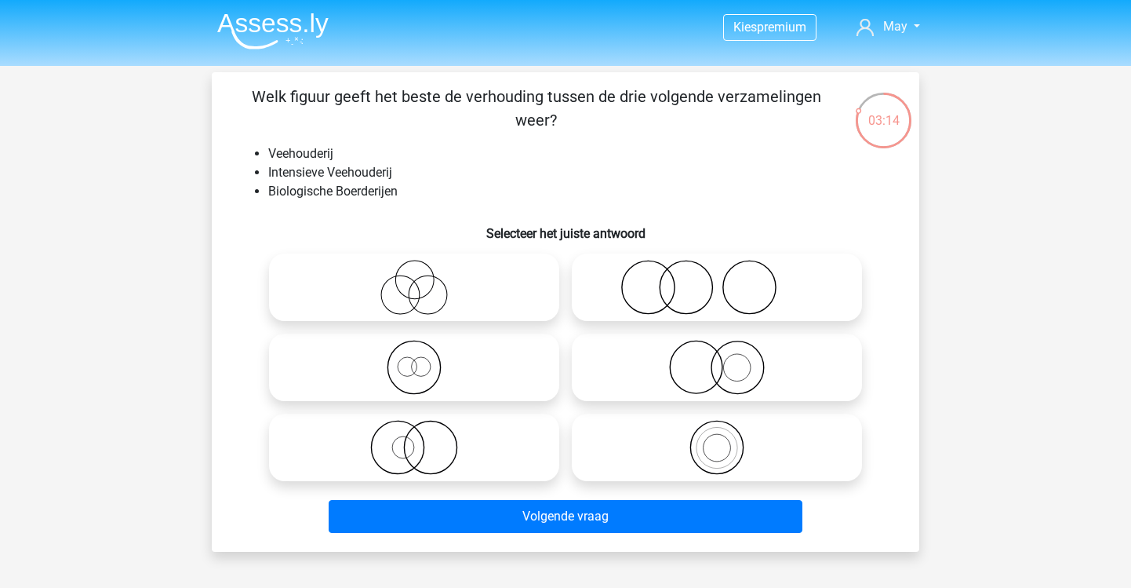
click at [506, 282] on icon at bounding box center [414, 287] width 278 height 55
click at [424, 279] on input "radio" at bounding box center [419, 274] width 10 height 10
radio input "true"
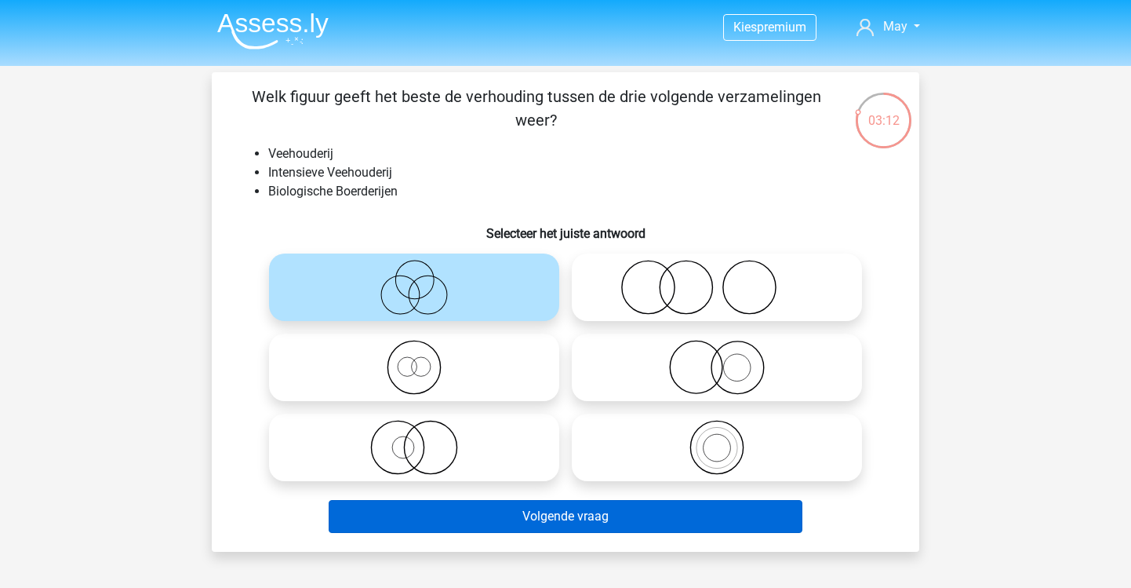
click at [569, 501] on button "Volgende vraag" at bounding box center [566, 516] width 475 height 33
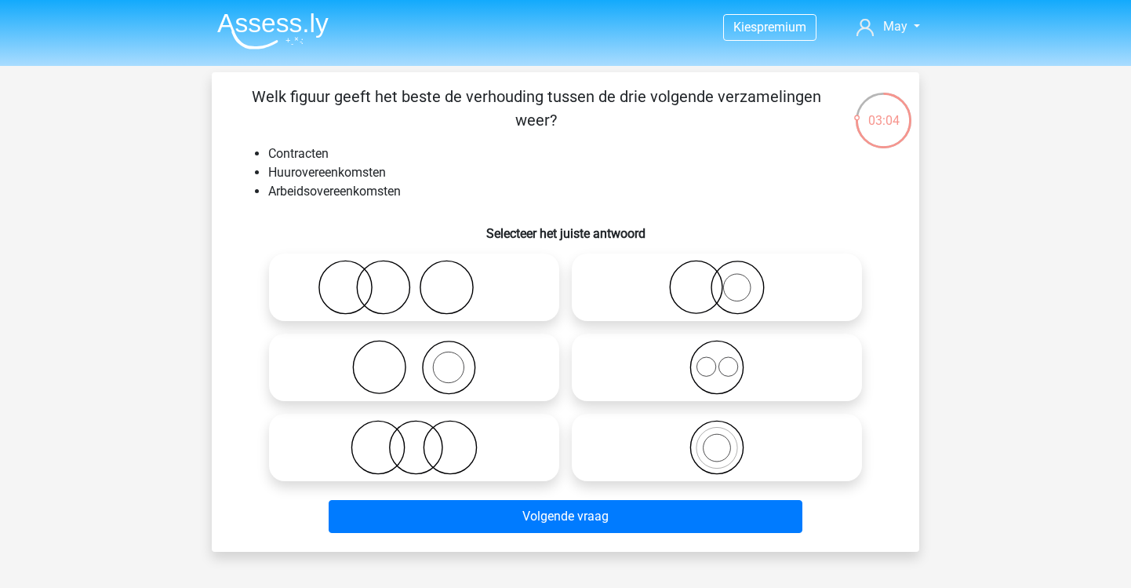
click at [664, 333] on div at bounding box center [717, 367] width 303 height 80
click at [668, 347] on icon at bounding box center [717, 367] width 278 height 55
click at [717, 349] on input "radio" at bounding box center [722, 354] width 10 height 10
radio input "true"
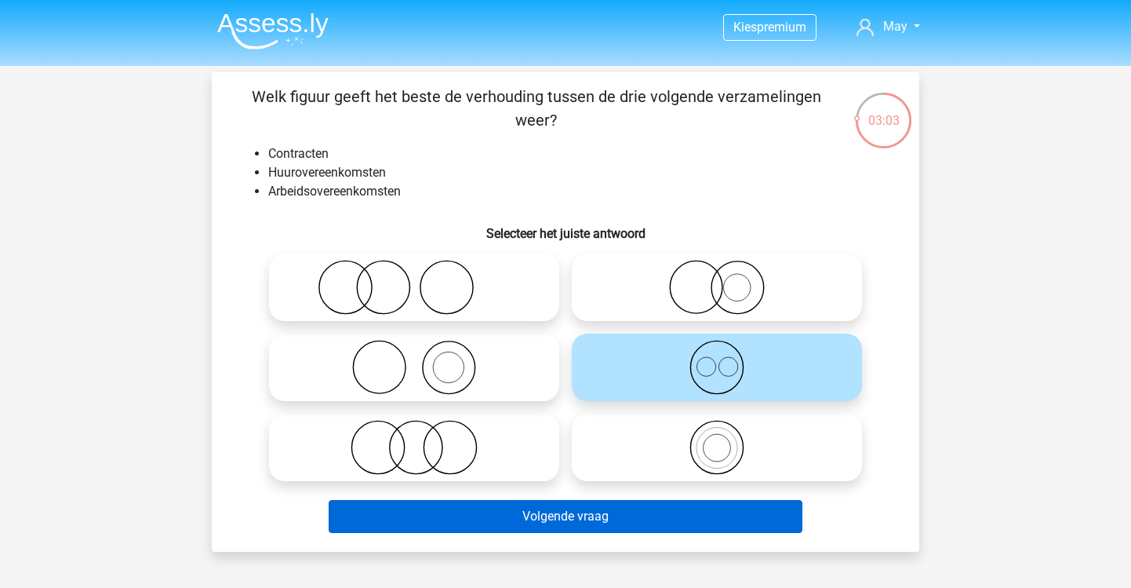
click at [644, 521] on button "Volgende vraag" at bounding box center [566, 516] width 475 height 33
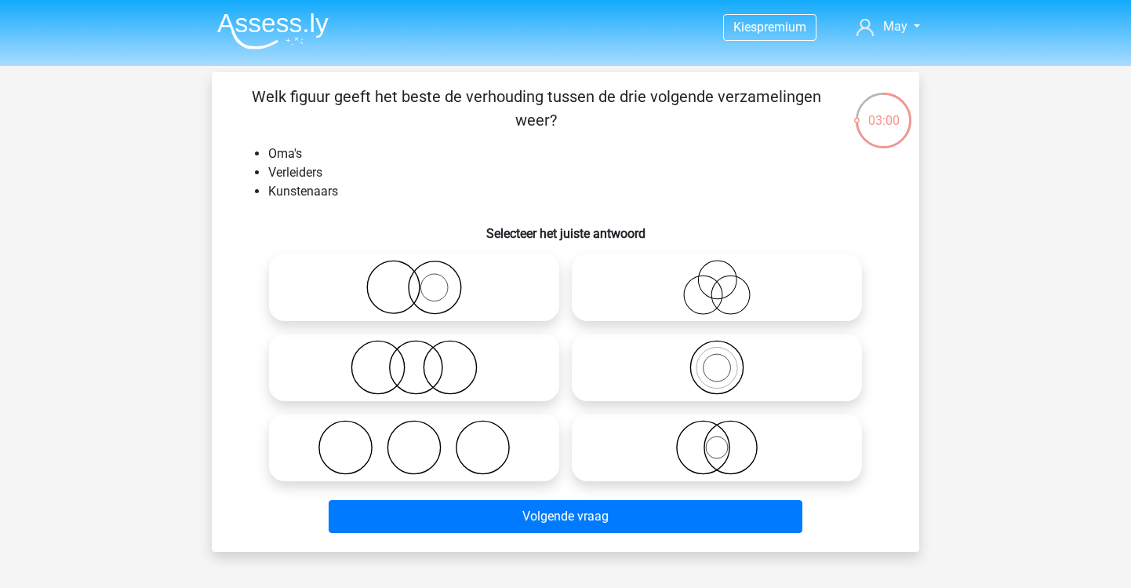
click at [726, 302] on icon at bounding box center [717, 287] width 278 height 55
click at [726, 279] on input "radio" at bounding box center [722, 274] width 10 height 10
radio input "true"
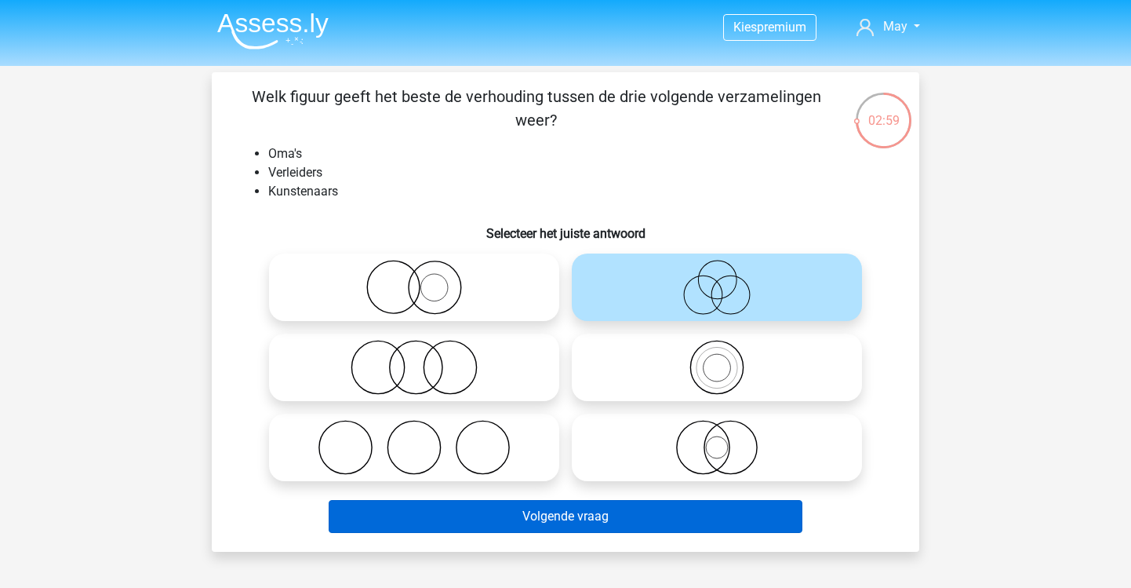
click at [612, 522] on button "Volgende vraag" at bounding box center [566, 516] width 475 height 33
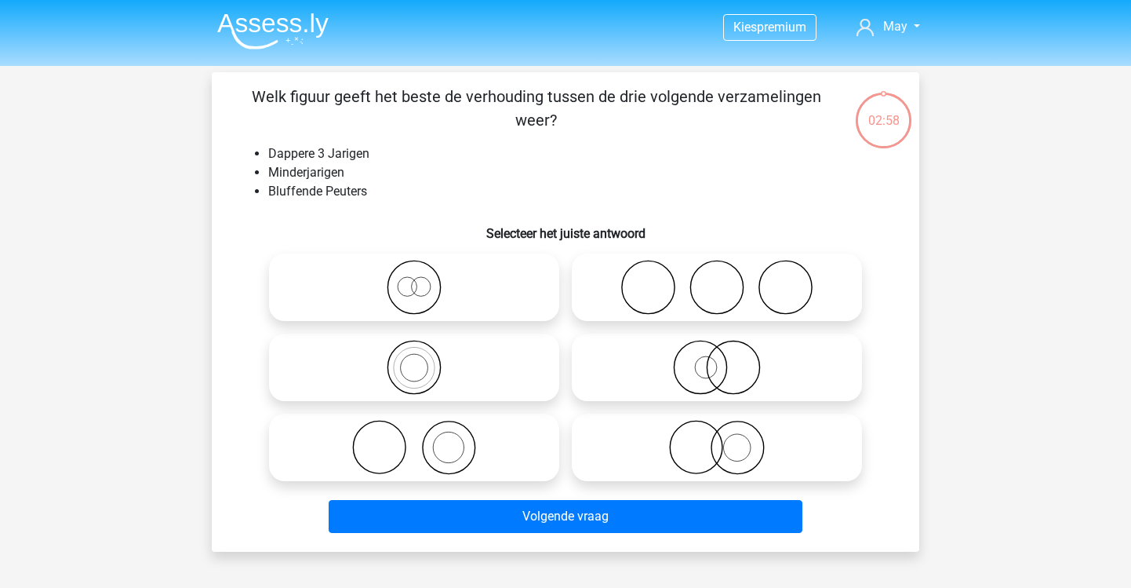
scroll to position [72, 0]
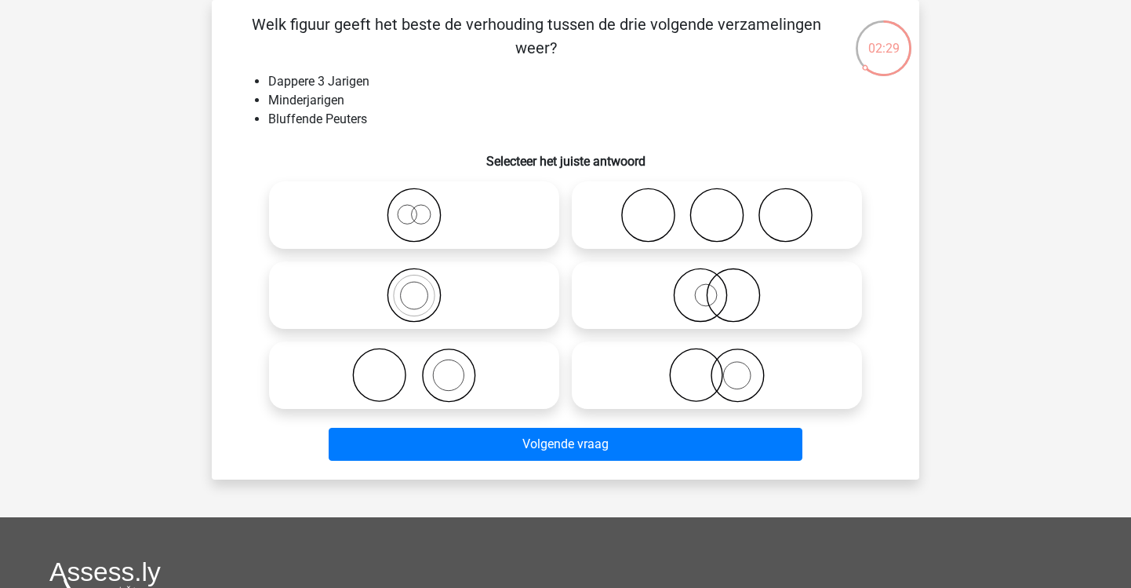
click at [502, 301] on icon at bounding box center [414, 295] width 278 height 55
click at [424, 287] on input "radio" at bounding box center [419, 282] width 10 height 10
radio input "true"
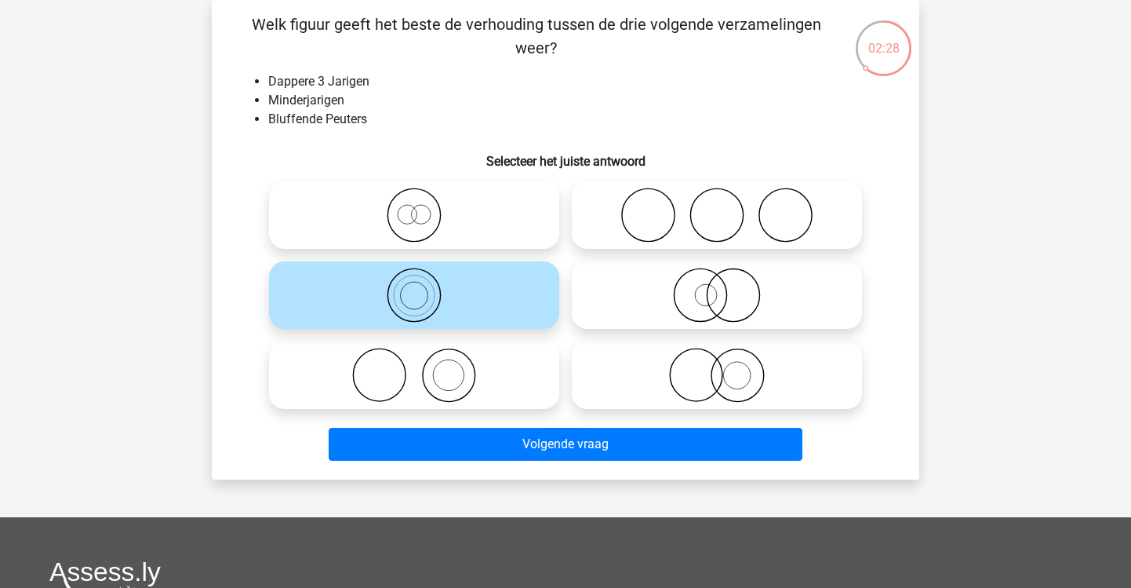
click at [587, 472] on div "Welk figuur geeft het beste de verhouding tussen de drie volgende verzamelingen…" at bounding box center [566, 239] width 708 height 479
click at [587, 464] on div "Volgende vraag" at bounding box center [566, 447] width 606 height 39
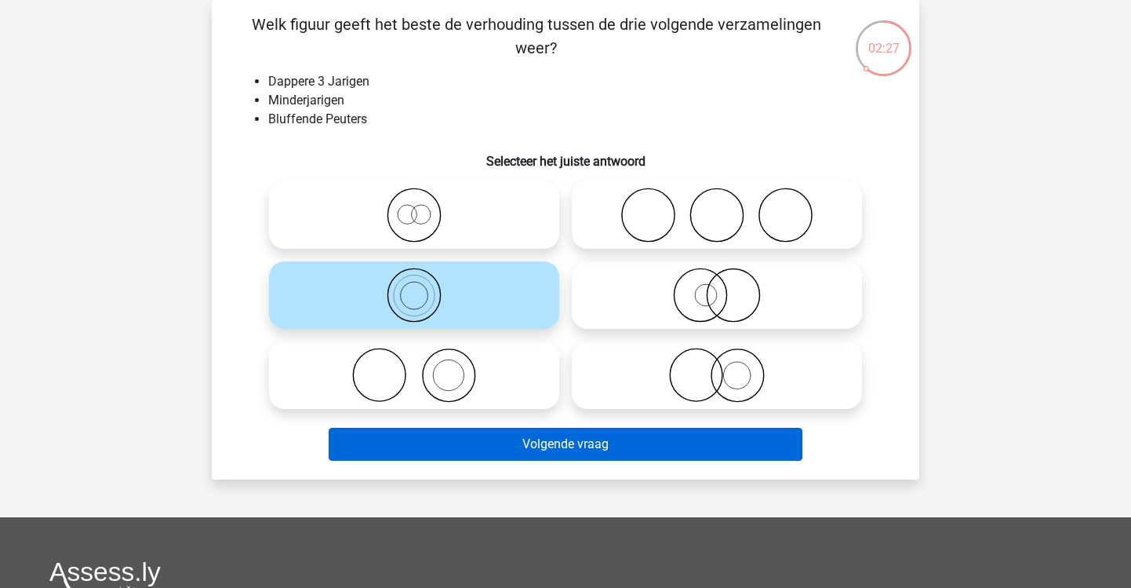
click at [589, 458] on button "Volgende vraag" at bounding box center [566, 444] width 475 height 33
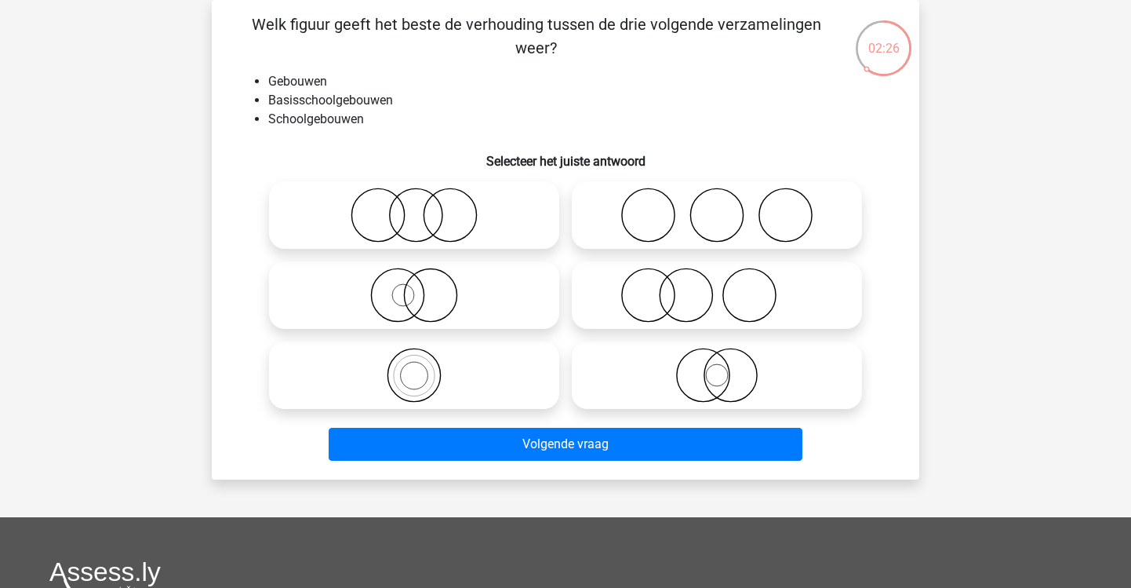
click at [449, 375] on icon at bounding box center [414, 375] width 278 height 55
click at [424, 367] on input "radio" at bounding box center [419, 362] width 10 height 10
radio input "true"
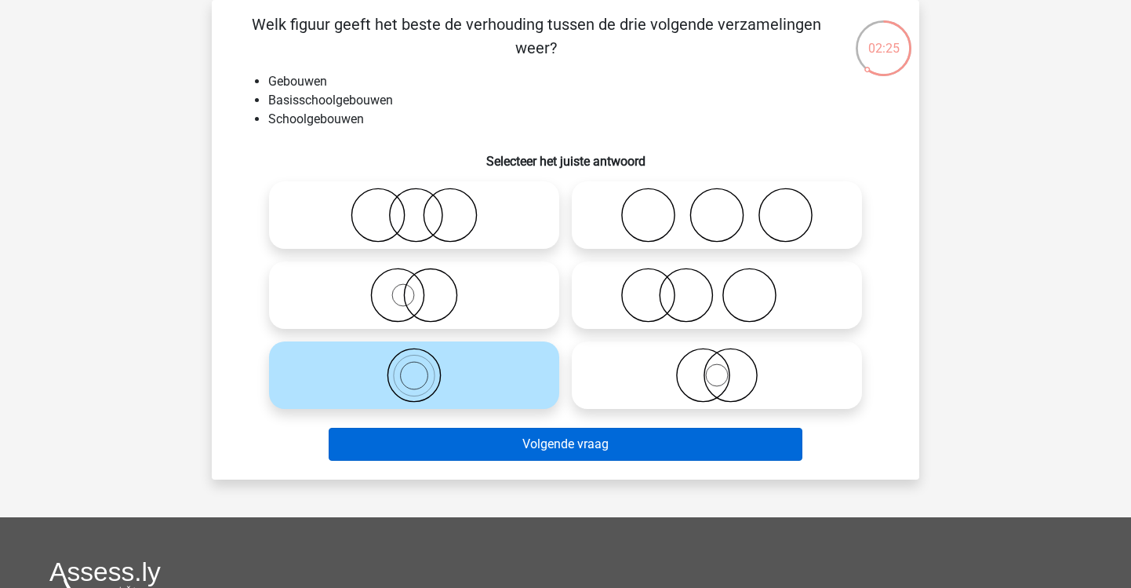
click at [516, 439] on button "Volgende vraag" at bounding box center [566, 444] width 475 height 33
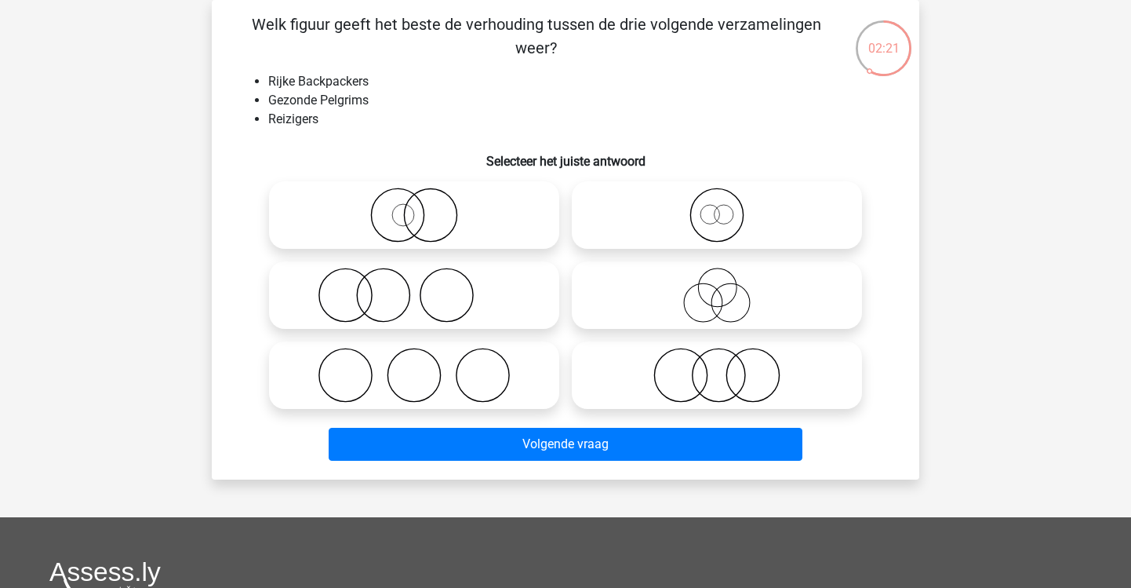
click at [753, 276] on icon at bounding box center [717, 295] width 278 height 55
click at [727, 277] on input "radio" at bounding box center [722, 282] width 10 height 10
radio input "true"
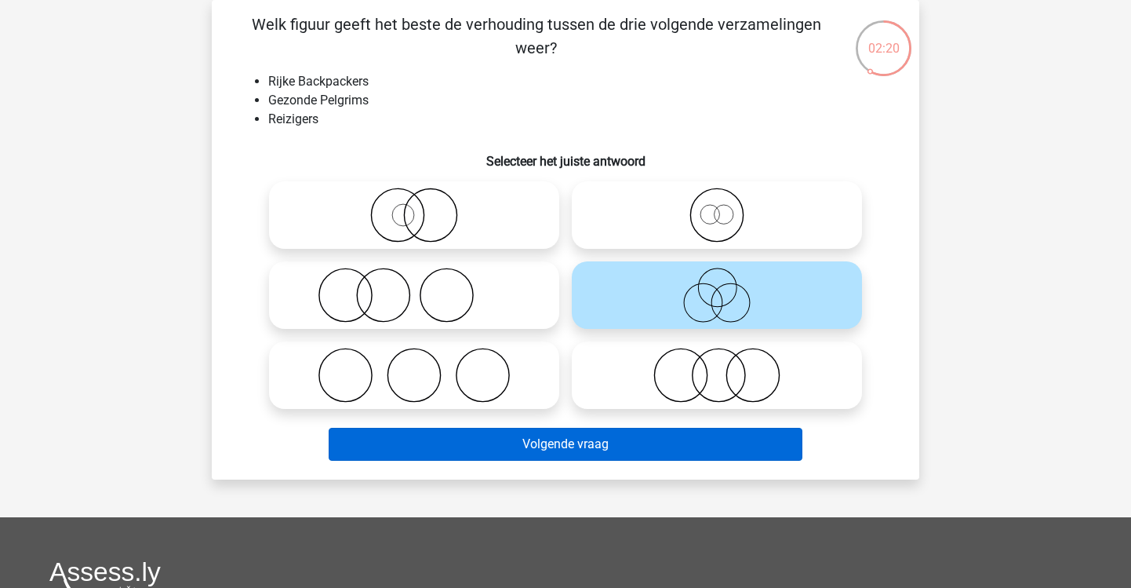
click at [619, 457] on button "Volgende vraag" at bounding box center [566, 444] width 475 height 33
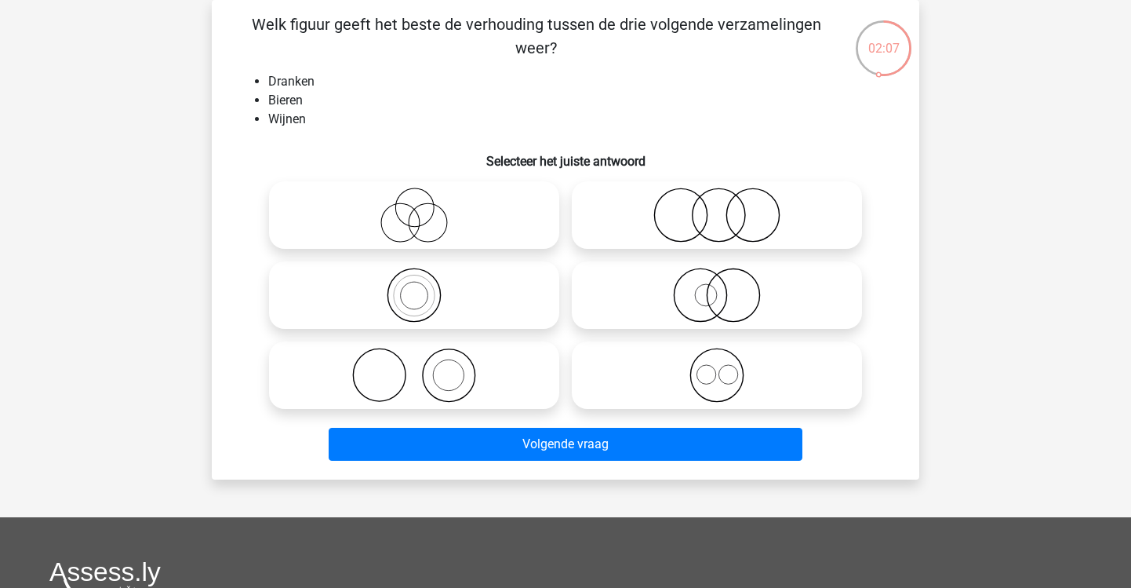
click at [686, 384] on icon at bounding box center [717, 375] width 278 height 55
click at [717, 367] on input "radio" at bounding box center [722, 362] width 10 height 10
radio input "true"
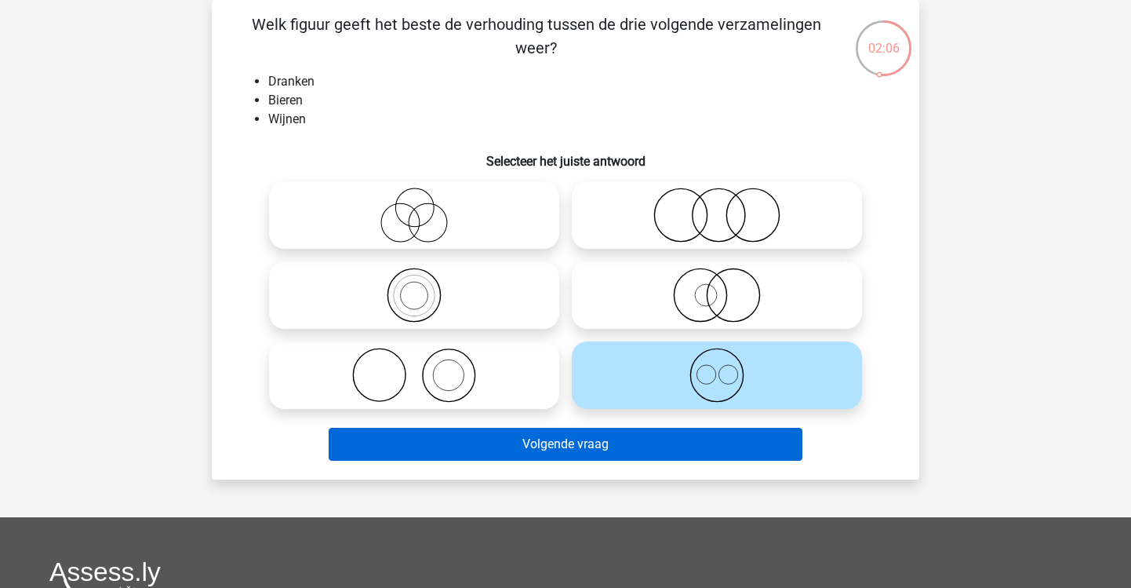
click at [641, 440] on button "Volgende vraag" at bounding box center [566, 444] width 475 height 33
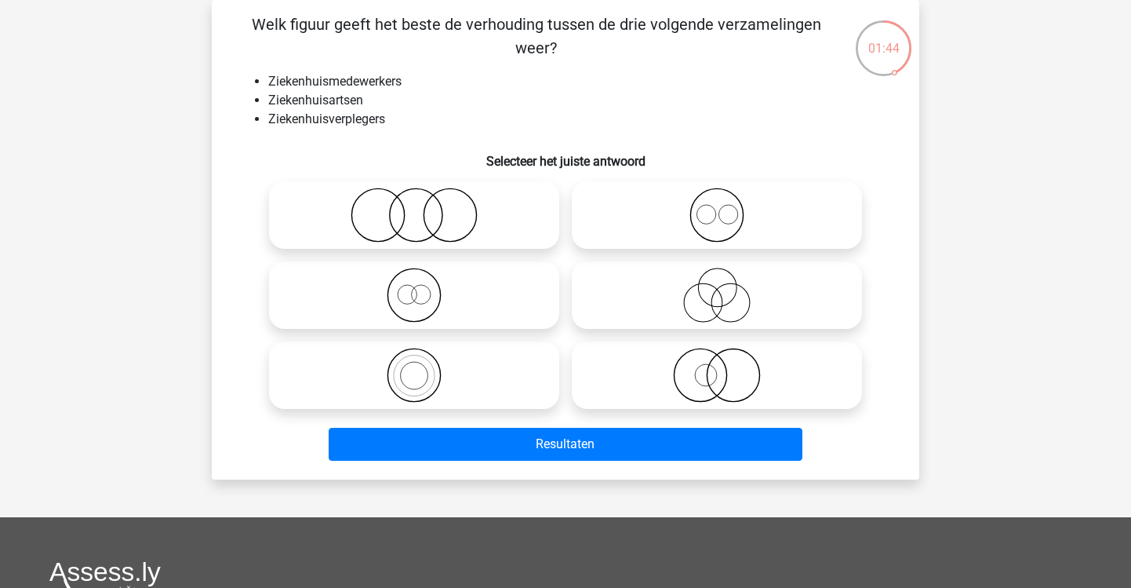
click at [741, 222] on icon at bounding box center [717, 215] width 278 height 55
click at [727, 207] on input "radio" at bounding box center [722, 202] width 10 height 10
radio input "true"
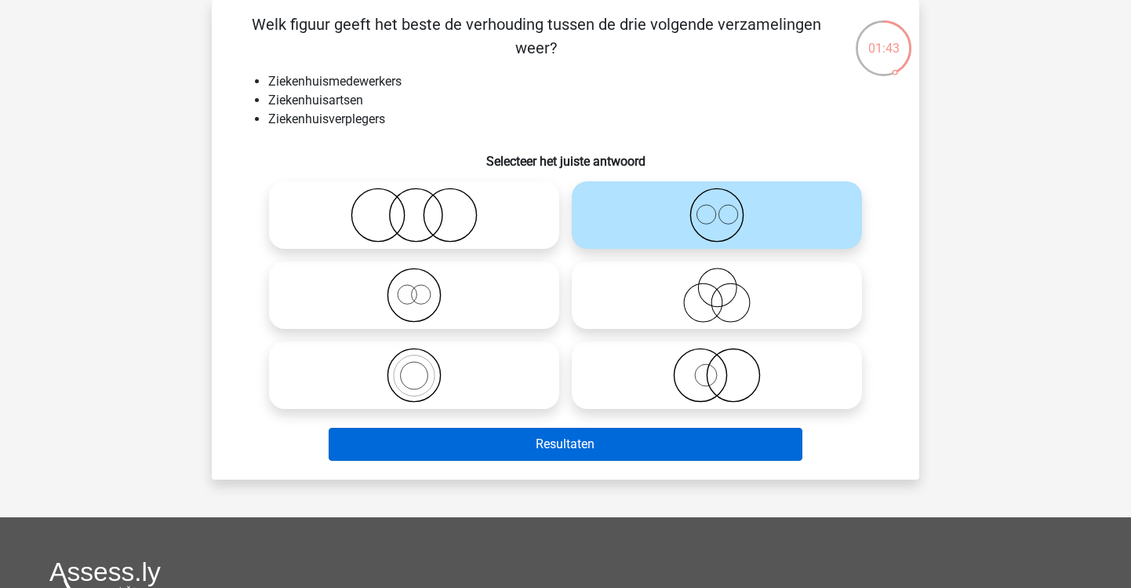
click at [668, 437] on button "Resultaten" at bounding box center [566, 444] width 475 height 33
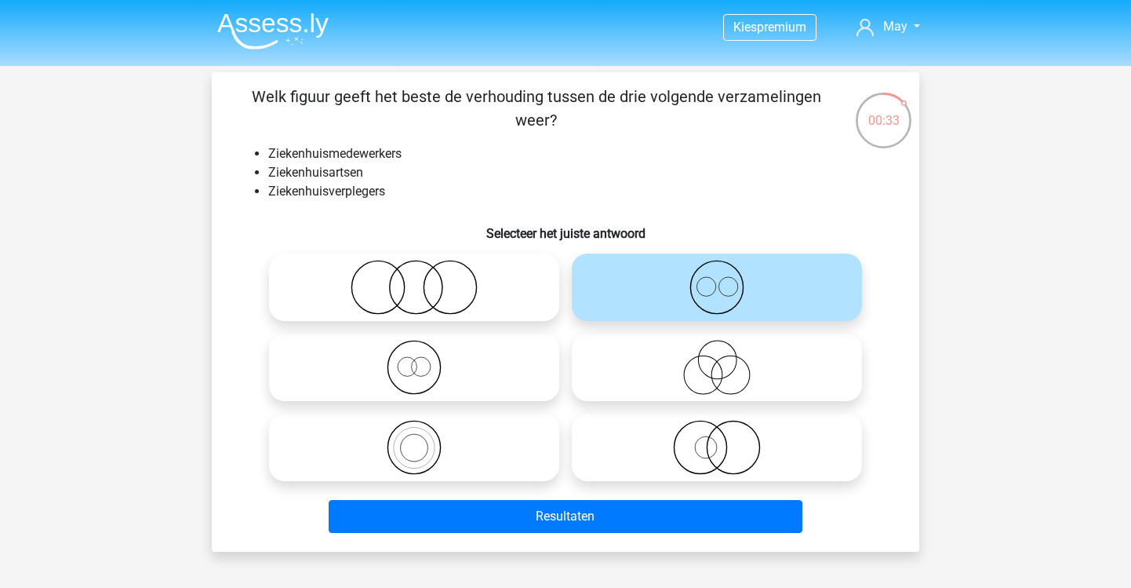
scroll to position [0, 0]
click at [274, 38] on img at bounding box center [272, 31] width 111 height 37
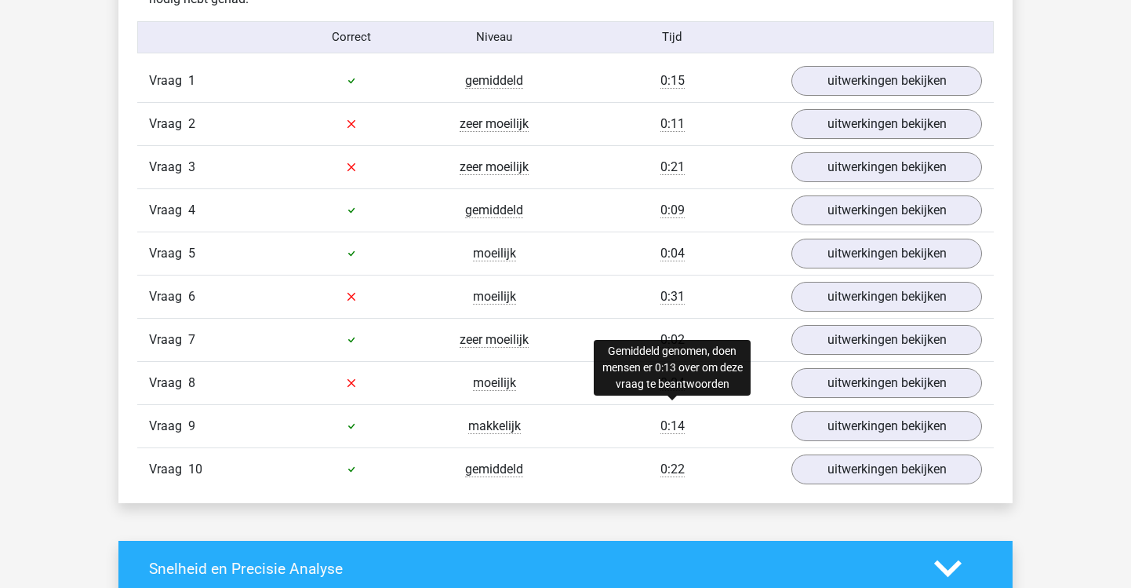
scroll to position [1296, 0]
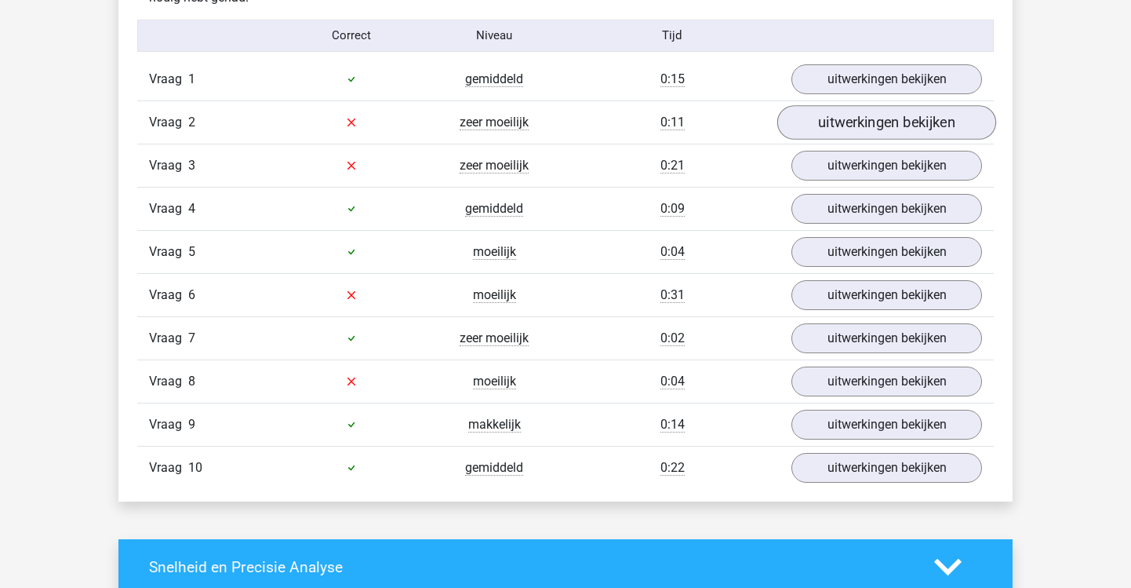
click at [814, 115] on link "uitwerkingen bekijken" at bounding box center [886, 122] width 219 height 35
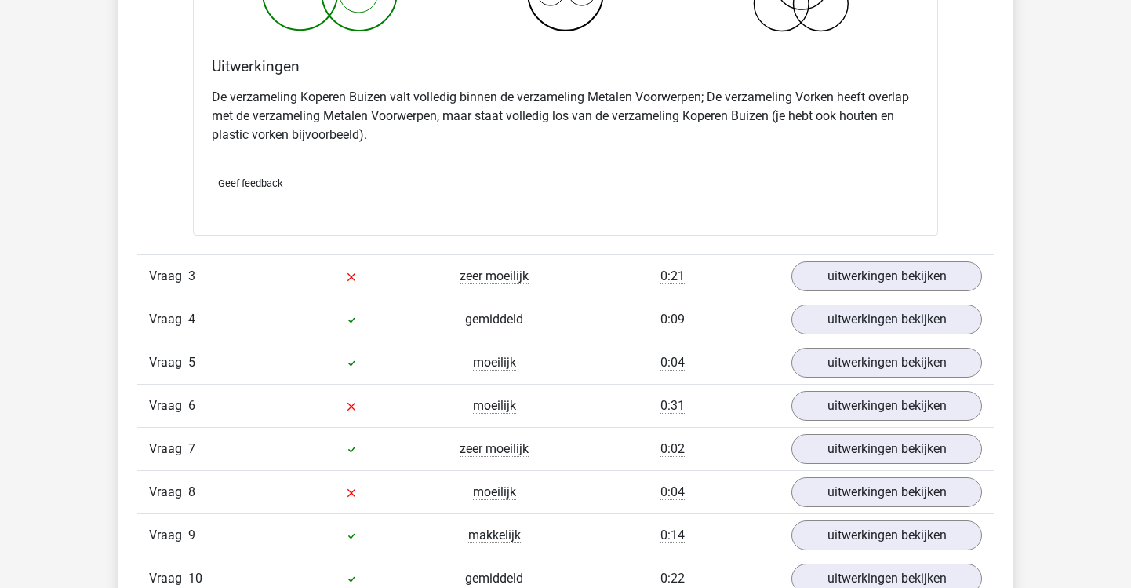
scroll to position [1942, 0]
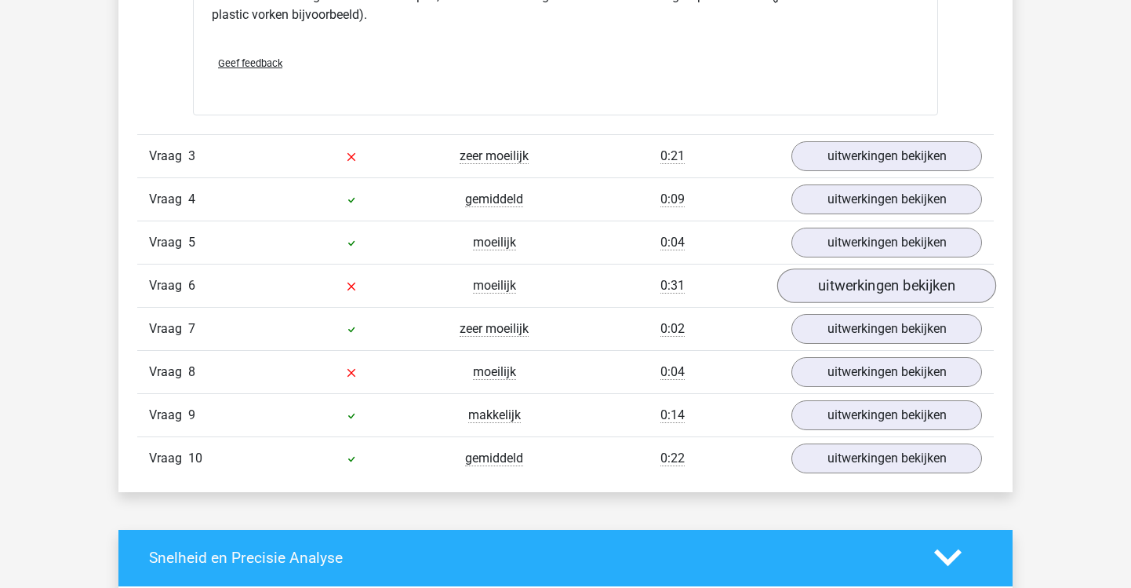
click at [829, 285] on link "uitwerkingen bekijken" at bounding box center [886, 285] width 219 height 35
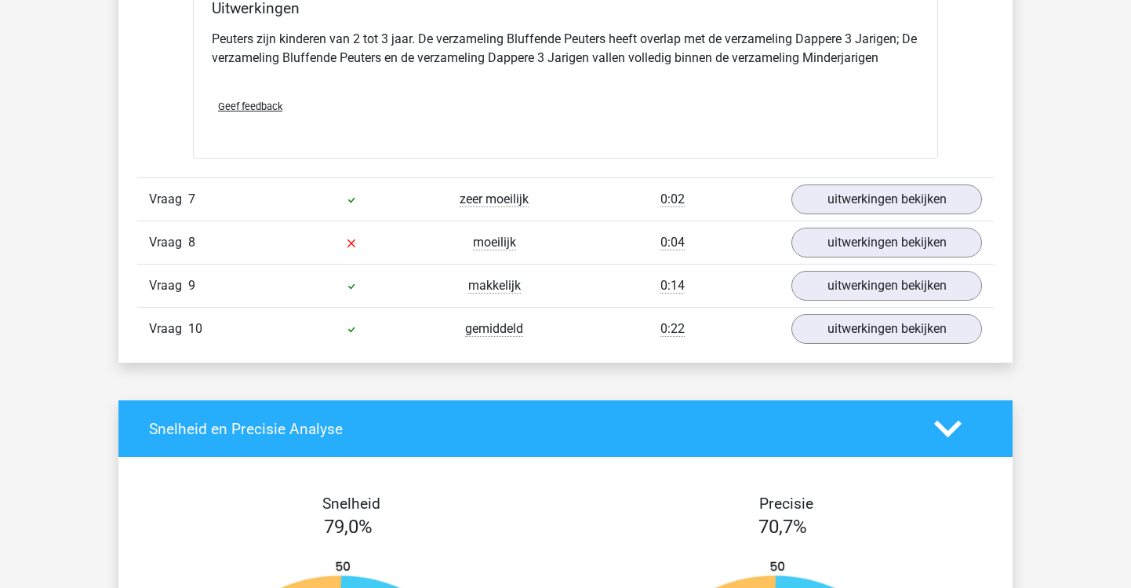
scroll to position [2672, 0]
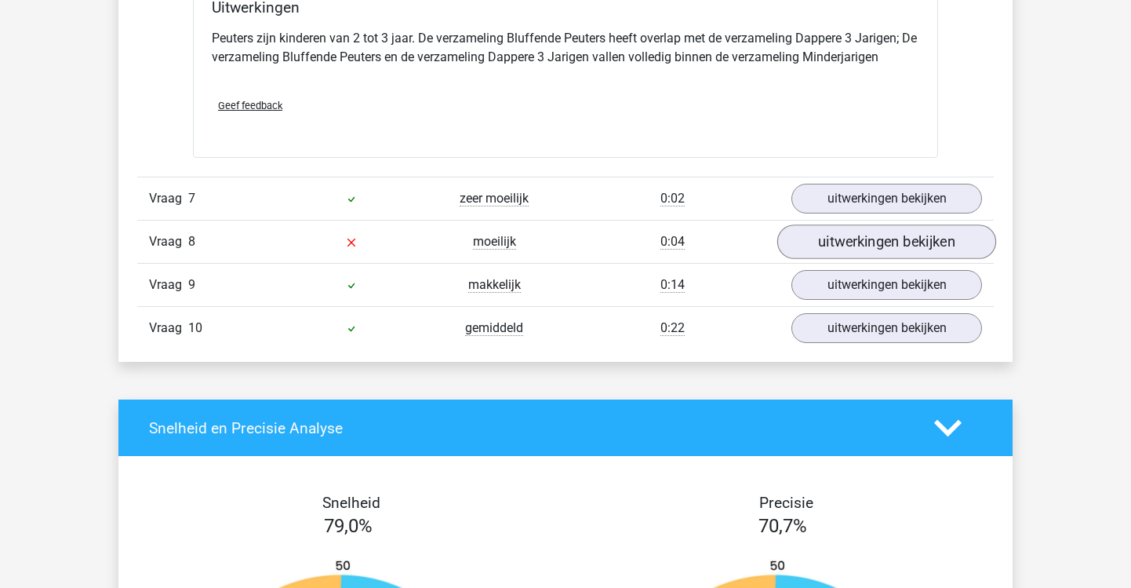
click at [803, 241] on link "uitwerkingen bekijken" at bounding box center [886, 241] width 219 height 35
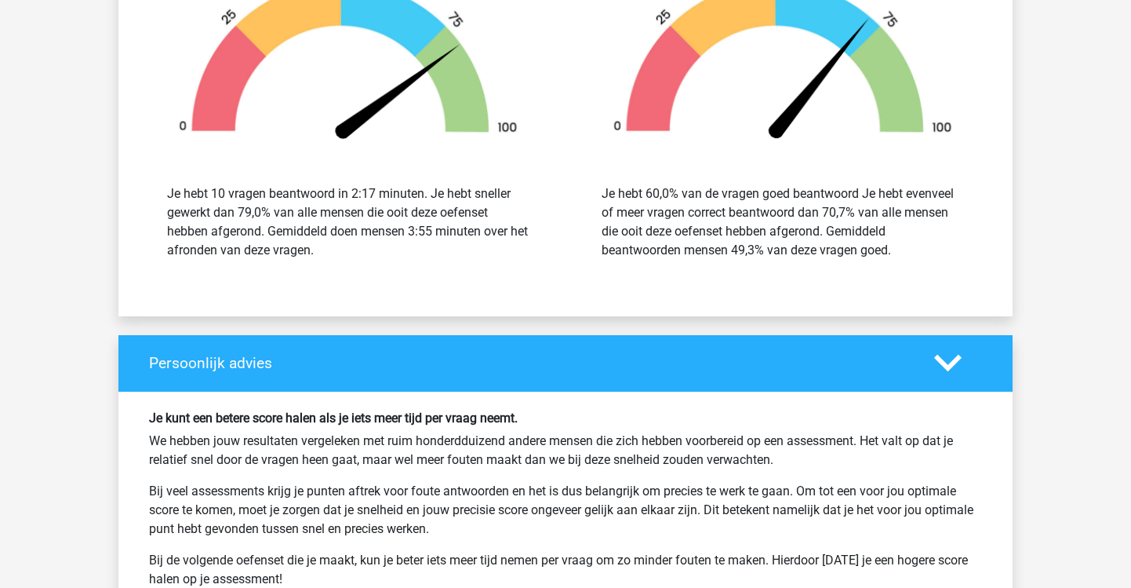
scroll to position [3870, 0]
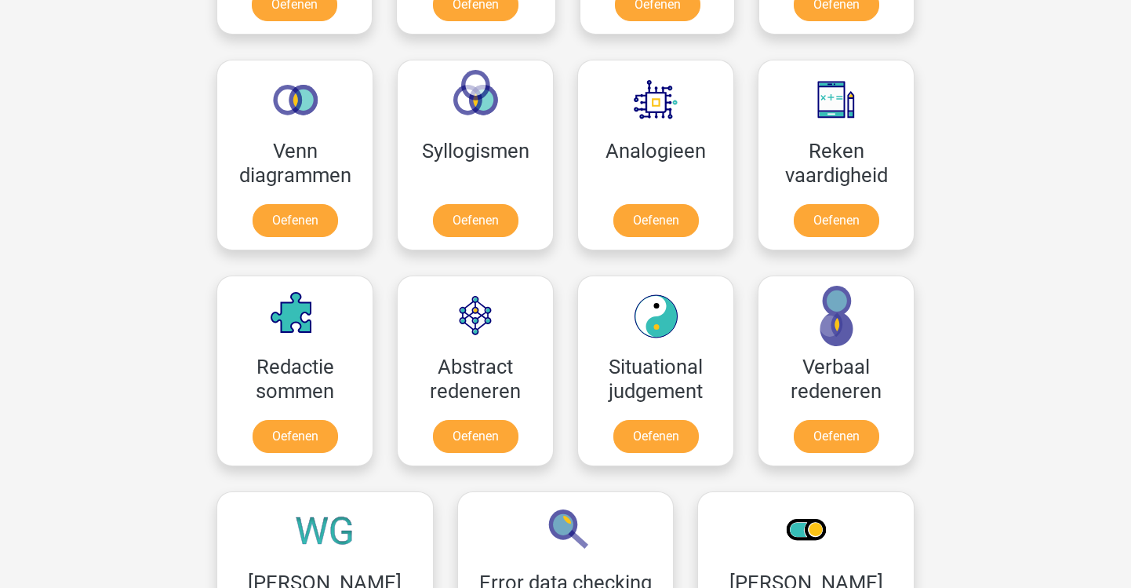
scroll to position [1047, 0]
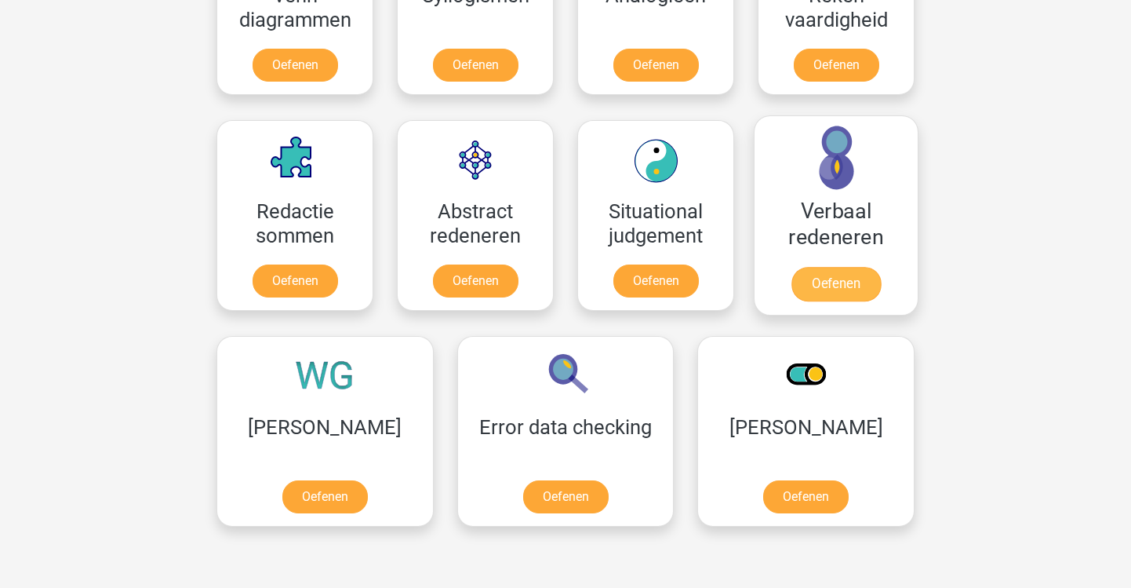
click at [820, 271] on link "Oefenen" at bounding box center [836, 284] width 89 height 35
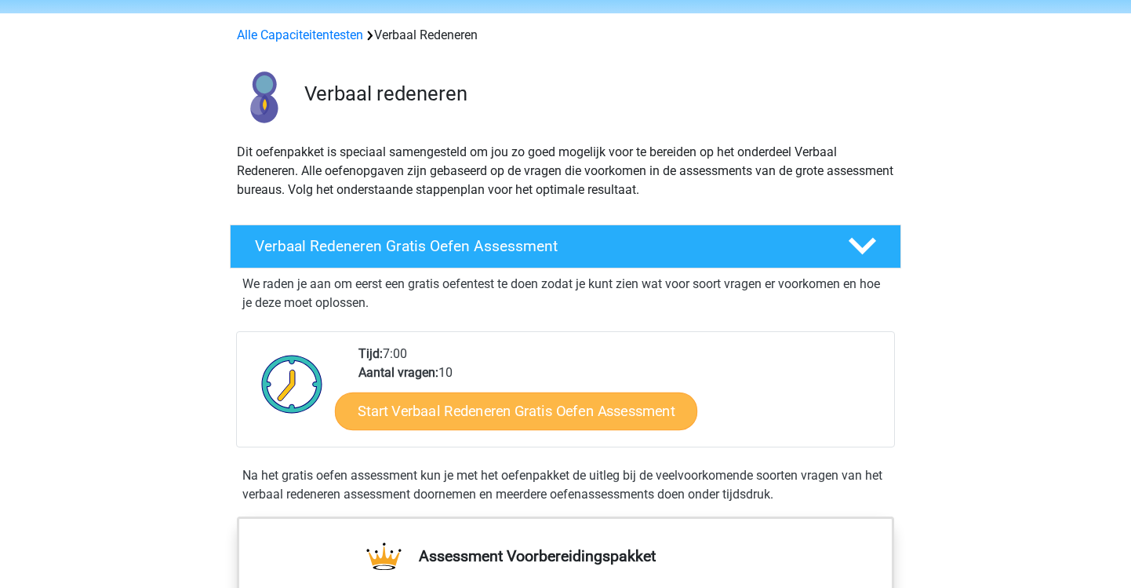
scroll to position [53, 0]
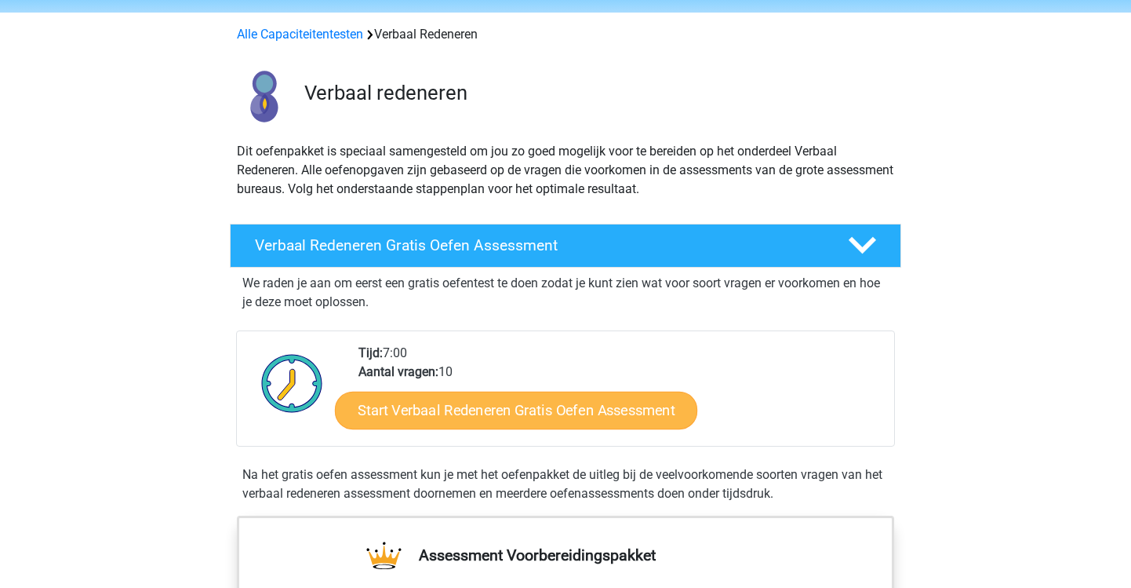
click at [610, 417] on link "Start Verbaal Redeneren Gratis Oefen Assessment" at bounding box center [516, 410] width 362 height 38
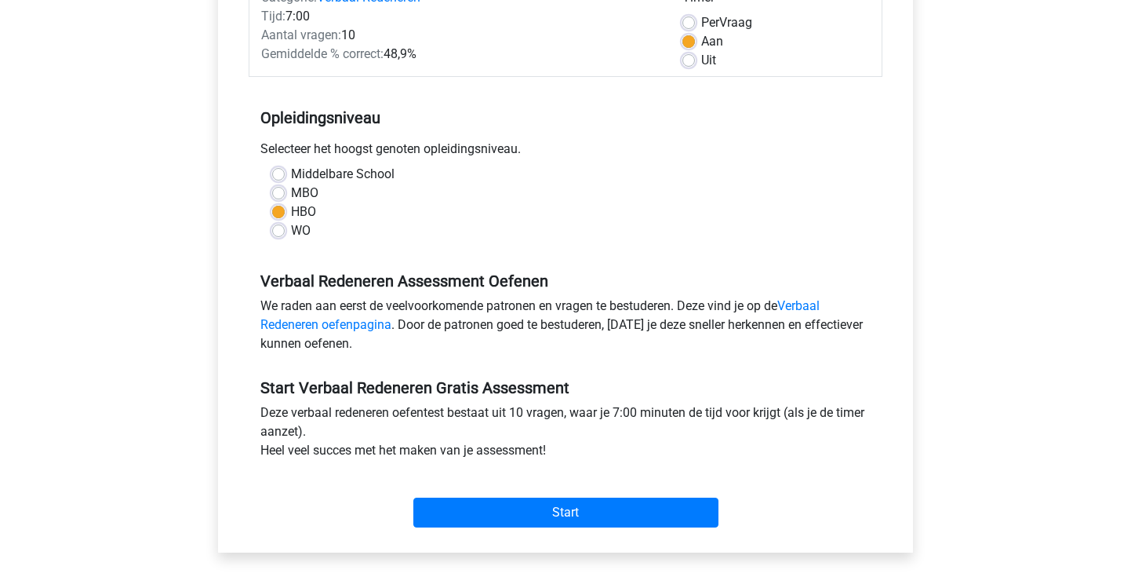
scroll to position [267, 0]
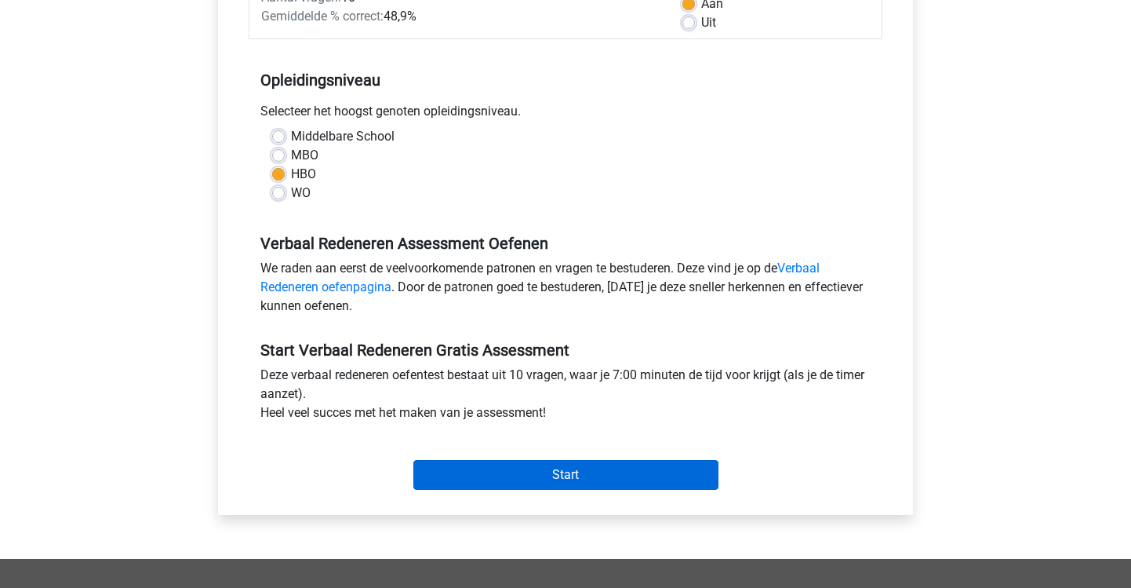
click at [595, 471] on input "Start" at bounding box center [565, 475] width 305 height 30
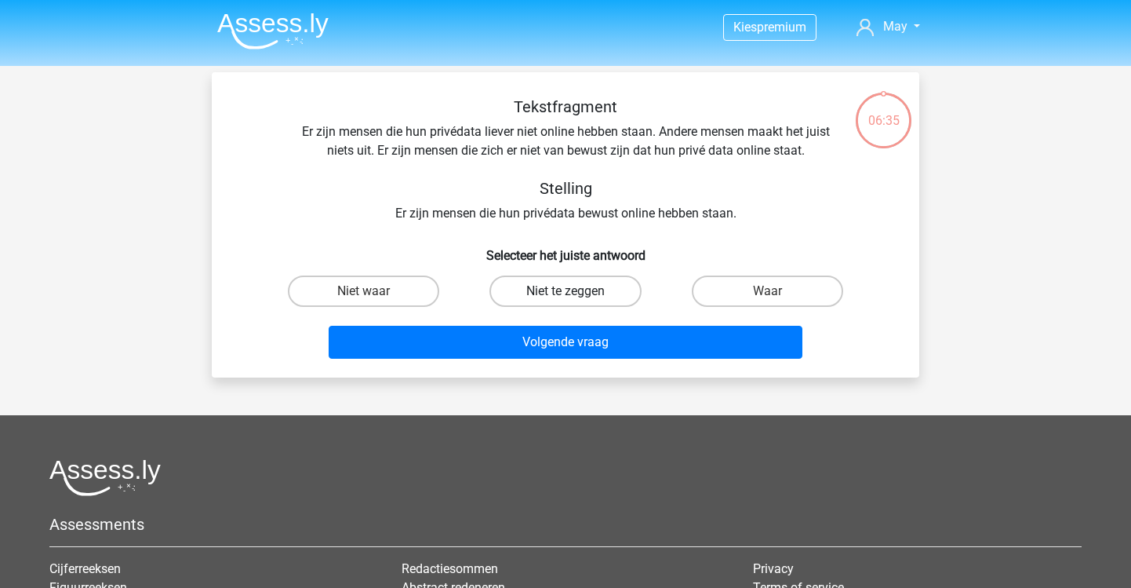
click at [596, 299] on label "Niet te zeggen" at bounding box center [565, 290] width 151 height 31
click at [576, 299] on input "Niet te zeggen" at bounding box center [571, 296] width 10 height 10
radio input "true"
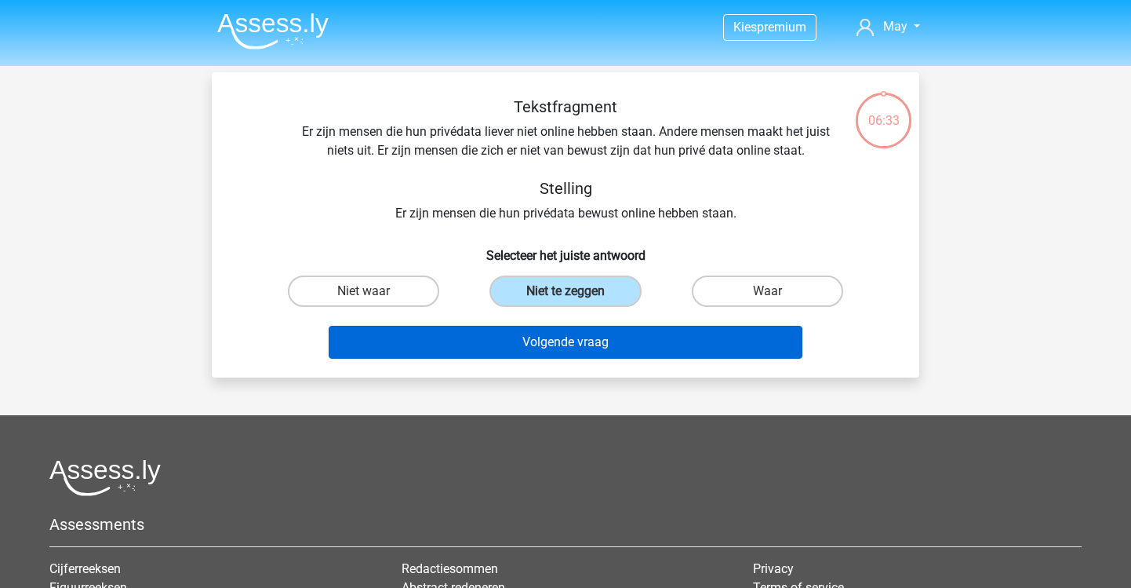
click at [601, 338] on button "Volgende vraag" at bounding box center [566, 342] width 475 height 33
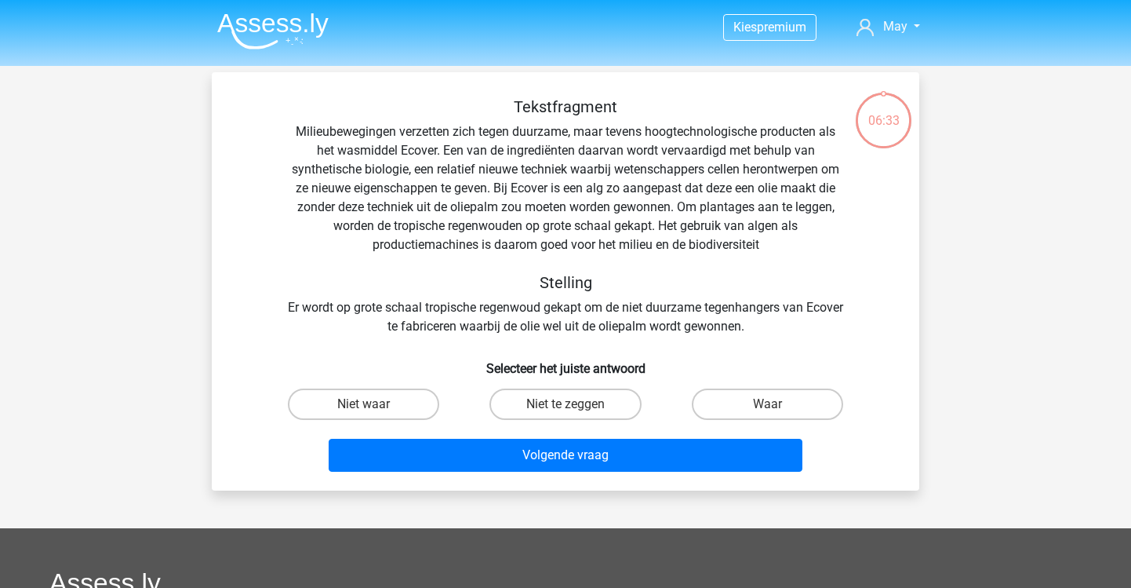
scroll to position [72, 0]
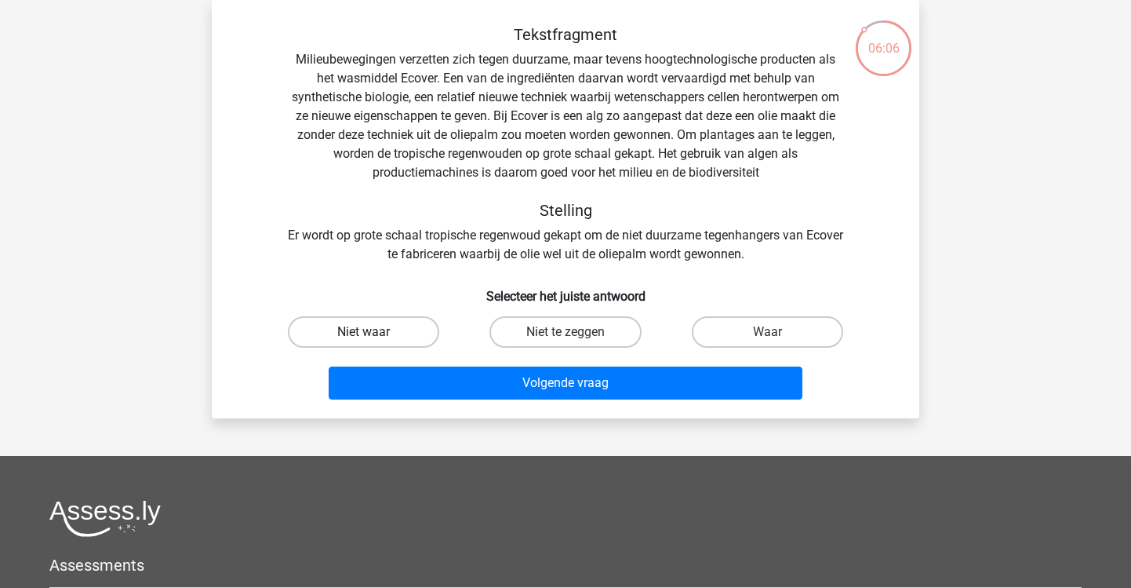
click at [419, 325] on label "Niet waar" at bounding box center [363, 331] width 151 height 31
click at [374, 332] on input "Niet waar" at bounding box center [369, 337] width 10 height 10
radio input "true"
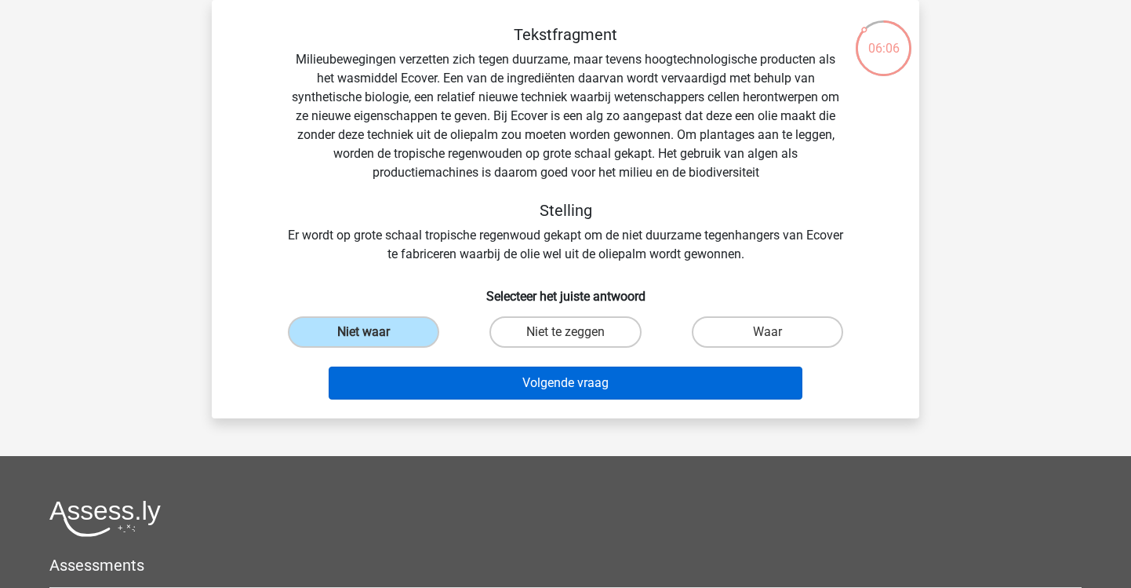
click at [517, 378] on button "Volgende vraag" at bounding box center [566, 382] width 475 height 33
